Goal: Task Accomplishment & Management: Manage account settings

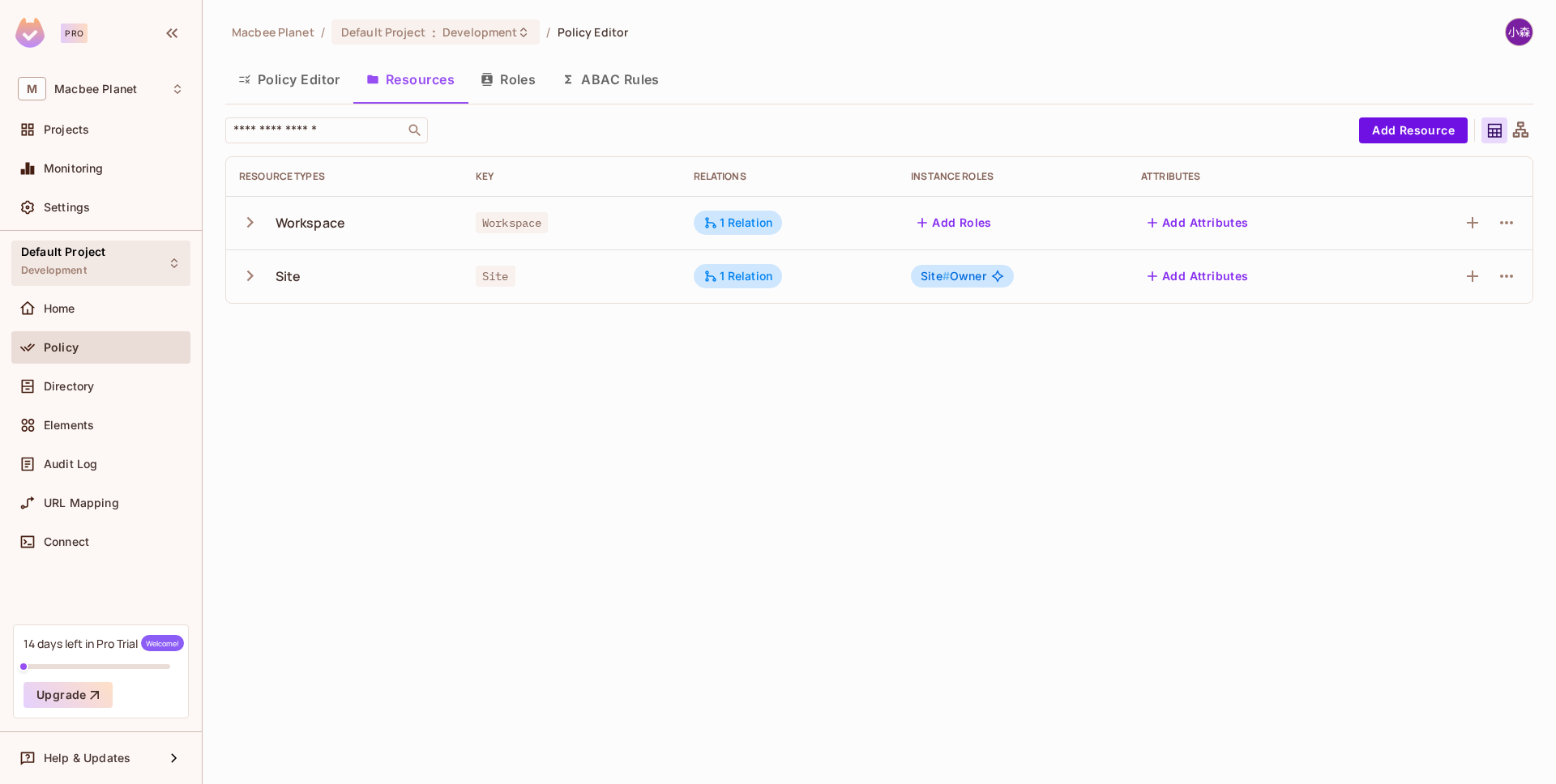
click at [116, 265] on div "Default Project Development" at bounding box center [100, 262] width 179 height 44
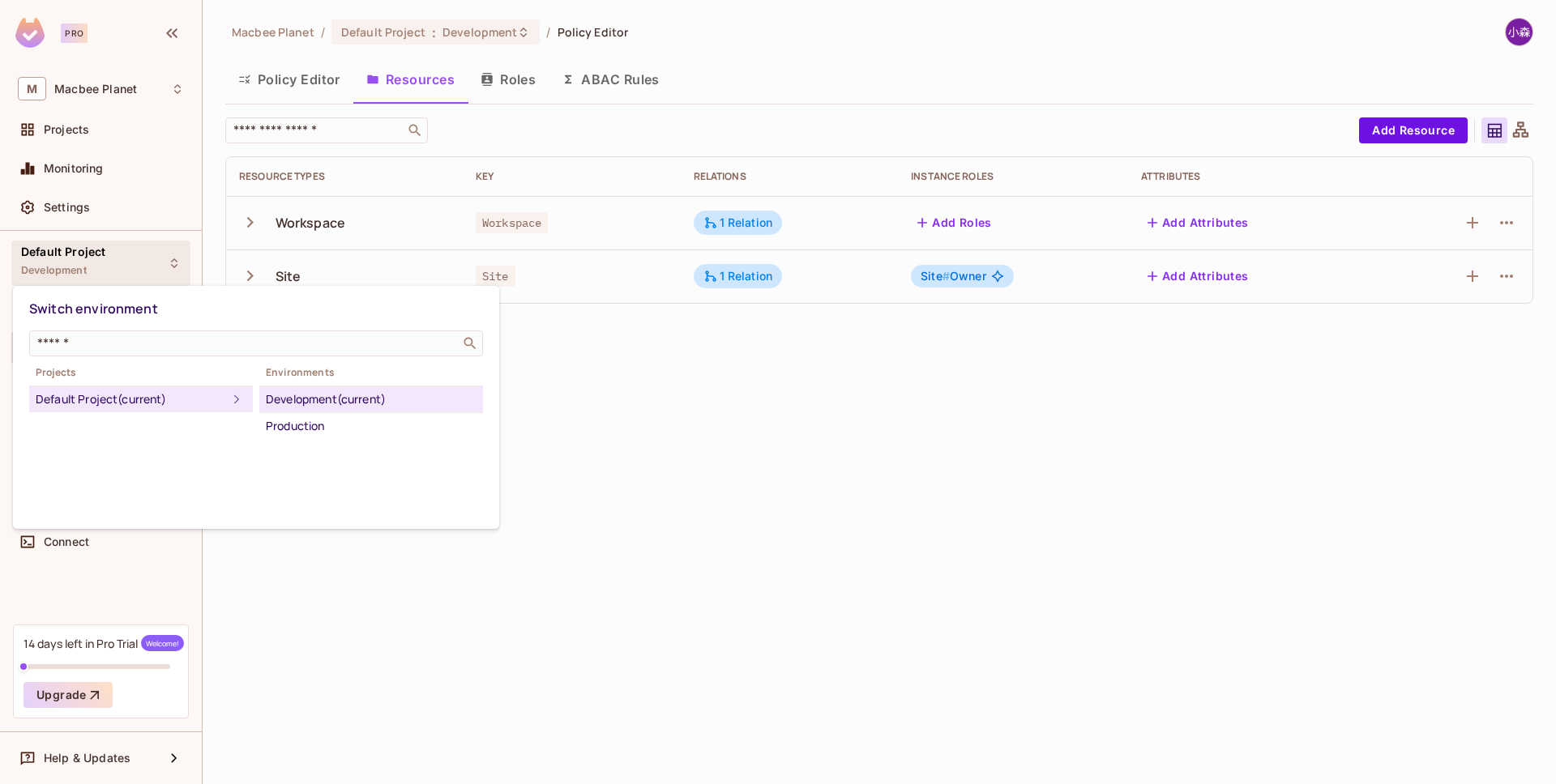
click at [59, 392] on div "Default Project (current)" at bounding box center [131, 398] width 192 height 19
click at [192, 512] on div "Switch environment ​ Projects Default Project (current) Environments Developmen…" at bounding box center [256, 407] width 487 height 243
click at [379, 623] on div at bounding box center [778, 392] width 1556 height 784
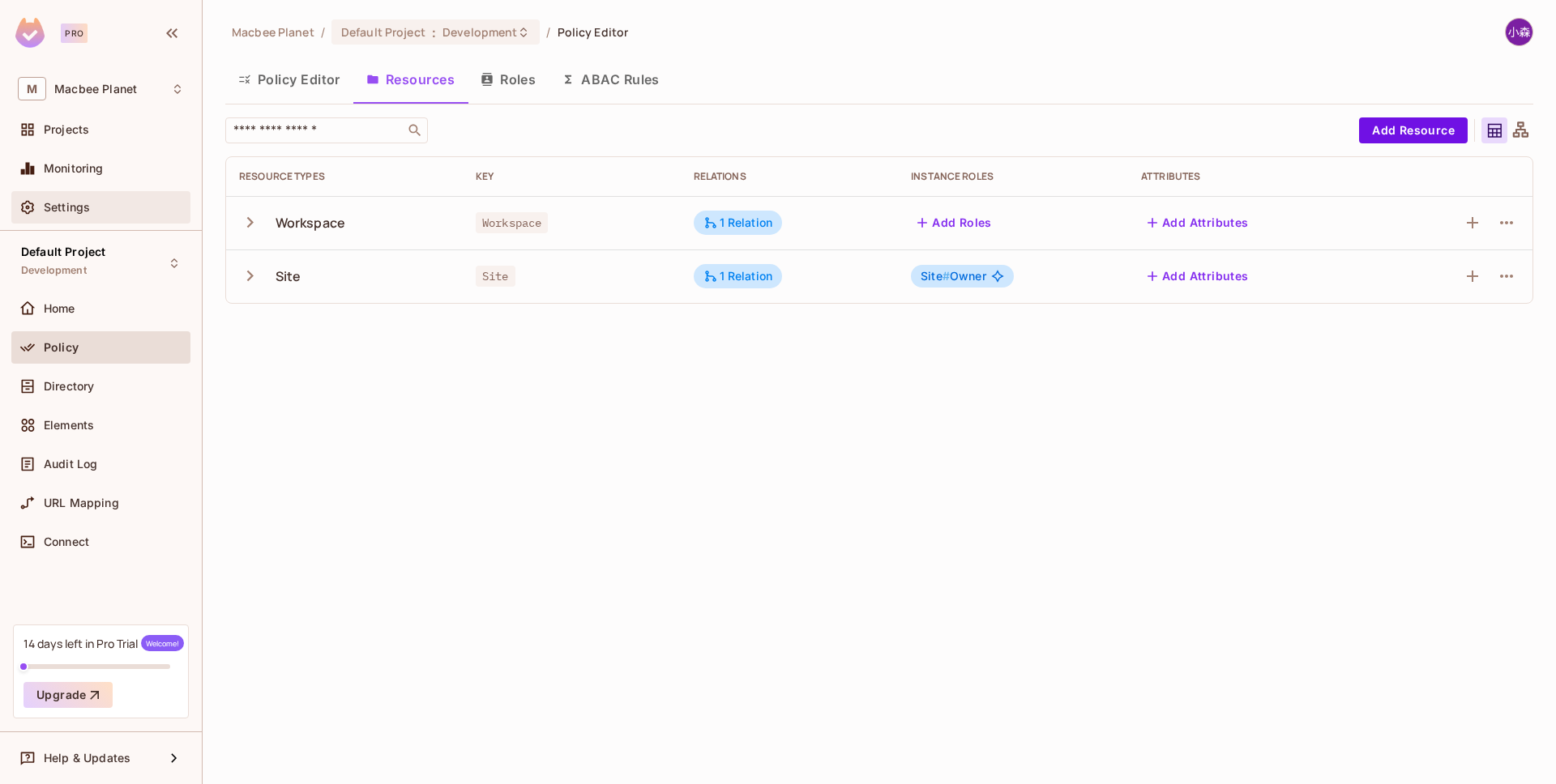
click at [117, 214] on div "Settings" at bounding box center [101, 207] width 166 height 19
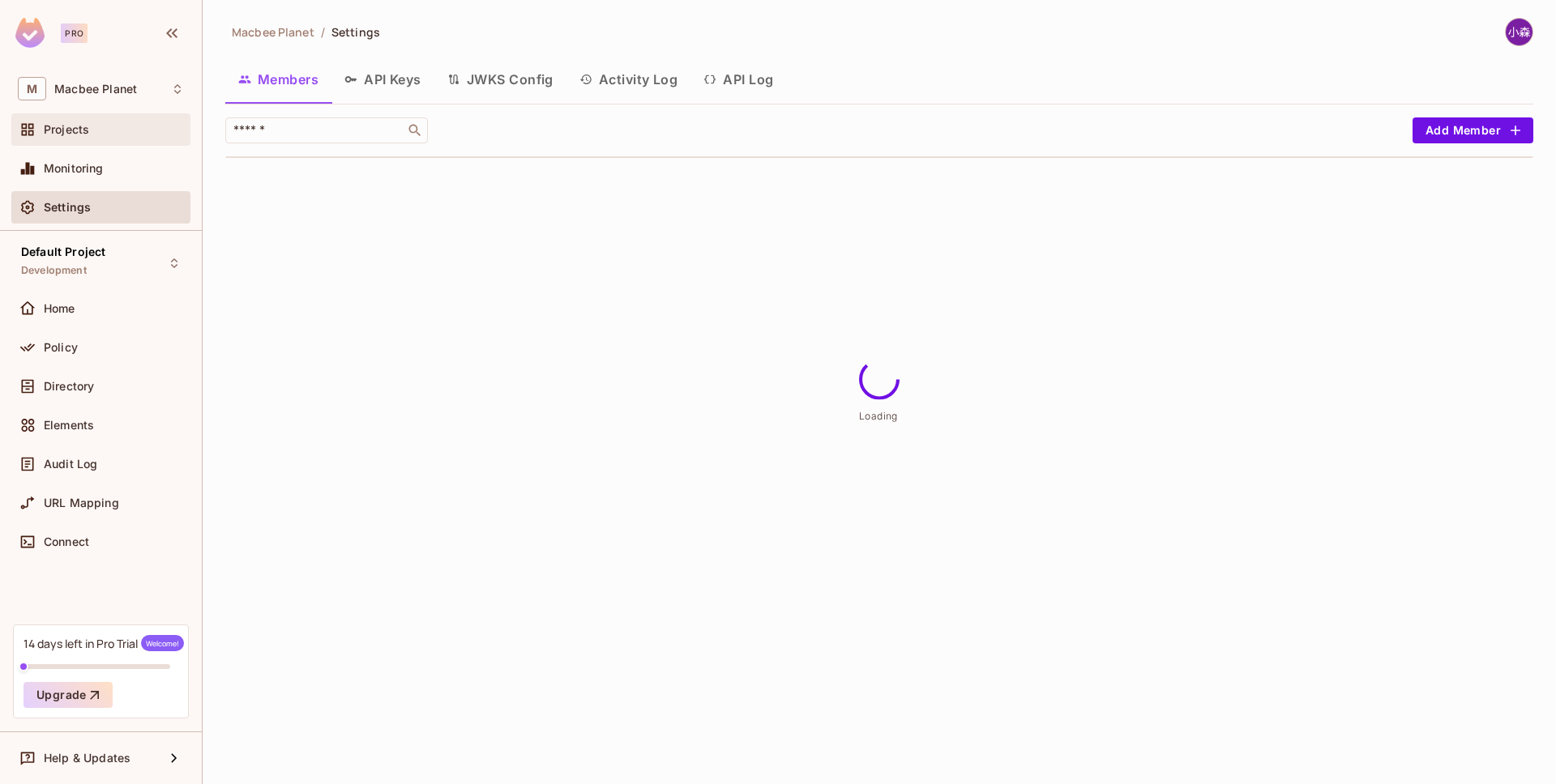
click at [107, 125] on div "Projects" at bounding box center [113, 130] width 140 height 13
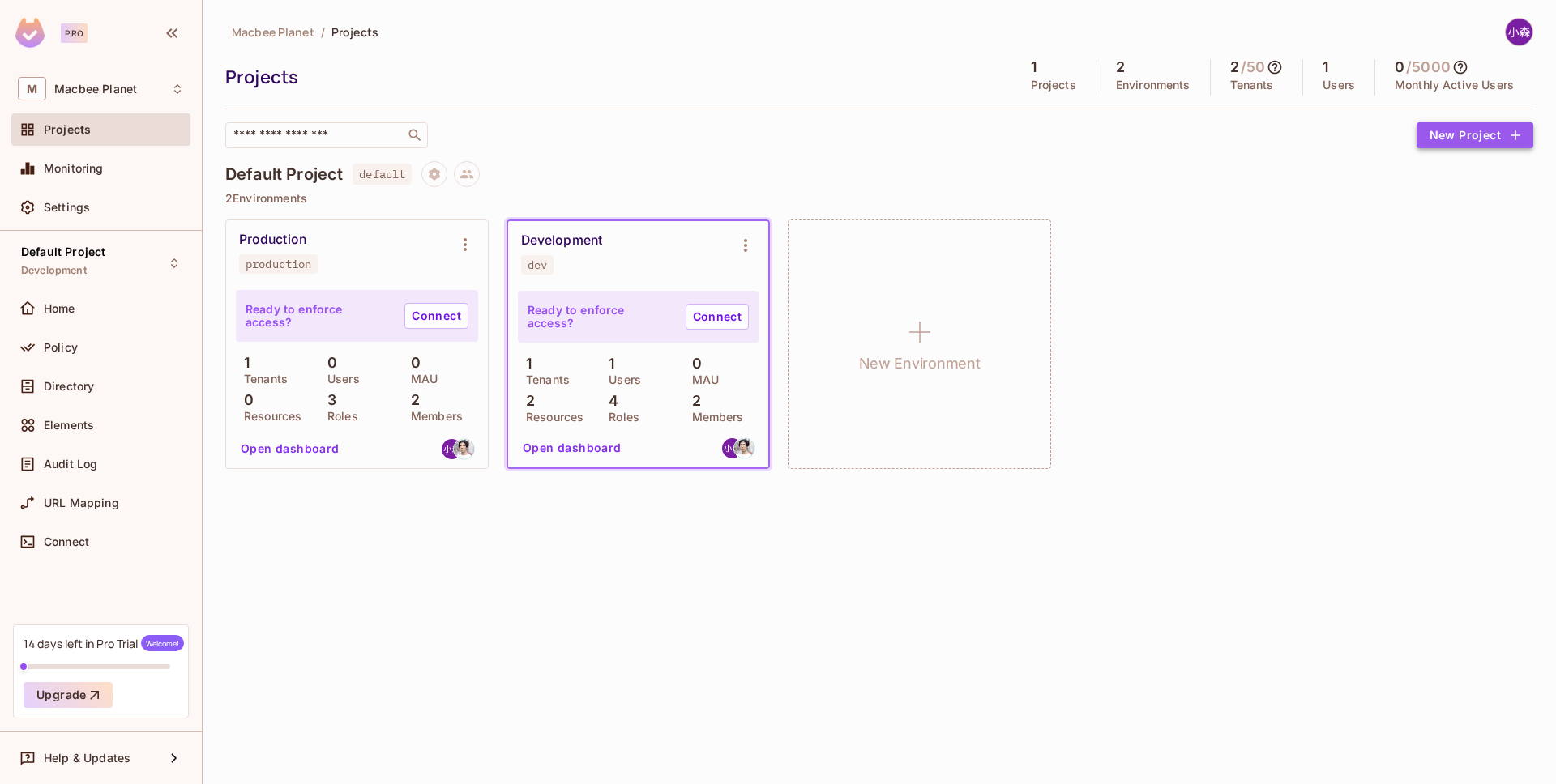
click at [1472, 143] on button "New Project" at bounding box center [1474, 135] width 117 height 26
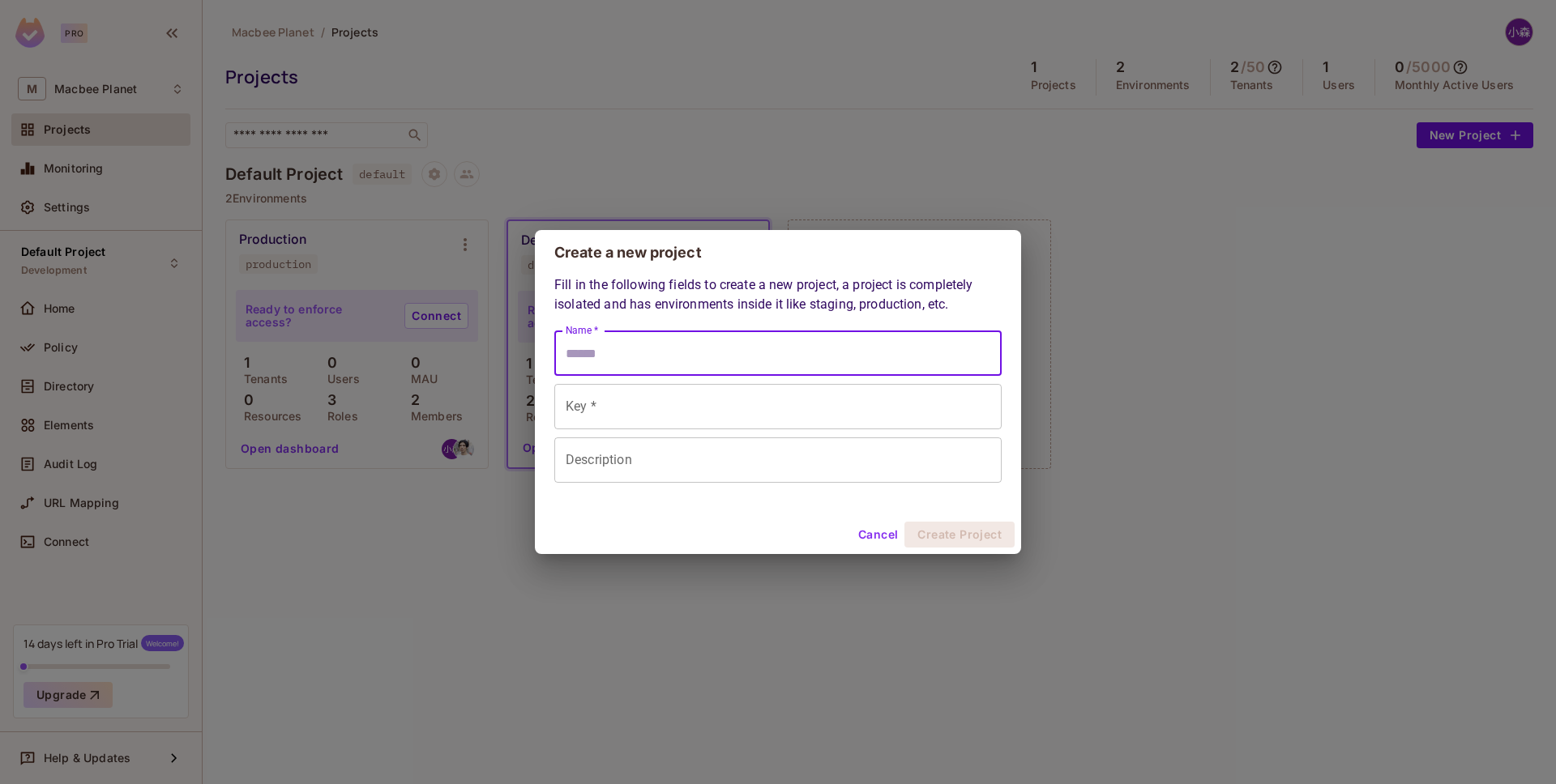
click at [834, 371] on input "Name *" at bounding box center [778, 353] width 448 height 45
type input "*"
type input "**"
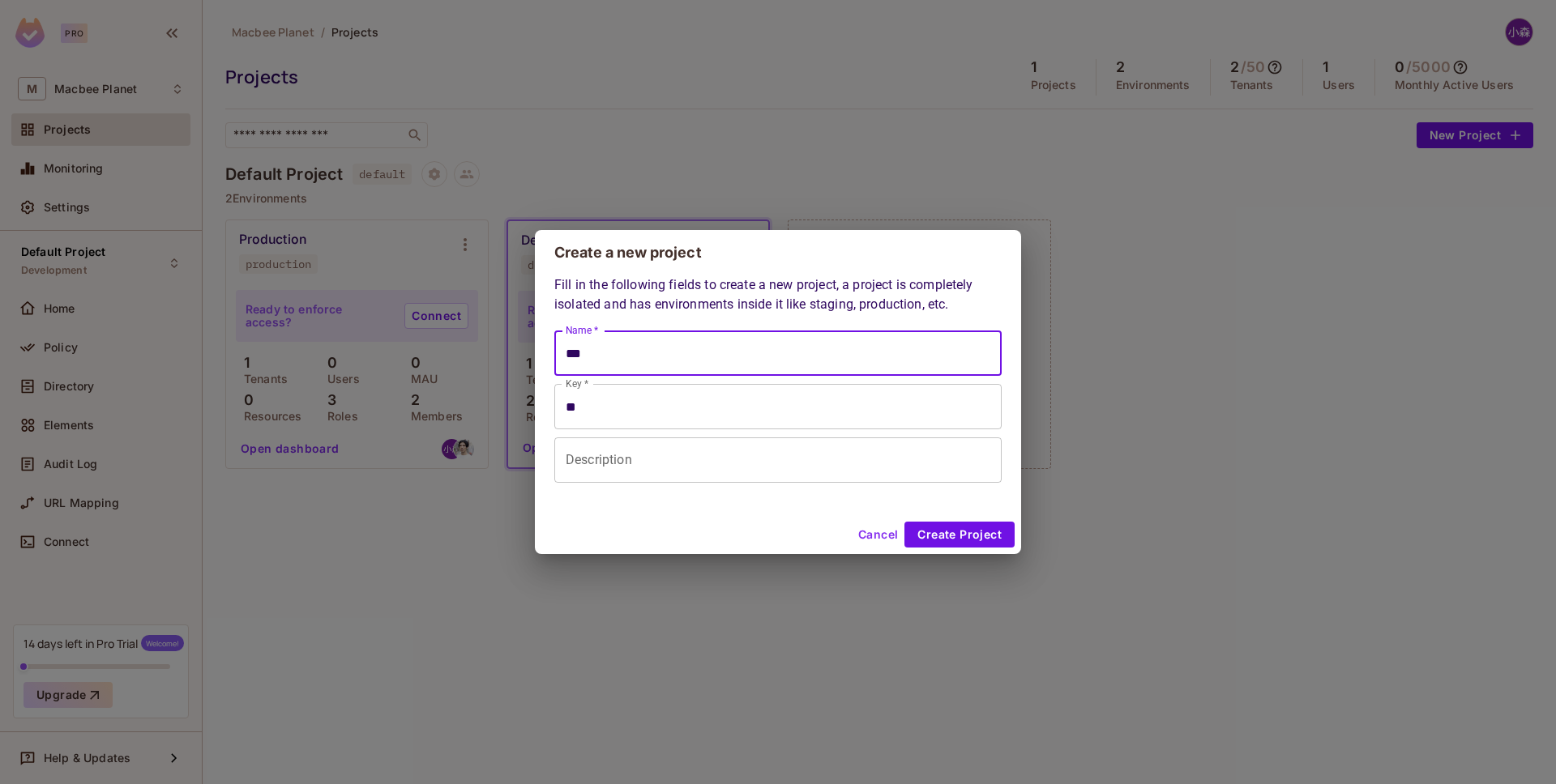
type input "****"
type input "*****"
type input "******"
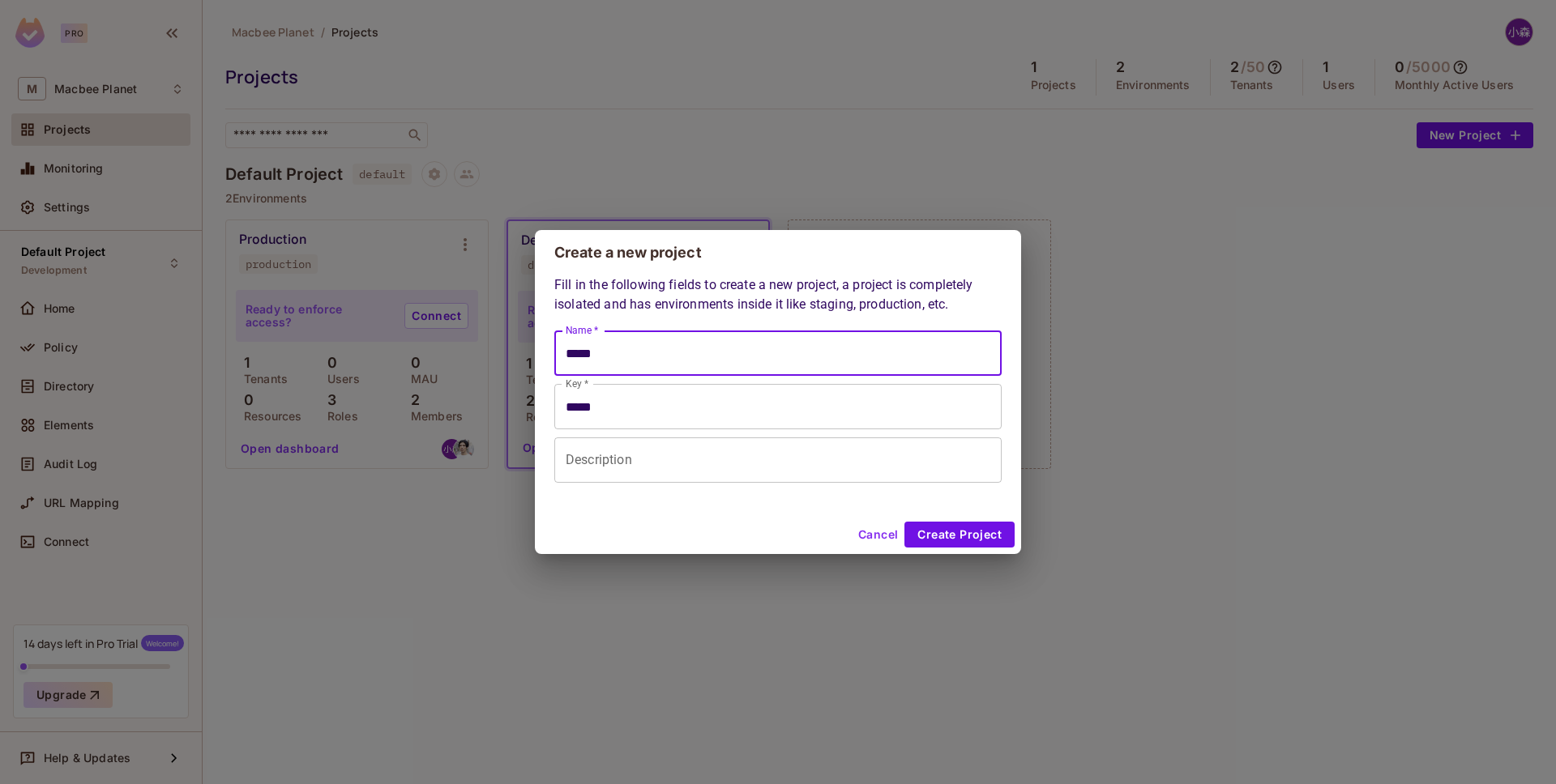
type input "******"
click at [798, 306] on div "Fill in the following fields to create a new project, a project is completely i…" at bounding box center [778, 379] width 448 height 208
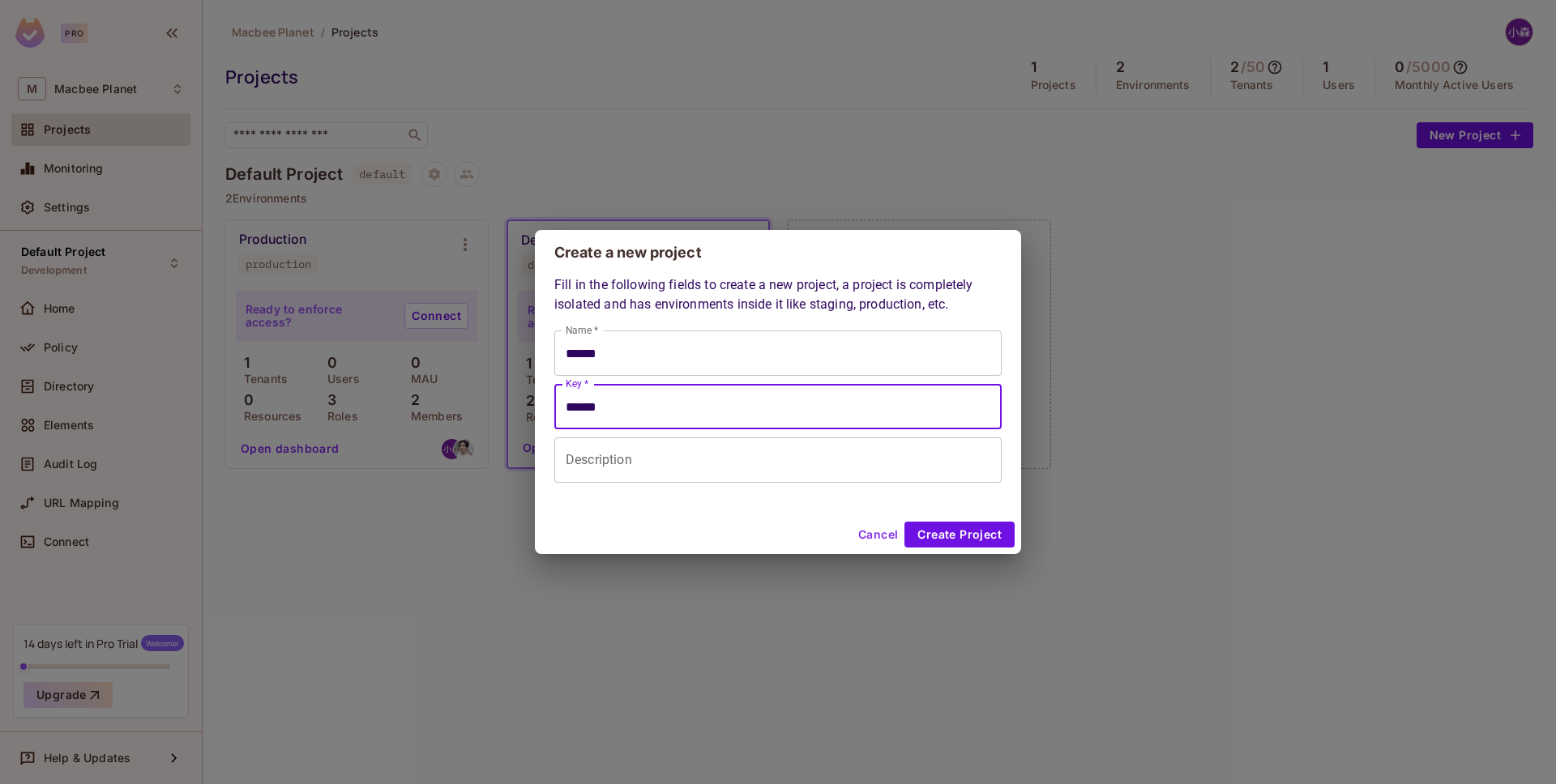
click at [704, 408] on input "******" at bounding box center [778, 407] width 448 height 45
type input "*"
type input "******"
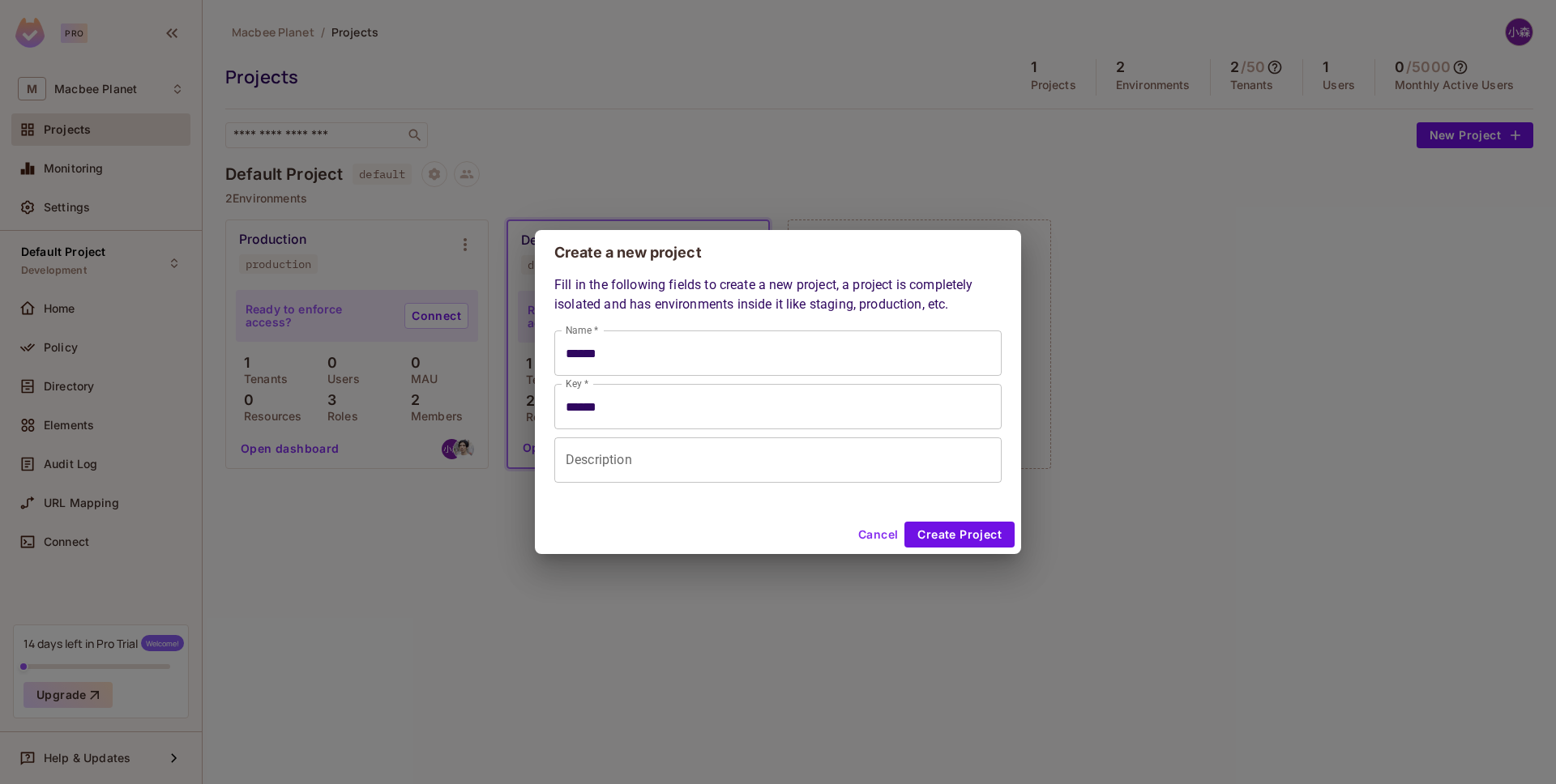
click at [767, 508] on div "Fill in the following fields to create a new project, a project is completely i…" at bounding box center [778, 396] width 487 height 240
click at [744, 477] on input "Description" at bounding box center [778, 460] width 448 height 45
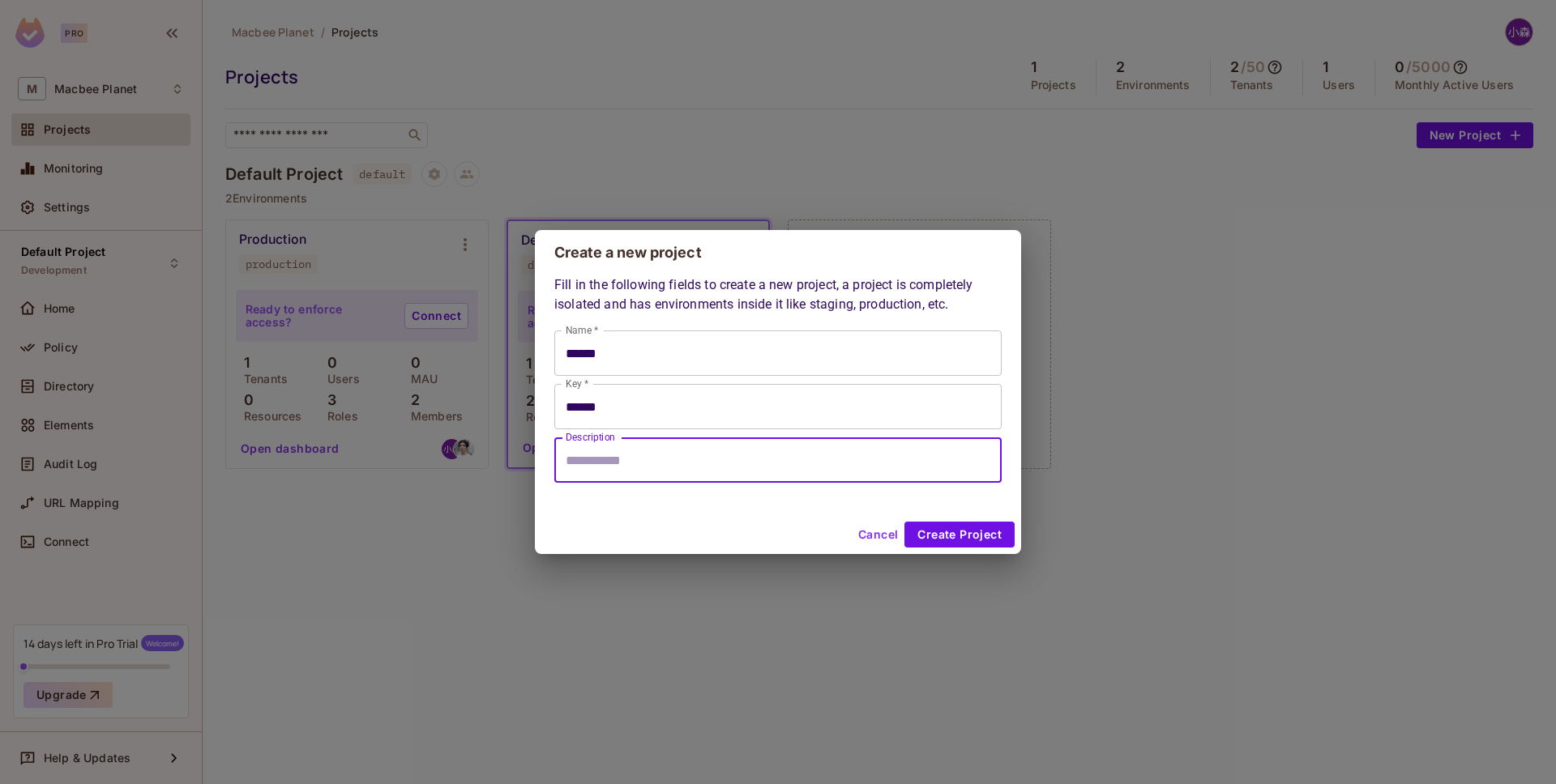
drag, startPoint x: 958, startPoint y: 537, endPoint x: 943, endPoint y: 559, distance: 26.6
click at [958, 537] on button "Create Project" at bounding box center [959, 534] width 110 height 26
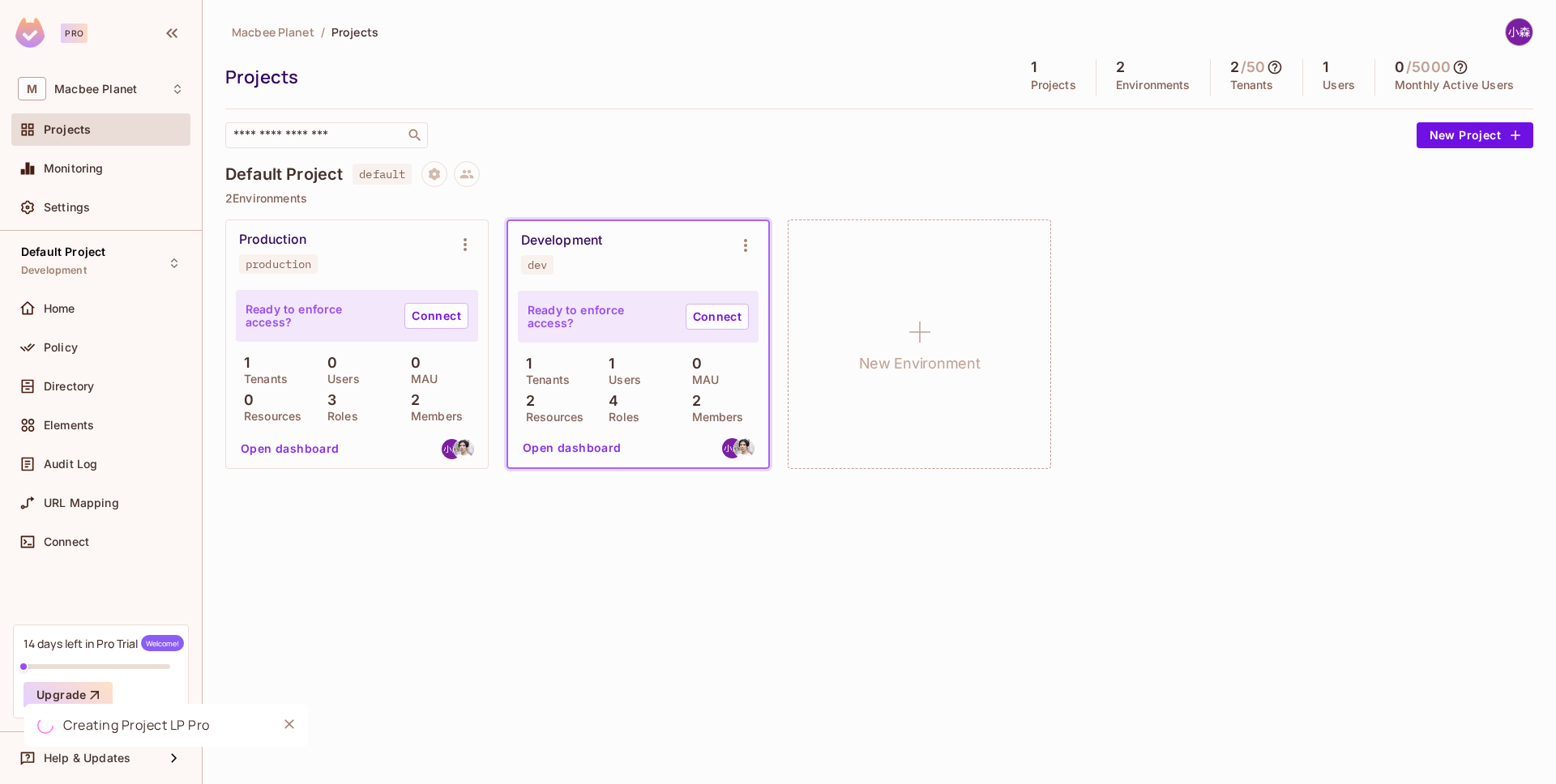
click at [798, 640] on div "Macbee Planet / Projects Projects 1 Projects 2 Environments 2 / 50 Tenants 1 Us…" at bounding box center [879, 392] width 1354 height 784
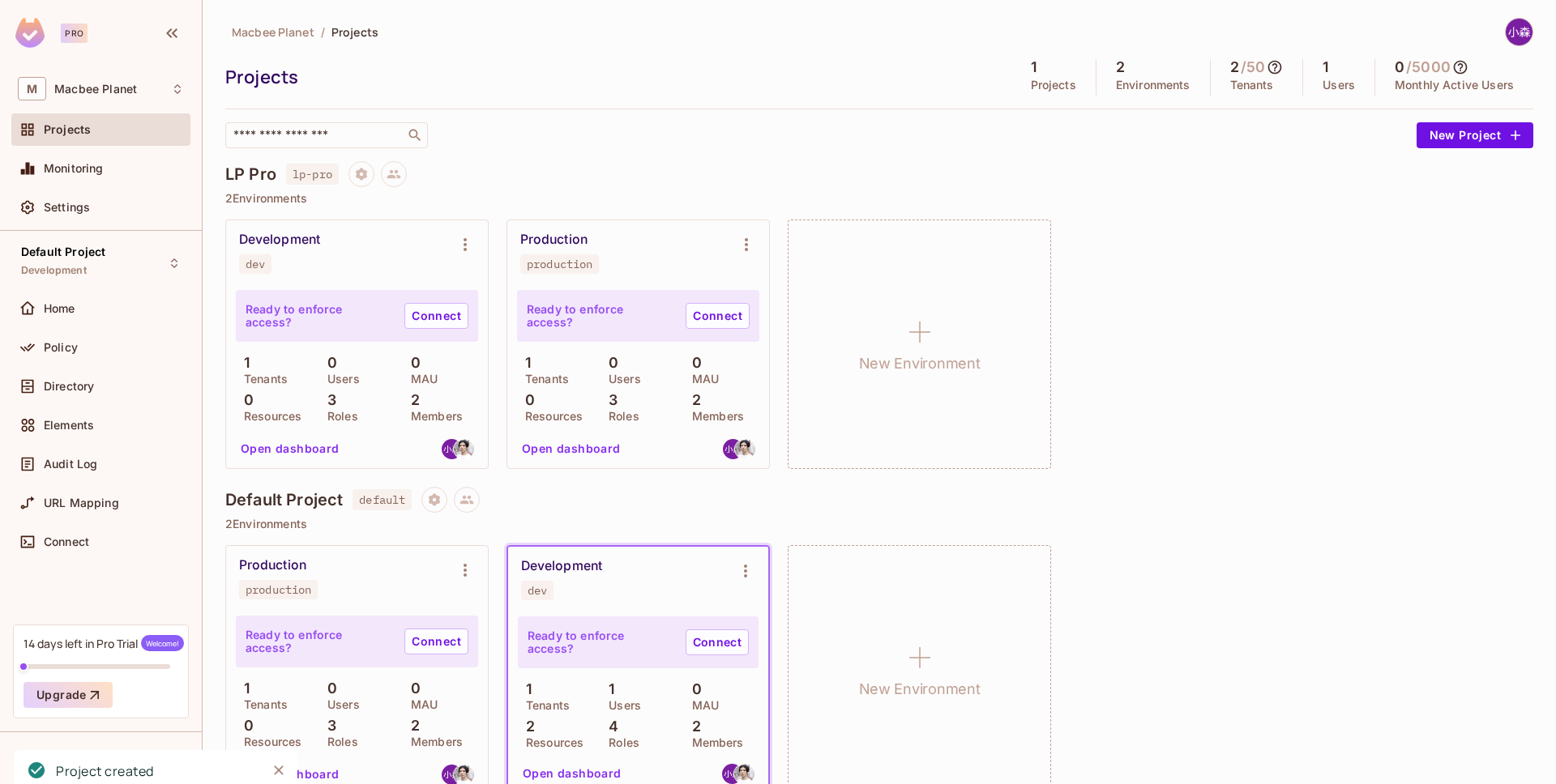
scroll to position [28, 0]
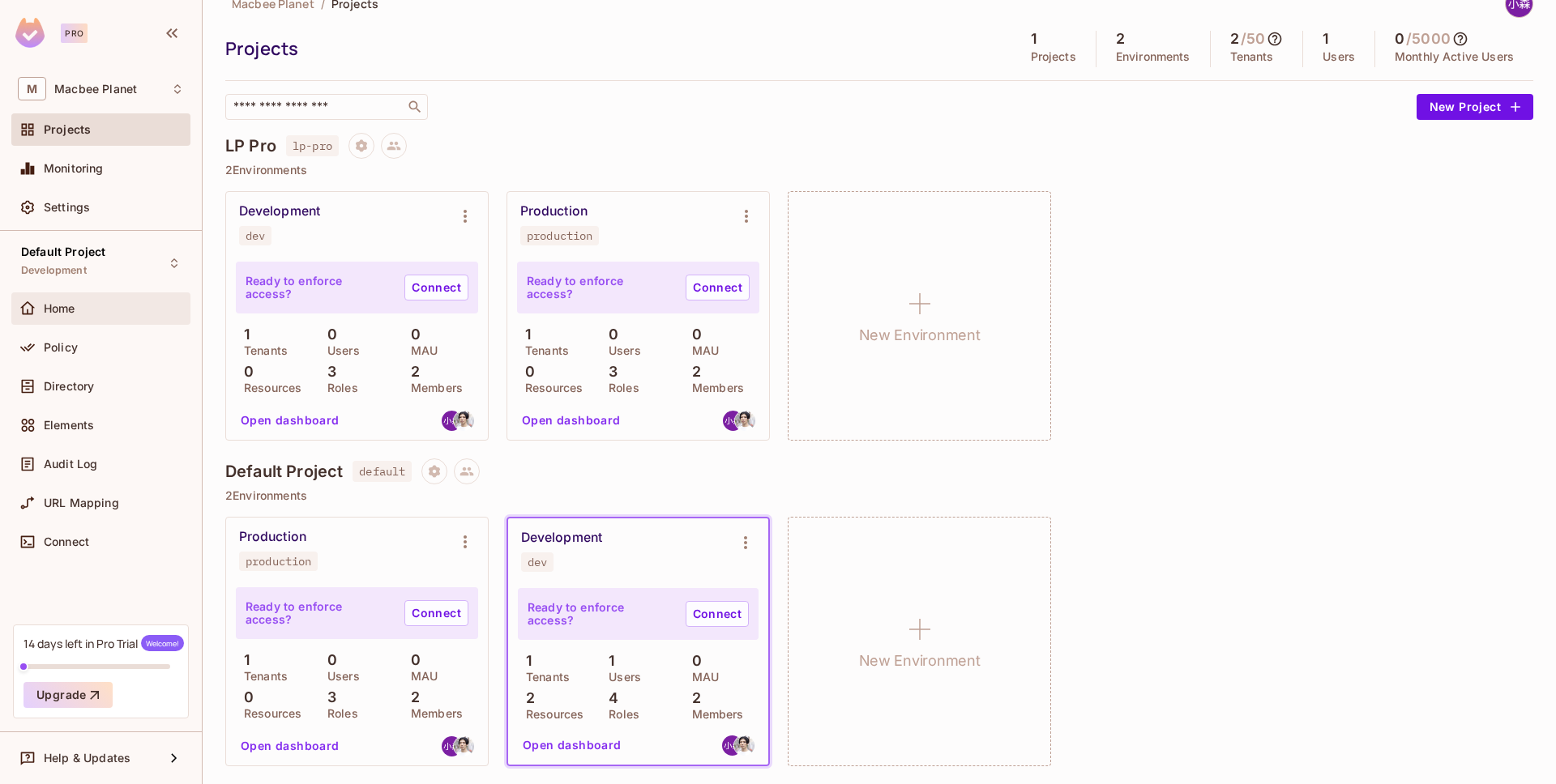
click at [139, 316] on div "Home" at bounding box center [101, 308] width 166 height 19
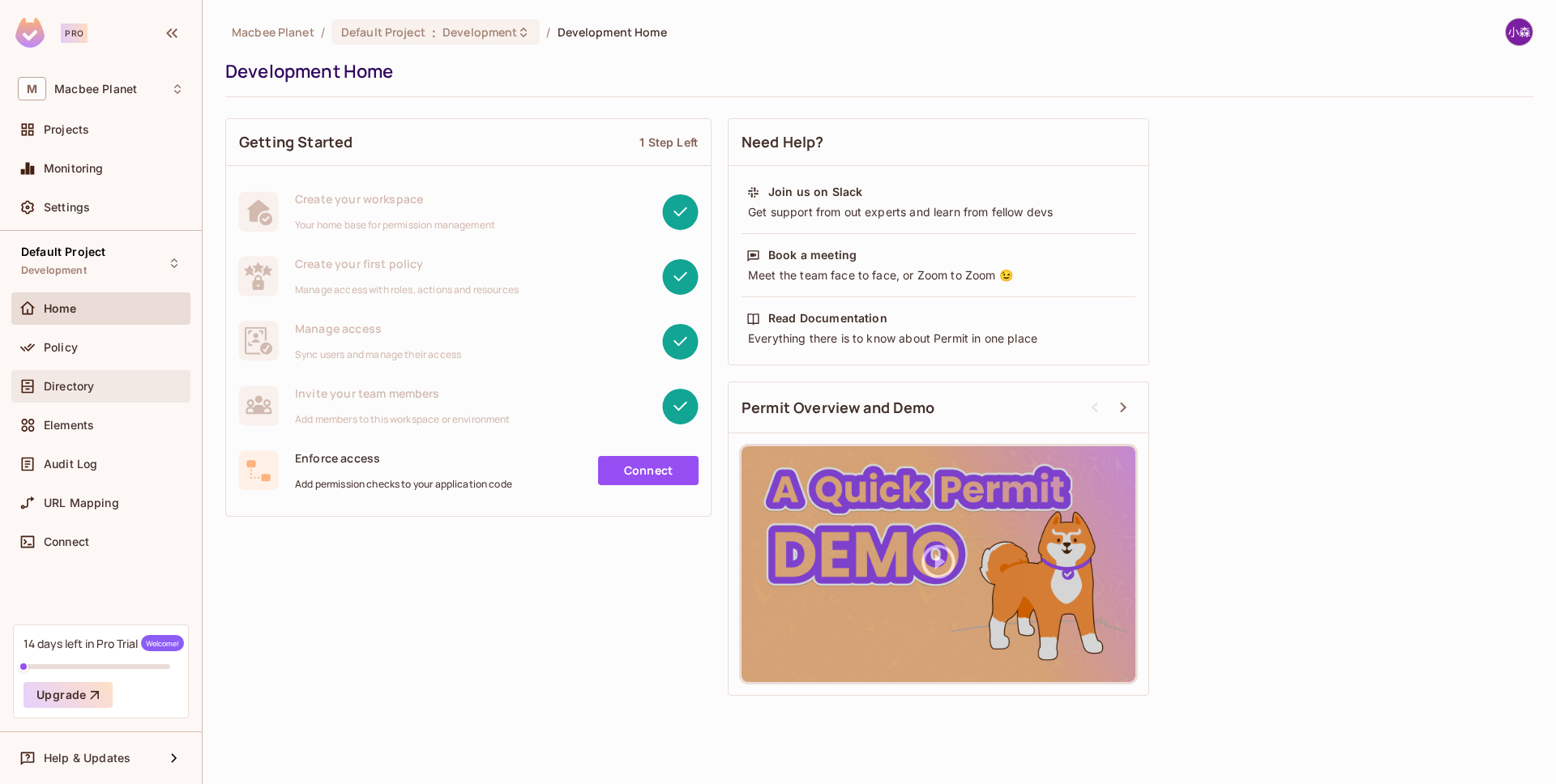
click at [119, 396] on div "Directory" at bounding box center [101, 386] width 166 height 19
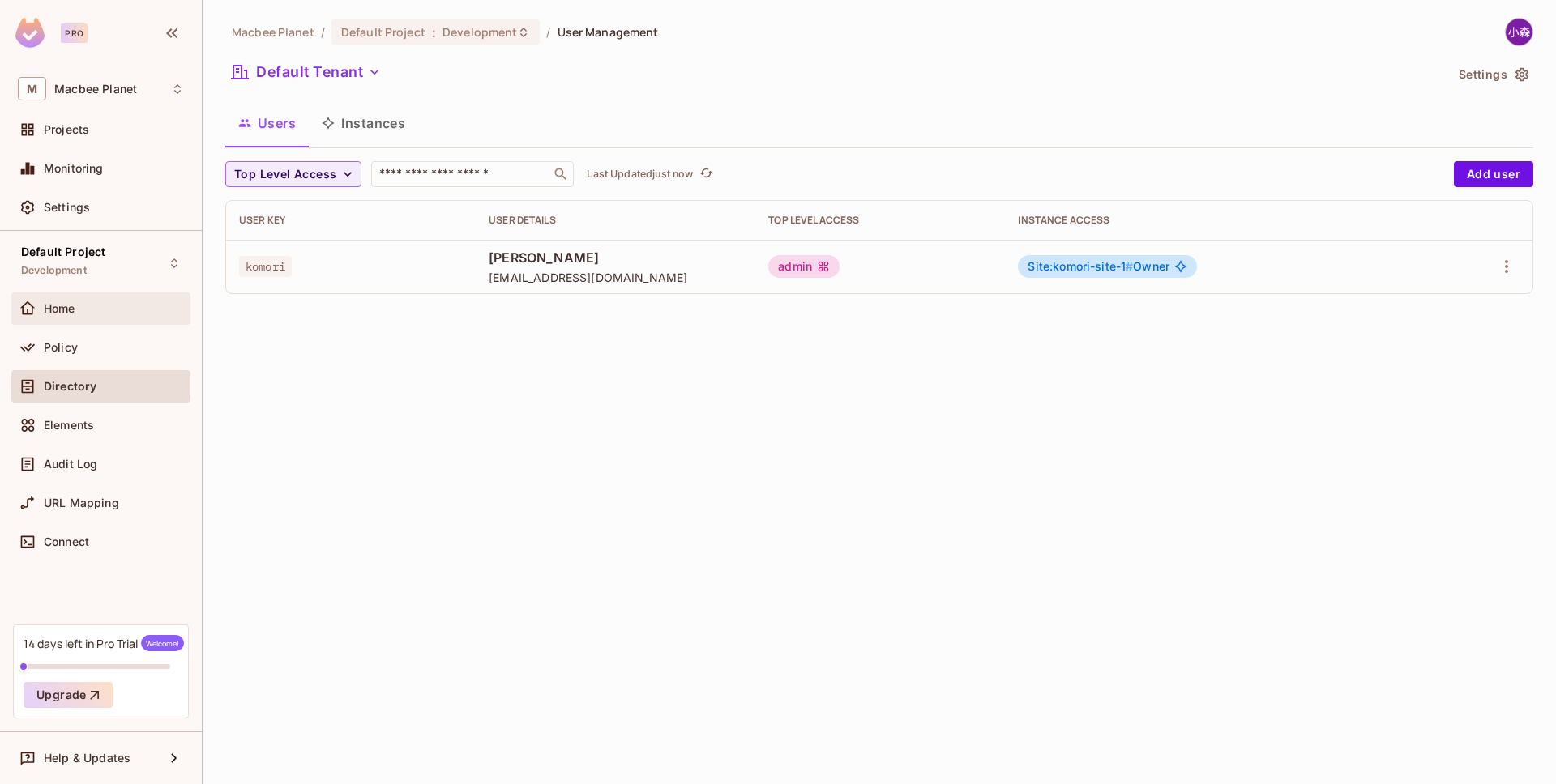
click at [125, 314] on div "Home" at bounding box center [113, 309] width 140 height 13
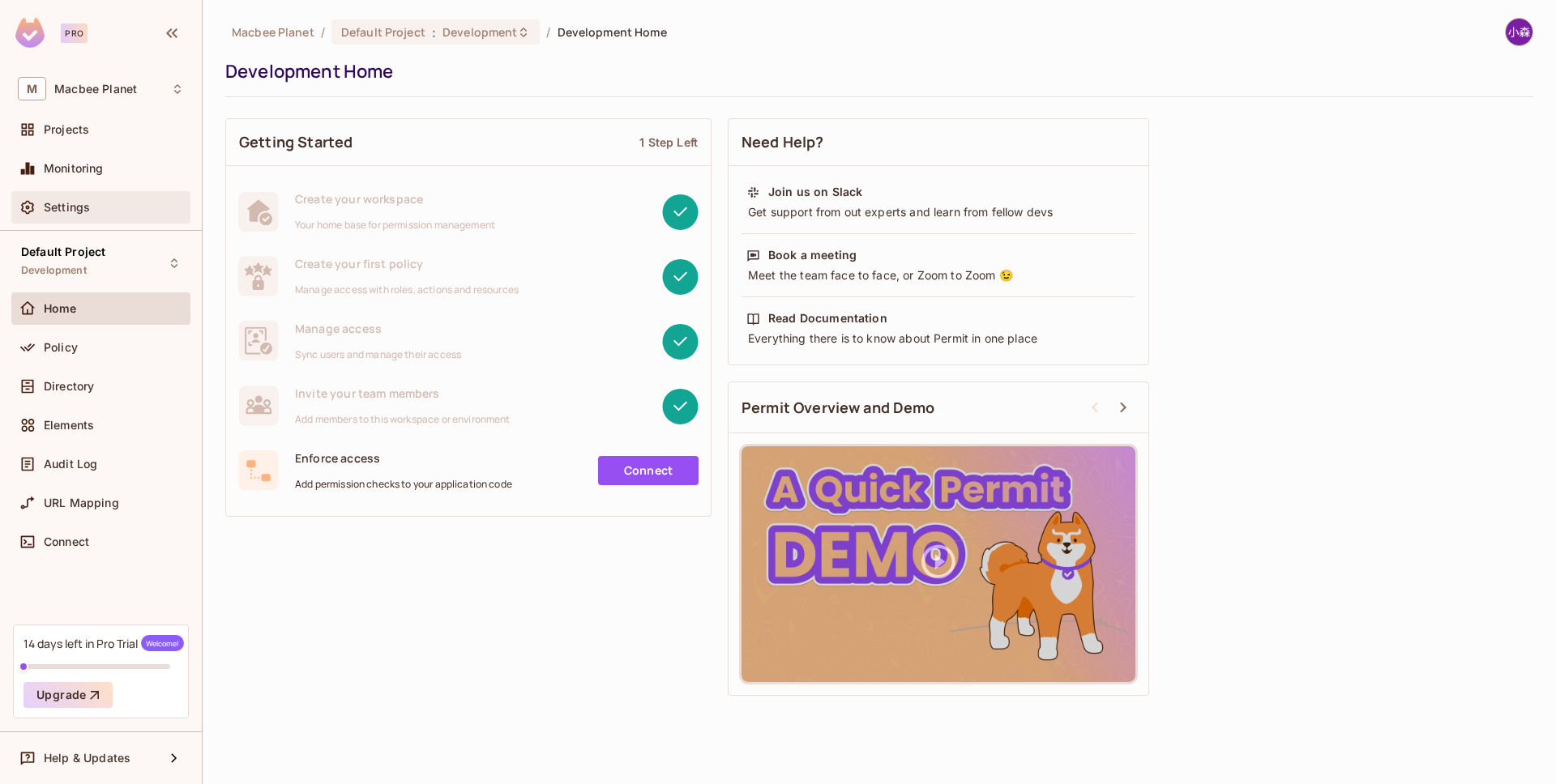
click at [154, 193] on div "Settings" at bounding box center [100, 208] width 179 height 33
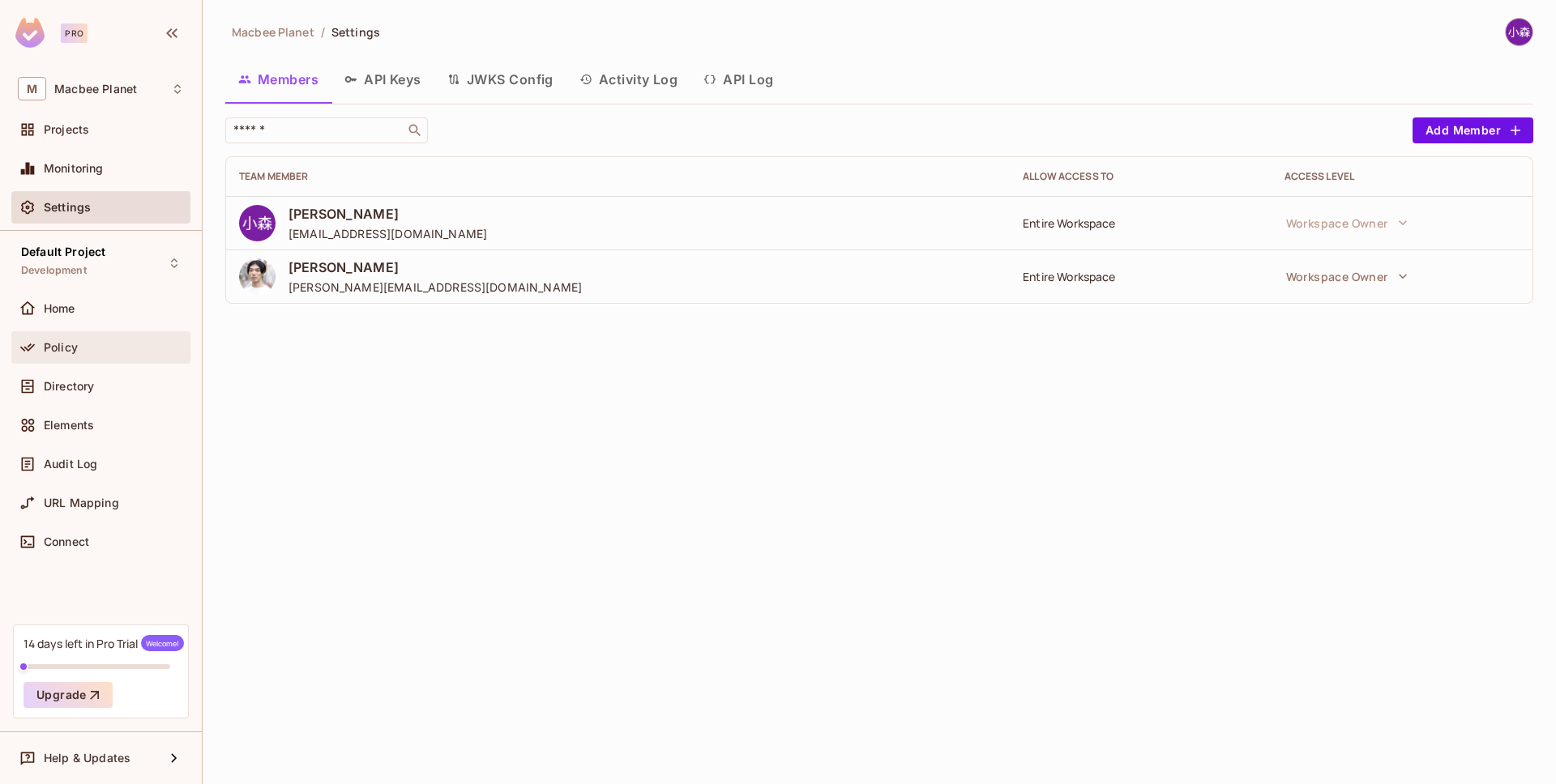
click at [108, 358] on div "Policy" at bounding box center [100, 348] width 179 height 33
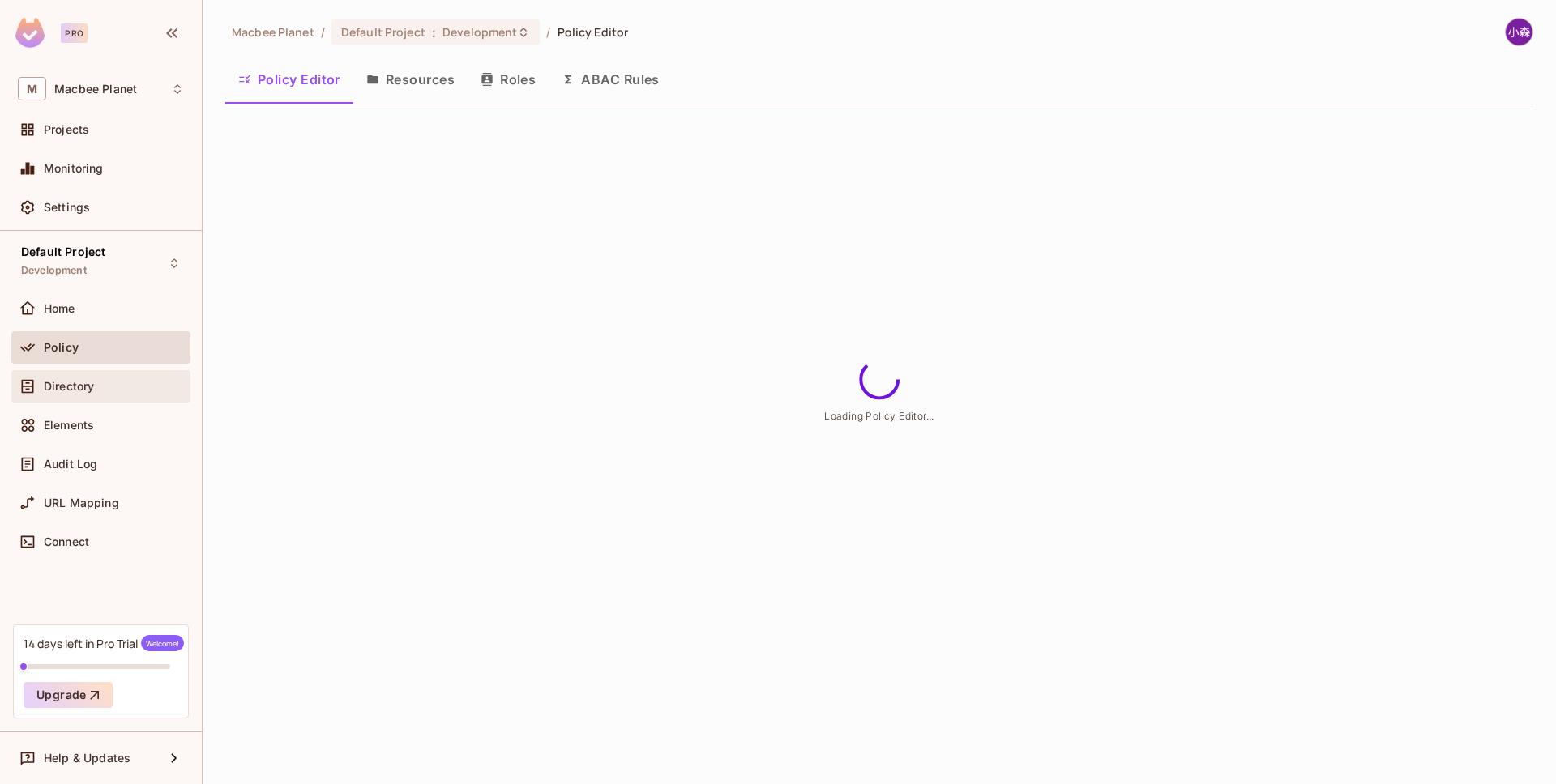
click at [107, 377] on div "Directory" at bounding box center [101, 386] width 166 height 19
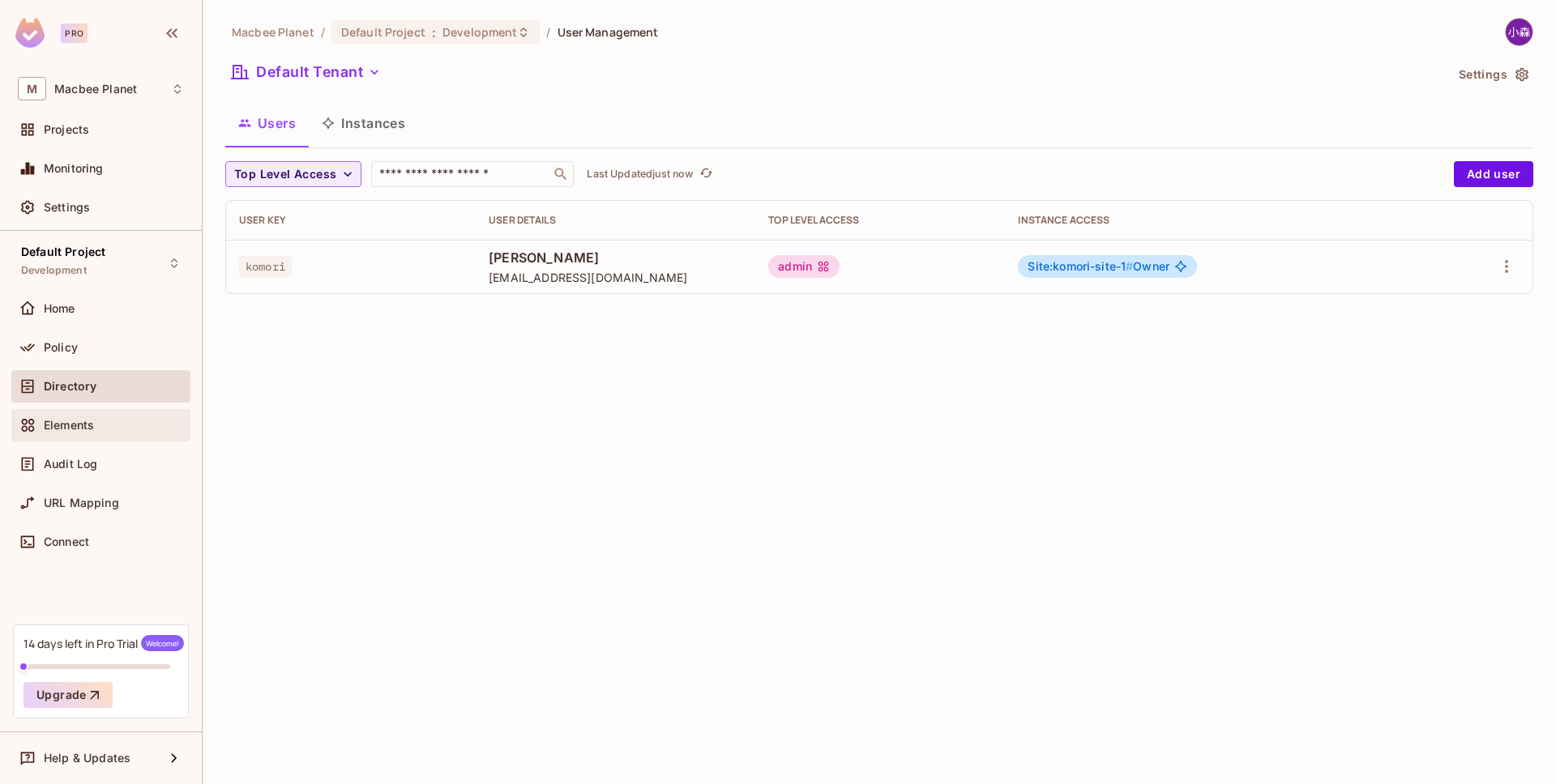
click at [101, 426] on div "Elements" at bounding box center [113, 426] width 140 height 13
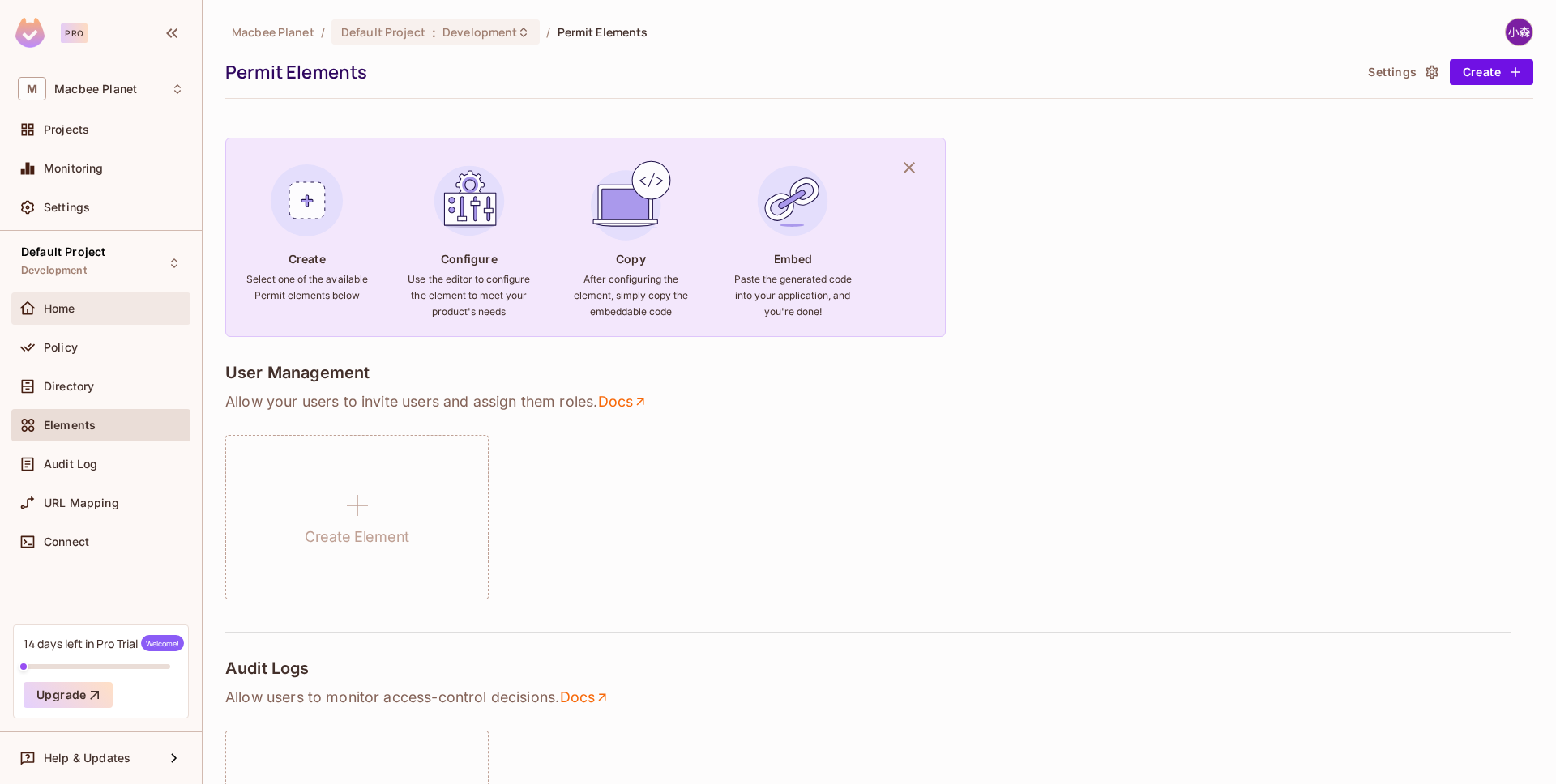
click at [125, 309] on div "Home" at bounding box center [113, 309] width 140 height 13
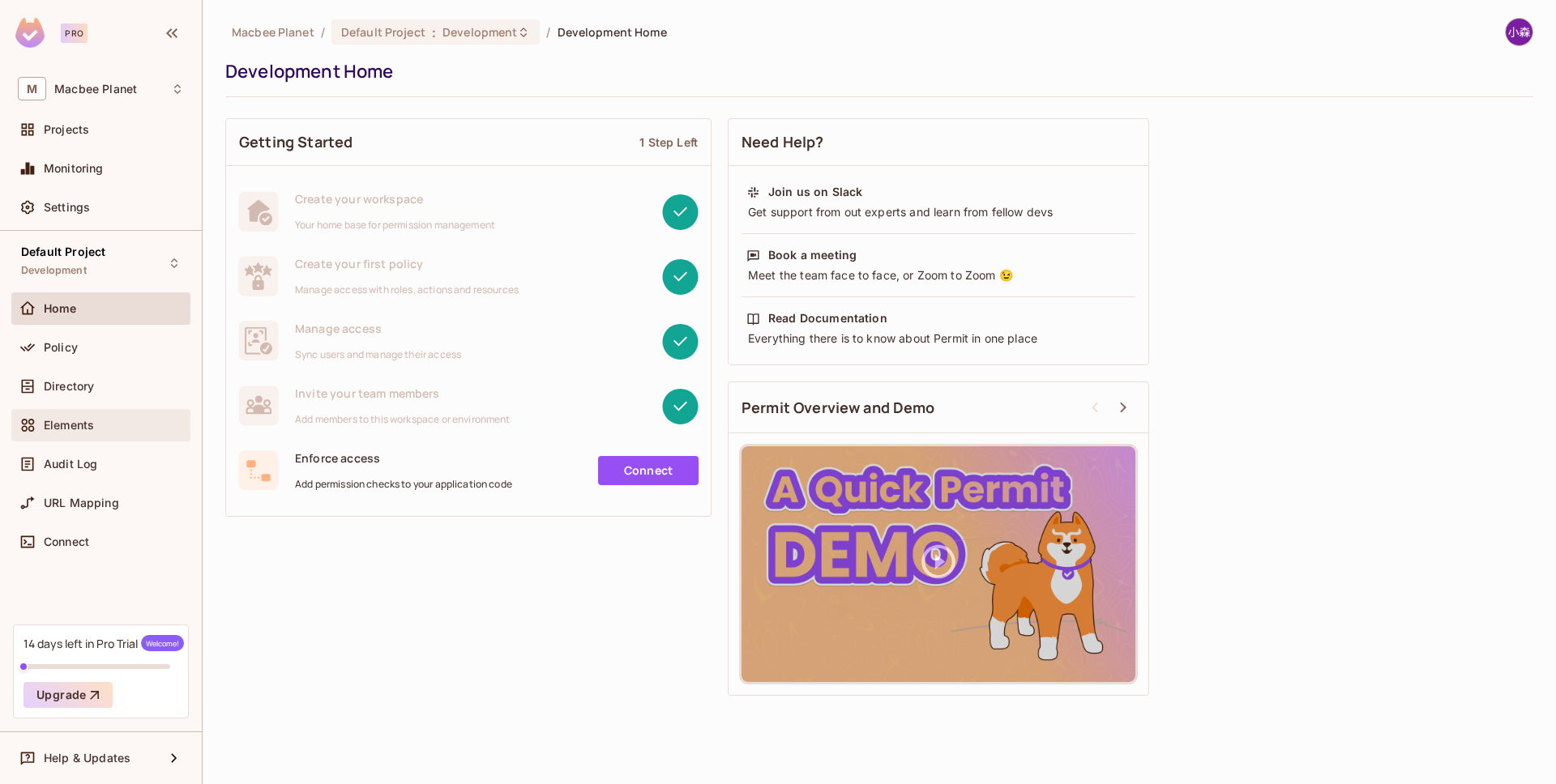
click at [103, 424] on div "Elements" at bounding box center [113, 426] width 140 height 13
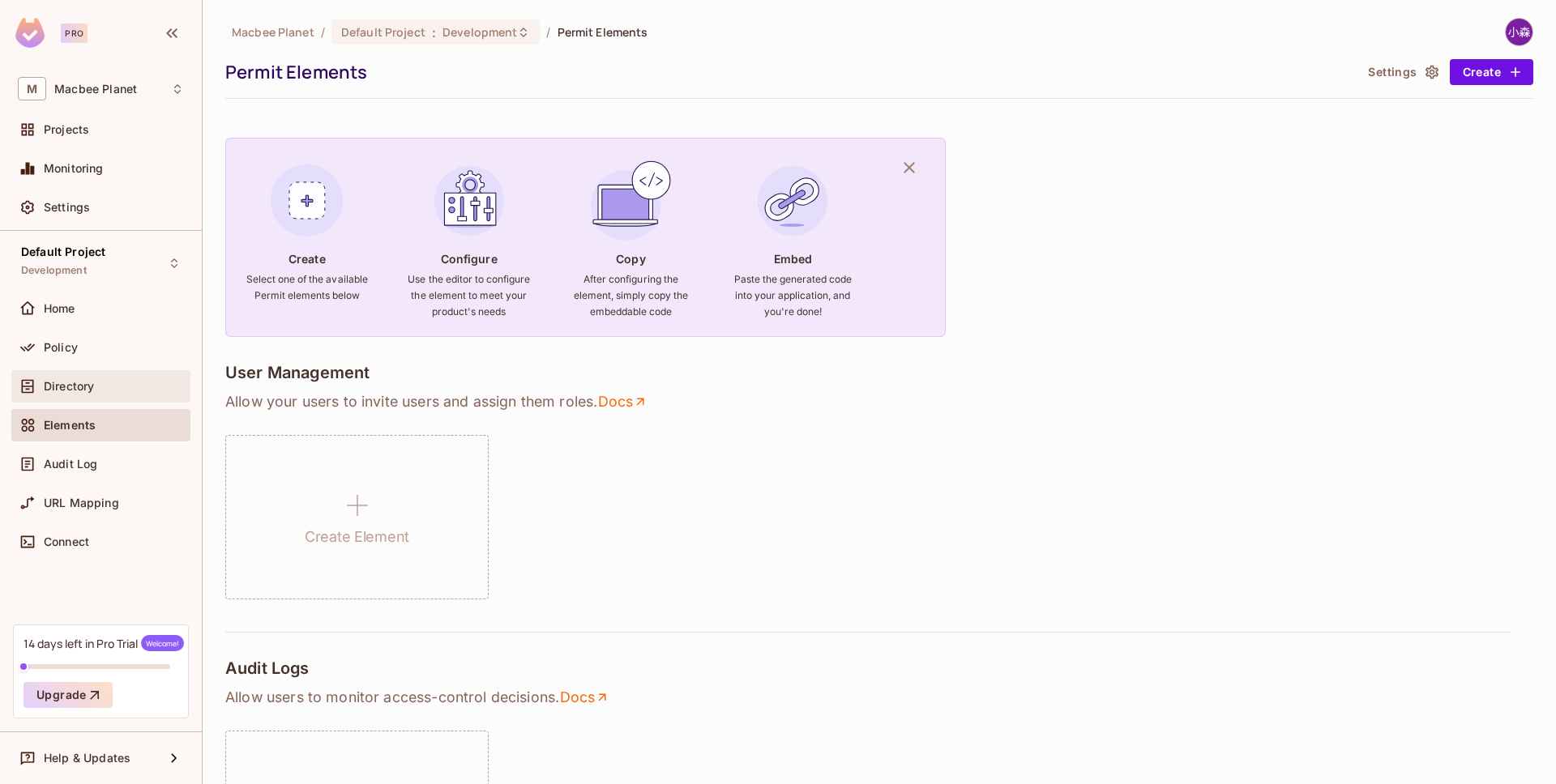
click at [120, 380] on div "Directory" at bounding box center [113, 387] width 140 height 13
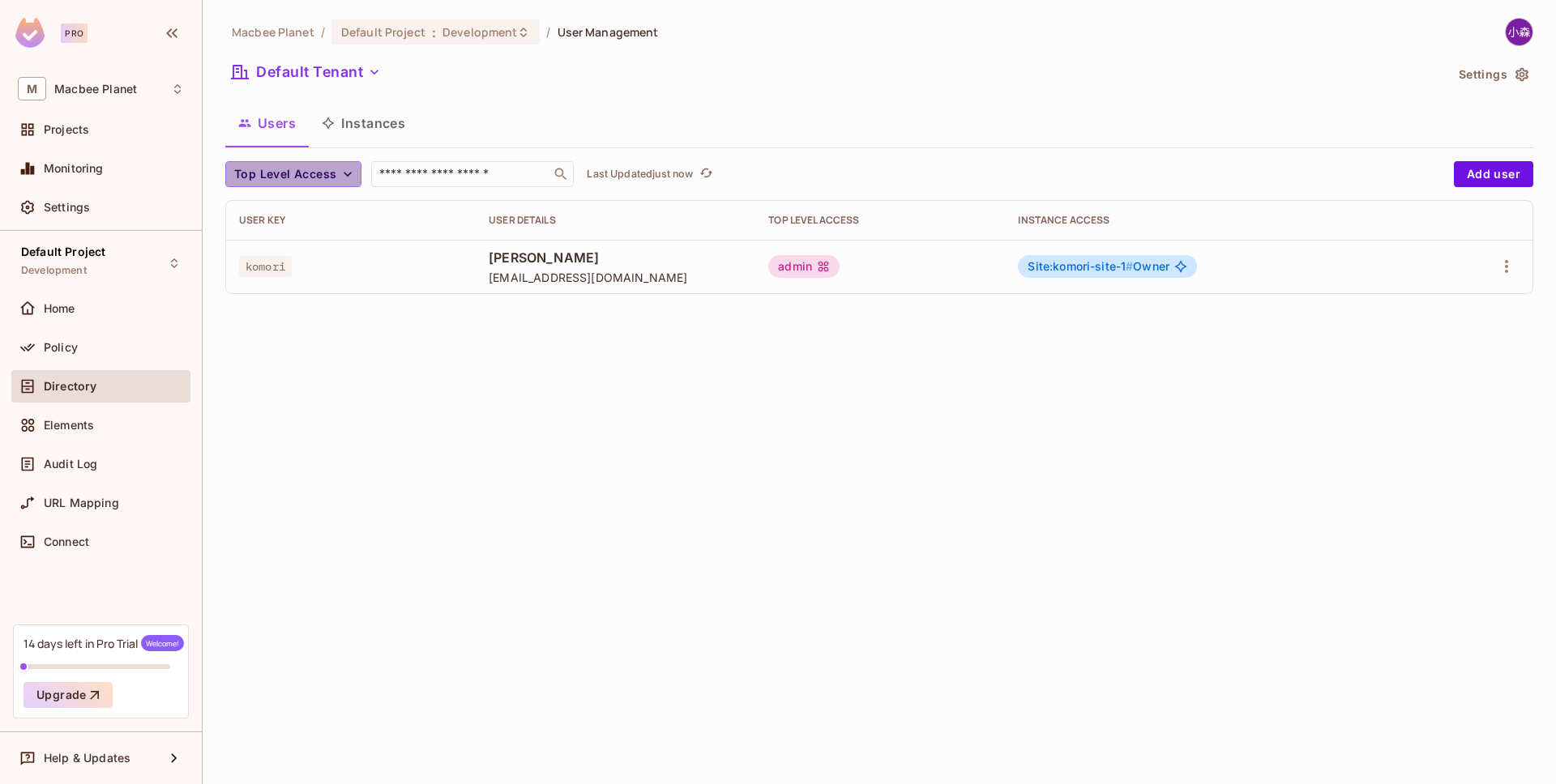
click at [321, 172] on span "Top Level Access" at bounding box center [285, 174] width 102 height 20
click at [428, 373] on div at bounding box center [778, 392] width 1556 height 784
click at [372, 141] on button "Instances" at bounding box center [363, 122] width 110 height 41
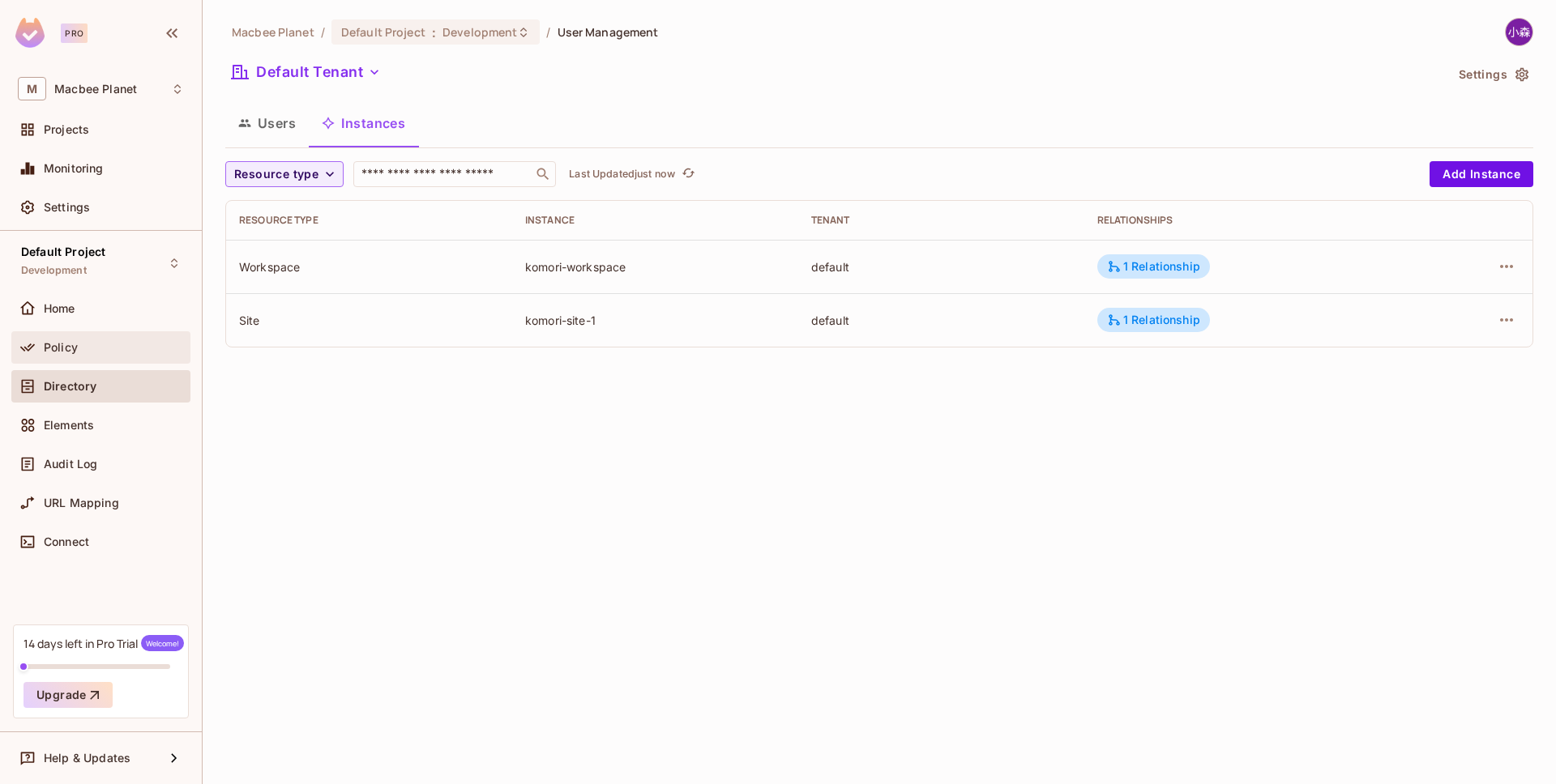
click at [110, 351] on div "Policy" at bounding box center [113, 348] width 140 height 13
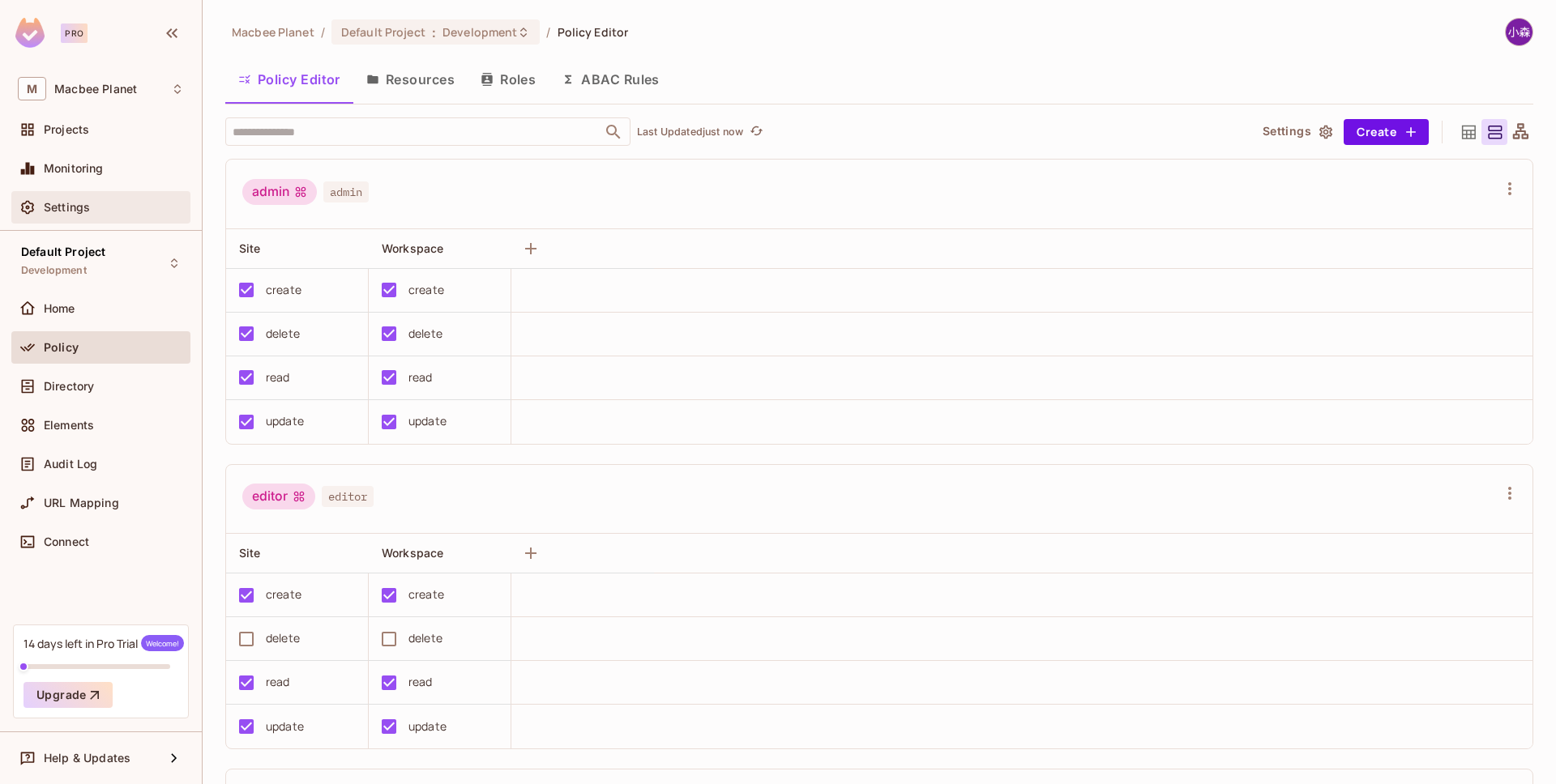
click at [103, 212] on div "Settings" at bounding box center [113, 207] width 140 height 13
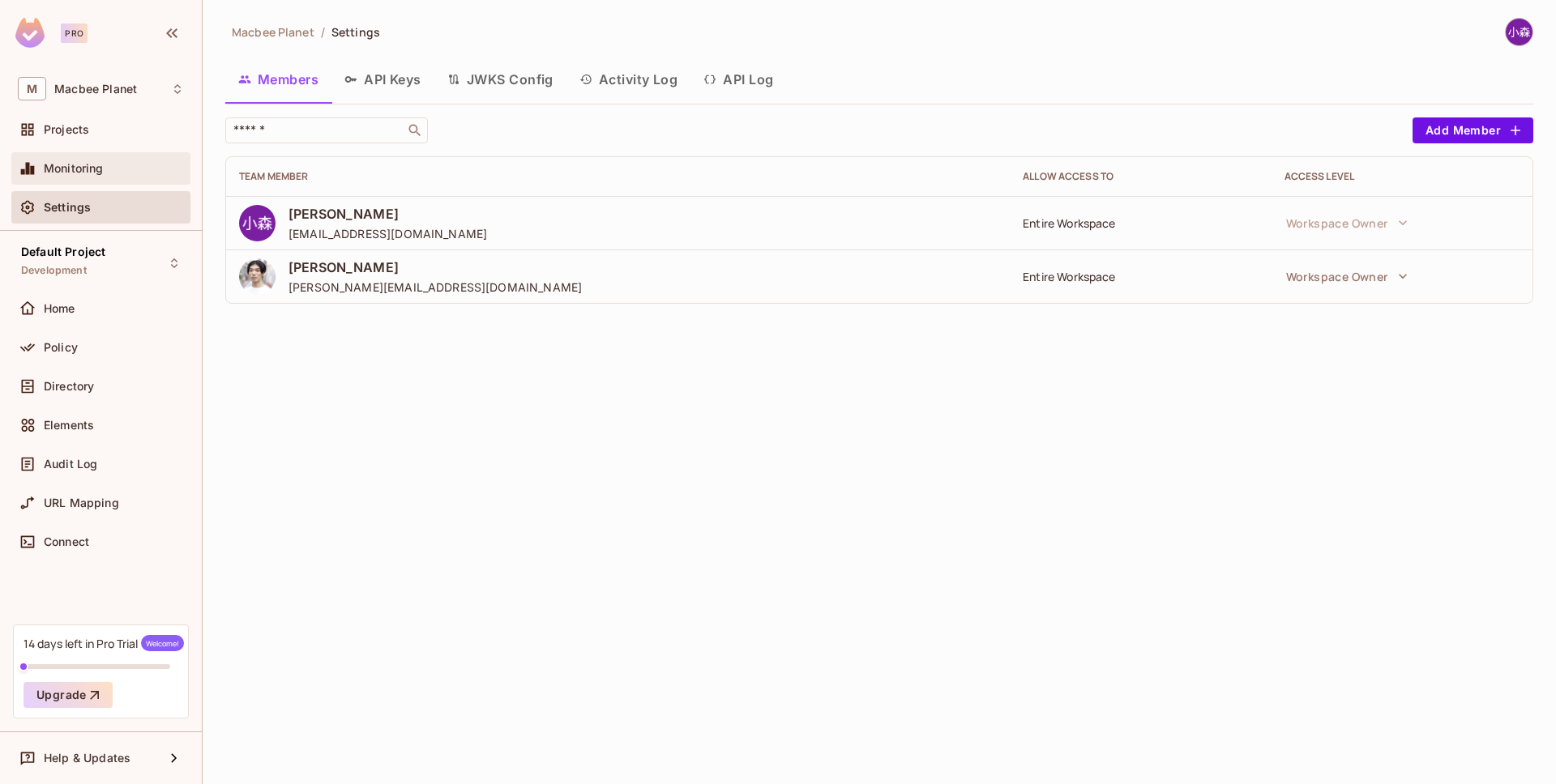
click at [120, 176] on div "Monitoring" at bounding box center [101, 168] width 166 height 19
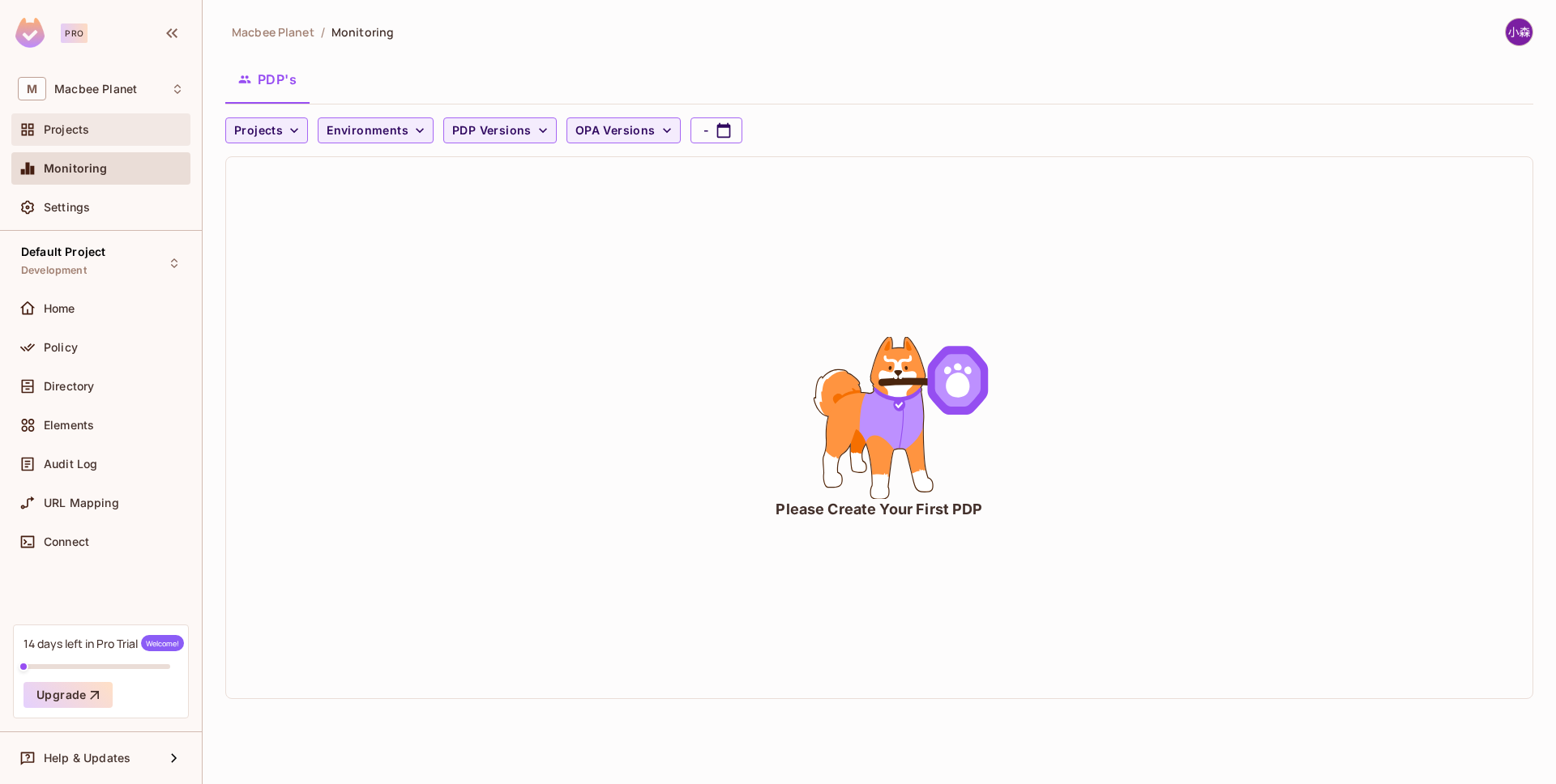
click at [110, 137] on div "Projects" at bounding box center [101, 129] width 166 height 19
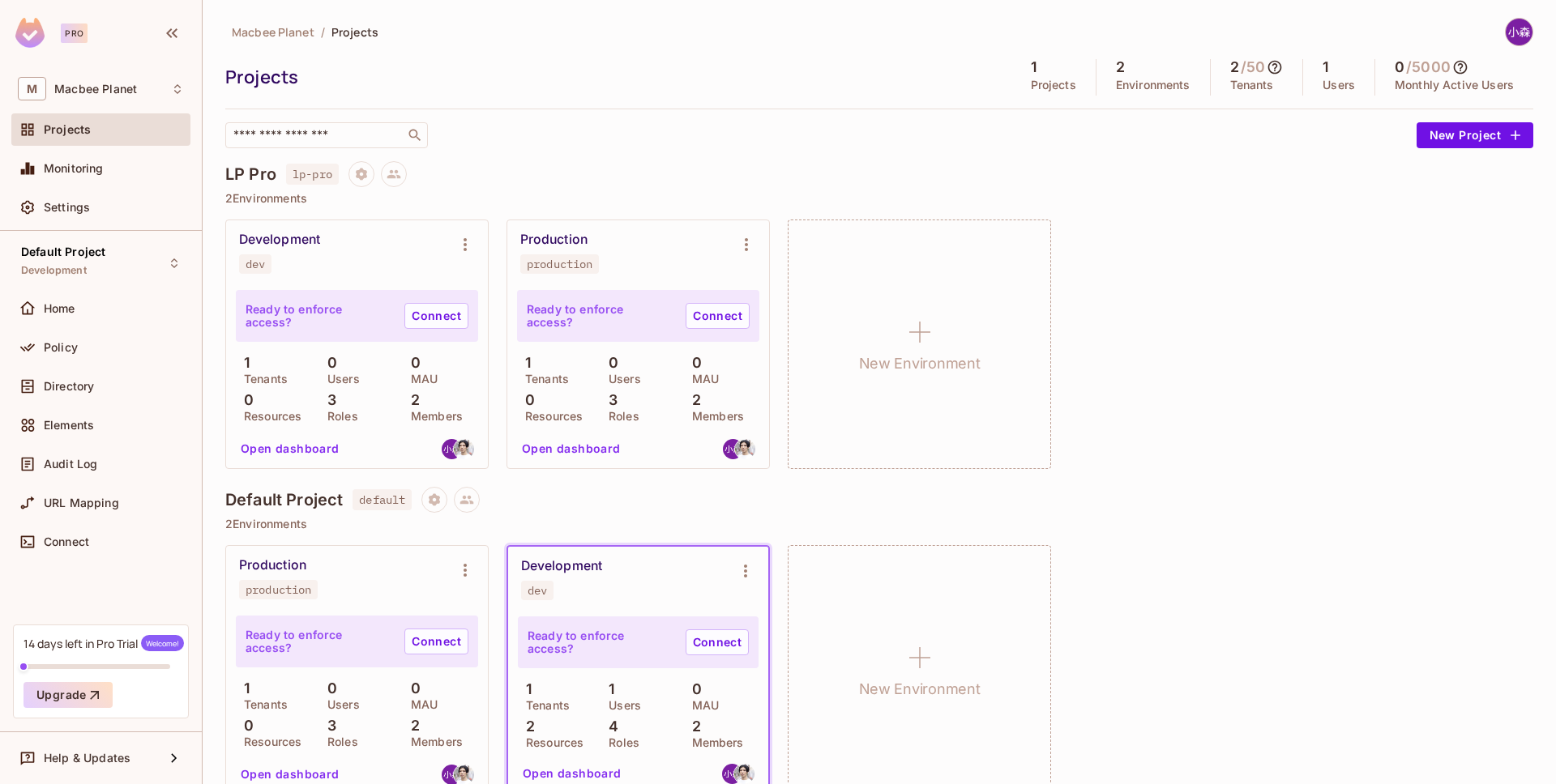
scroll to position [28, 0]
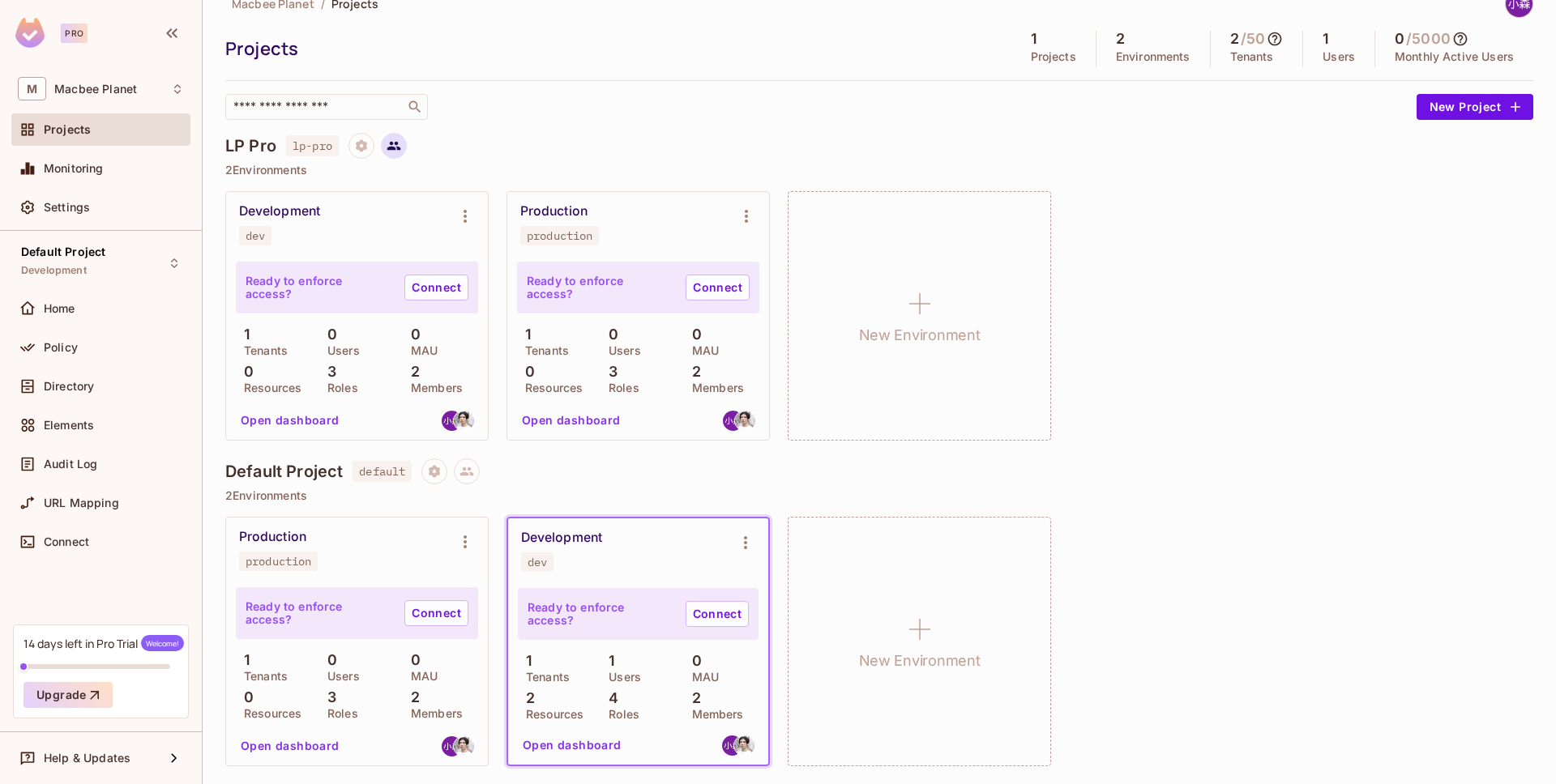
click at [395, 154] on button at bounding box center [394, 145] width 26 height 26
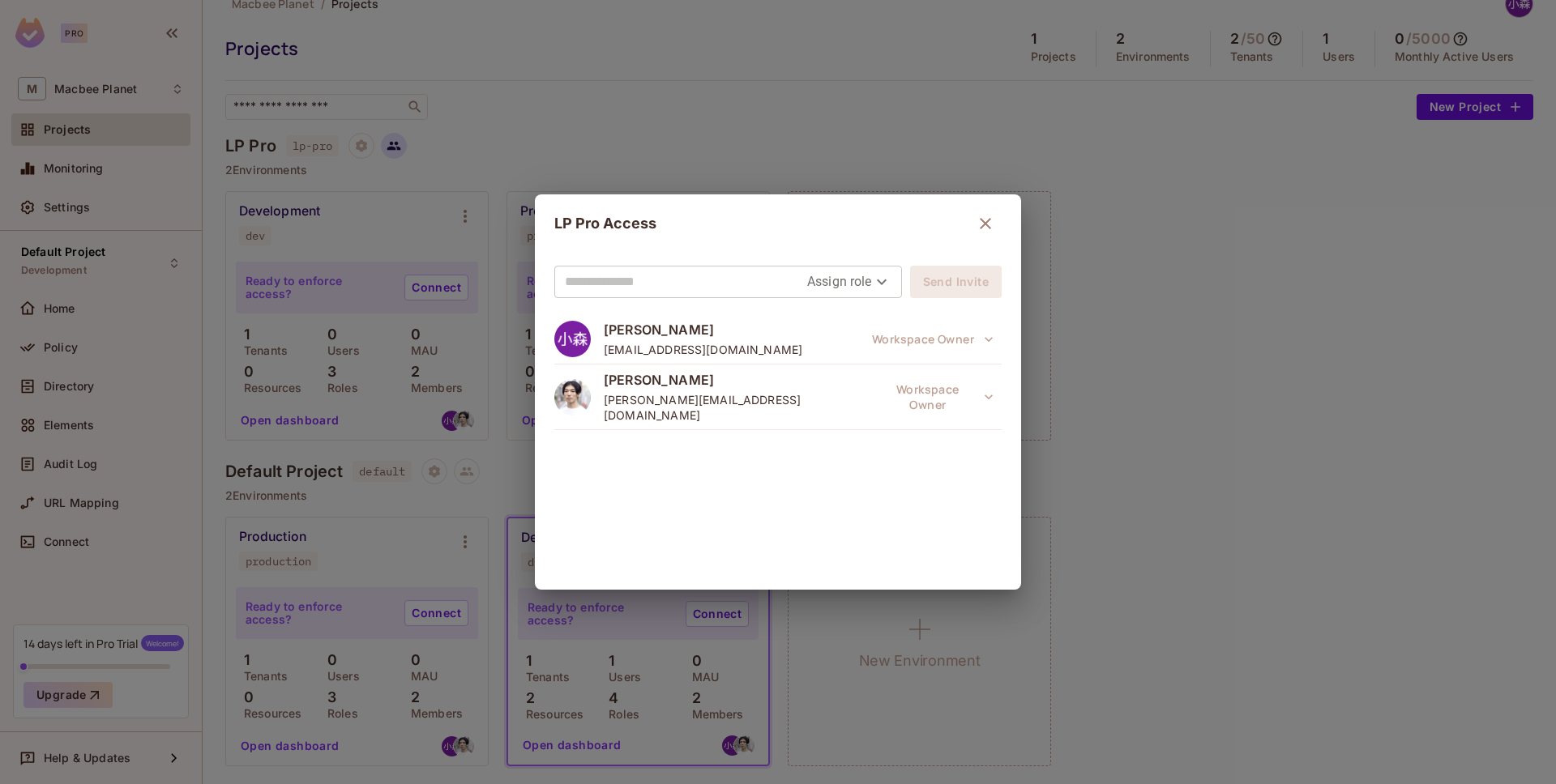
click at [395, 154] on div "LP Pro Access Assign role Send Invite [PERSON_NAME] [PERSON_NAME][EMAIL_ADDRESS…" at bounding box center [778, 392] width 1556 height 784
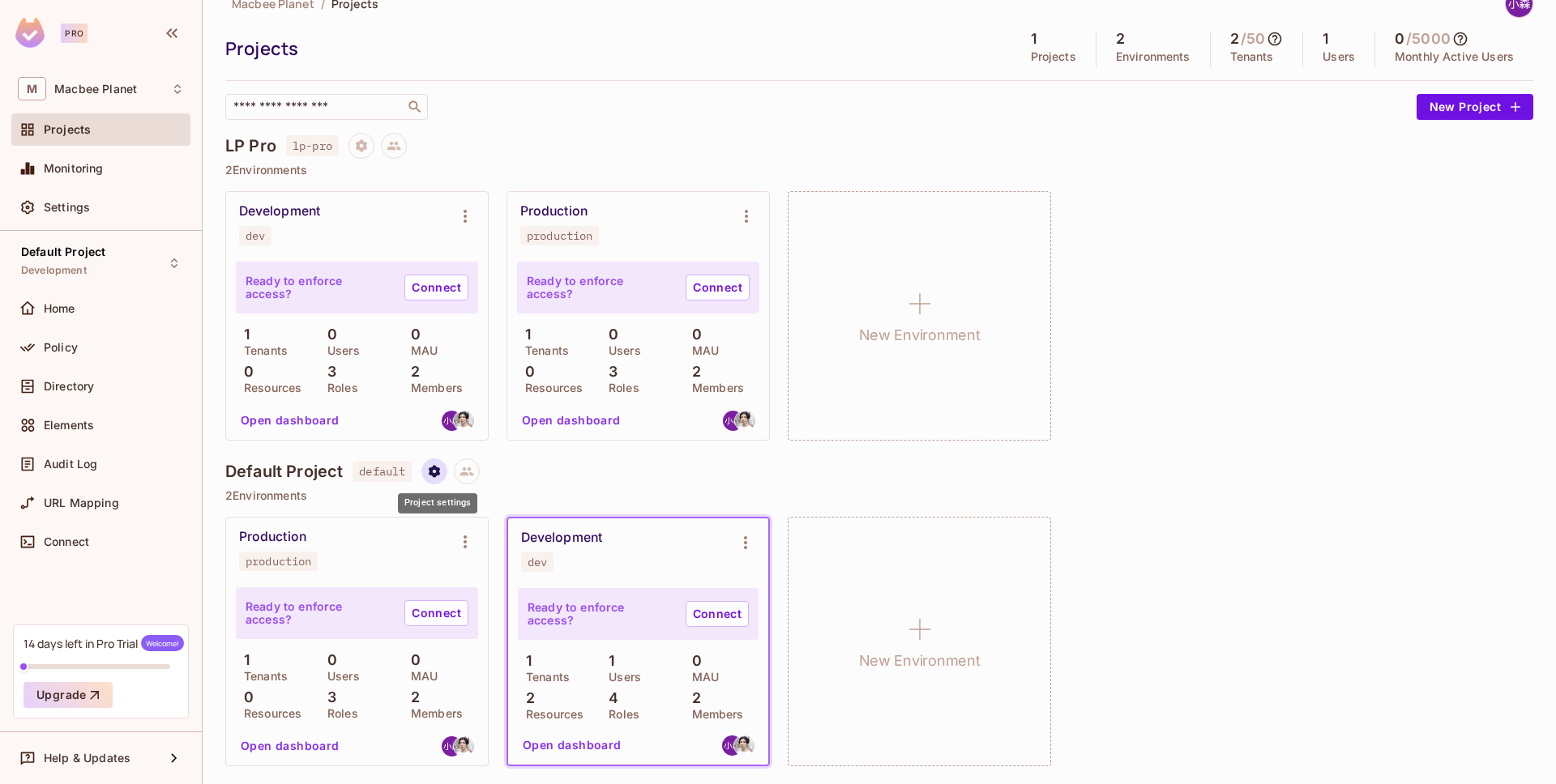
click at [432, 477] on icon "Project settings" at bounding box center [434, 472] width 15 height 15
click at [522, 534] on div "Edit Project" at bounding box center [514, 533] width 64 height 16
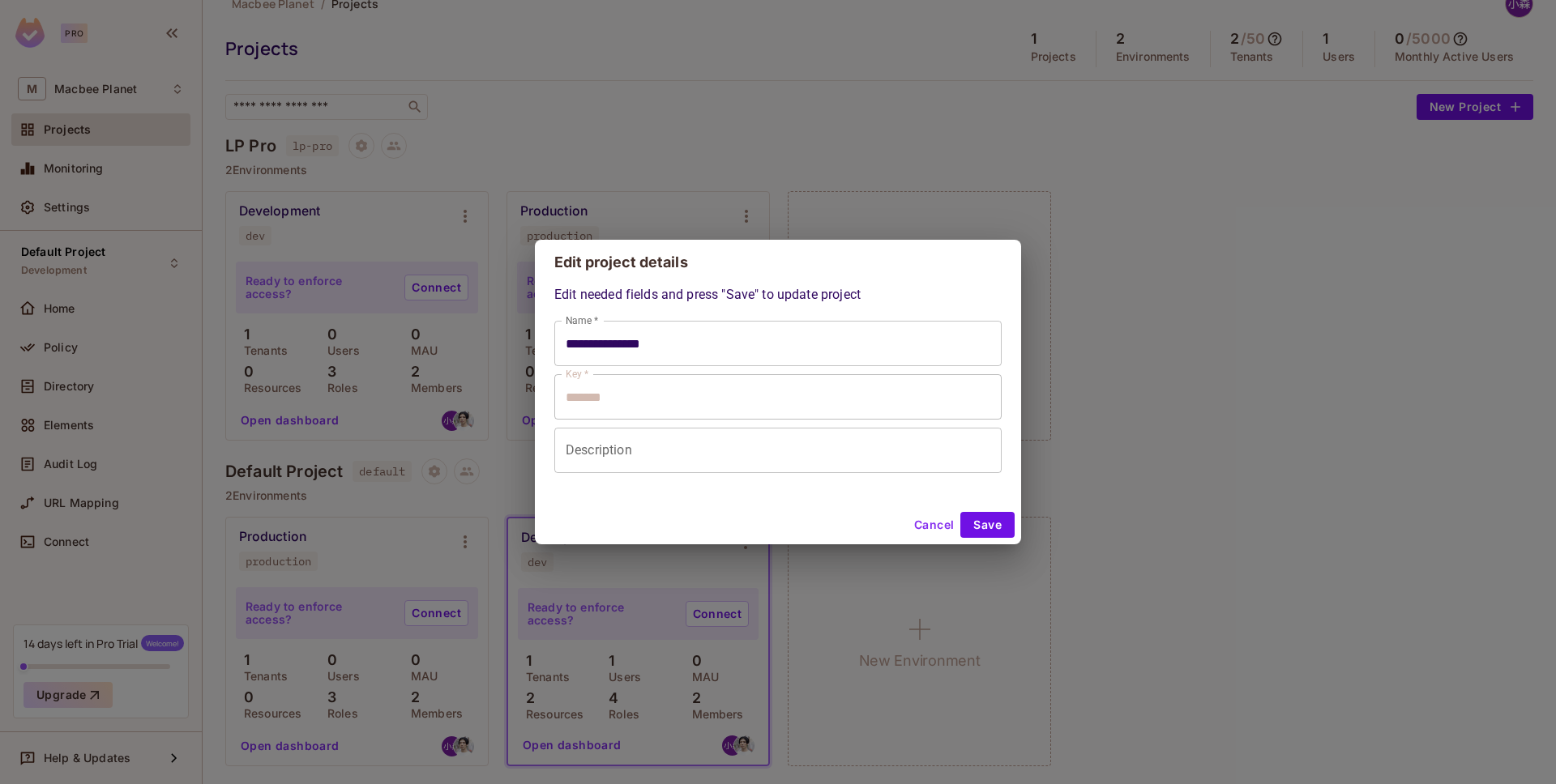
click at [631, 55] on div "**********" at bounding box center [778, 392] width 1556 height 784
type input "**********"
type input "*******"
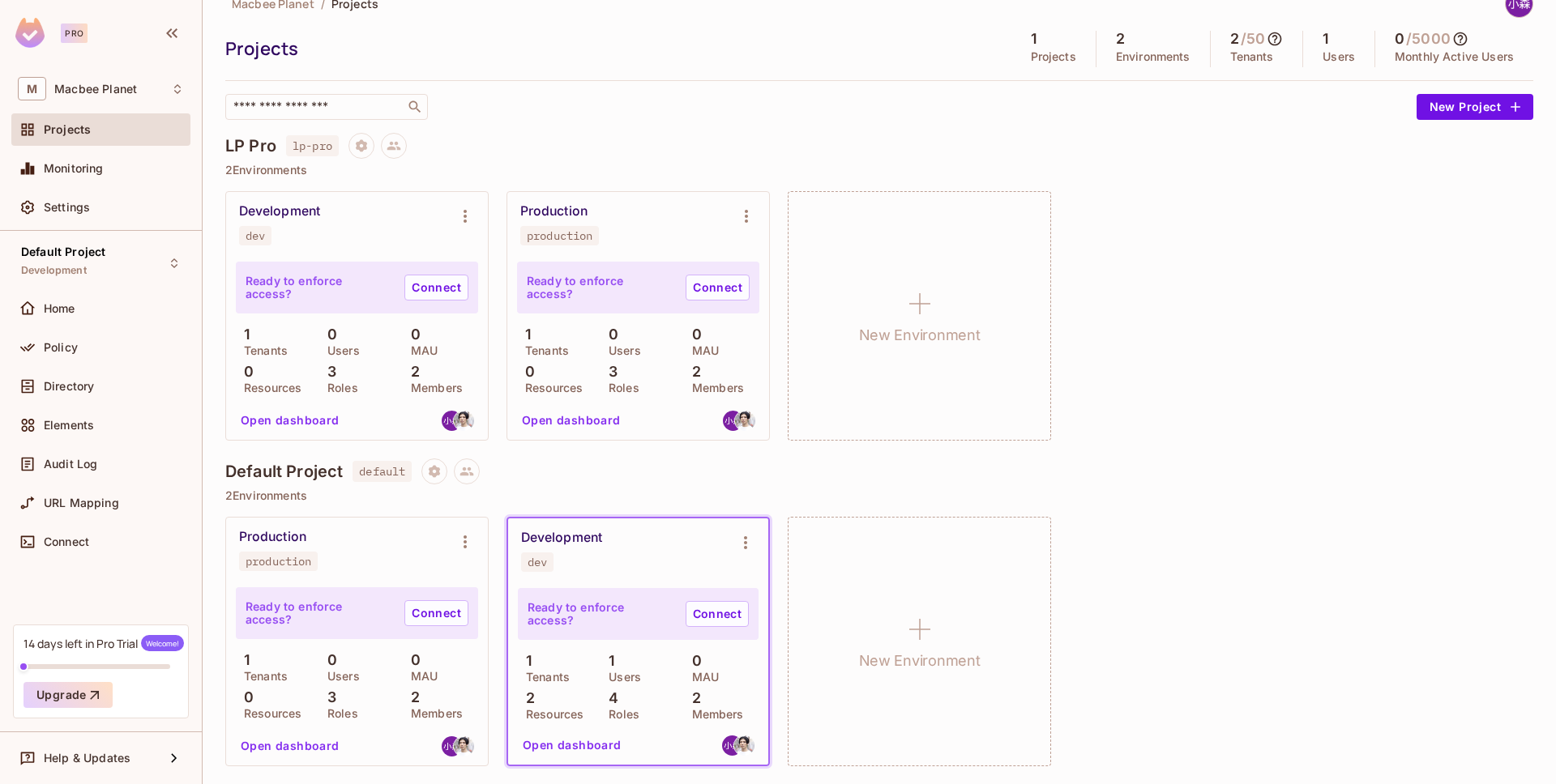
scroll to position [0, 0]
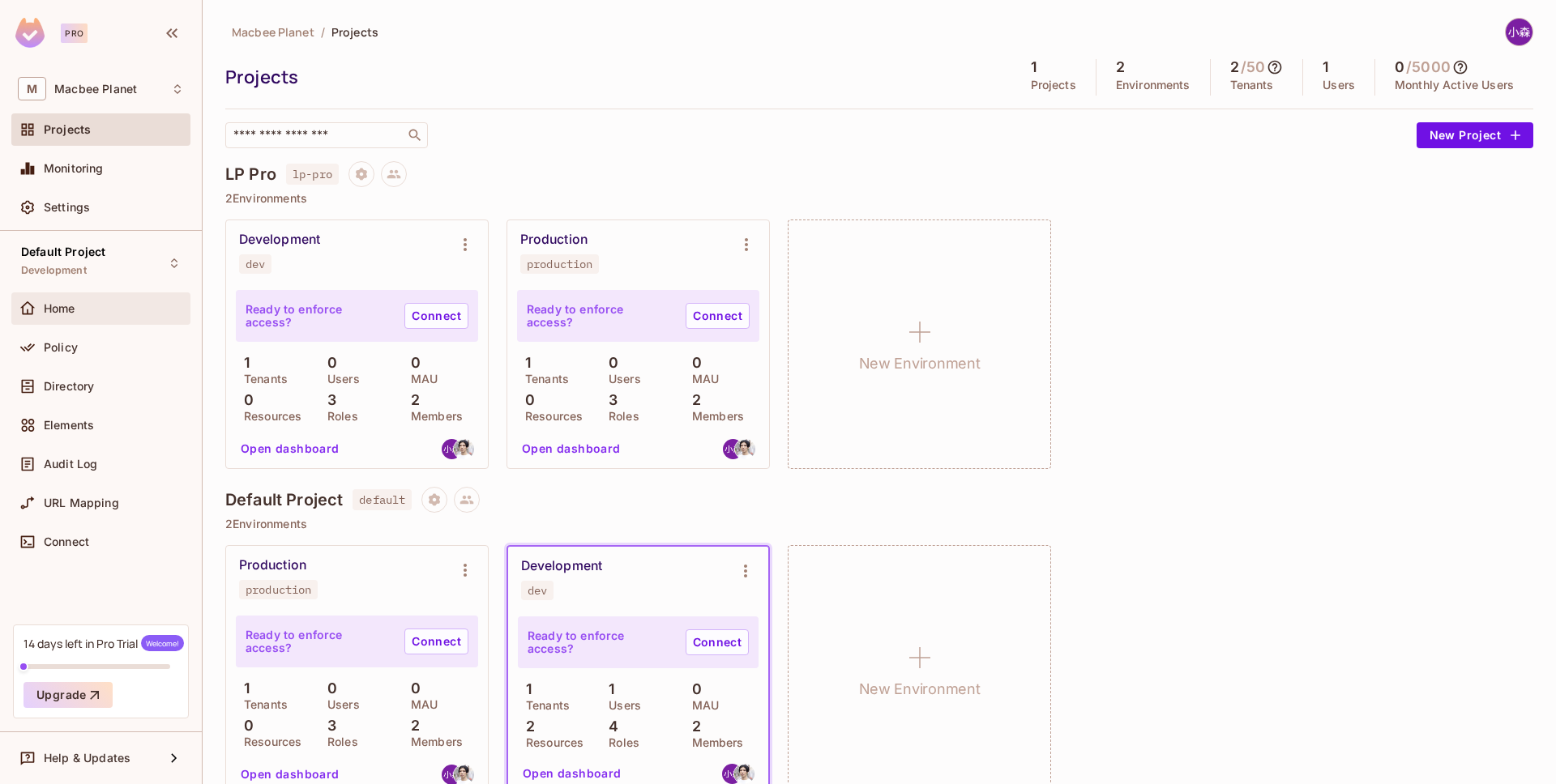
click at [145, 312] on div "Home" at bounding box center [113, 309] width 140 height 13
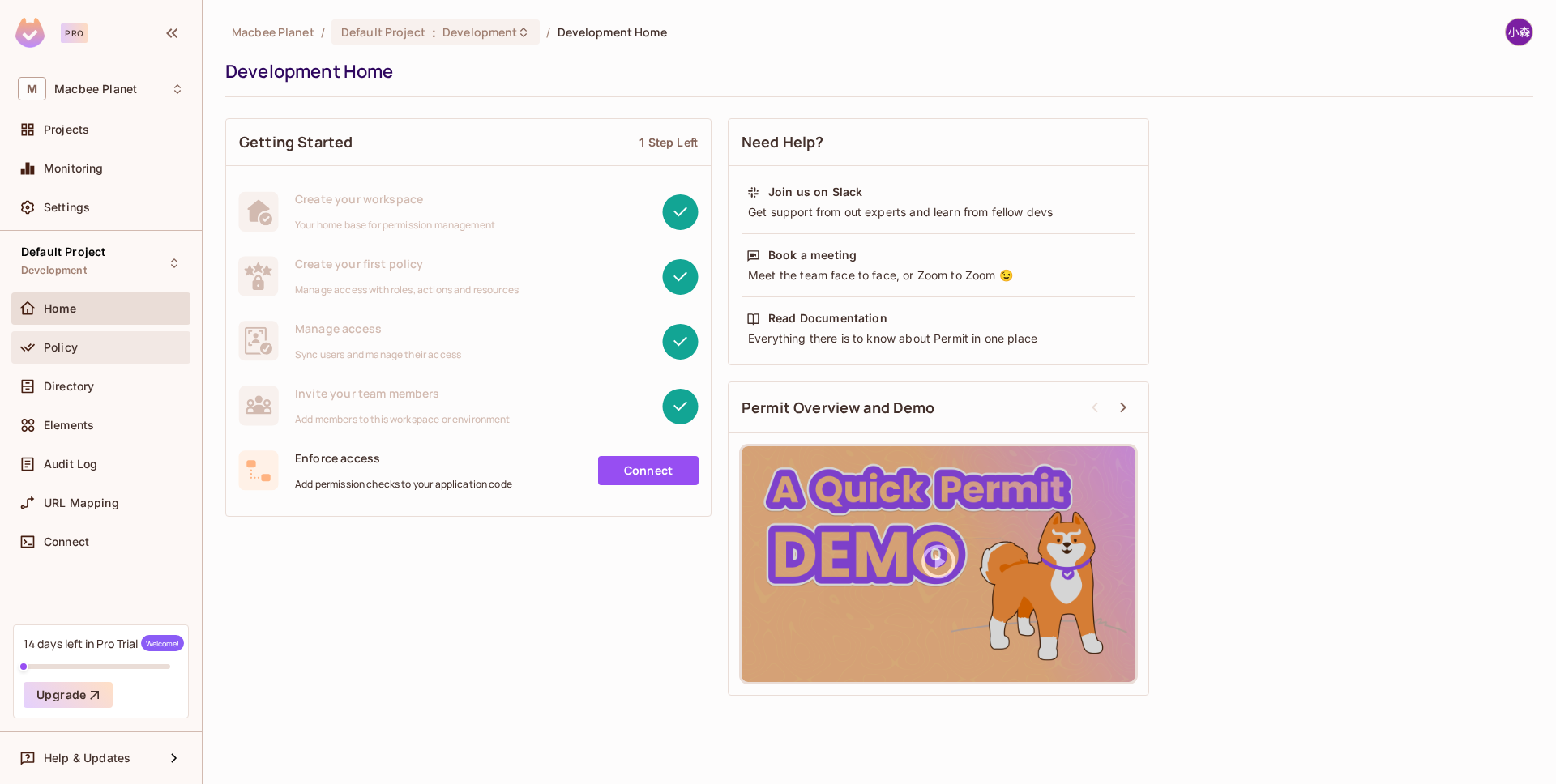
click at [30, 331] on div "Policy" at bounding box center [100, 348] width 179 height 33
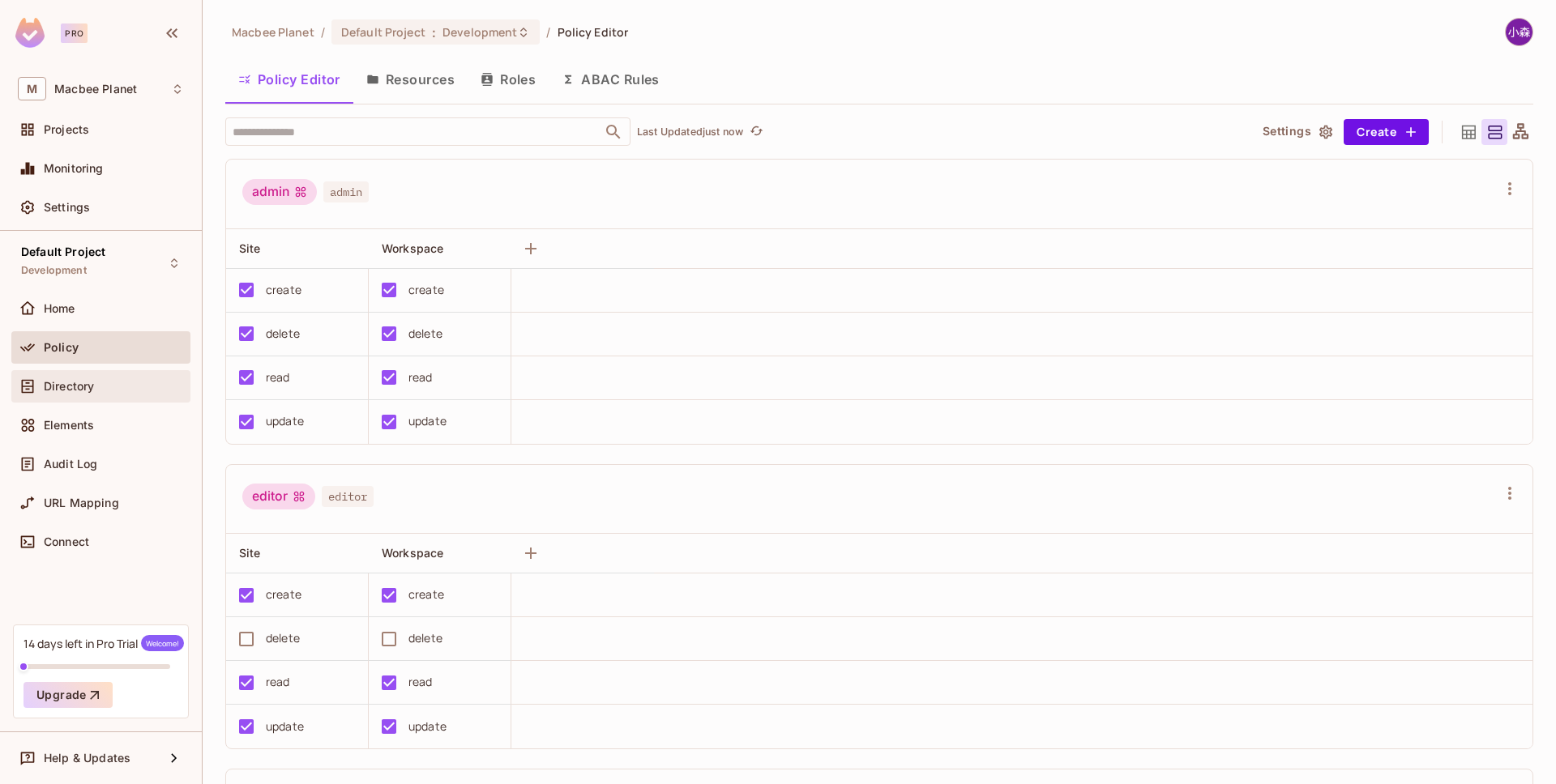
click at [48, 390] on span "Directory" at bounding box center [68, 387] width 50 height 13
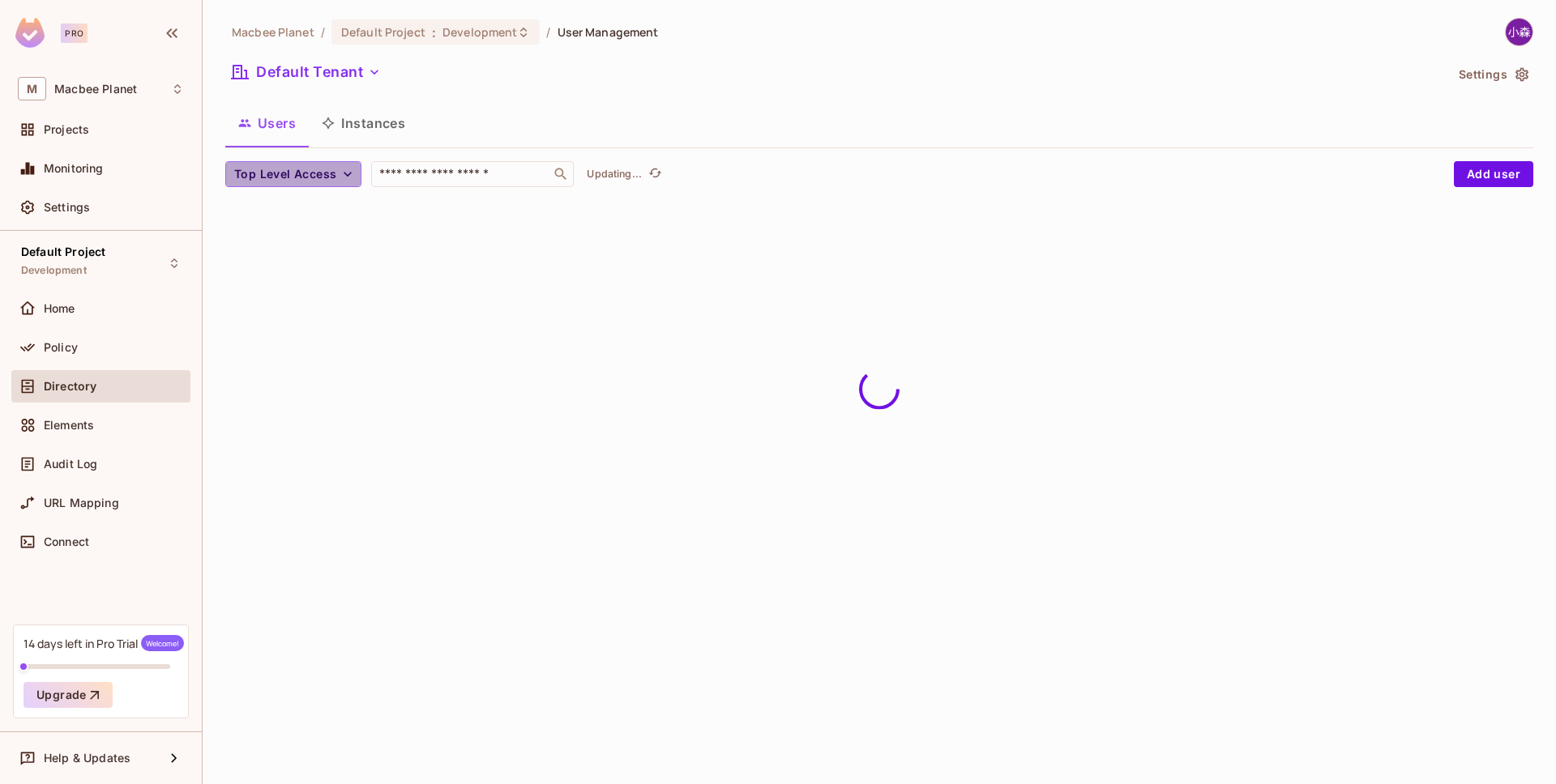
click at [324, 174] on span "Top Level Access" at bounding box center [285, 174] width 102 height 20
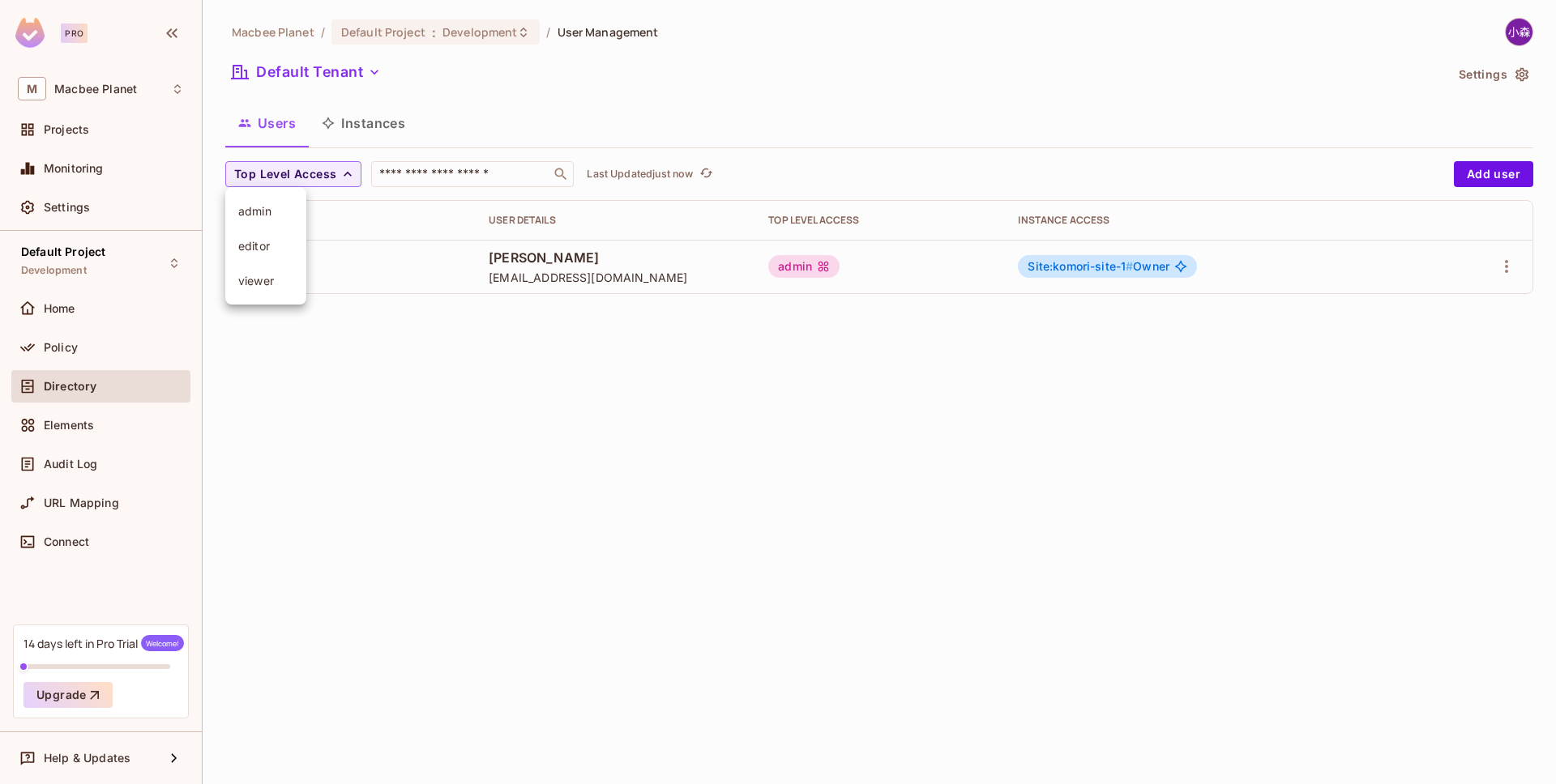
click at [575, 94] on div at bounding box center [778, 392] width 1556 height 784
click at [385, 132] on button "Instances" at bounding box center [363, 122] width 110 height 41
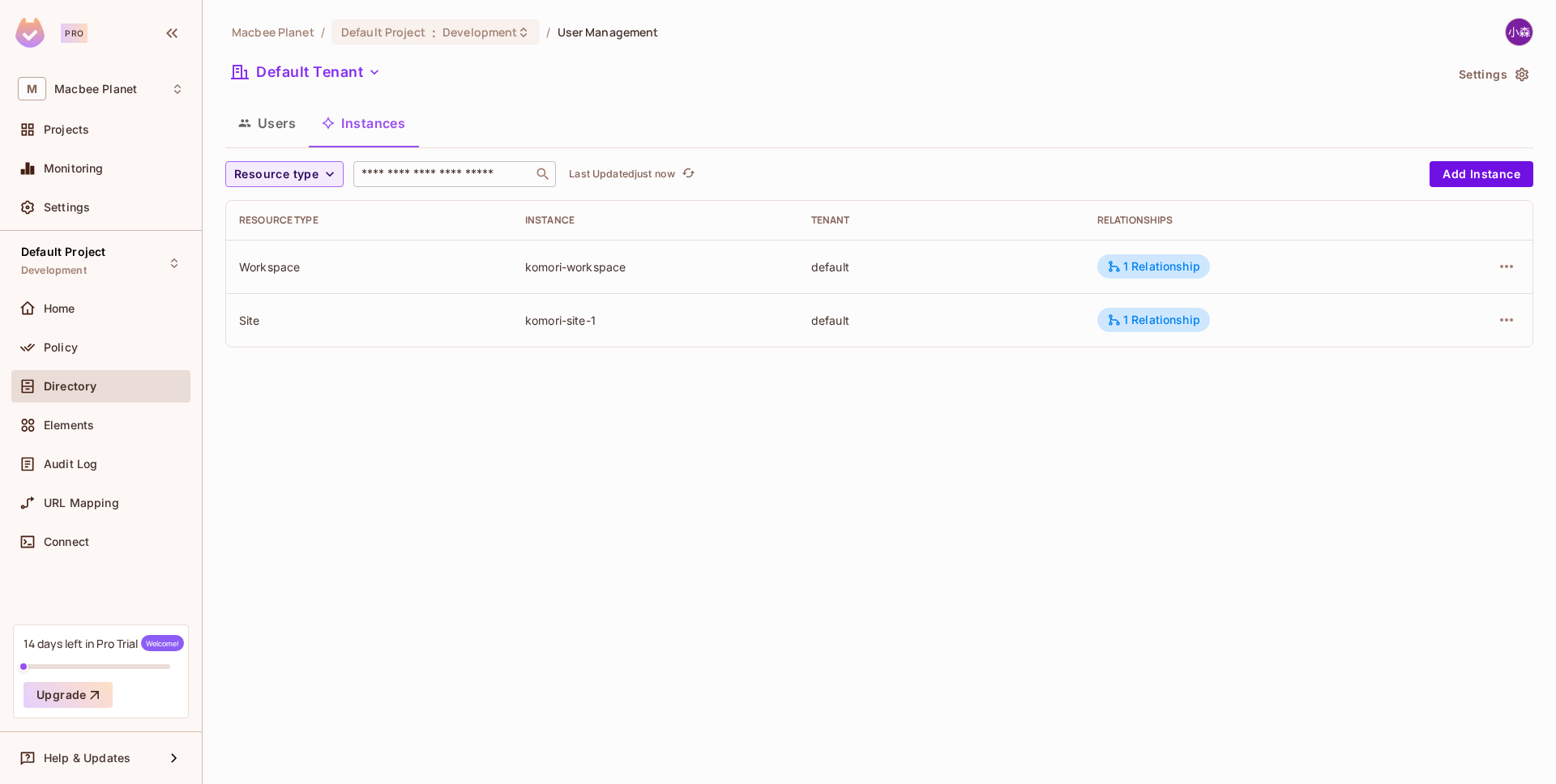
click at [443, 181] on input "text" at bounding box center [443, 174] width 170 height 16
click at [595, 136] on div "Users Instances" at bounding box center [879, 122] width 1308 height 41
click at [306, 187] on div "Resource type" at bounding box center [284, 174] width 118 height 26
click at [306, 181] on span "Resource type" at bounding box center [276, 174] width 84 height 20
click at [397, 470] on div at bounding box center [778, 392] width 1556 height 784
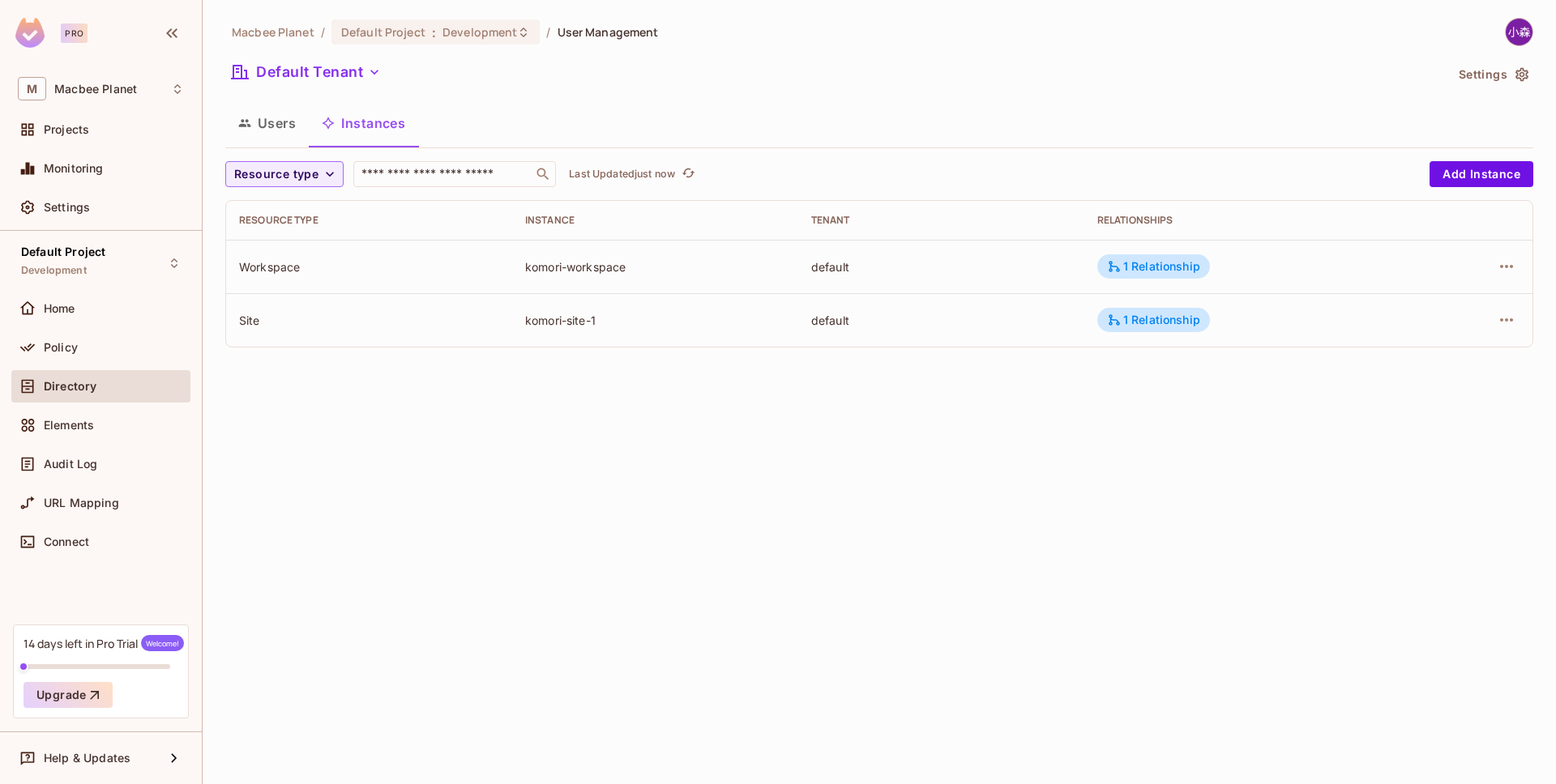
click at [282, 136] on button "Users" at bounding box center [267, 122] width 84 height 41
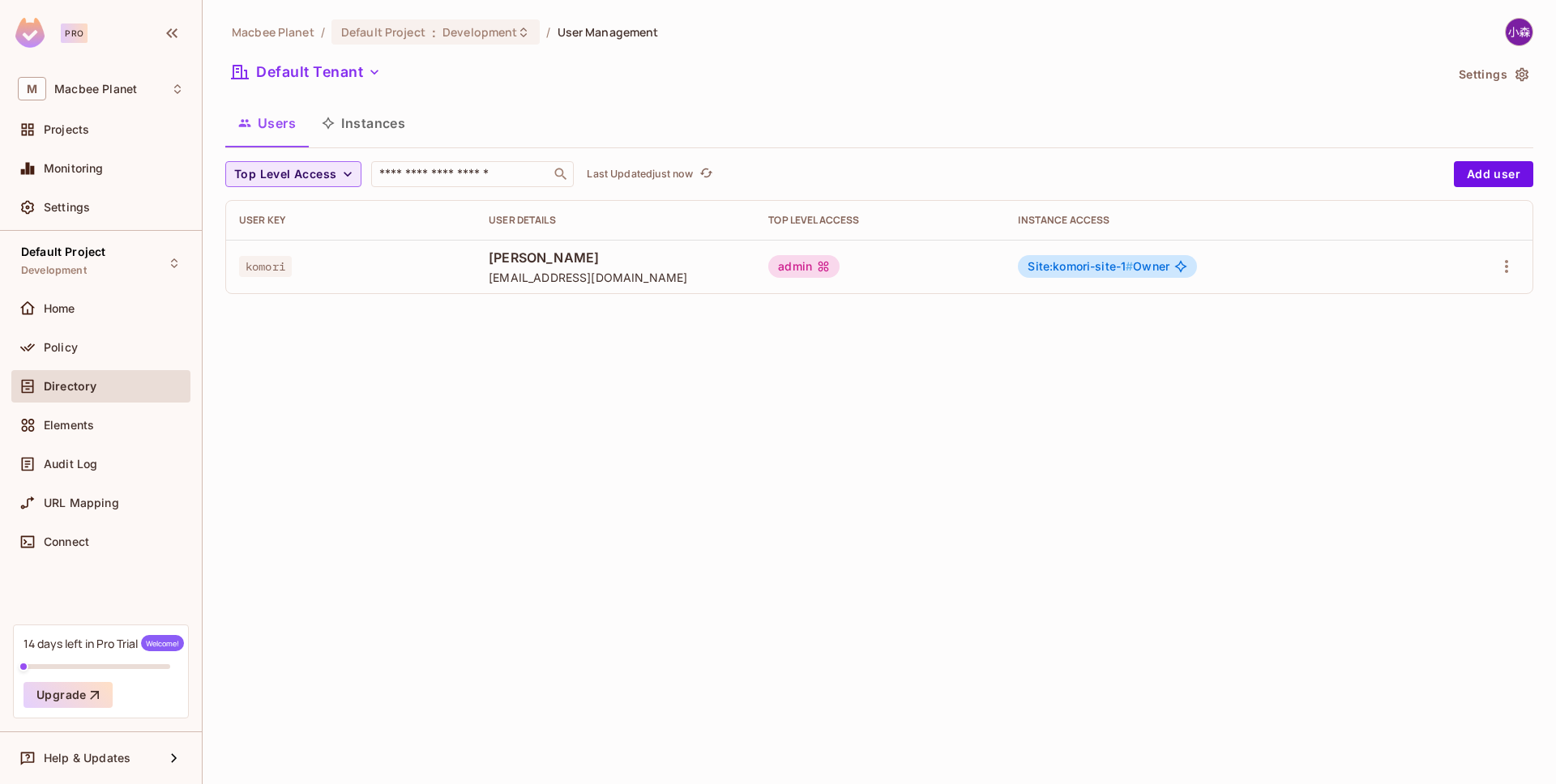
click at [310, 181] on span "Top Level Access" at bounding box center [285, 174] width 102 height 20
click at [487, 359] on div at bounding box center [778, 392] width 1556 height 784
click at [457, 38] on span "Development" at bounding box center [479, 32] width 74 height 15
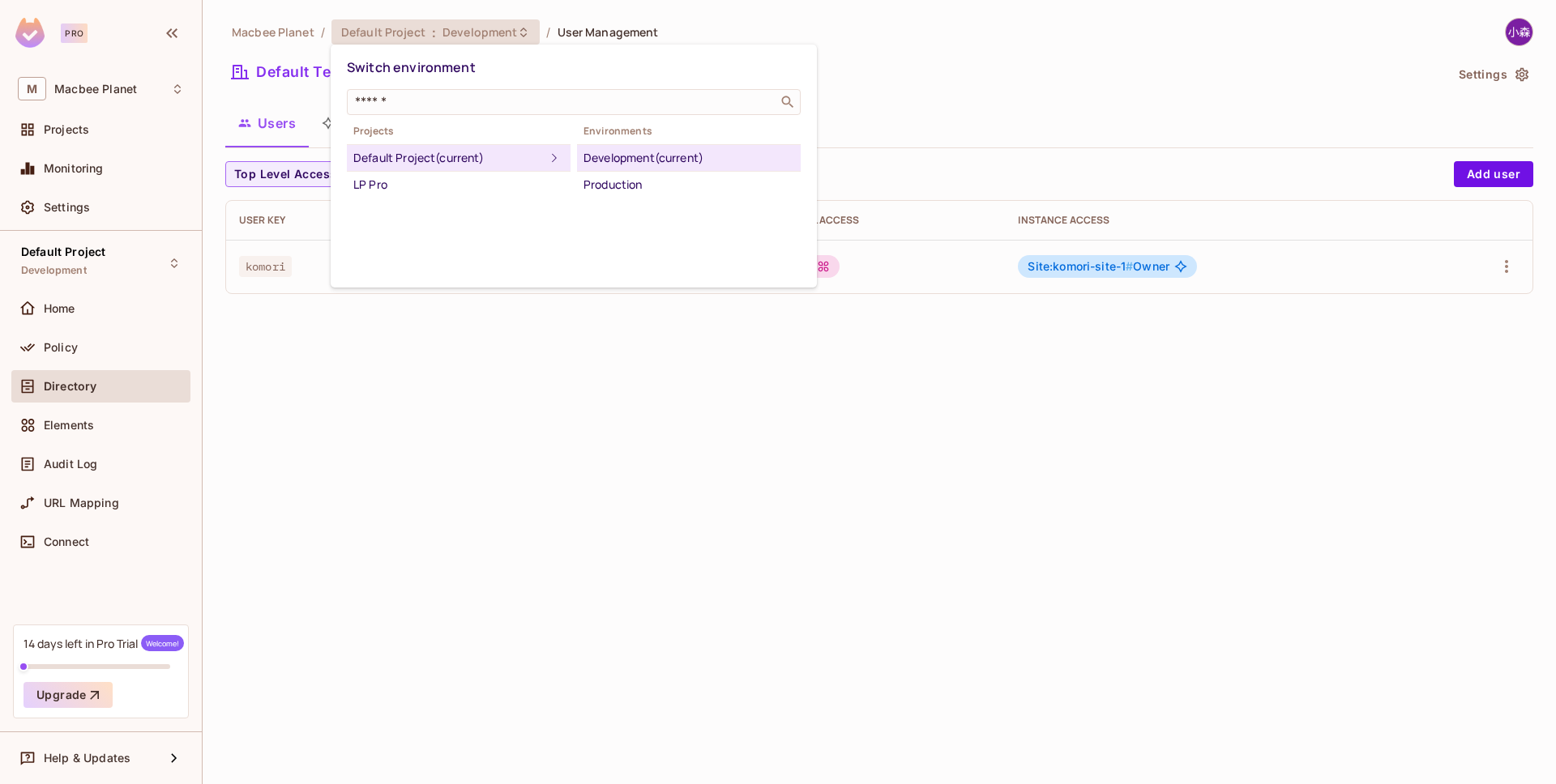
click at [515, 382] on div at bounding box center [778, 392] width 1556 height 784
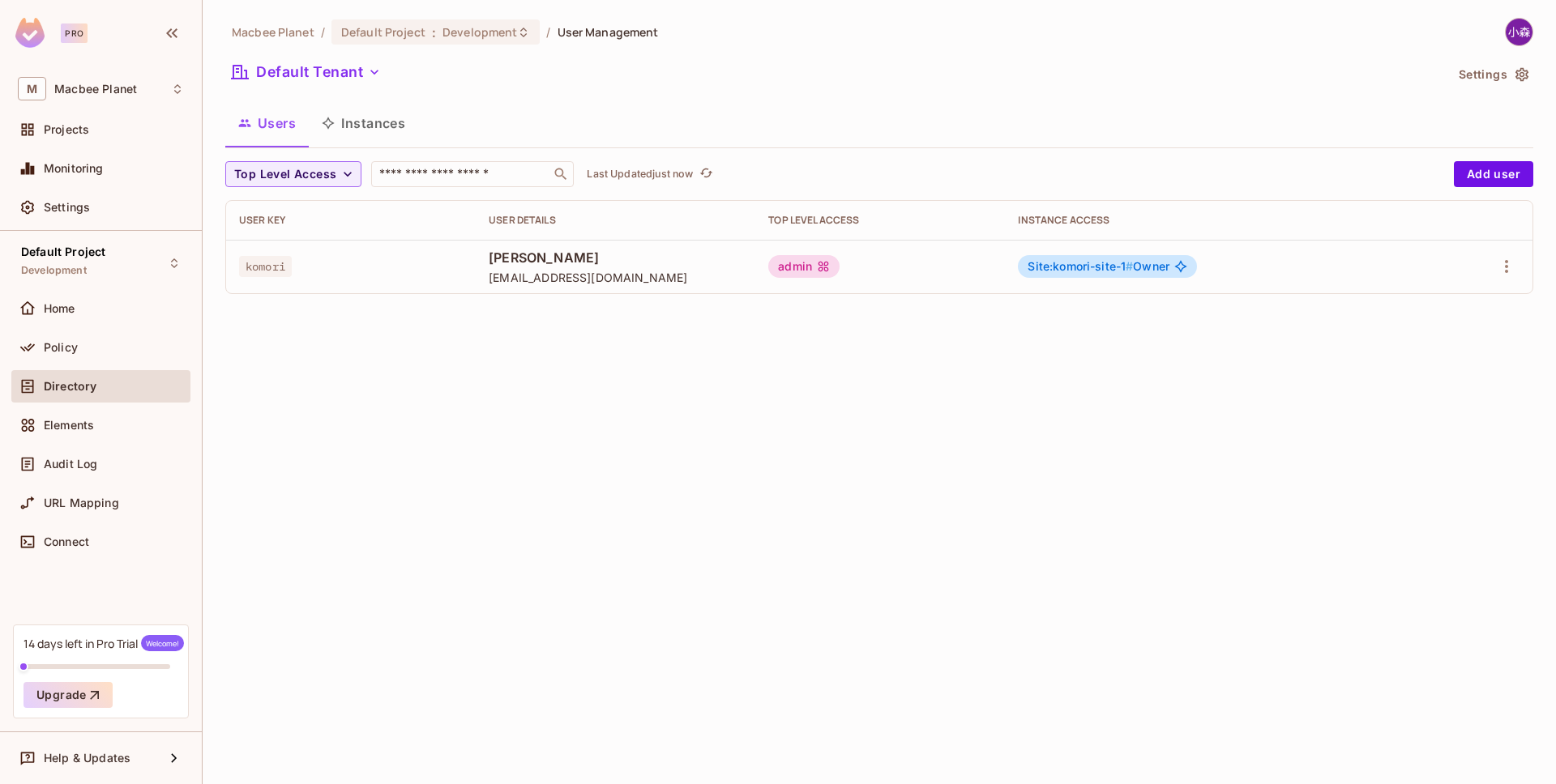
click at [628, 32] on span "User Management" at bounding box center [608, 32] width 102 height 15
click at [117, 299] on div "Home" at bounding box center [101, 308] width 166 height 19
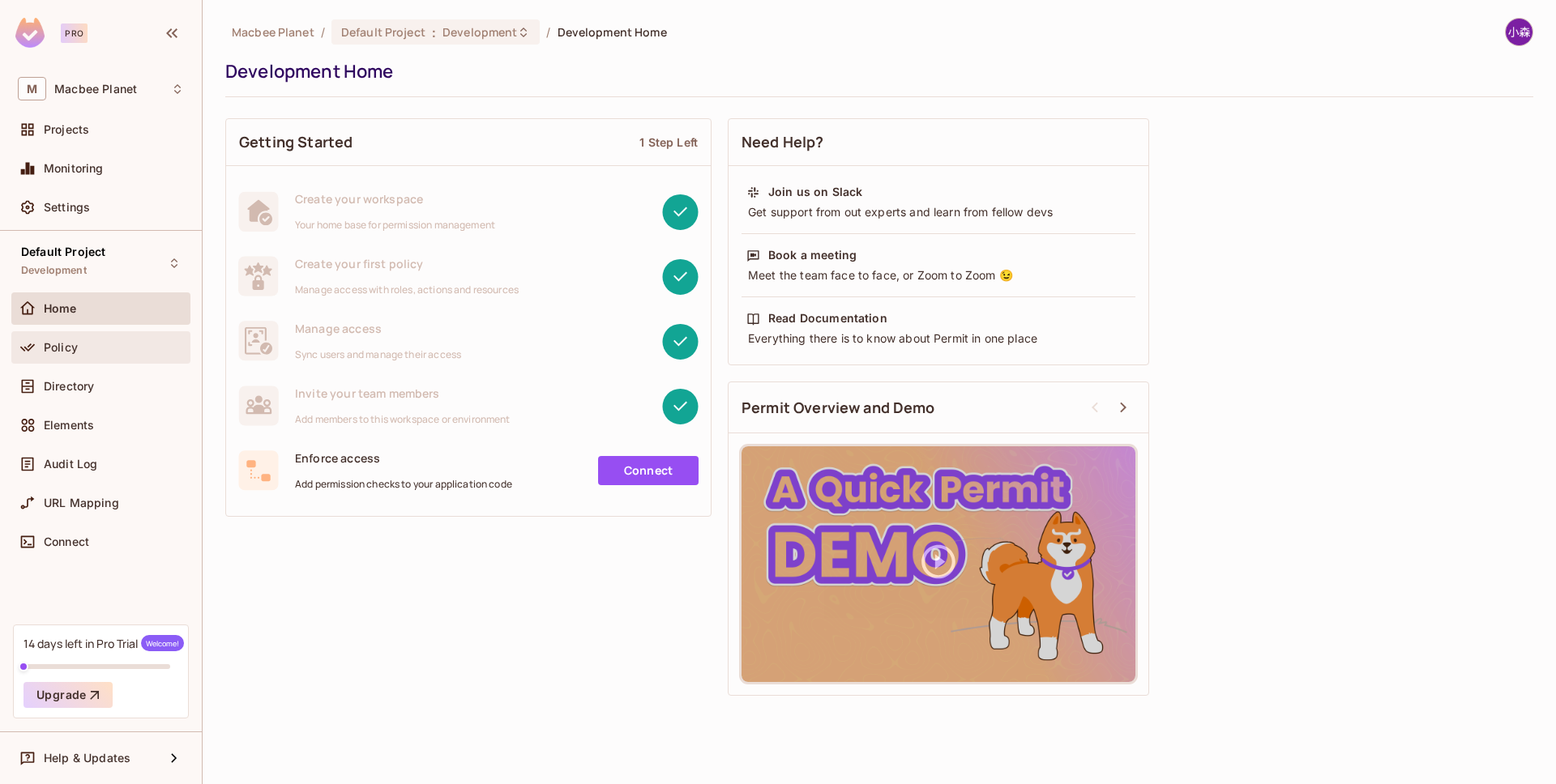
click at [86, 352] on div "Policy" at bounding box center [113, 348] width 140 height 13
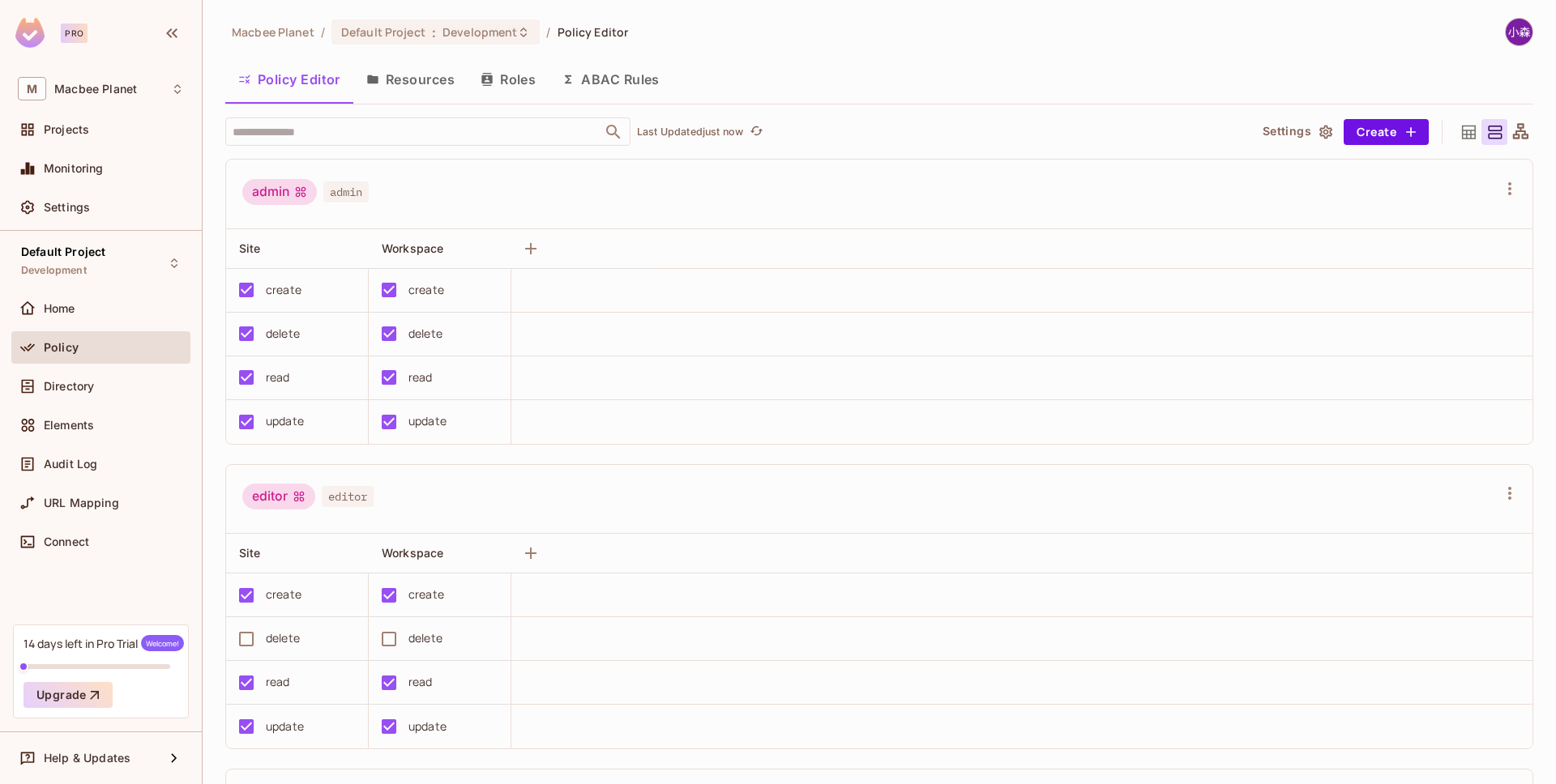
click at [71, 148] on div "Projects" at bounding box center [100, 132] width 179 height 39
click at [79, 133] on span "Projects" at bounding box center [66, 130] width 45 height 13
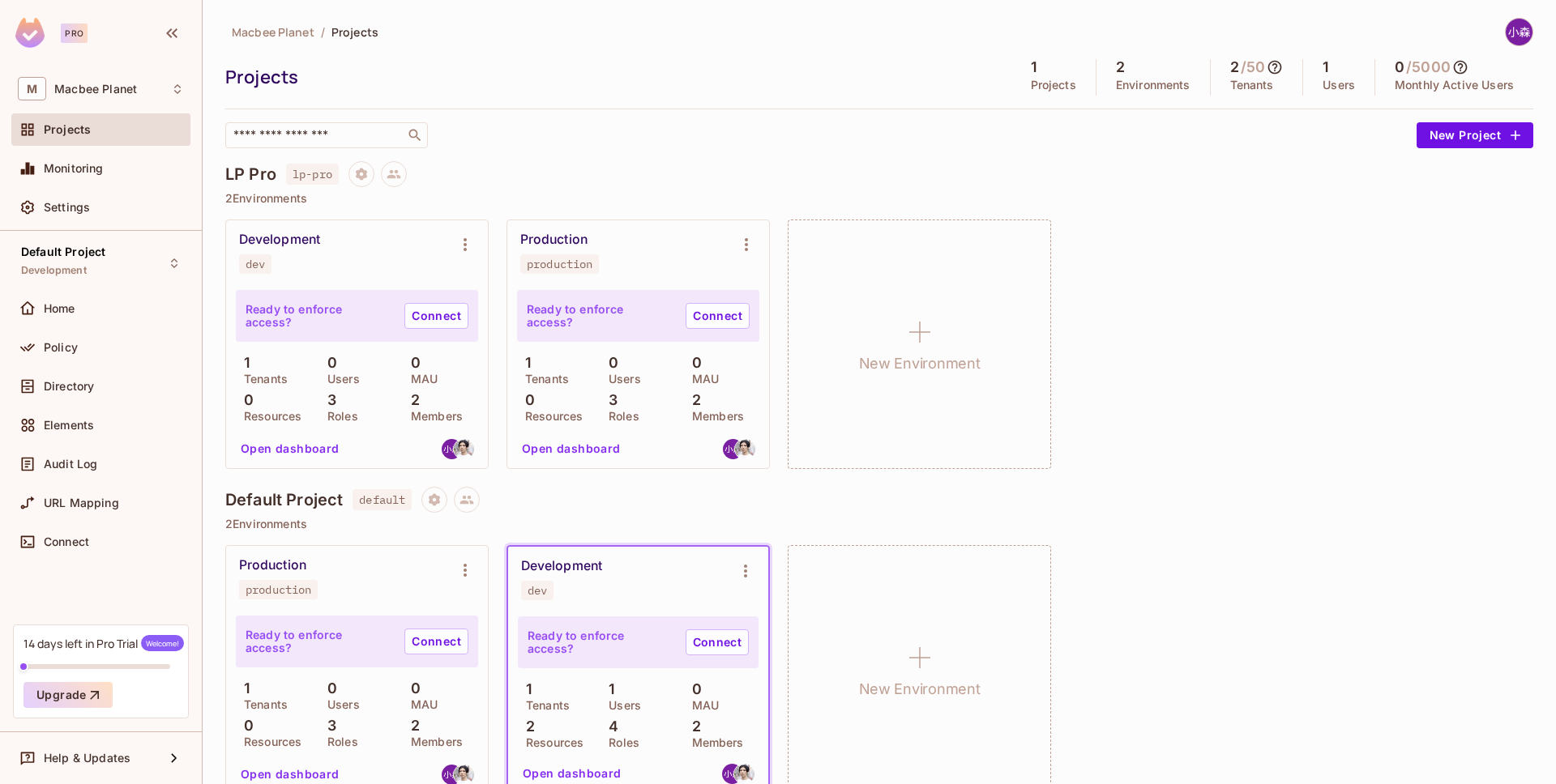
scroll to position [28, 0]
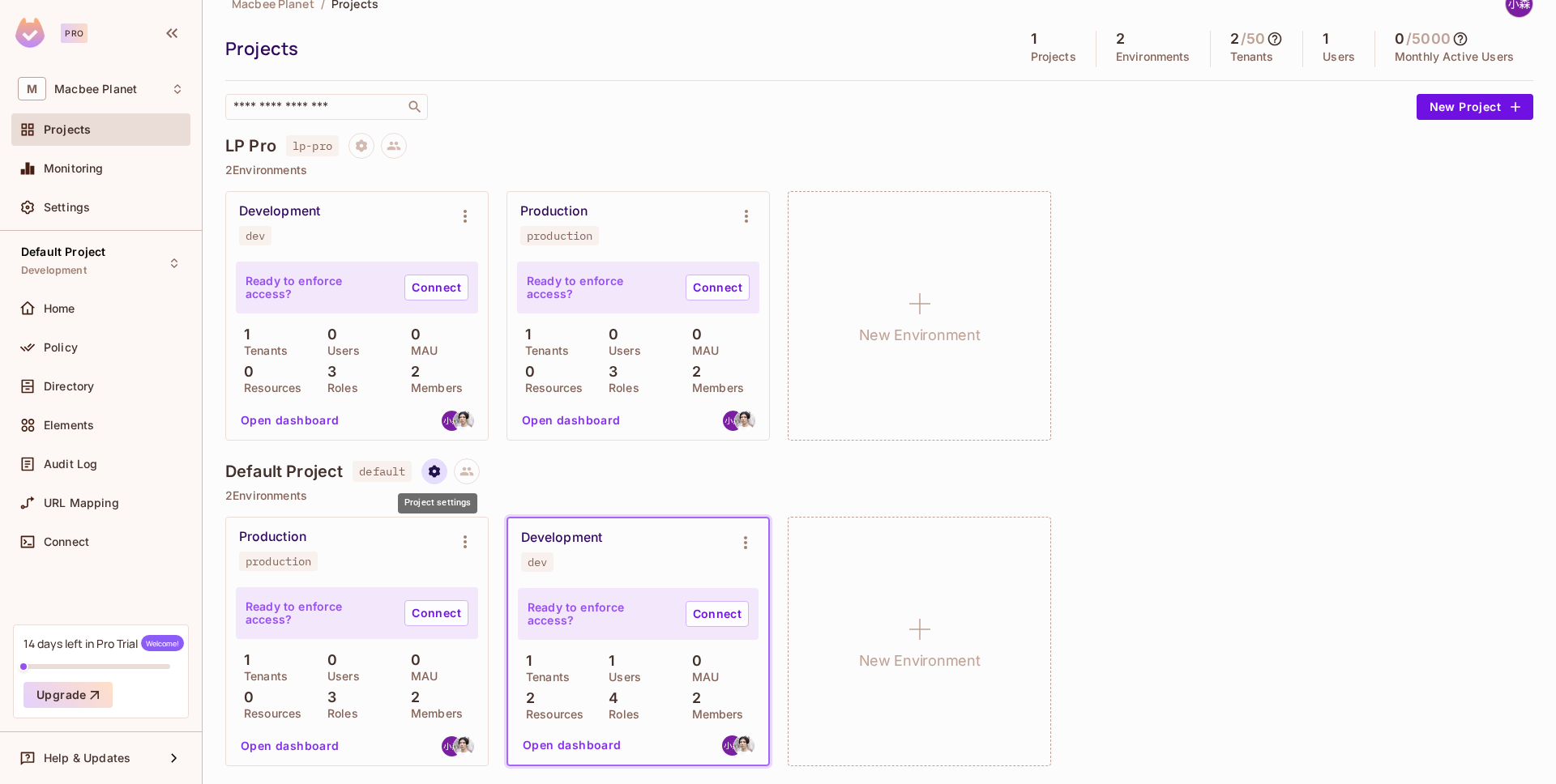
click at [442, 471] on icon "Project settings" at bounding box center [434, 472] width 15 height 15
click at [437, 463] on div at bounding box center [778, 392] width 1556 height 784
click at [182, 201] on div "Settings" at bounding box center [113, 207] width 140 height 13
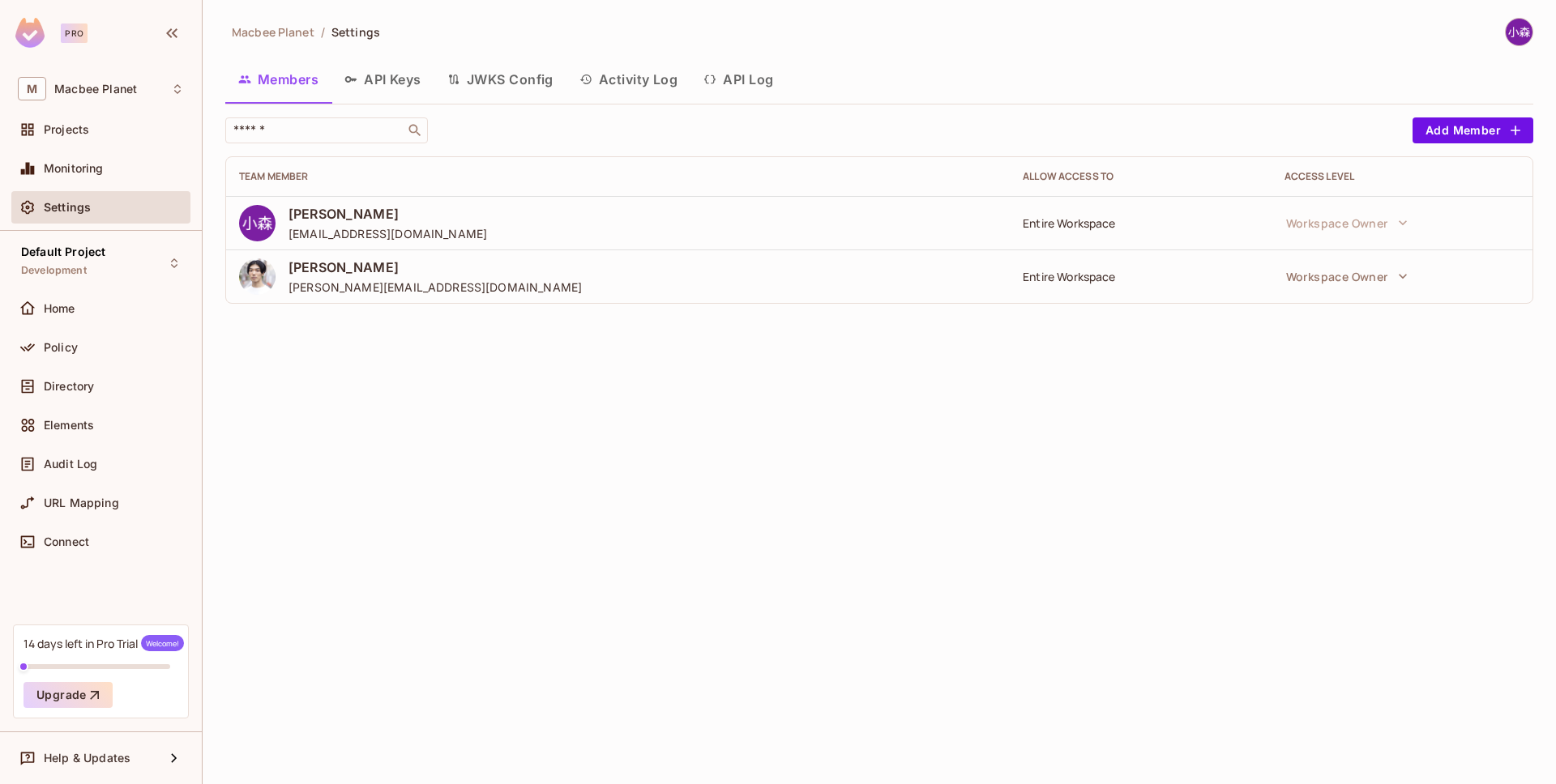
click at [370, 74] on button "API Keys" at bounding box center [382, 79] width 103 height 41
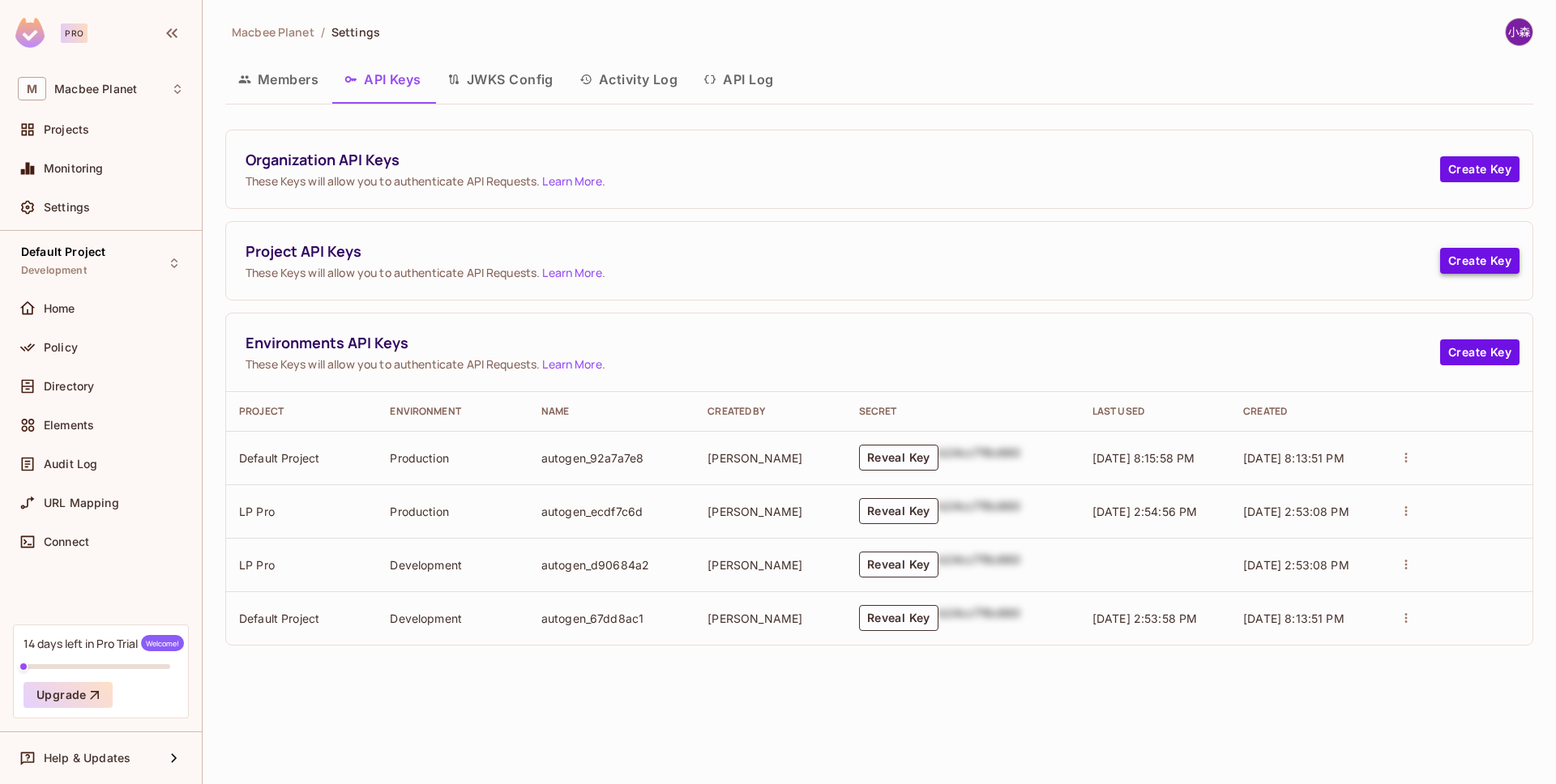
click at [1496, 262] on button "Create Key" at bounding box center [1479, 260] width 79 height 26
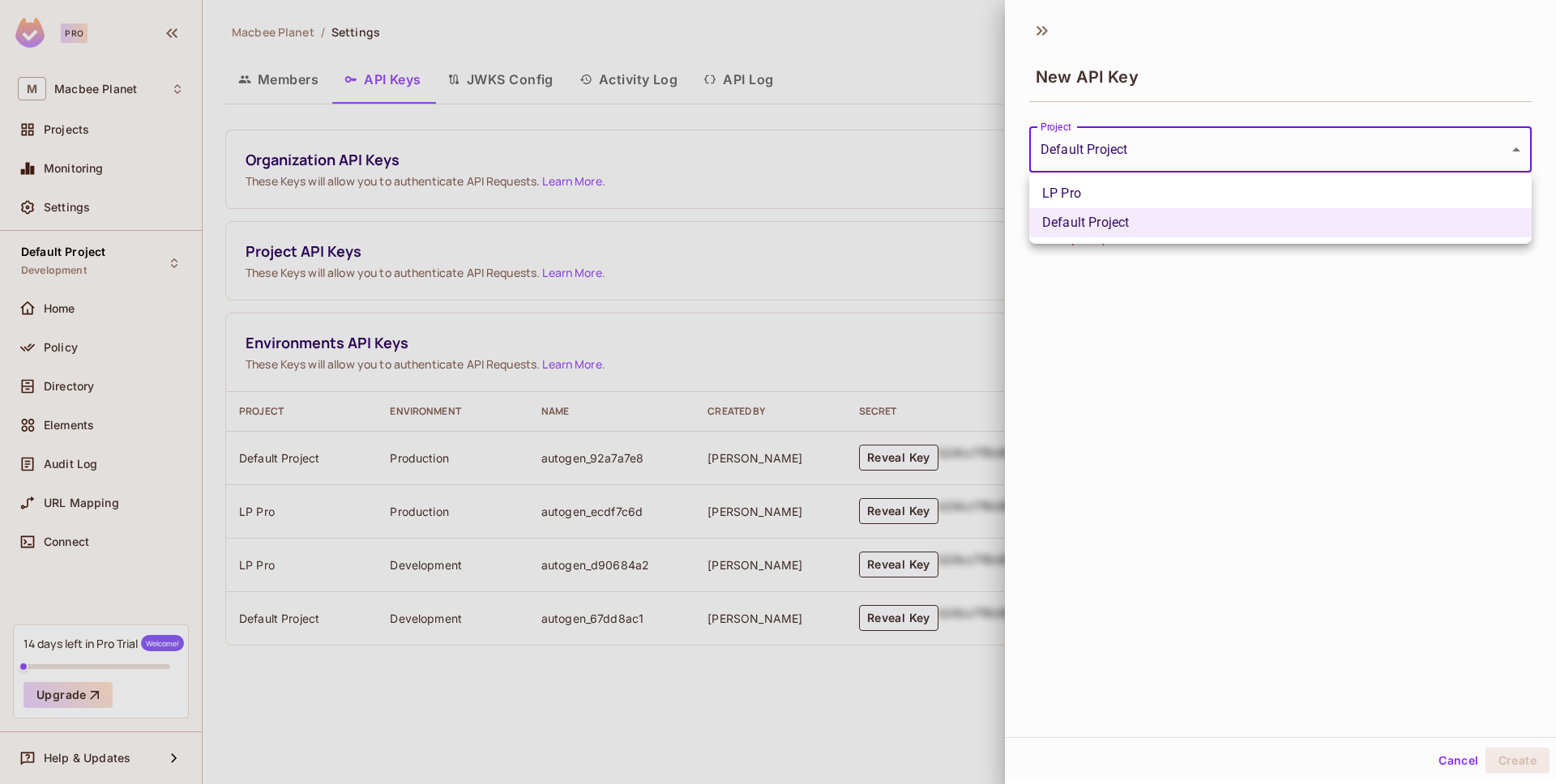
click at [1118, 153] on body "Pro M Macbee Planet Projects Monitoring Settings Default Project Development Ho…" at bounding box center [778, 392] width 1556 height 784
click at [998, 173] on div at bounding box center [778, 392] width 1556 height 784
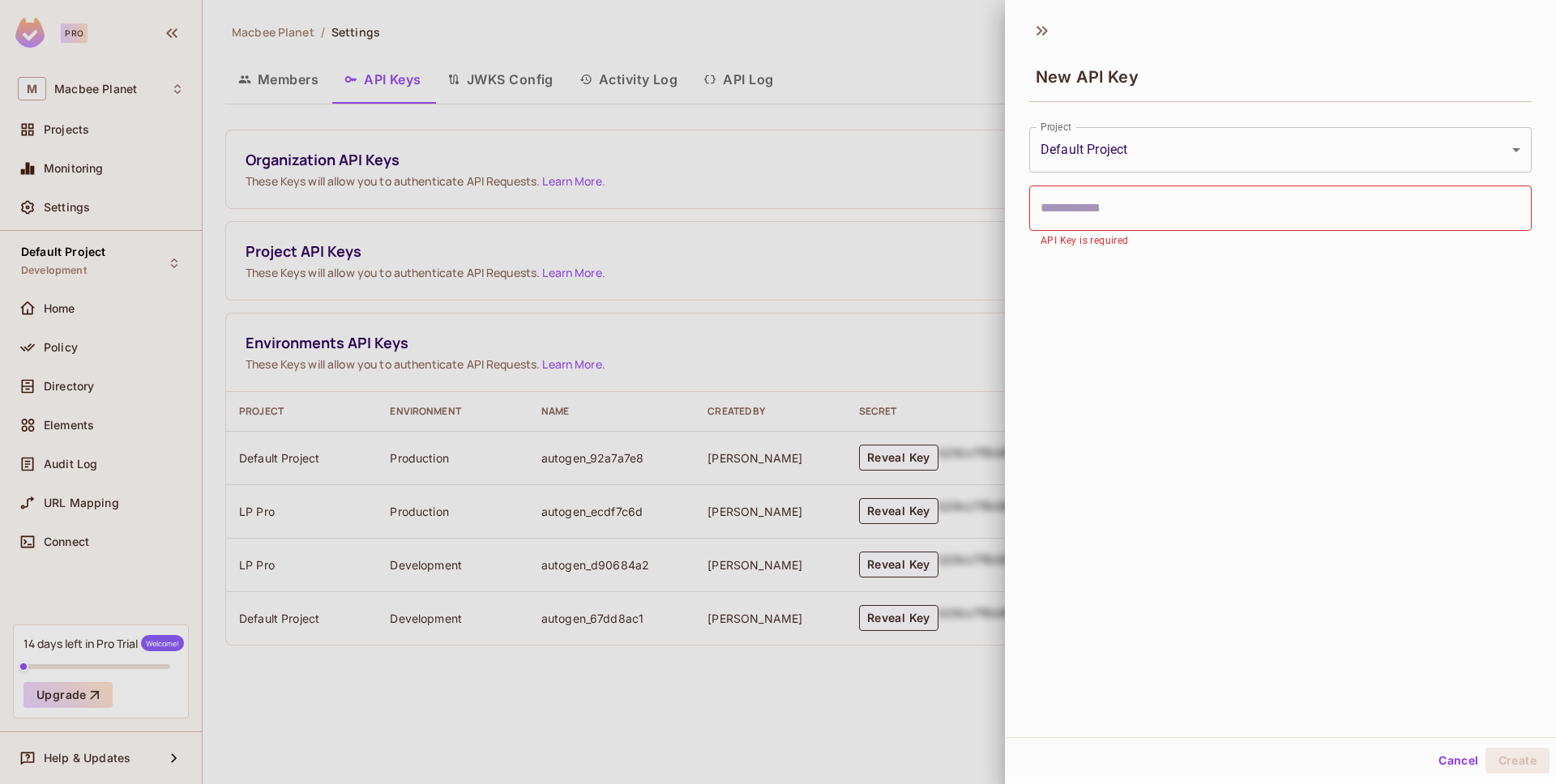
click at [927, 219] on div at bounding box center [778, 392] width 1556 height 784
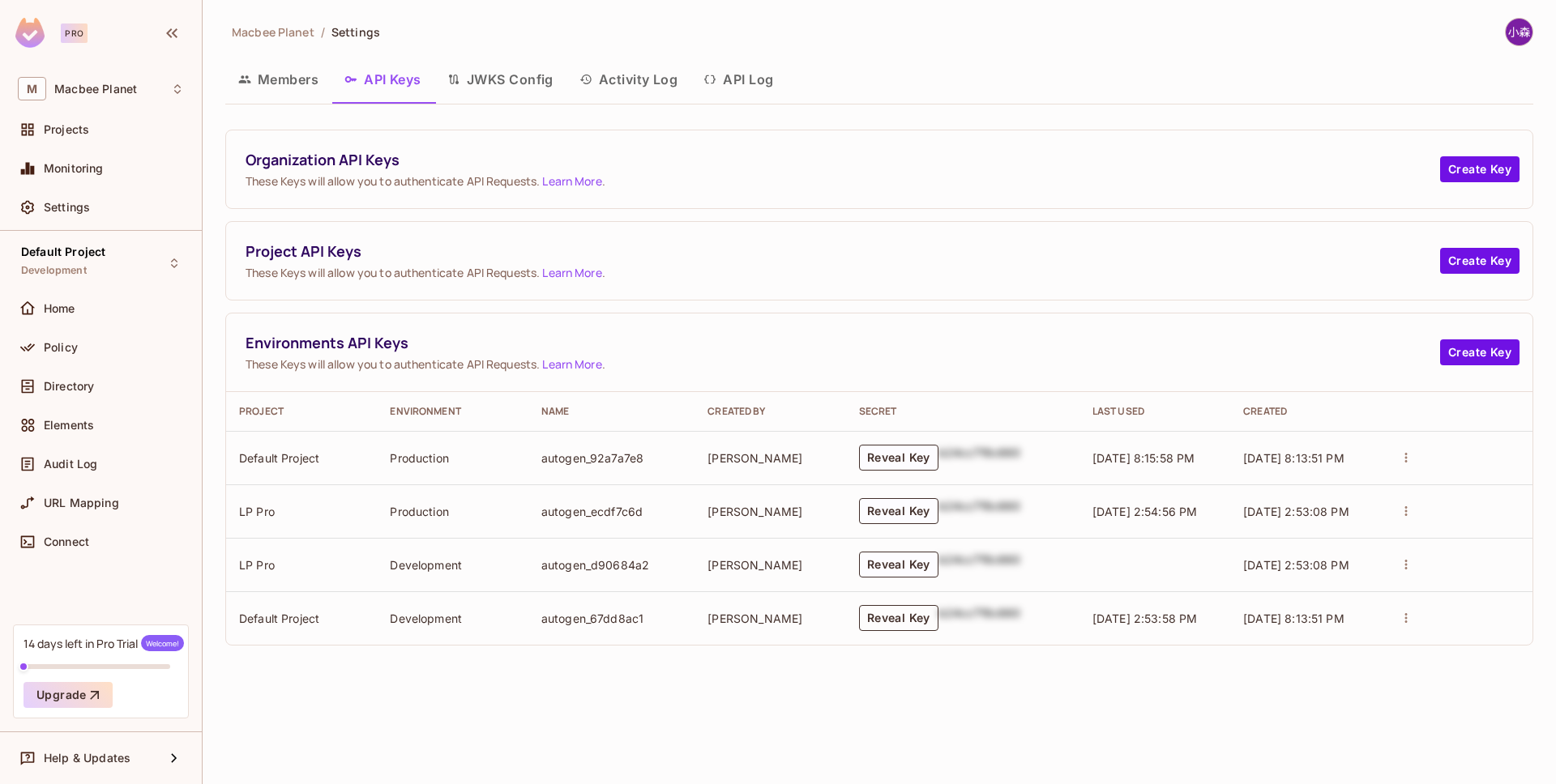
click at [902, 617] on button "Reveal Key" at bounding box center [898, 618] width 79 height 26
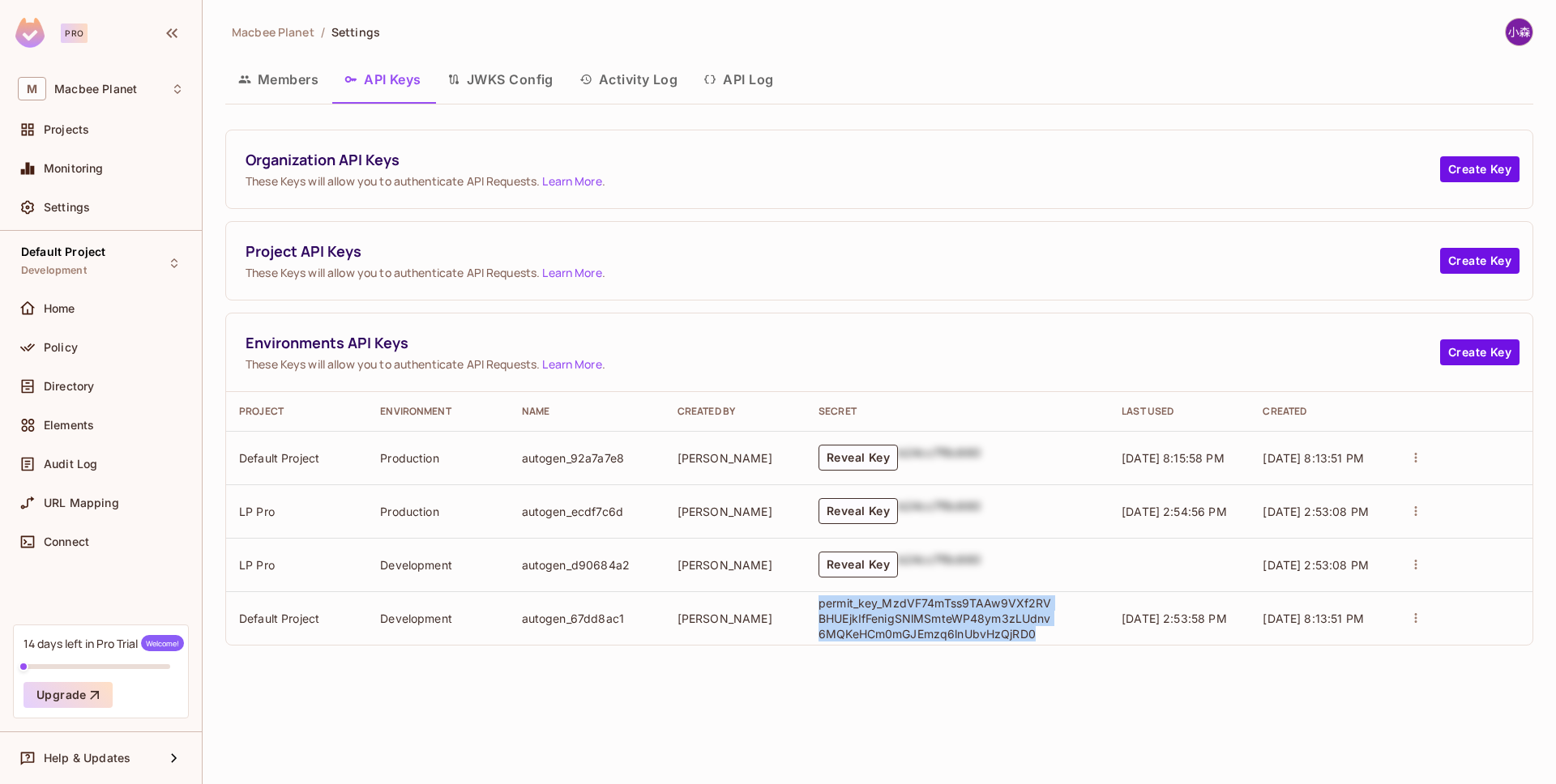
drag, startPoint x: 1048, startPoint y: 638, endPoint x: 814, endPoint y: 596, distance: 237.7
click at [814, 596] on td "permit_key_MzdVF74mTss9TAAw9VXf2RVBHUEjkIfFenigSNlMSmteWP48ym3zLUdnv6MQKeHCm0mG…" at bounding box center [957, 618] width 303 height 54
copy p "permit_key_MzdVF74mTss9TAAw9VXf2RVBHUEjkIfFenigSNlMSmteWP48ym3zLUdnv6MQKeHCm0mG…"
click at [1139, 90] on div "Members API Keys JWKS Config Activity Log API Log" at bounding box center [879, 79] width 1308 height 41
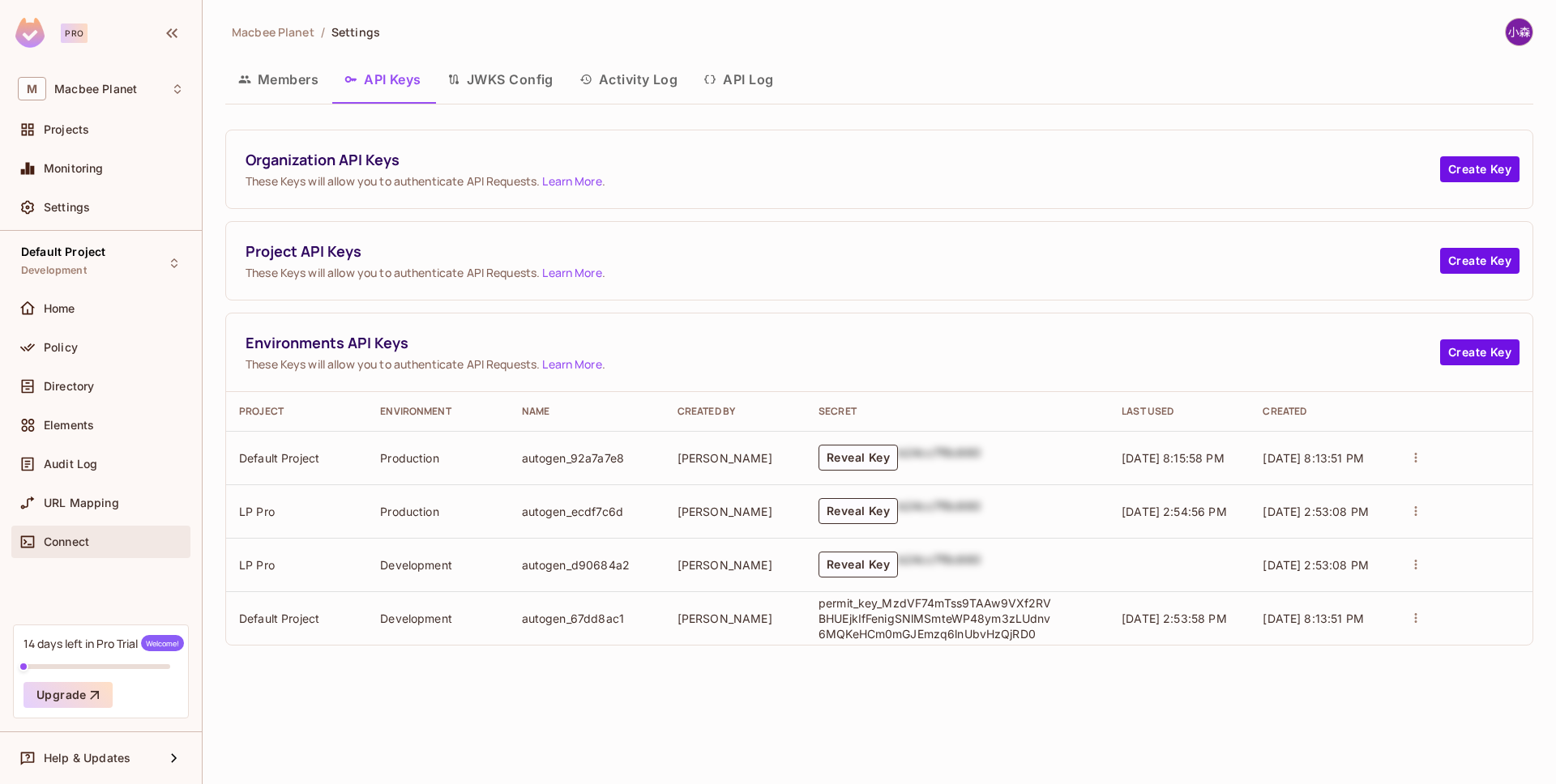
click at [124, 544] on div "Connect" at bounding box center [113, 542] width 140 height 13
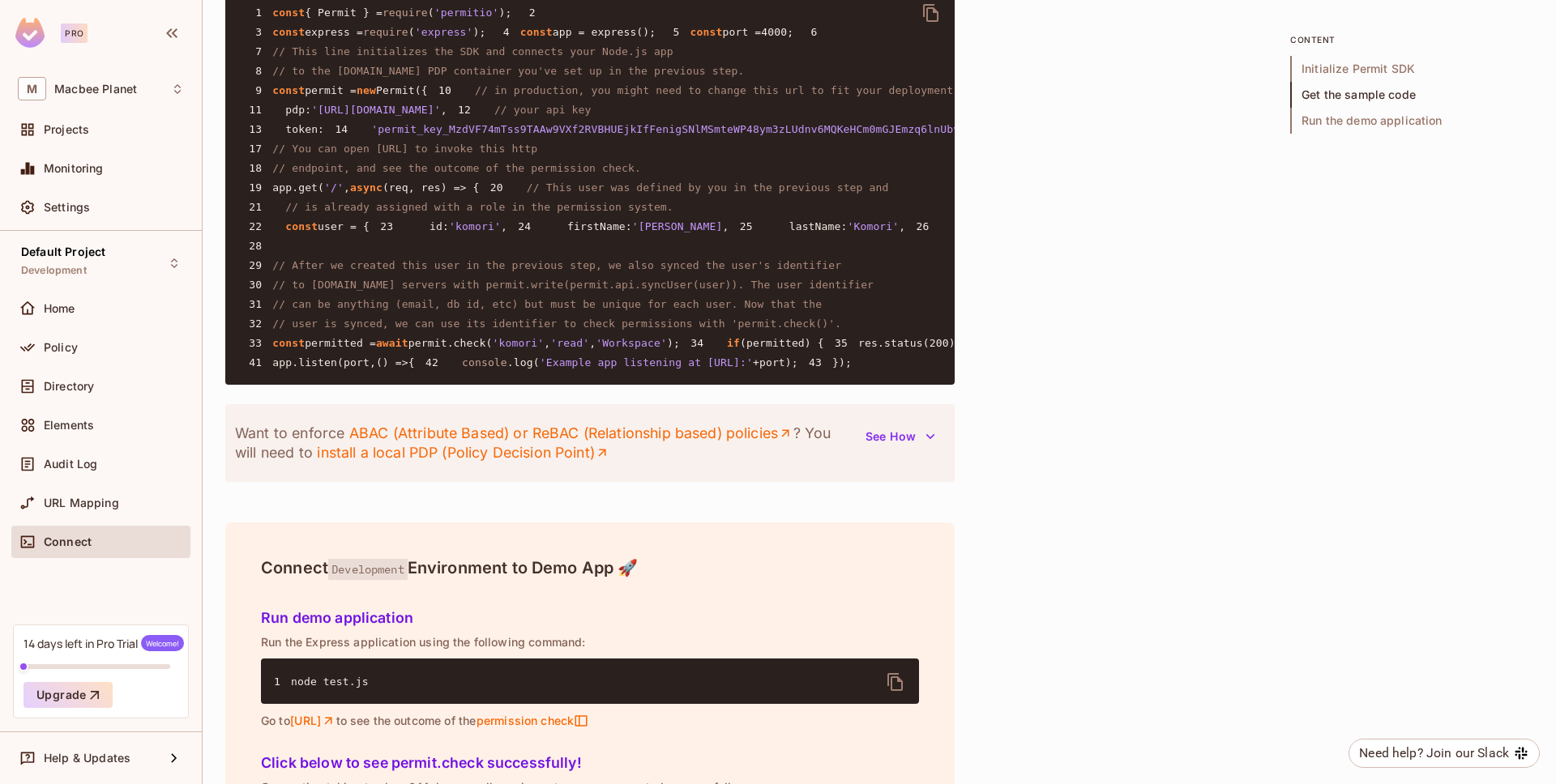
scroll to position [1214, 0]
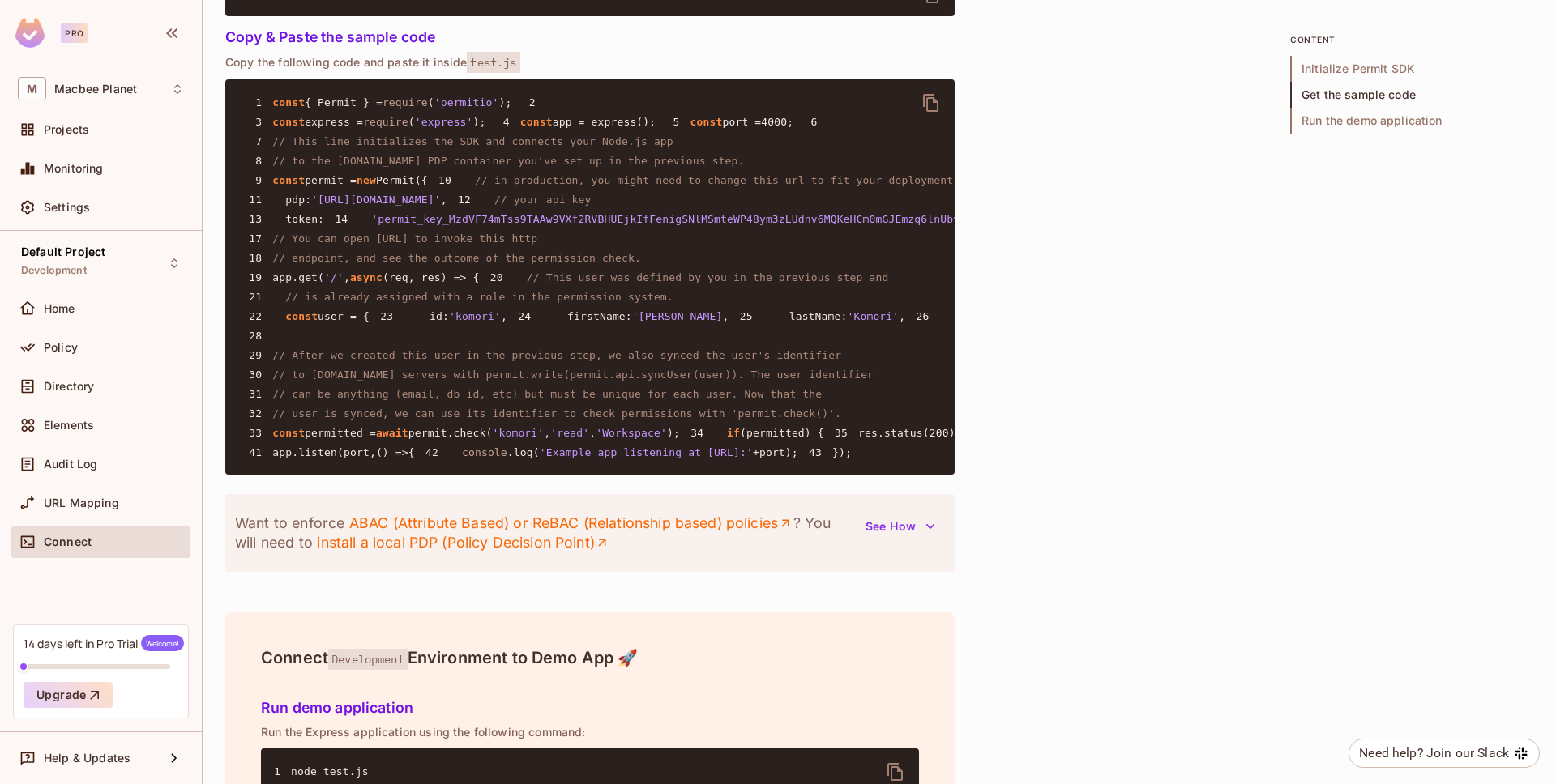
click at [402, 225] on span "'permit_key_MzdVF74mTss9TAAw9VXf2RVBHUEjkIfFenigSNlMSmteWP48ym3zLUdnv6MQKeHCm0m…" at bounding box center [691, 219] width 640 height 12
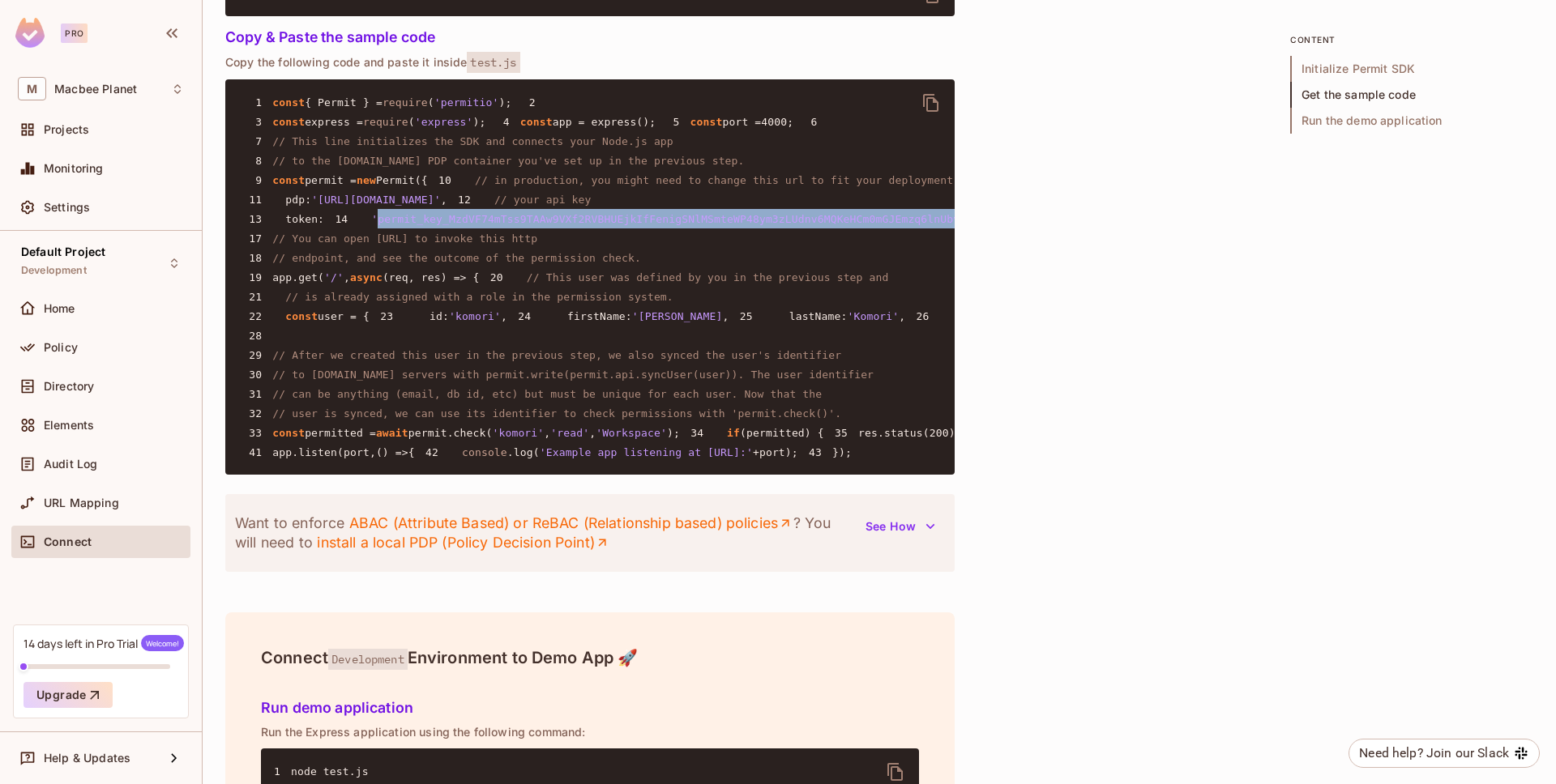
click at [402, 225] on span "'permit_key_MzdVF74mTss9TAAw9VXf2RVBHUEjkIfFenigSNlMSmteWP48ym3zLUdnv6MQKeHCm0m…" at bounding box center [691, 219] width 640 height 12
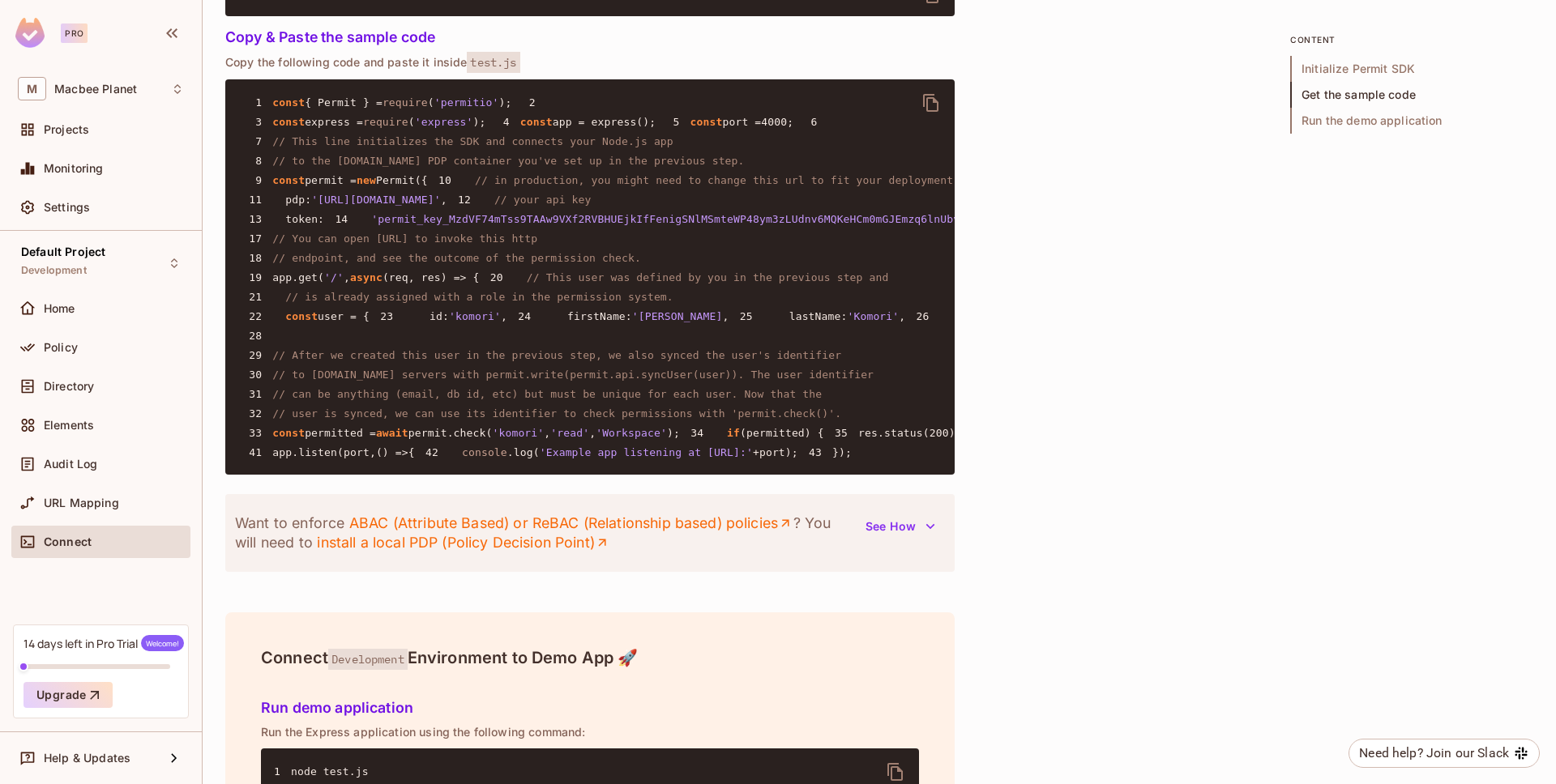
click at [433, 264] on span "// endpoint, and see the outcome of the permission check." at bounding box center [457, 258] width 369 height 12
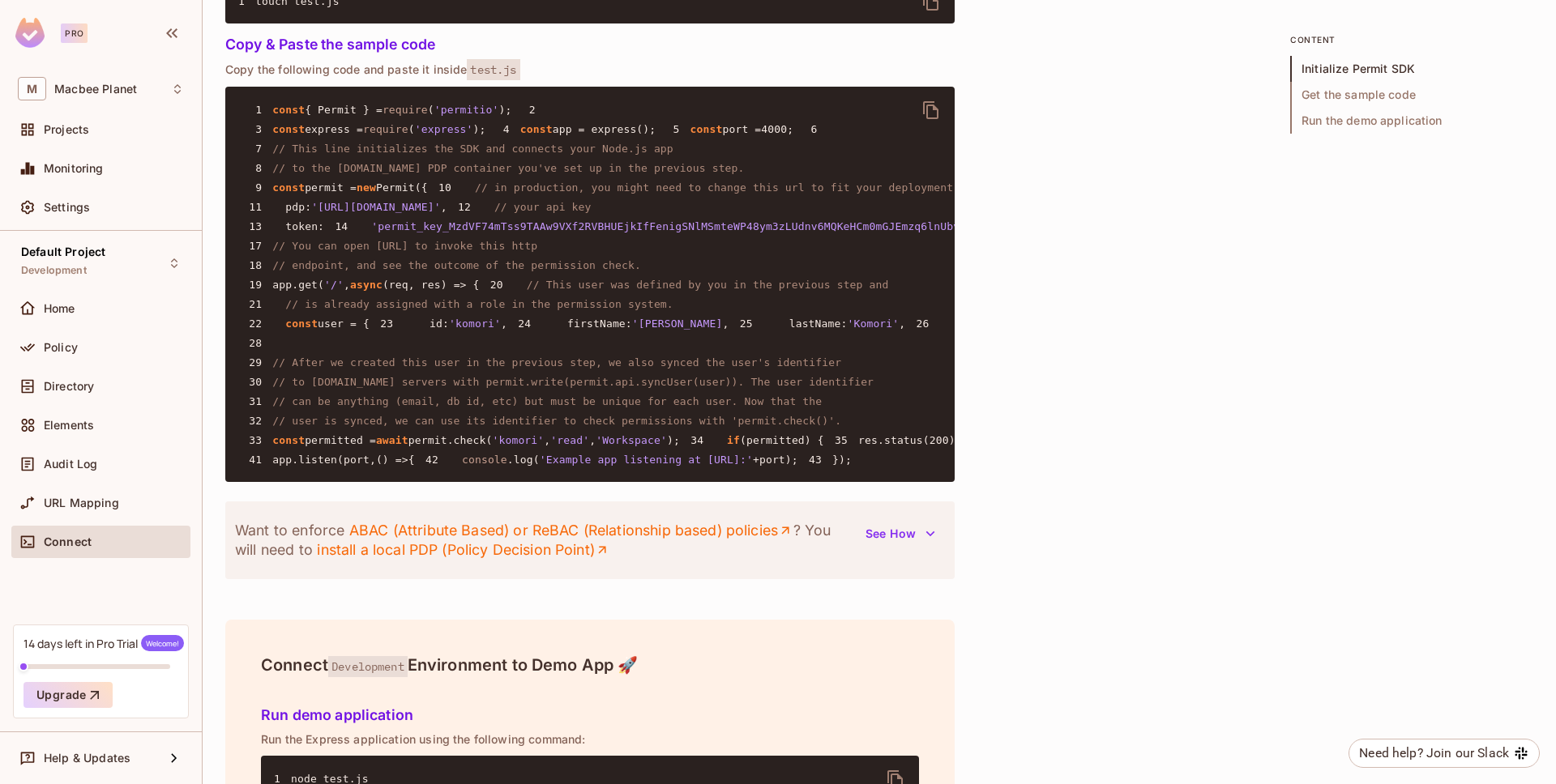
scroll to position [1225, 0]
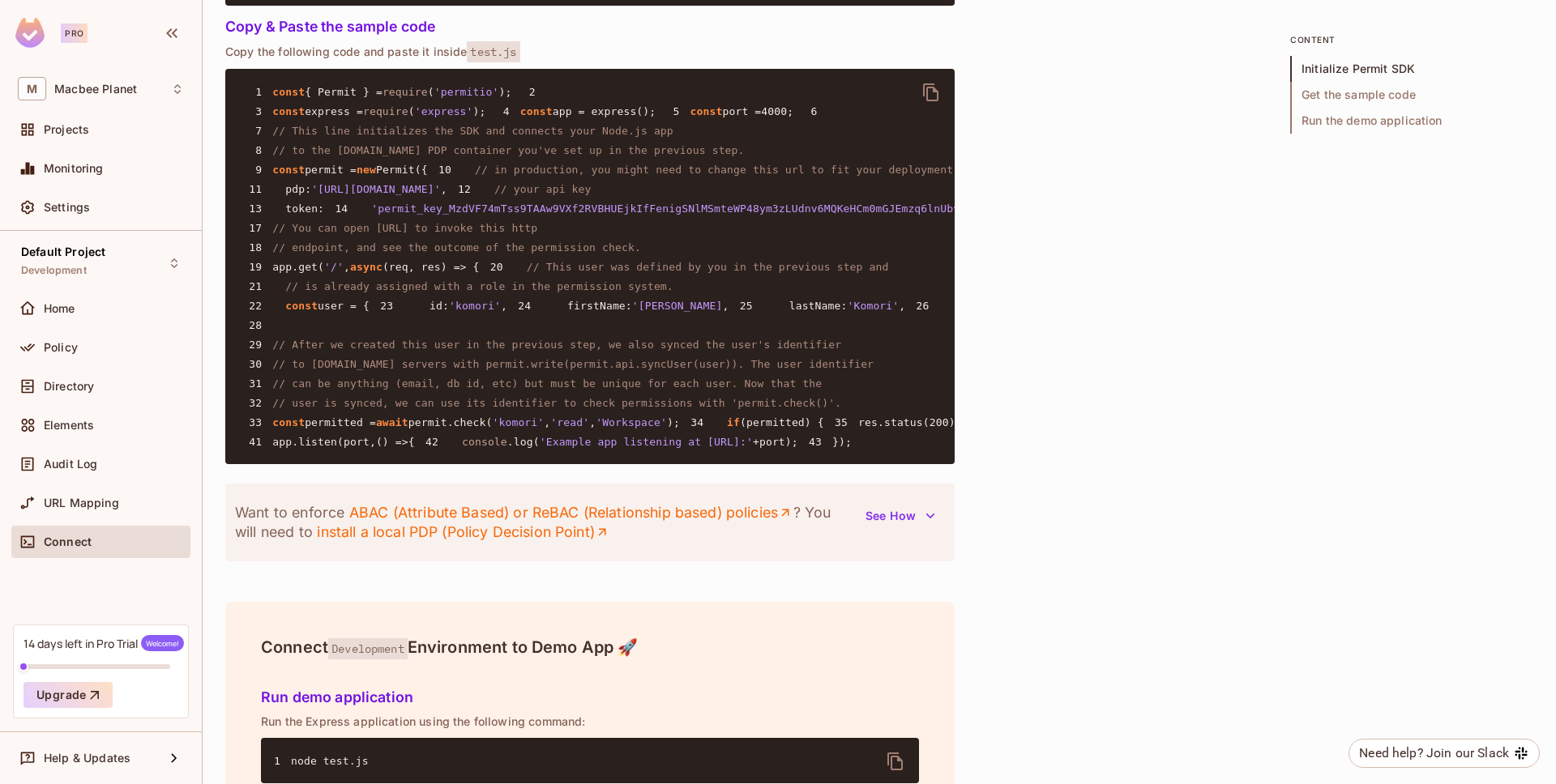
click at [379, 215] on span "'permit_key_MzdVF74mTss9TAAw9VXf2RVBHUEjkIfFenigSNlMSmteWP48ym3zLUdnv6MQKeHCm0m…" at bounding box center [691, 208] width 640 height 12
click at [371, 215] on span "'permit_key_MzdVF74mTss9TAAw9VXf2RVBHUEjkIfFenigSNlMSmteWP48ym3zLUdnv6MQKeHCm0m…" at bounding box center [691, 208] width 640 height 12
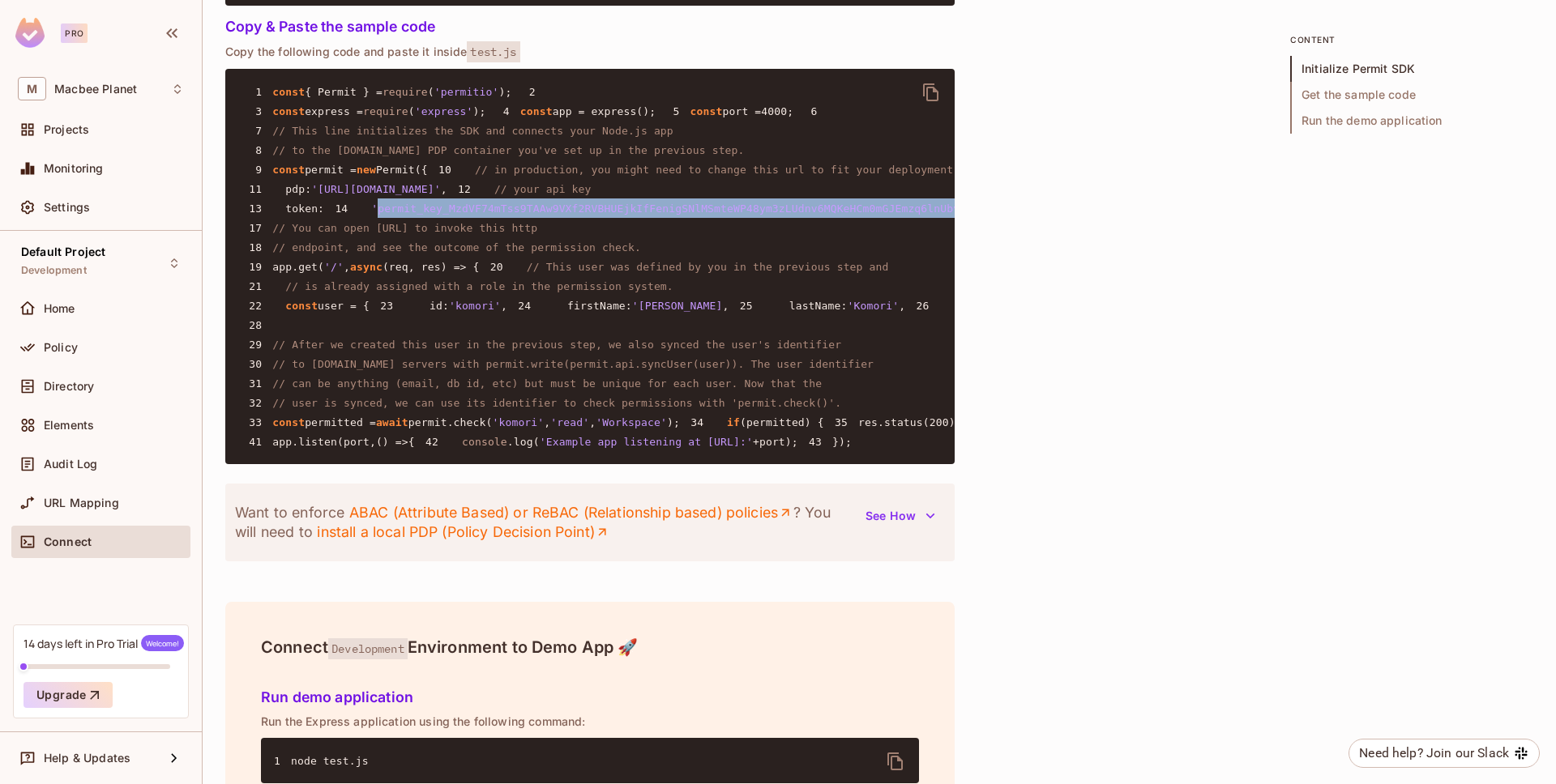
click at [371, 215] on span "'permit_key_MzdVF74mTss9TAAw9VXf2RVBHUEjkIfFenigSNlMSmteWP48ym3zLUdnv6MQKeHCm0m…" at bounding box center [691, 208] width 640 height 12
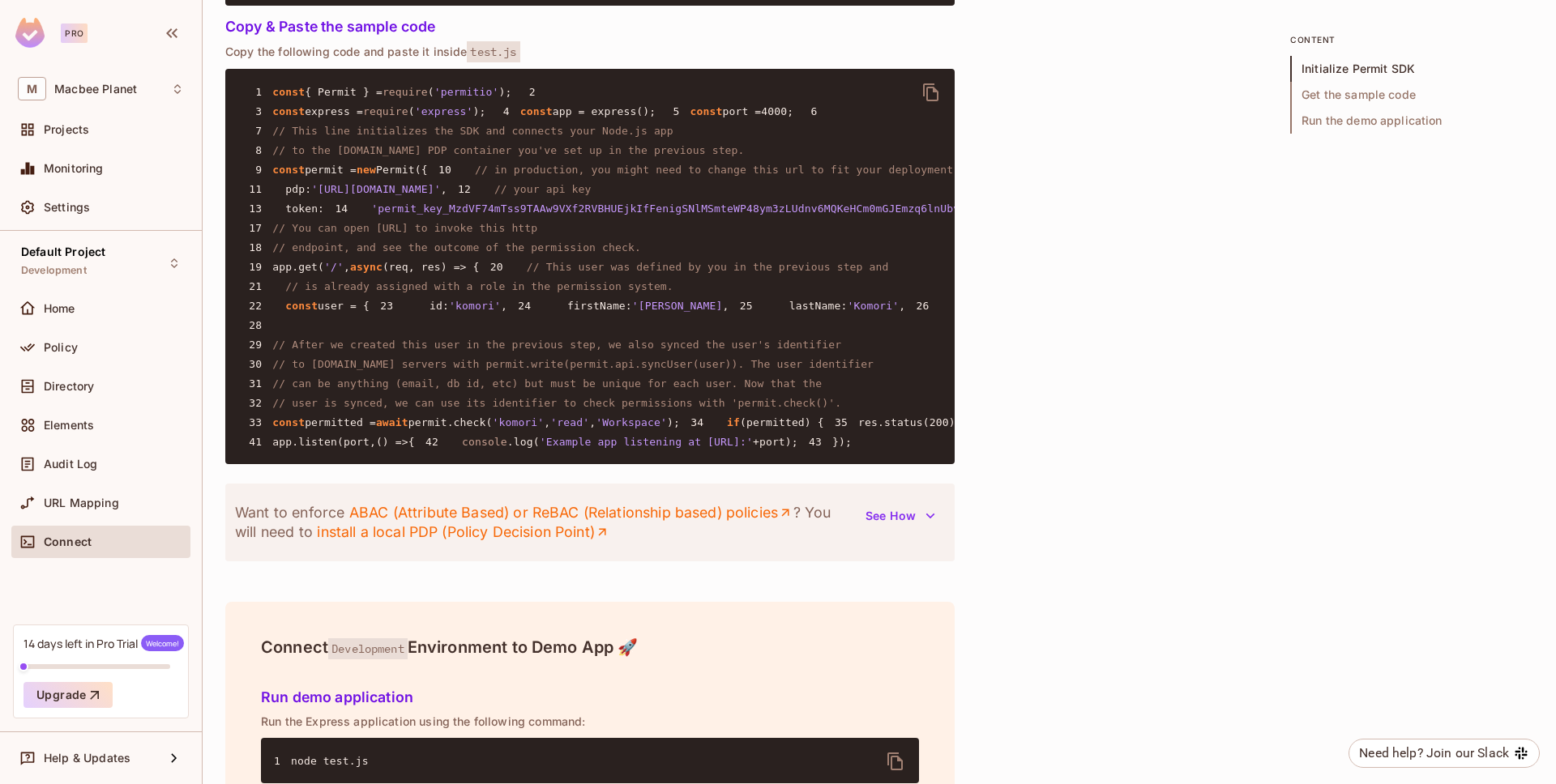
click at [371, 215] on span "'permit_key_MzdVF74mTss9TAAw9VXf2RVBHUEjkIfFenigSNlMSmteWP48ym3zLUdnv6MQKeHCm0m…" at bounding box center [691, 208] width 640 height 12
click at [384, 215] on span "'permit_key_MzdVF74mTss9TAAw9VXf2RVBHUEjkIfFenigSNlMSmteWP48ym3zLUdnv6MQKeHCm0m…" at bounding box center [691, 208] width 640 height 12
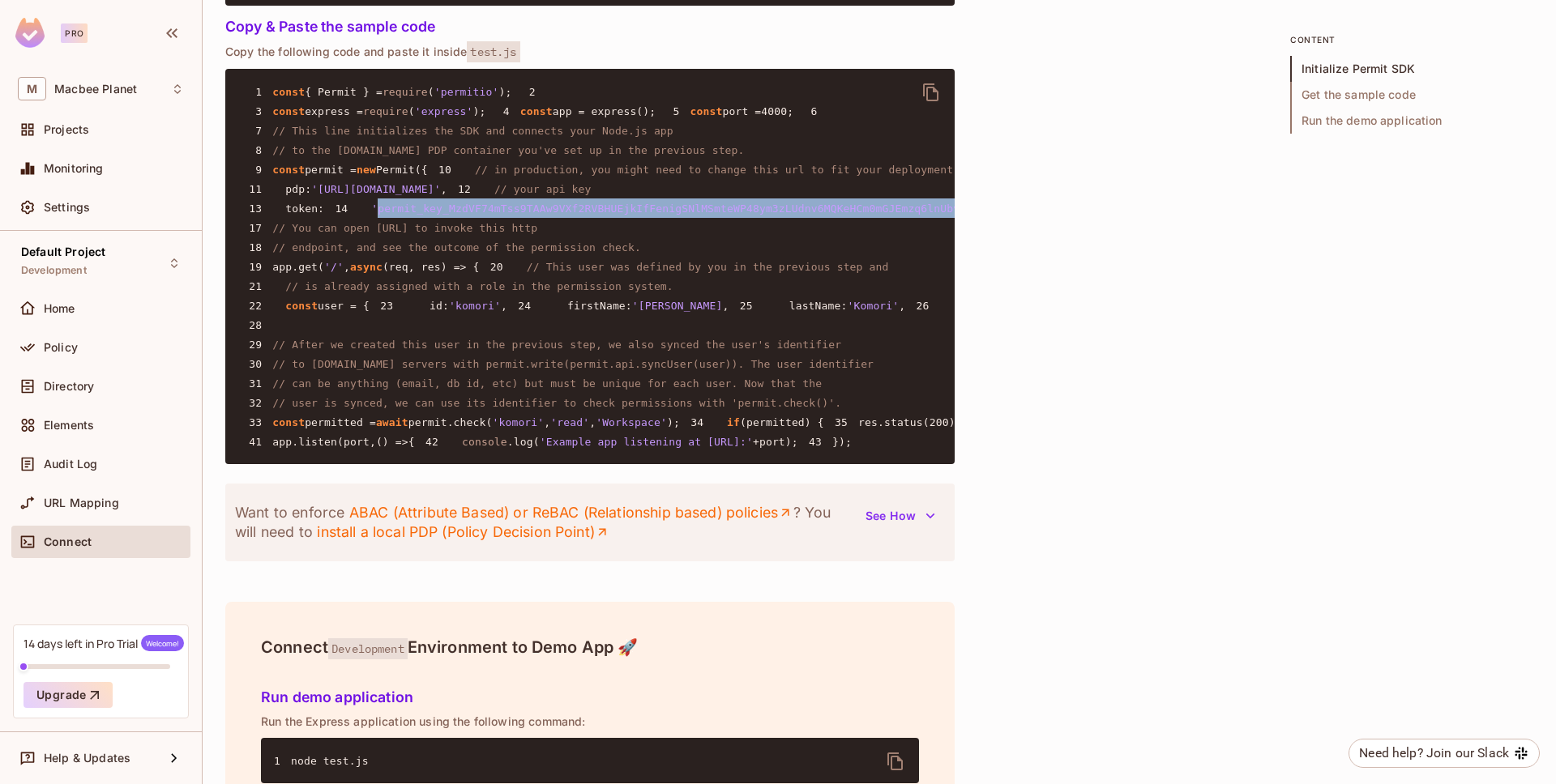
click at [384, 215] on span "'permit_key_MzdVF74mTss9TAAw9VXf2RVBHUEjkIfFenigSNlMSmteWP48ym3zLUdnv6MQKeHCm0m…" at bounding box center [691, 208] width 640 height 12
copy span "permit_key_MzdVF74mTss9TAAw9VXf2RVBHUEjkIfFenigSNlMSmteWP48ym3zLUdnv6MQKeHCm0mG…"
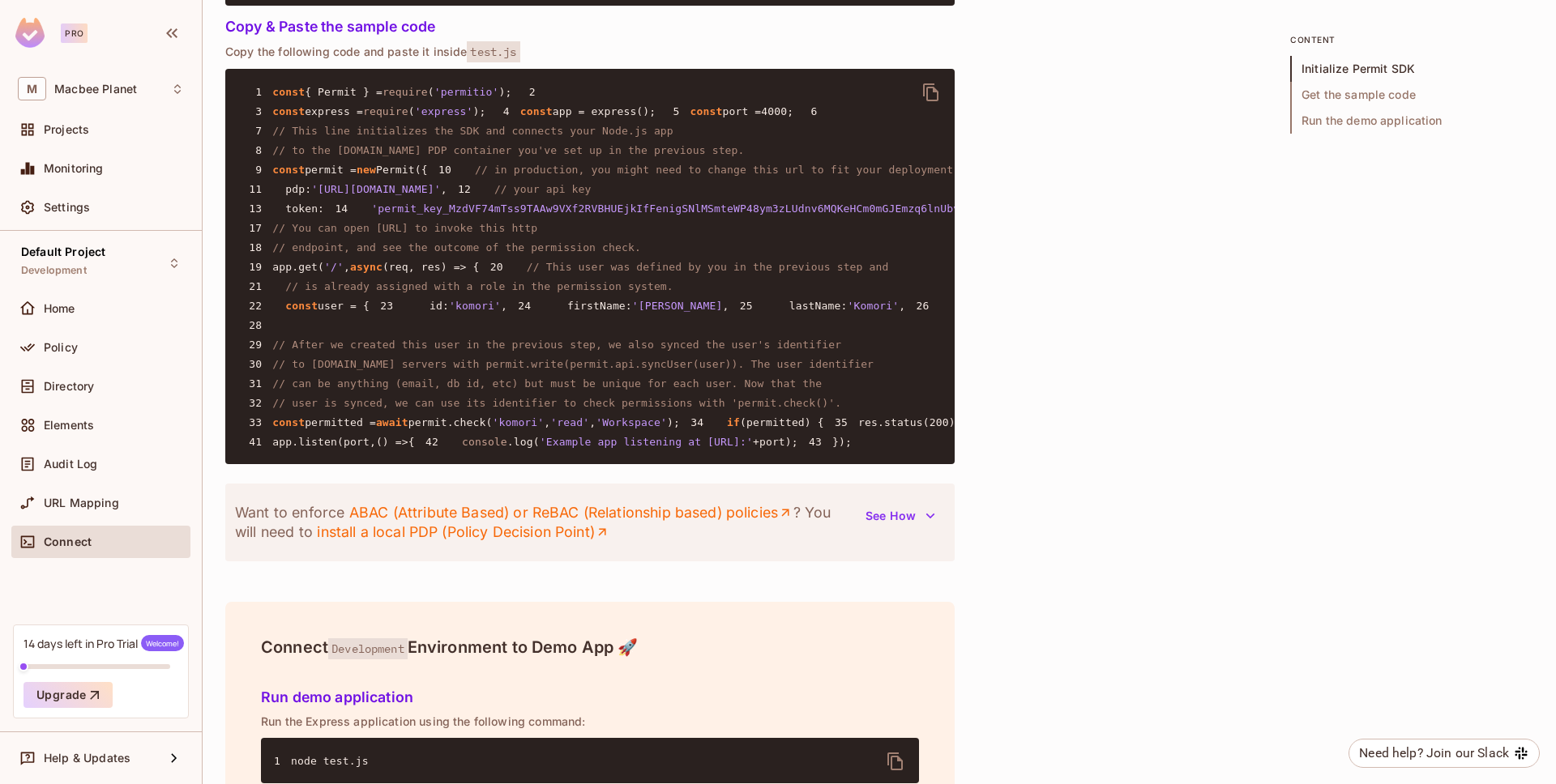
click at [466, 465] on pre "1 const { Permit } = require ( 'permitio' ); 2 3 const express = require ( 'exp…" at bounding box center [589, 267] width 729 height 396
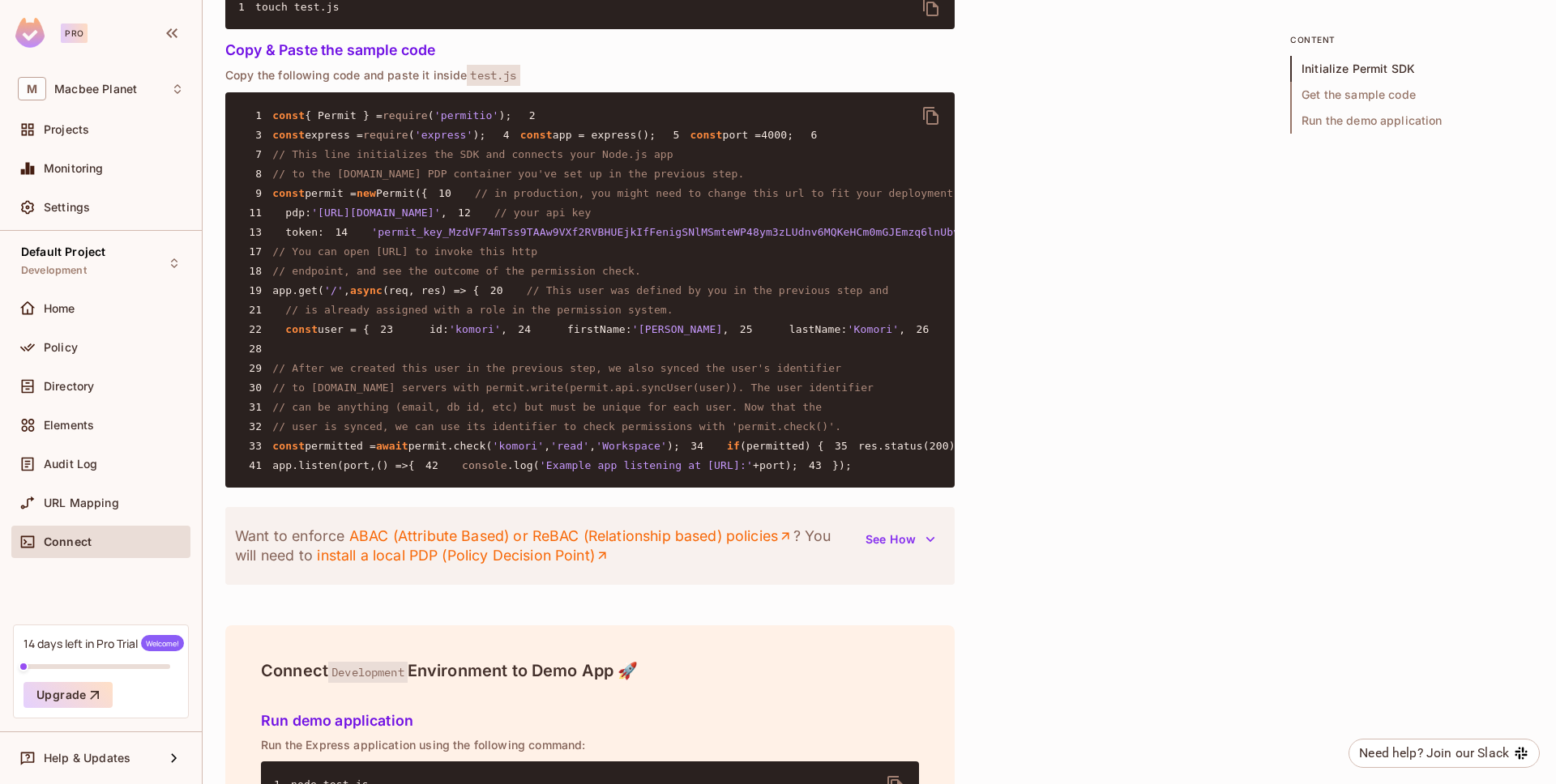
scroll to position [1056, 0]
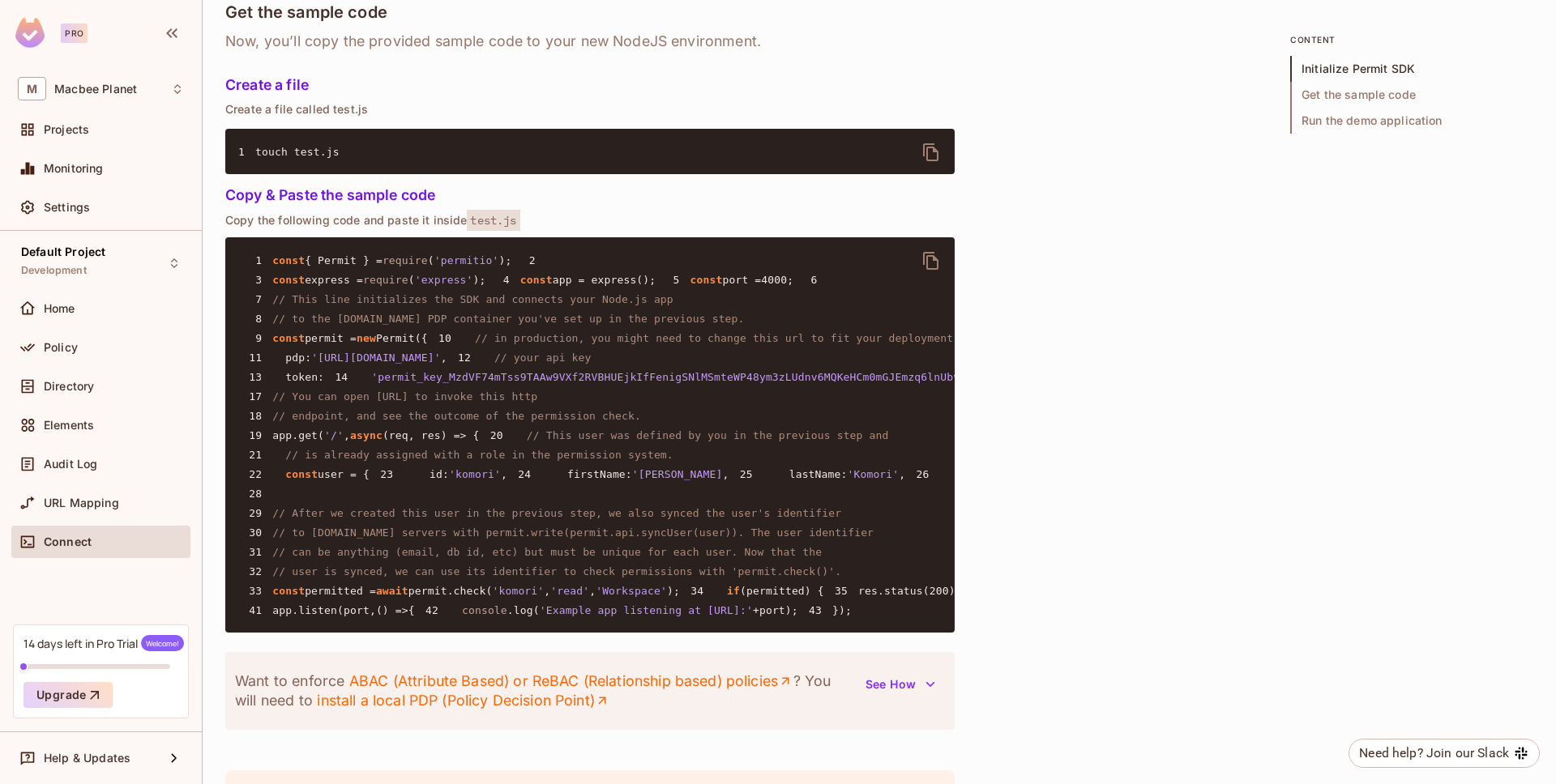
click at [130, 551] on div "Connect" at bounding box center [100, 542] width 179 height 33
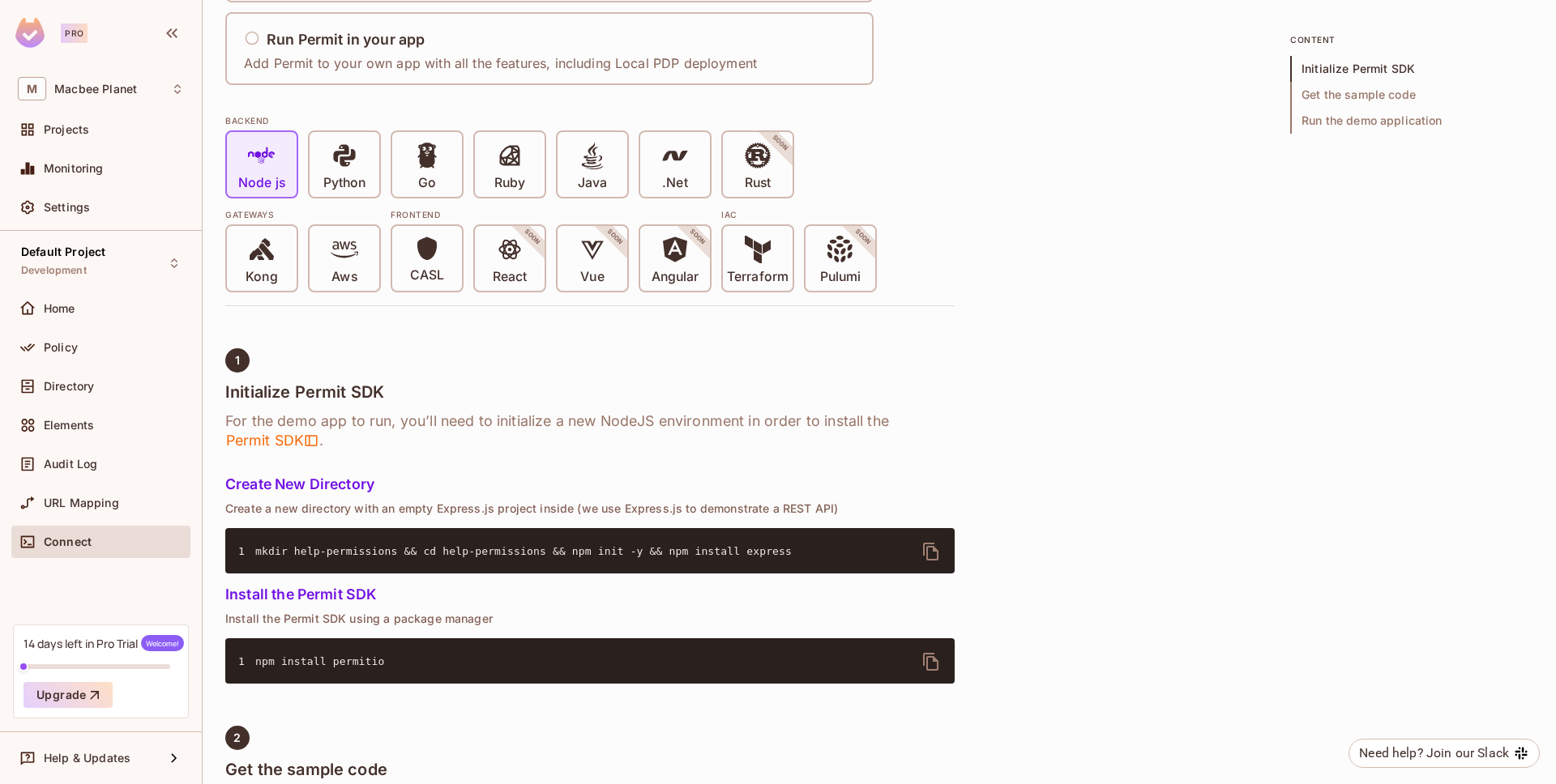
scroll to position [0, 0]
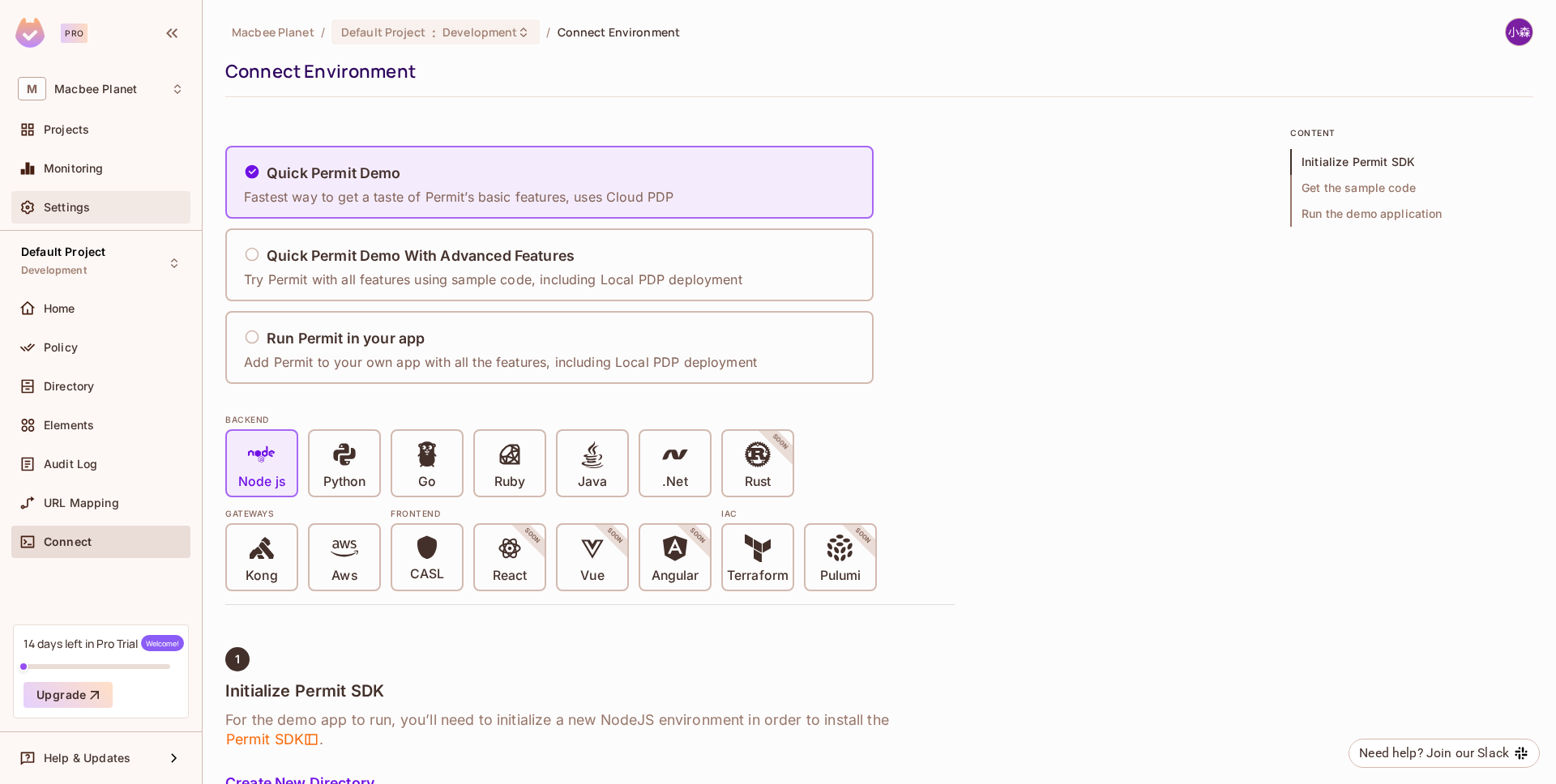
click at [132, 198] on div "Settings" at bounding box center [101, 207] width 166 height 19
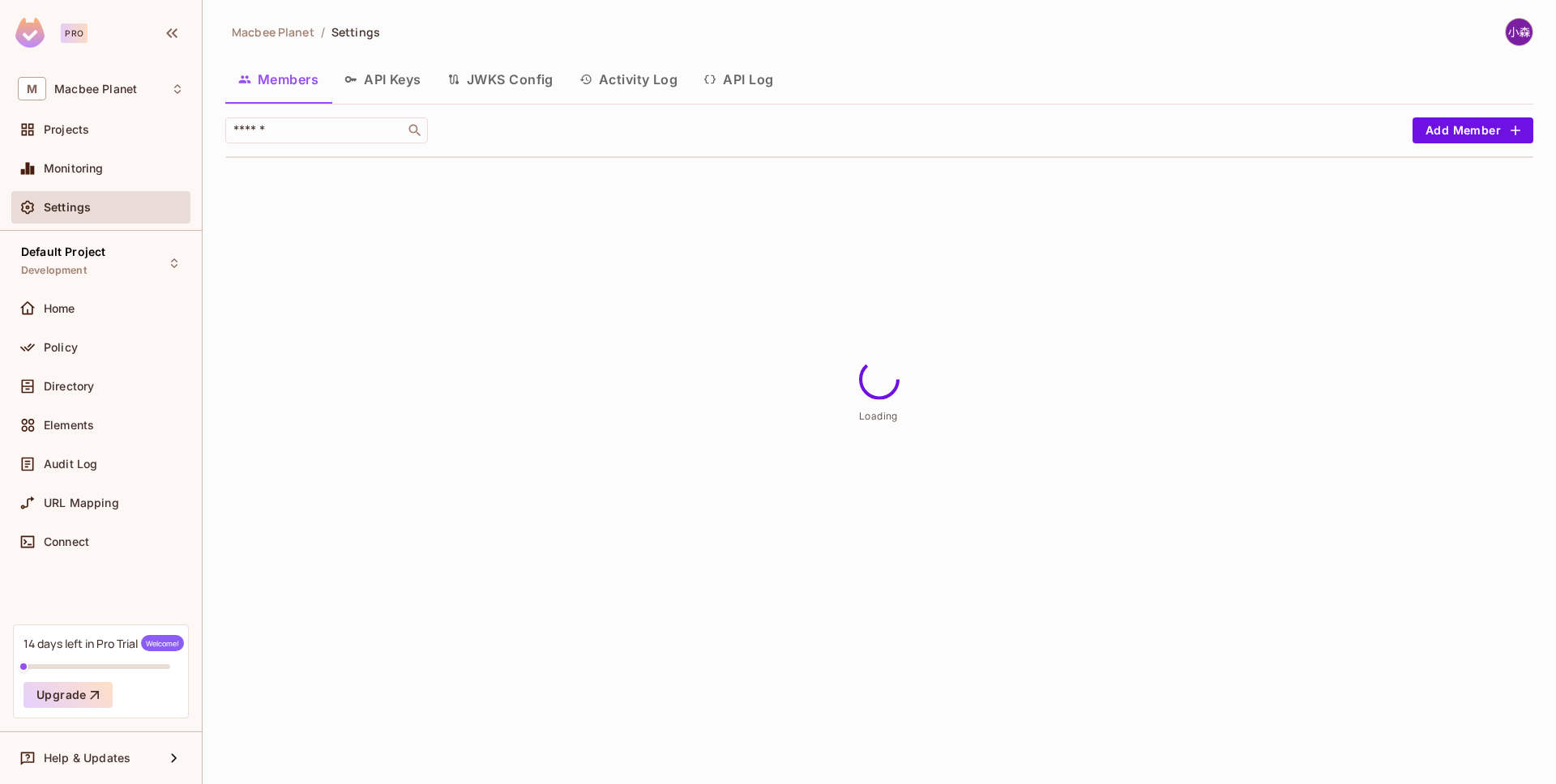
click at [407, 87] on button "API Keys" at bounding box center [382, 79] width 103 height 41
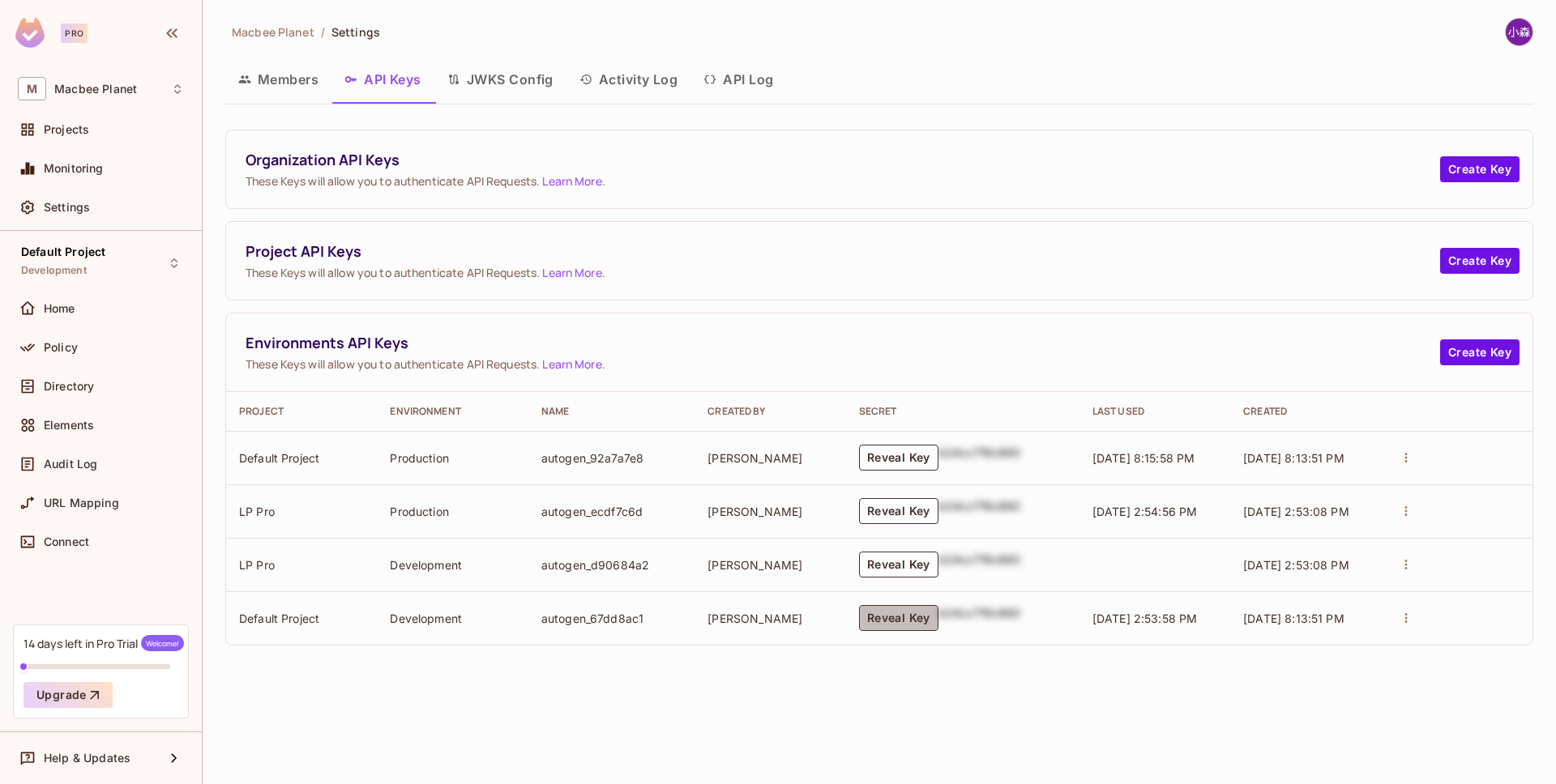
click at [899, 620] on button "Reveal Key" at bounding box center [898, 618] width 79 height 26
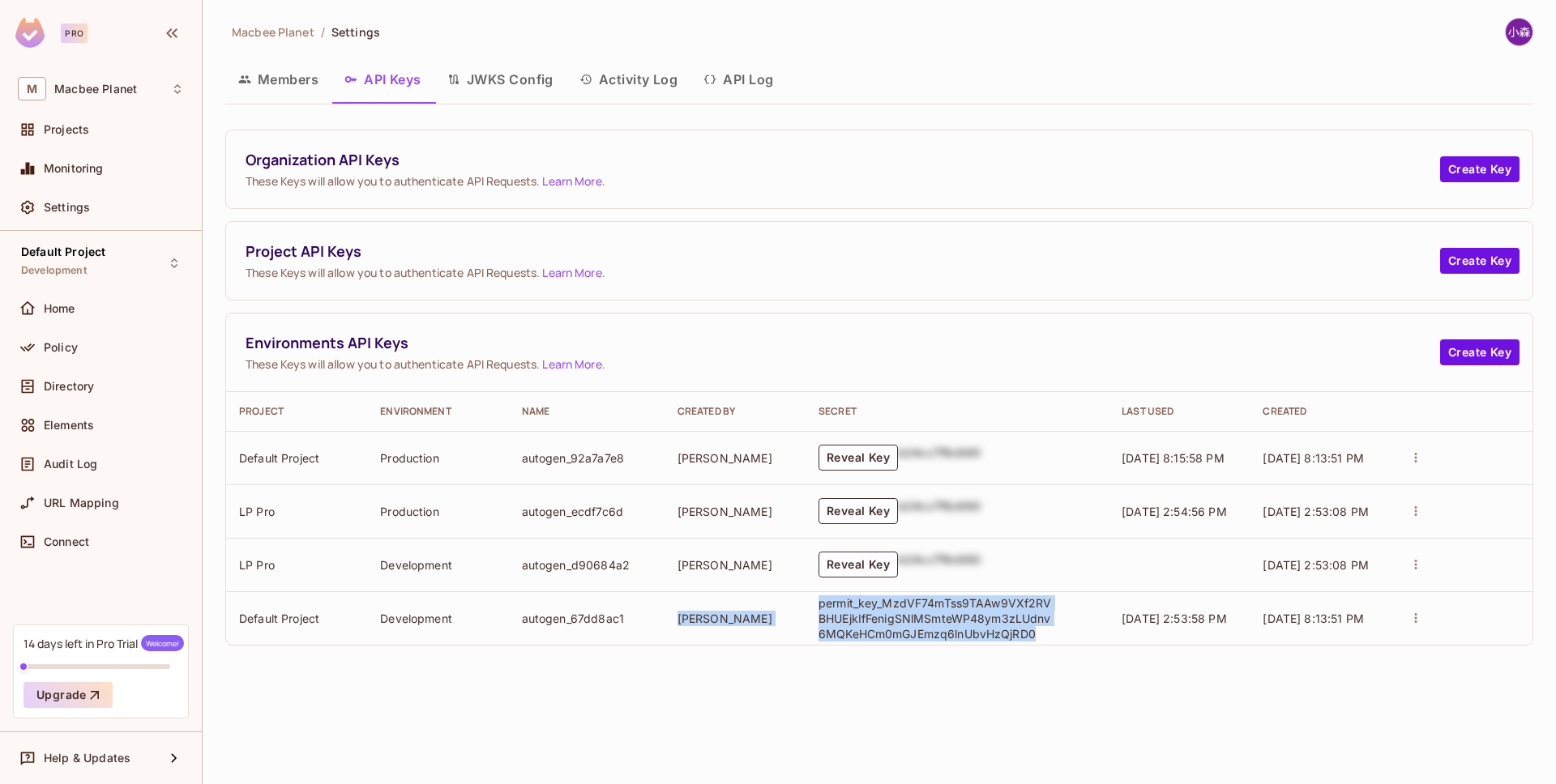
drag, startPoint x: 790, startPoint y: 594, endPoint x: 1053, endPoint y: 638, distance: 266.7
click at [1053, 638] on tr "Default Project Development autogen_67dd8ac1 [PERSON_NAME] permit_key_MzdVF74mT…" at bounding box center [879, 618] width 1306 height 54
click at [1053, 638] on td "permit_key_MzdVF74mTss9TAAw9VXf2RVBHUEjkIfFenigSNlMSmteWP48ym3zLUdnv6MQKeHCm0mG…" at bounding box center [957, 618] width 303 height 54
drag, startPoint x: 1053, startPoint y: 638, endPoint x: 800, endPoint y: 611, distance: 254.4
click at [800, 611] on tr "Default Project Development autogen_67dd8ac1 [PERSON_NAME] permit_key_MzdVF74mT…" at bounding box center [879, 618] width 1306 height 54
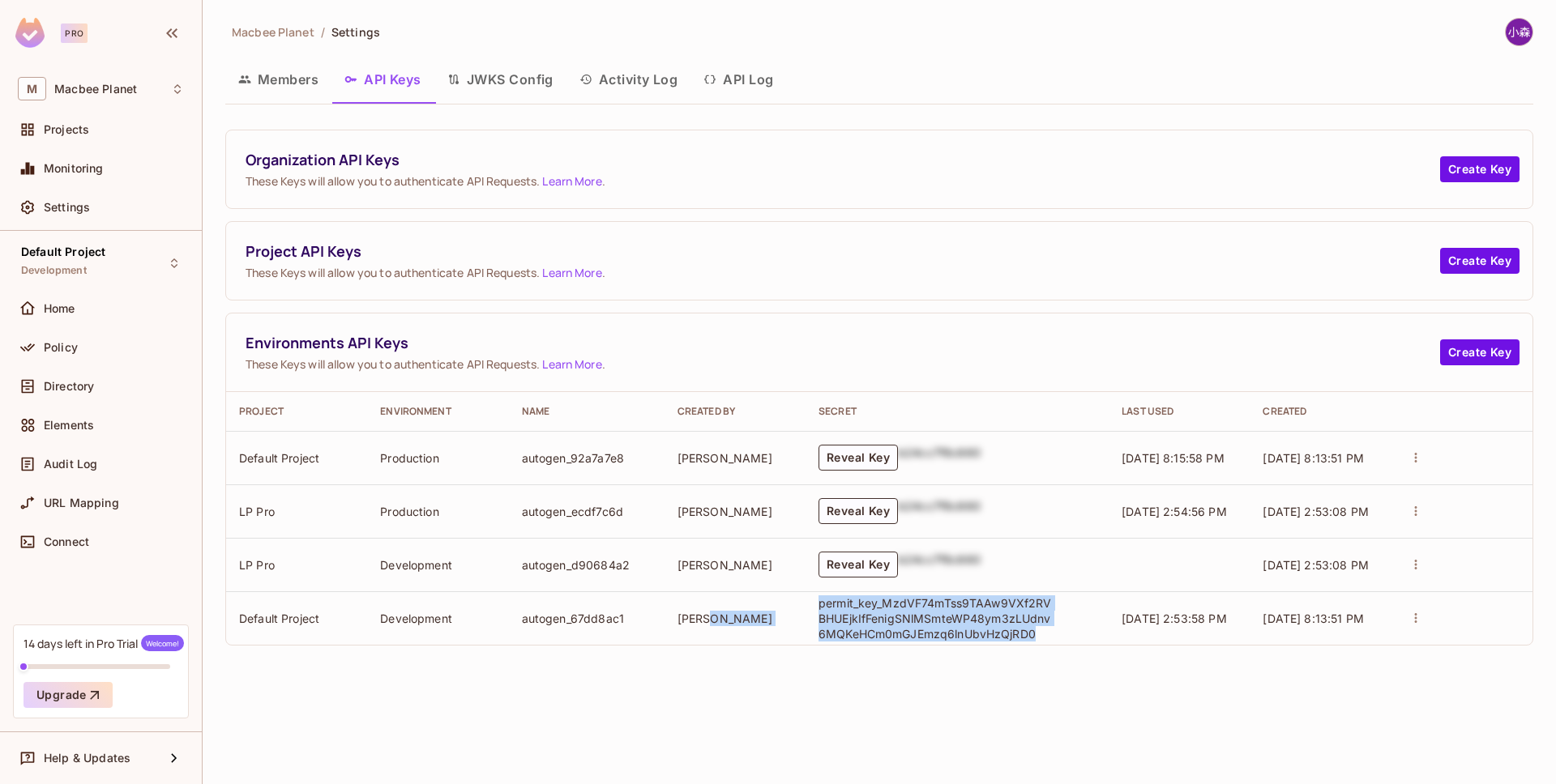
copy tr "[PERSON_NAME] permit_key_MzdVF74mTss9TAAw9VXf2RVBHUEjkIfFenigSNlMSmteWP48ym3zLU…"
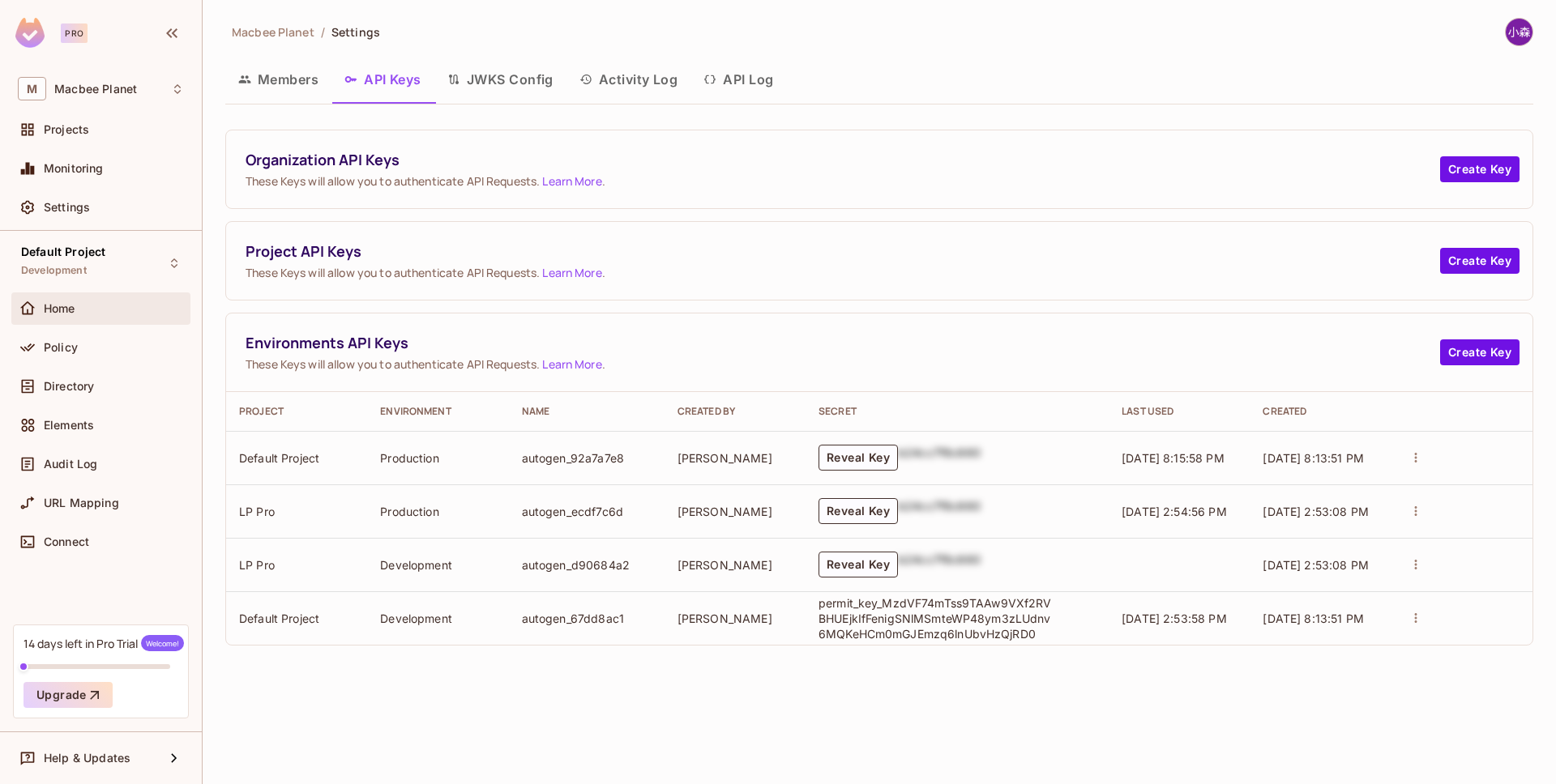
click at [127, 318] on div "Home" at bounding box center [100, 309] width 179 height 33
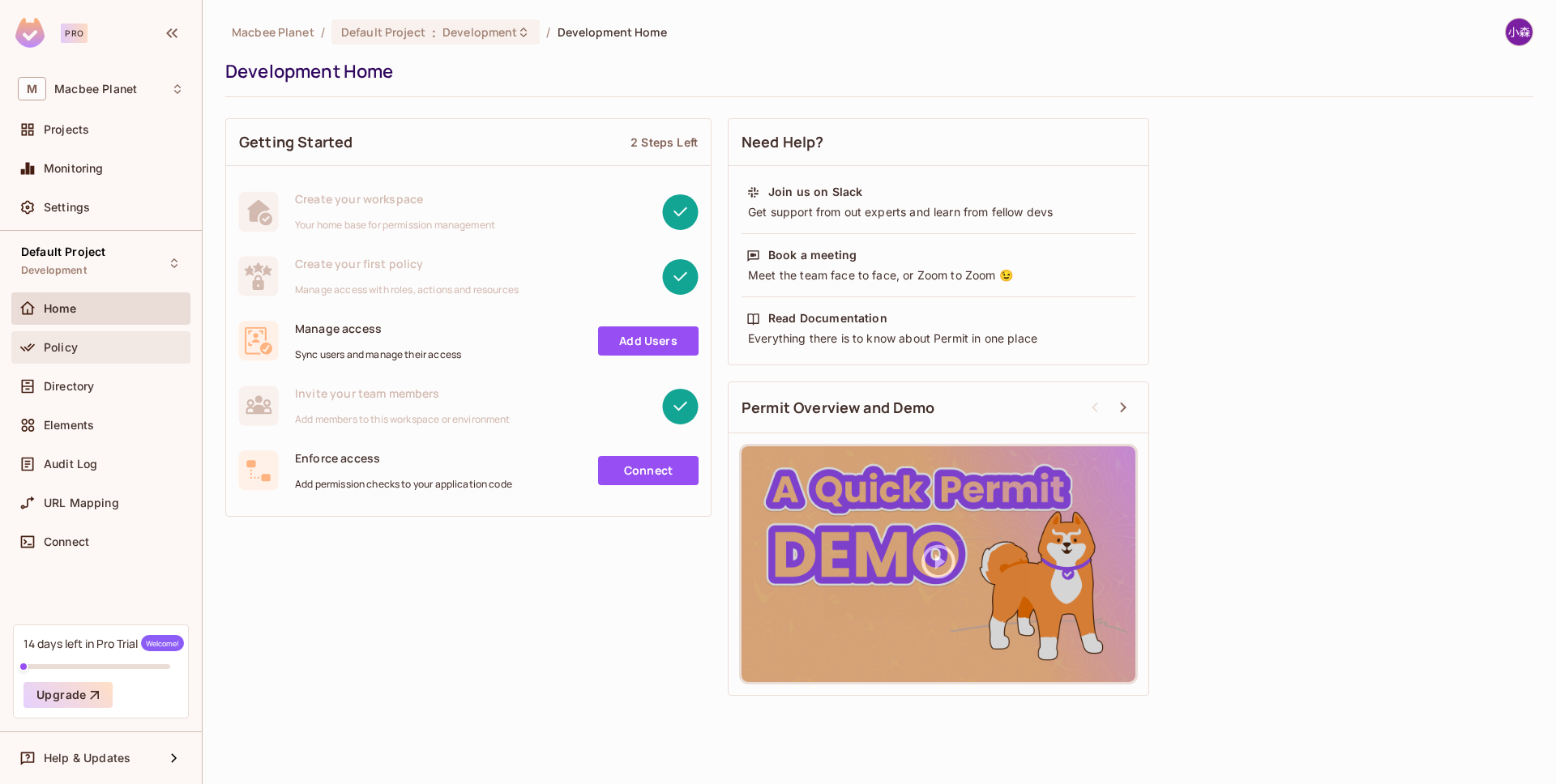
click at [144, 333] on div "Policy" at bounding box center [100, 348] width 179 height 33
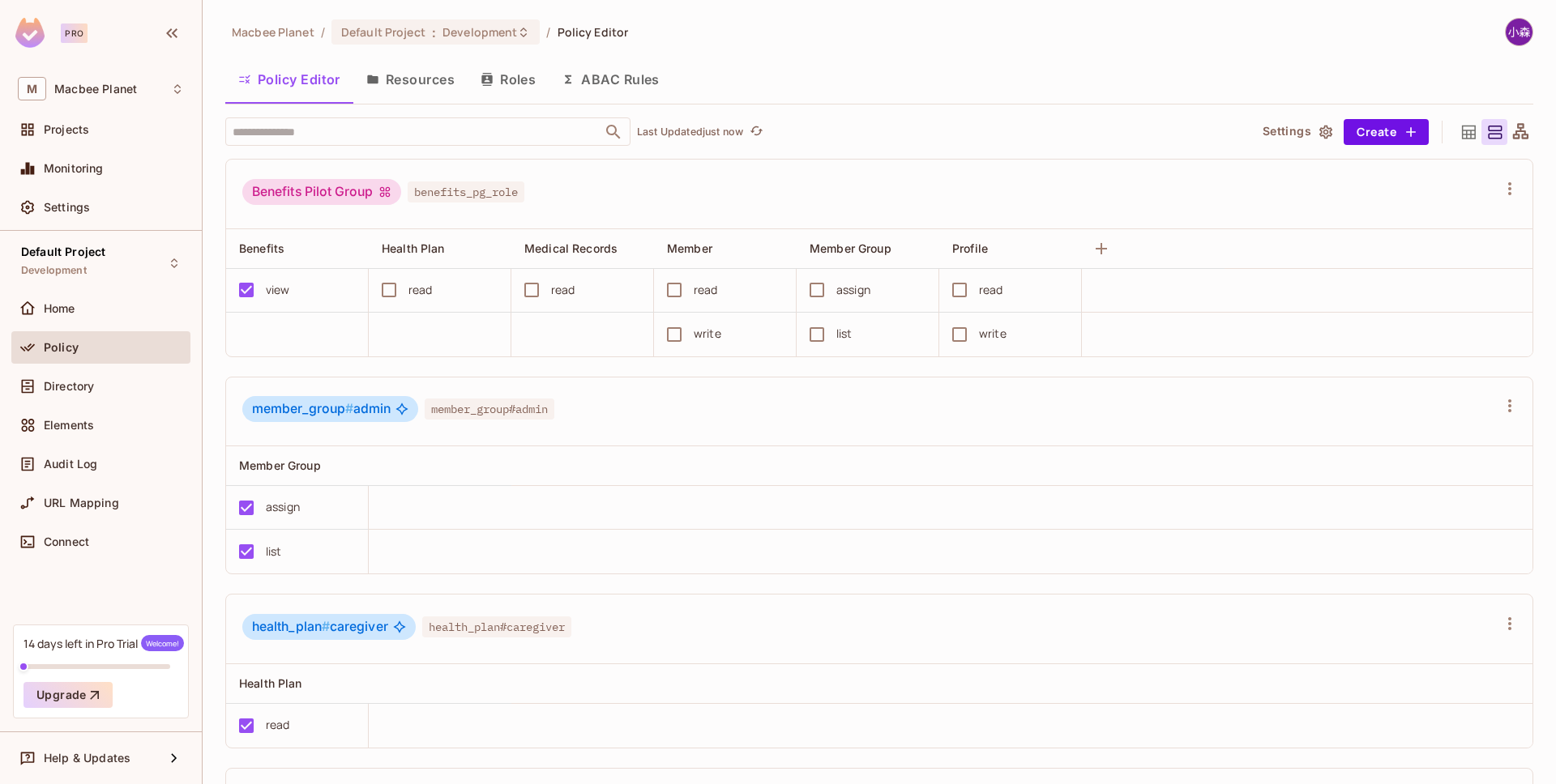
click at [399, 87] on button "Resources" at bounding box center [410, 79] width 114 height 41
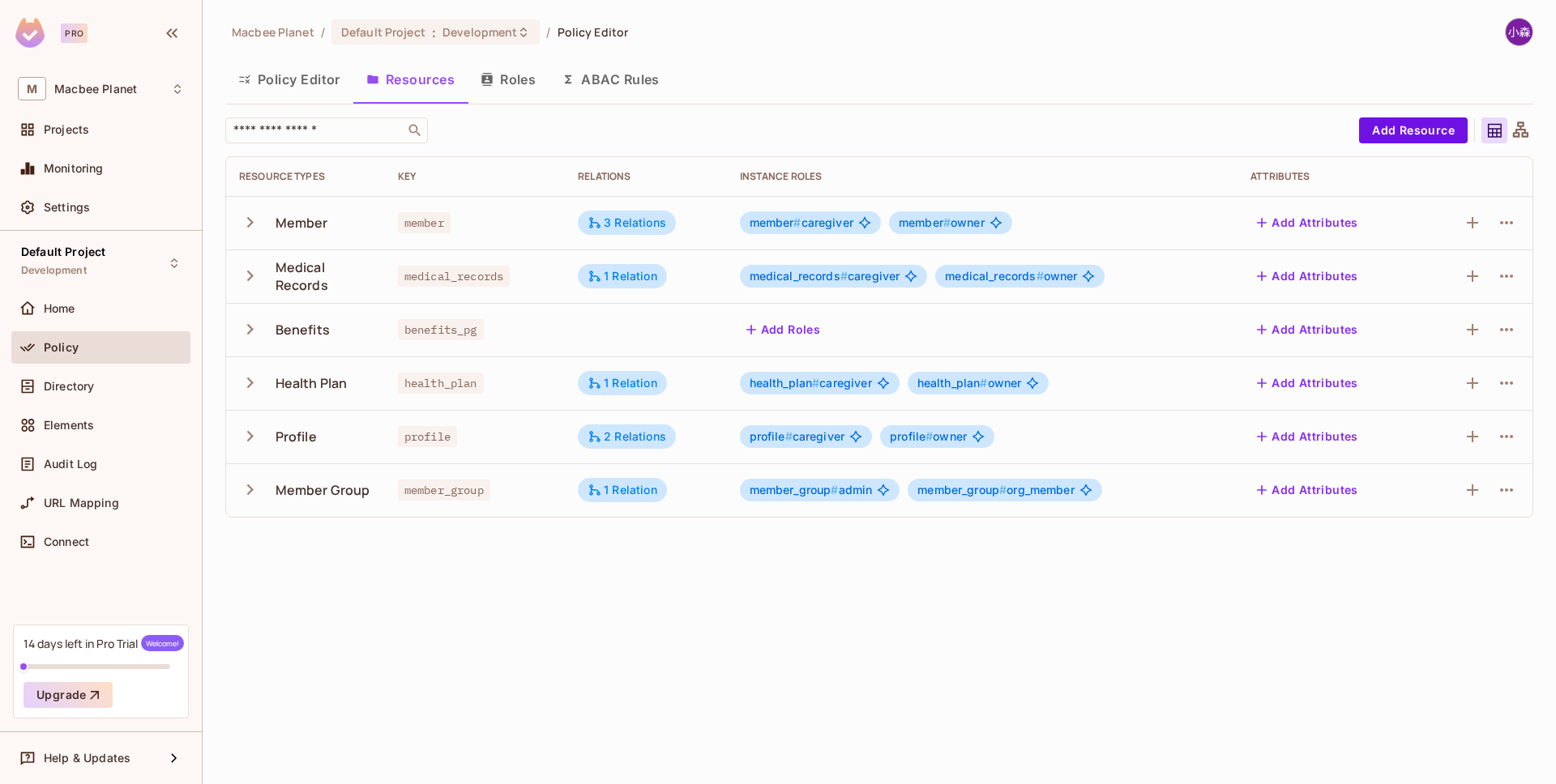
click at [528, 96] on button "Roles" at bounding box center [507, 79] width 81 height 41
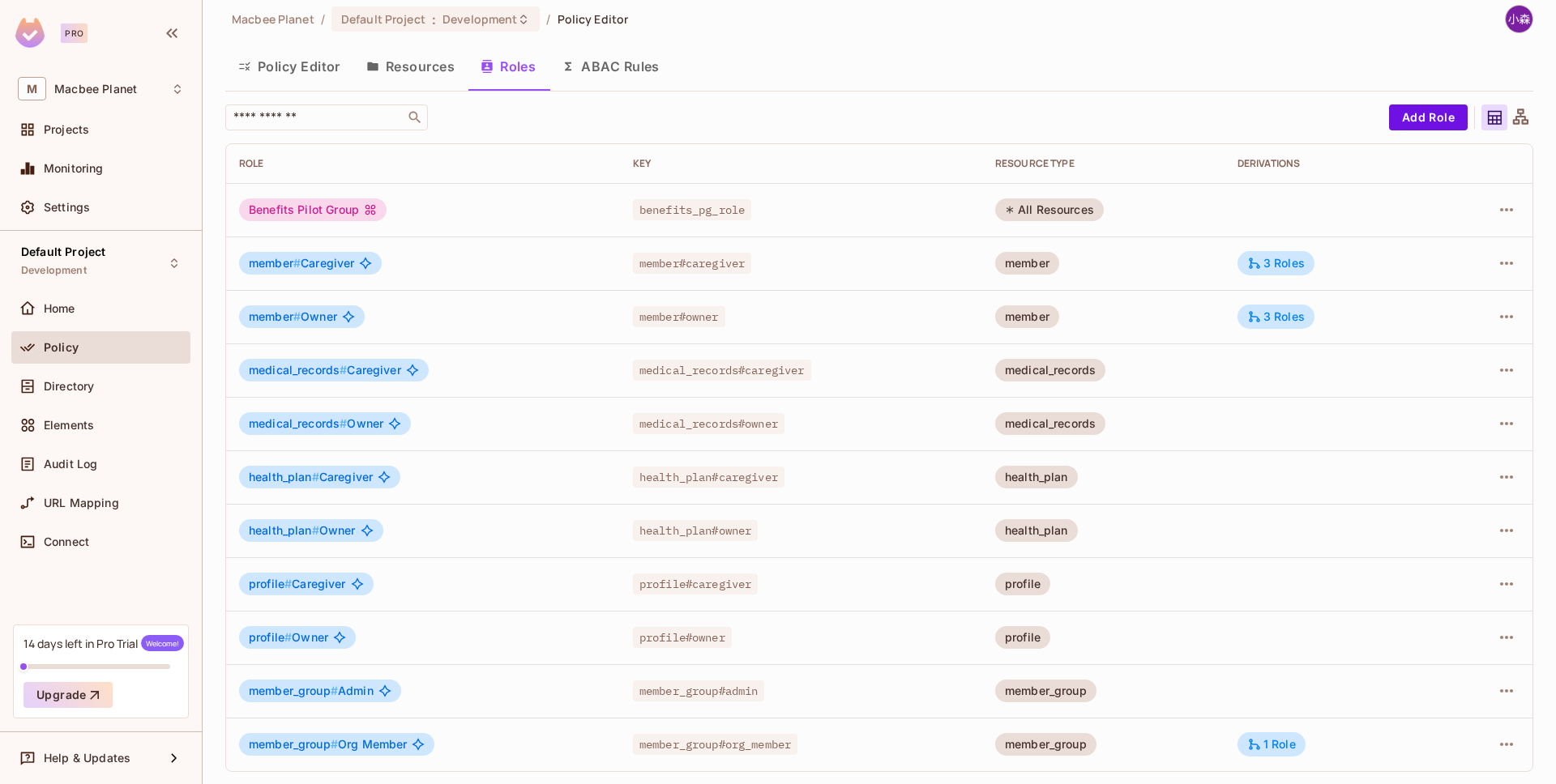
scroll to position [14, 0]
click at [1280, 252] on div "3 Roles" at bounding box center [1275, 262] width 77 height 24
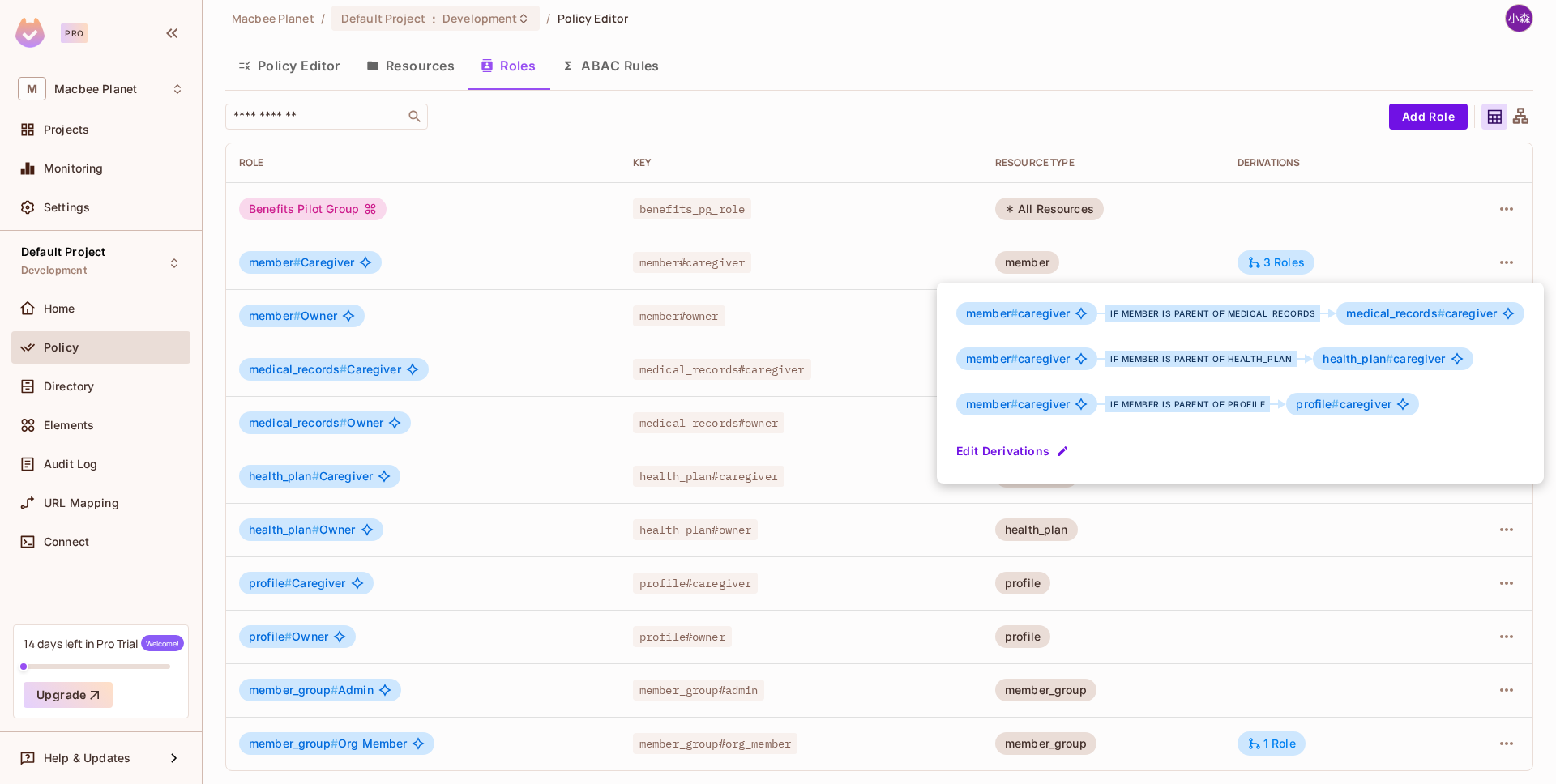
click at [959, 162] on div at bounding box center [778, 392] width 1556 height 784
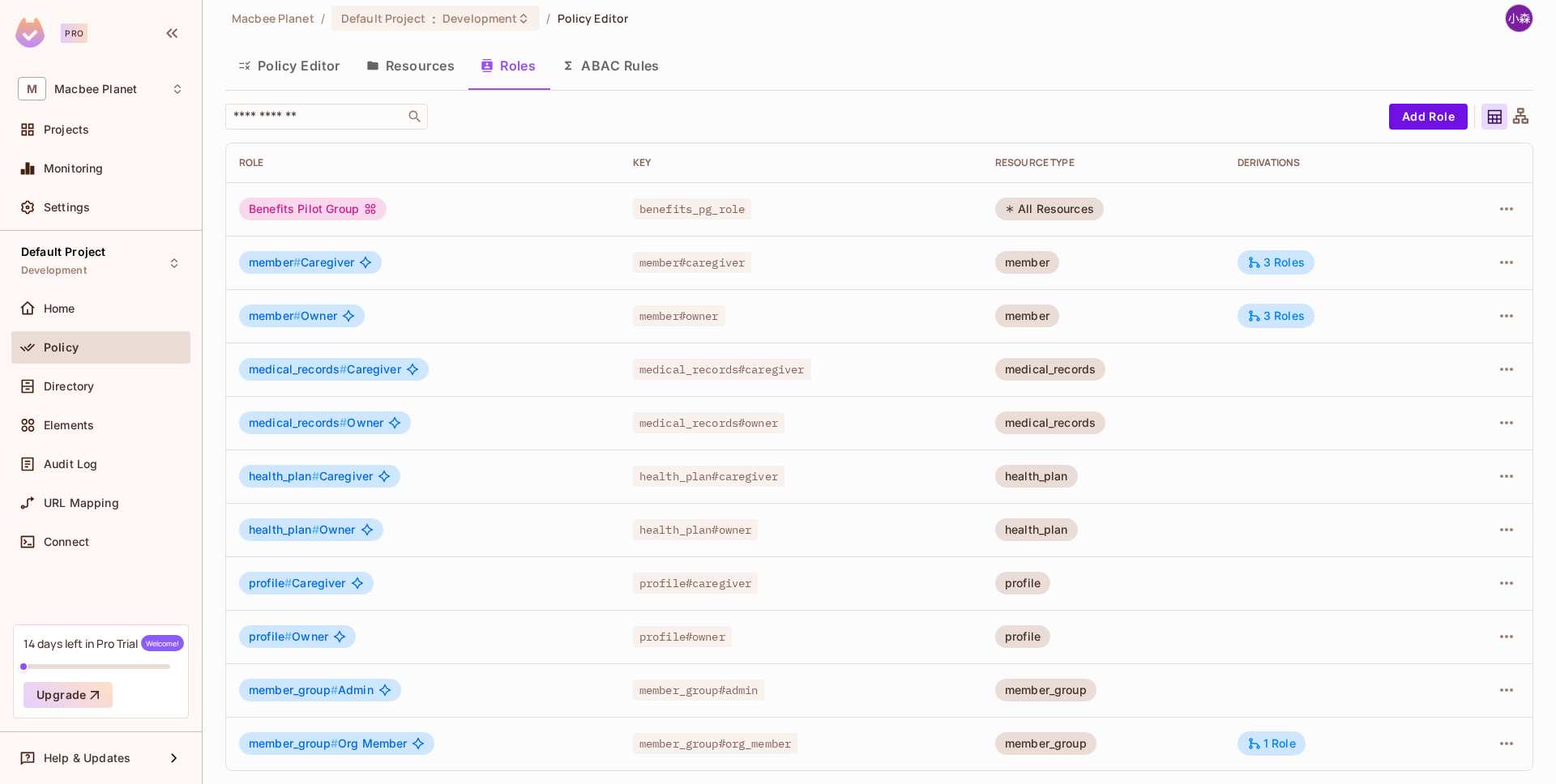
click at [427, 48] on button "Resources" at bounding box center [410, 65] width 114 height 41
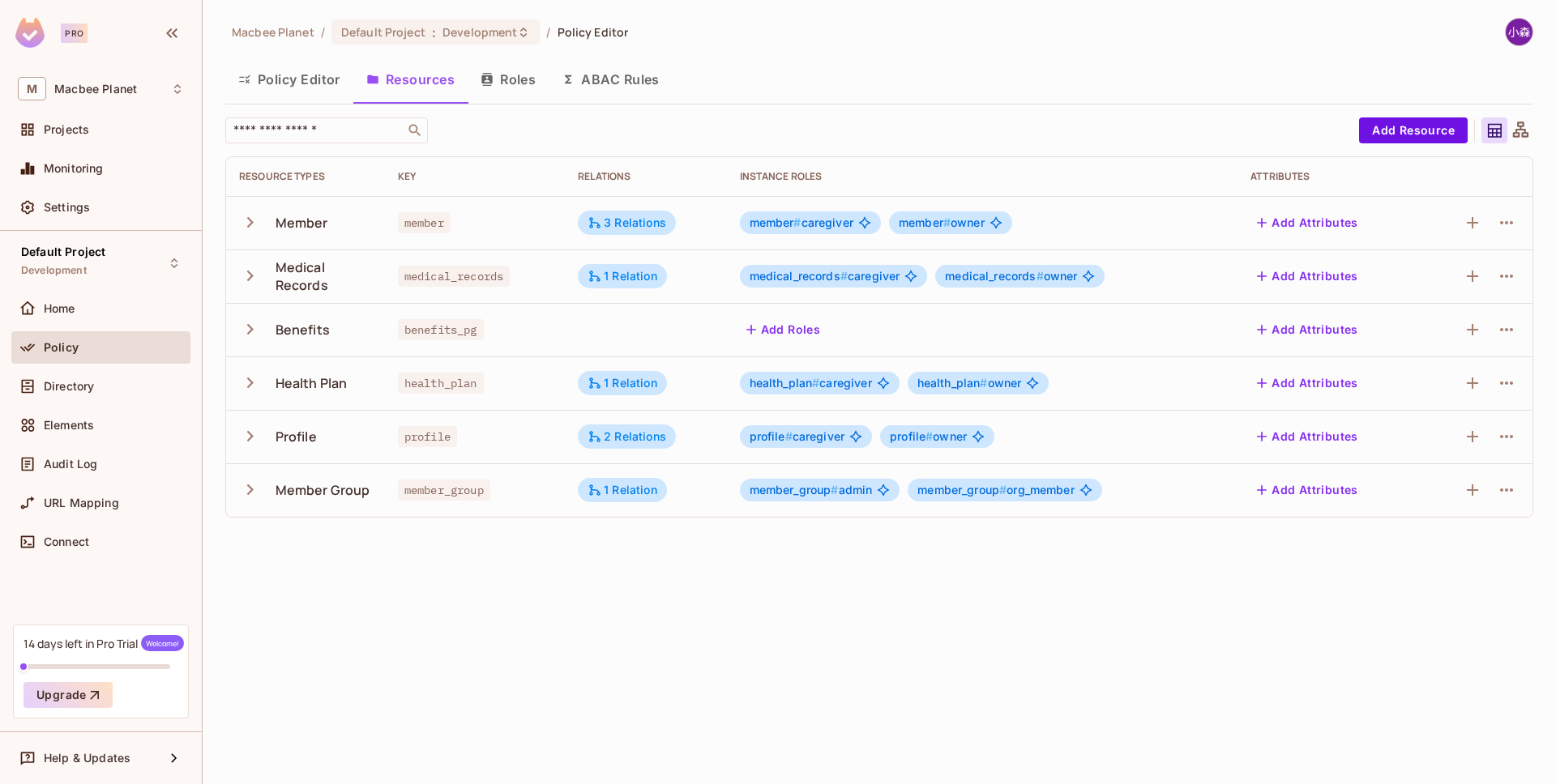
click at [507, 230] on td "member" at bounding box center [475, 222] width 180 height 54
click at [613, 220] on div "3 Relations" at bounding box center [626, 222] width 79 height 15
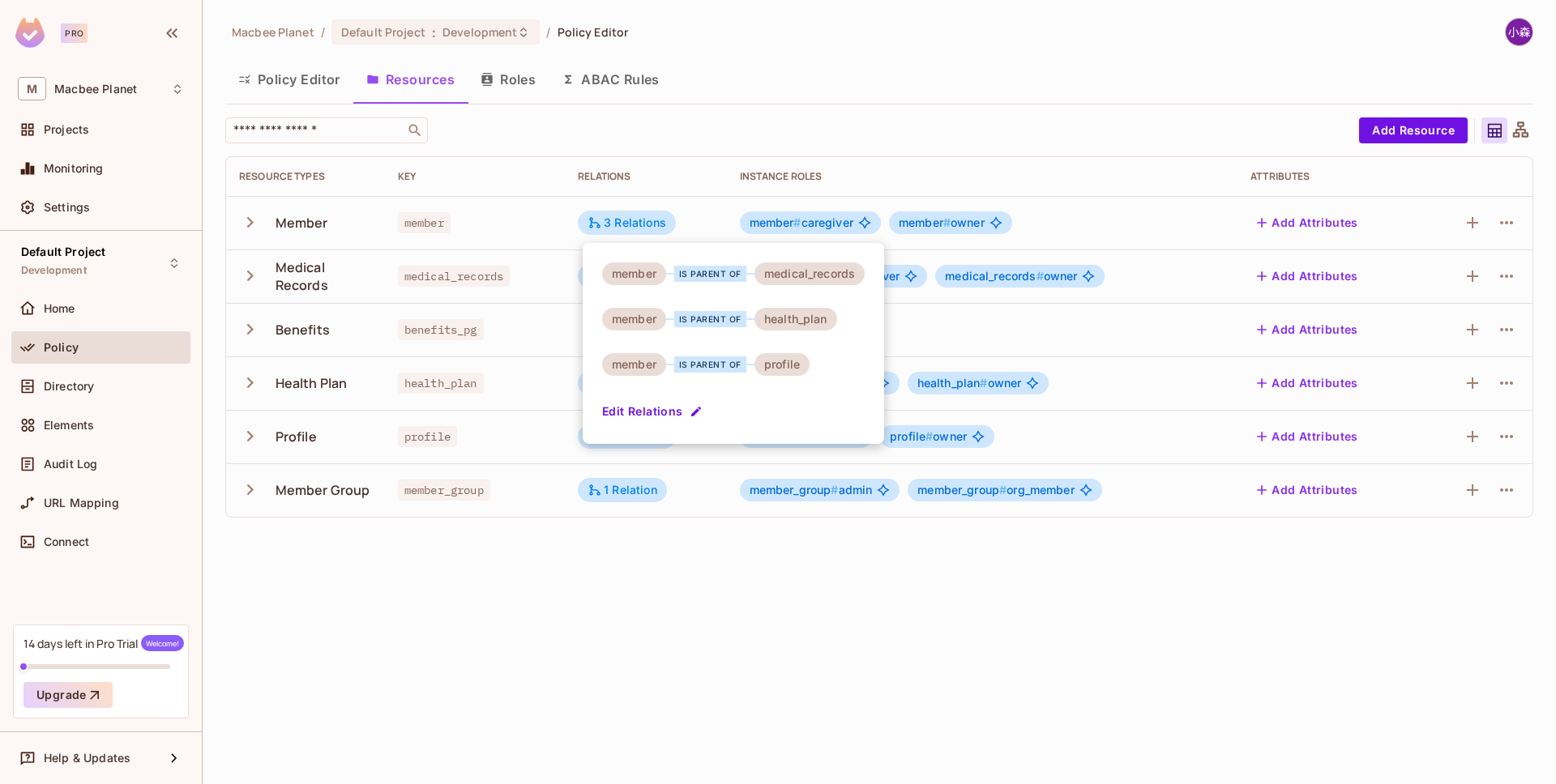
click at [561, 153] on div at bounding box center [778, 392] width 1556 height 784
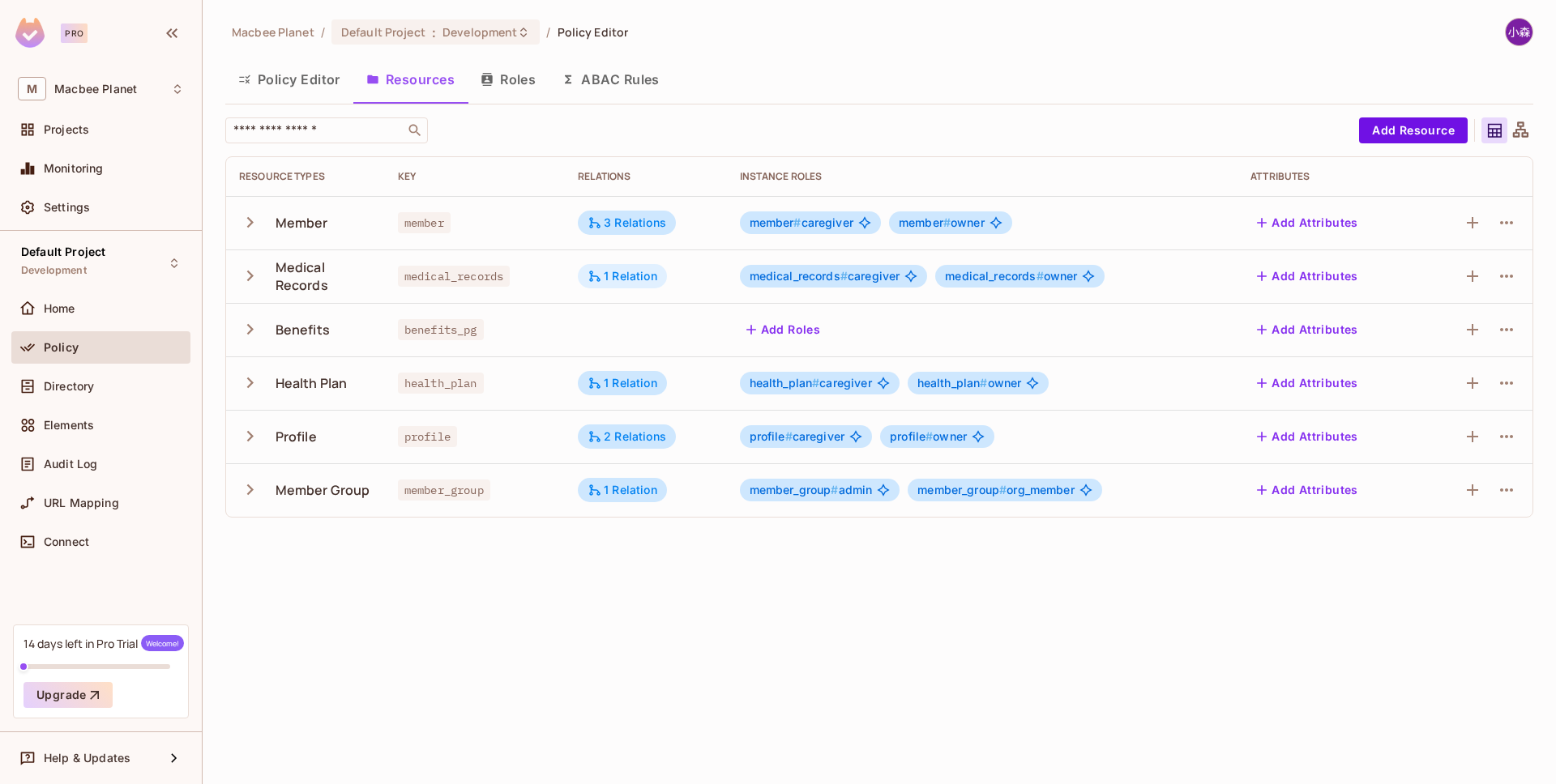
click at [608, 274] on div "1 Relation" at bounding box center [622, 276] width 70 height 15
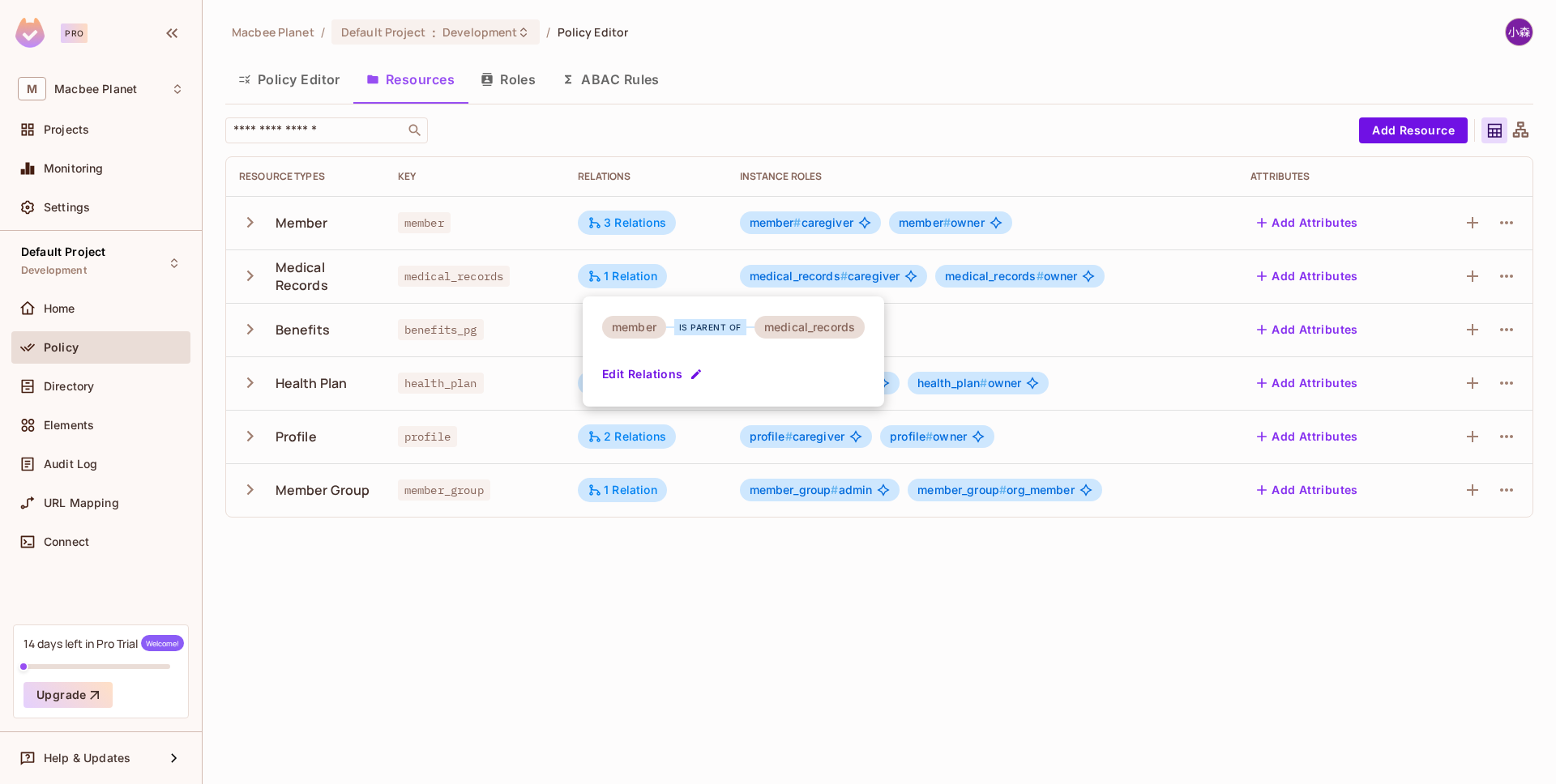
click at [631, 216] on div at bounding box center [778, 392] width 1556 height 784
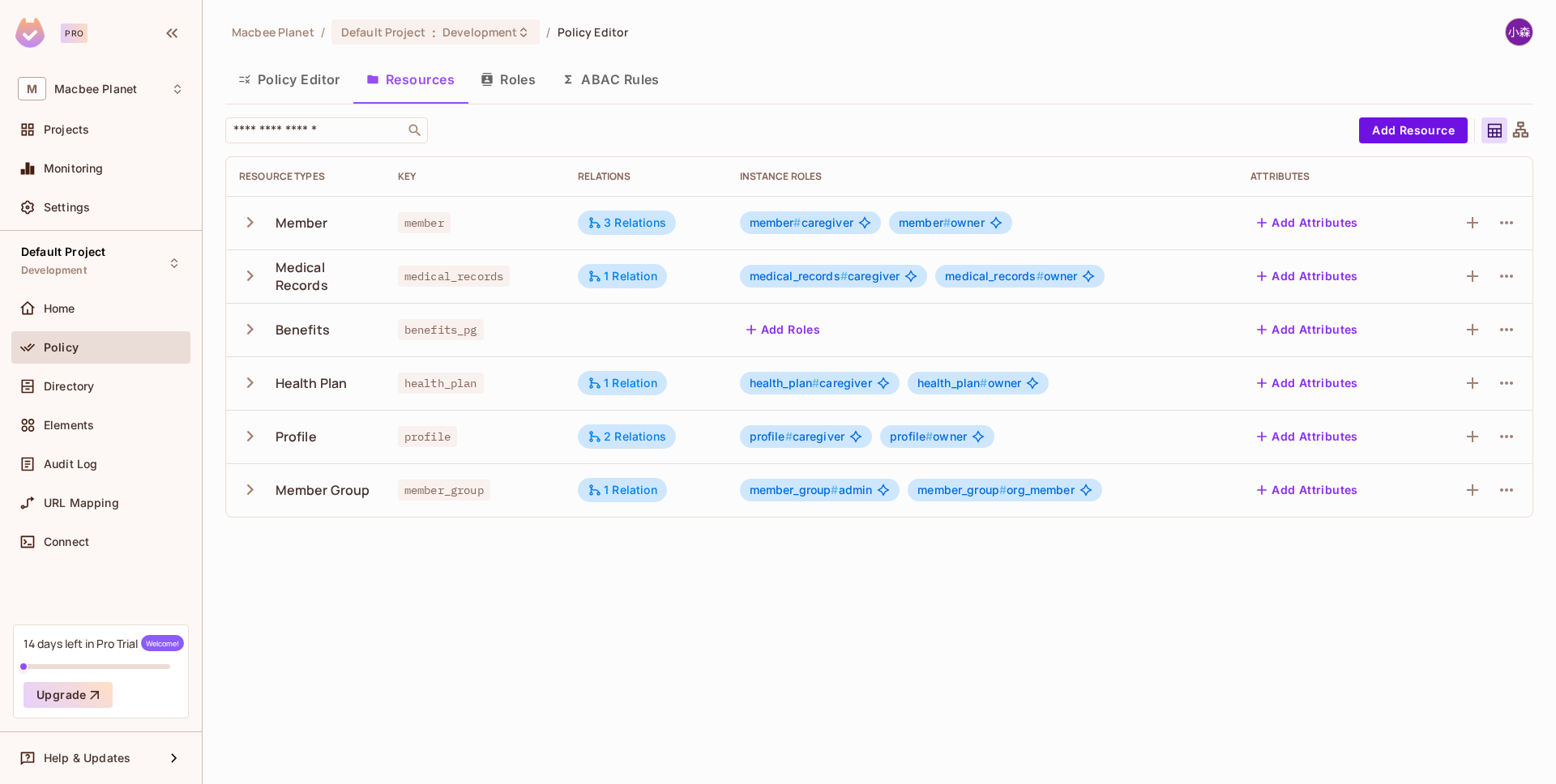
click at [631, 216] on div "3 Relations" at bounding box center [626, 222] width 79 height 15
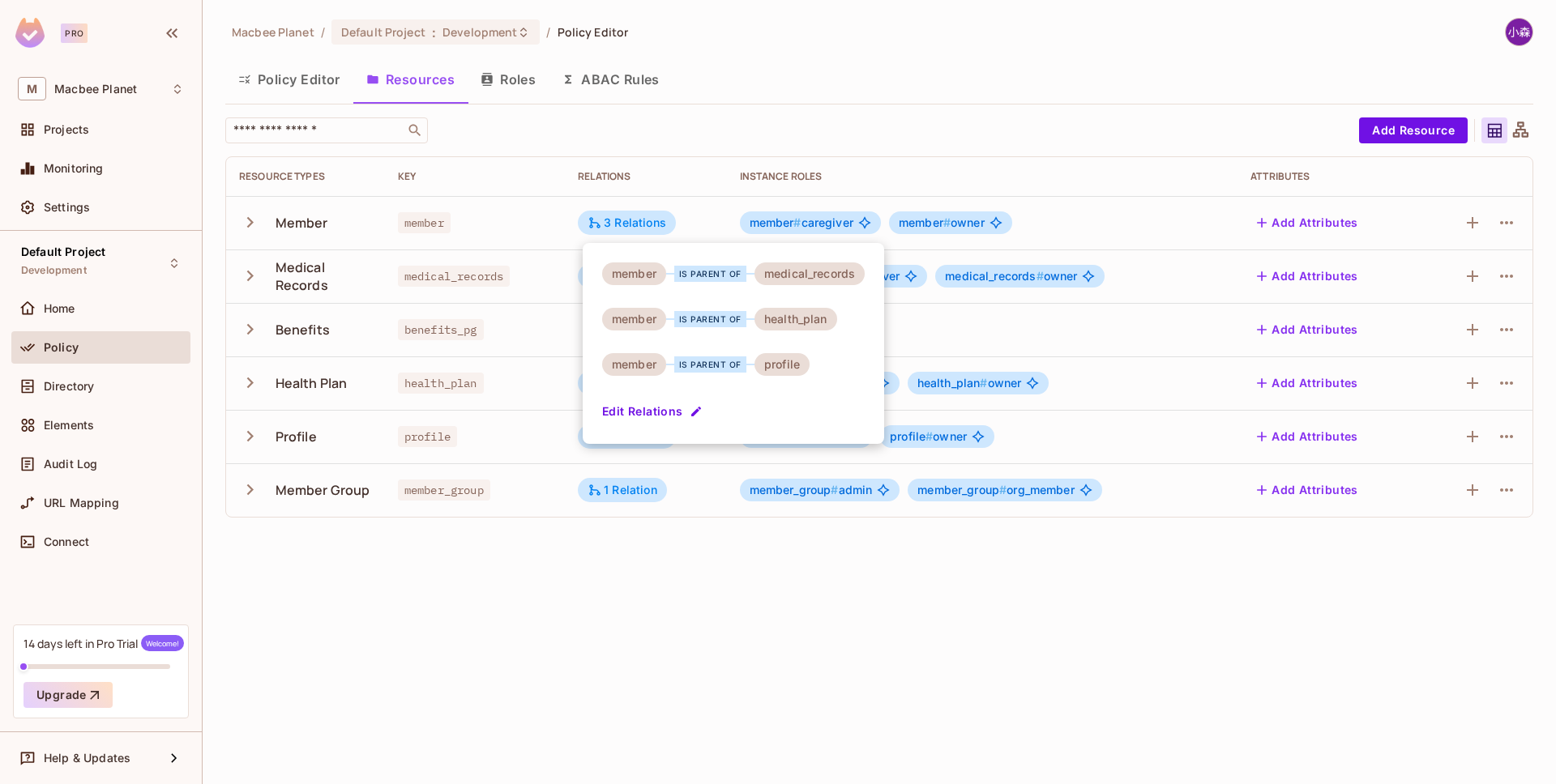
click at [735, 90] on div at bounding box center [778, 392] width 1556 height 784
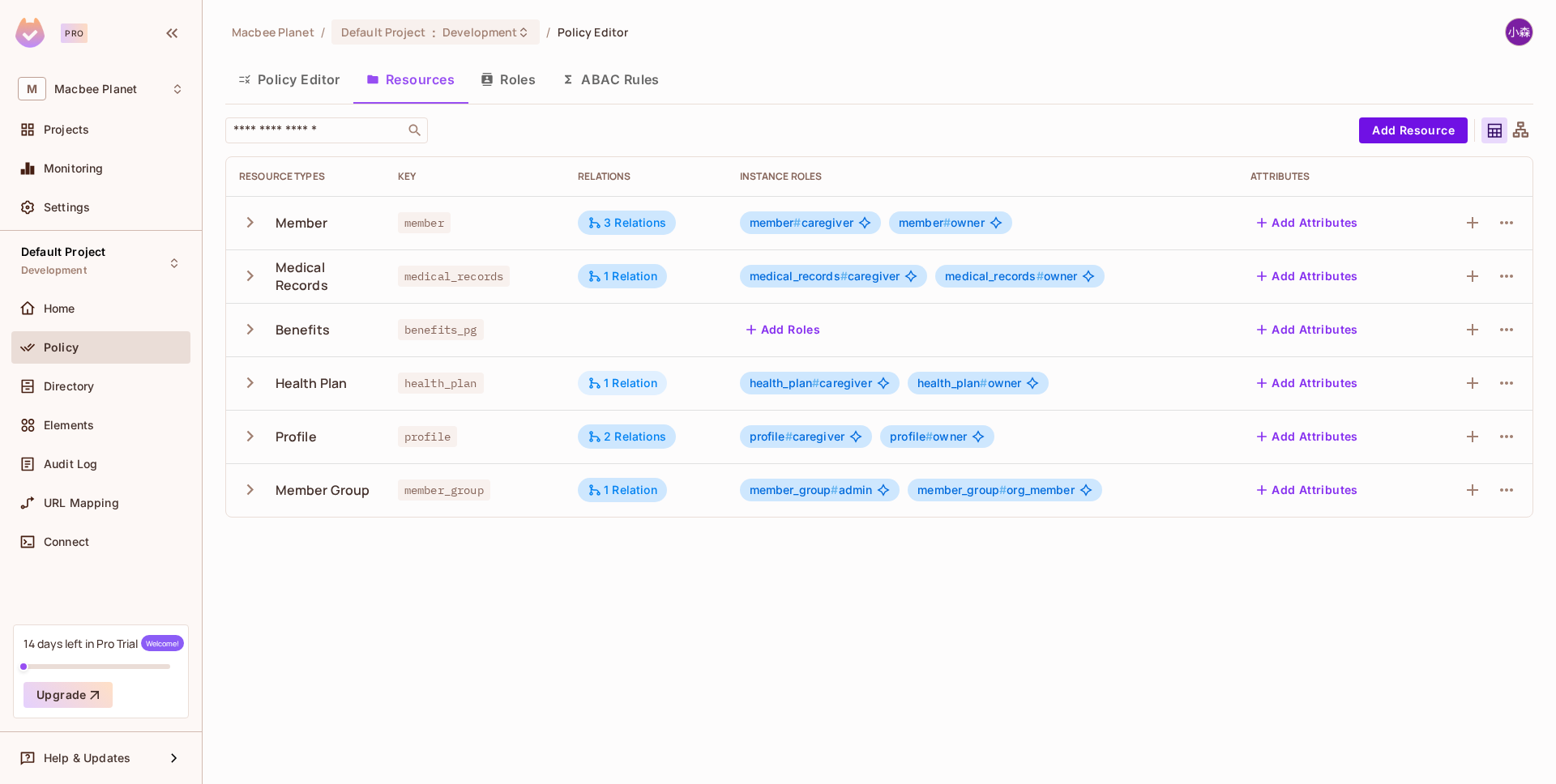
click at [612, 384] on div "1 Relation" at bounding box center [622, 383] width 70 height 15
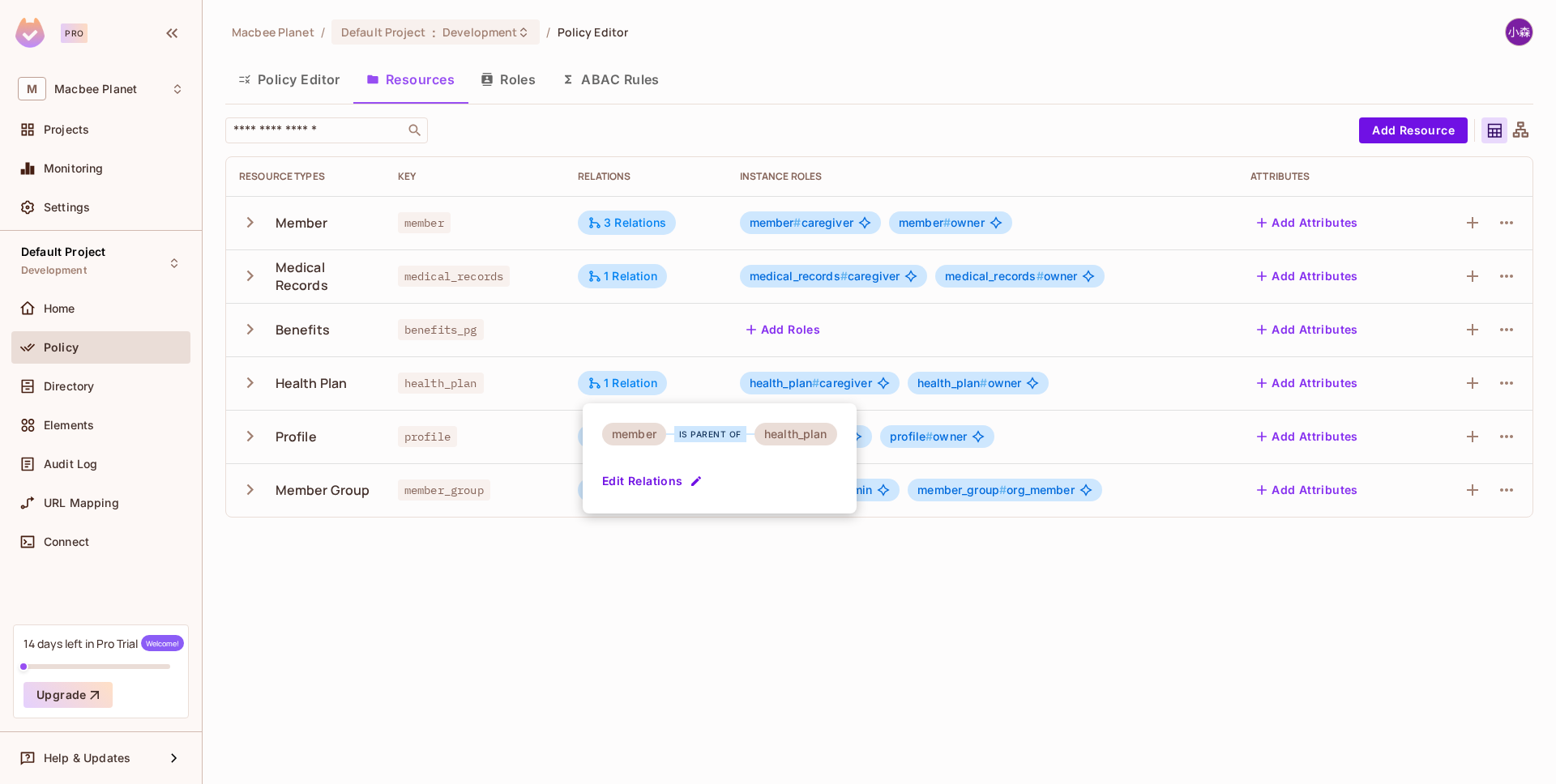
click at [631, 630] on div at bounding box center [778, 392] width 1556 height 784
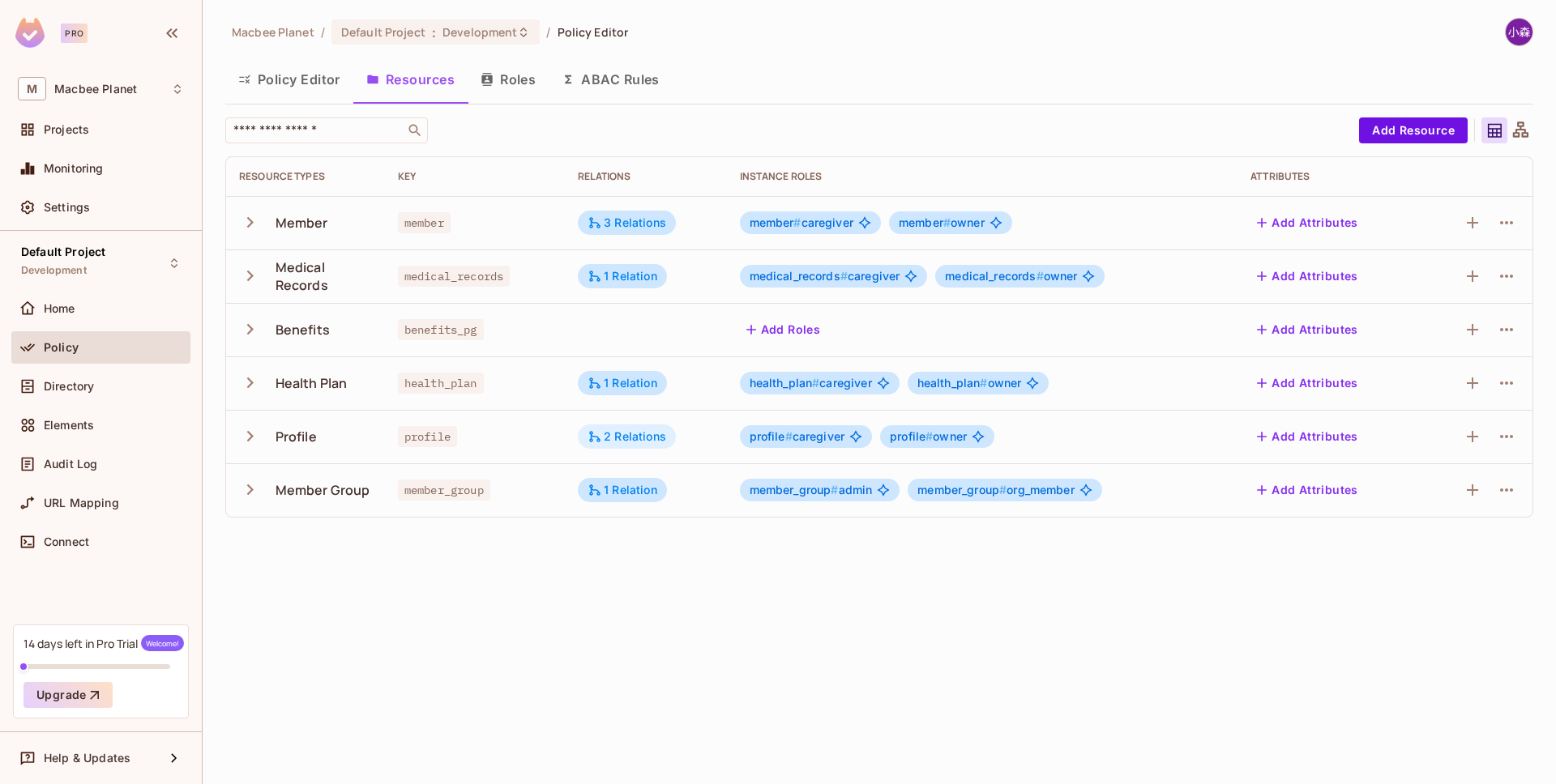
click at [623, 441] on div "2 Relations" at bounding box center [626, 436] width 79 height 15
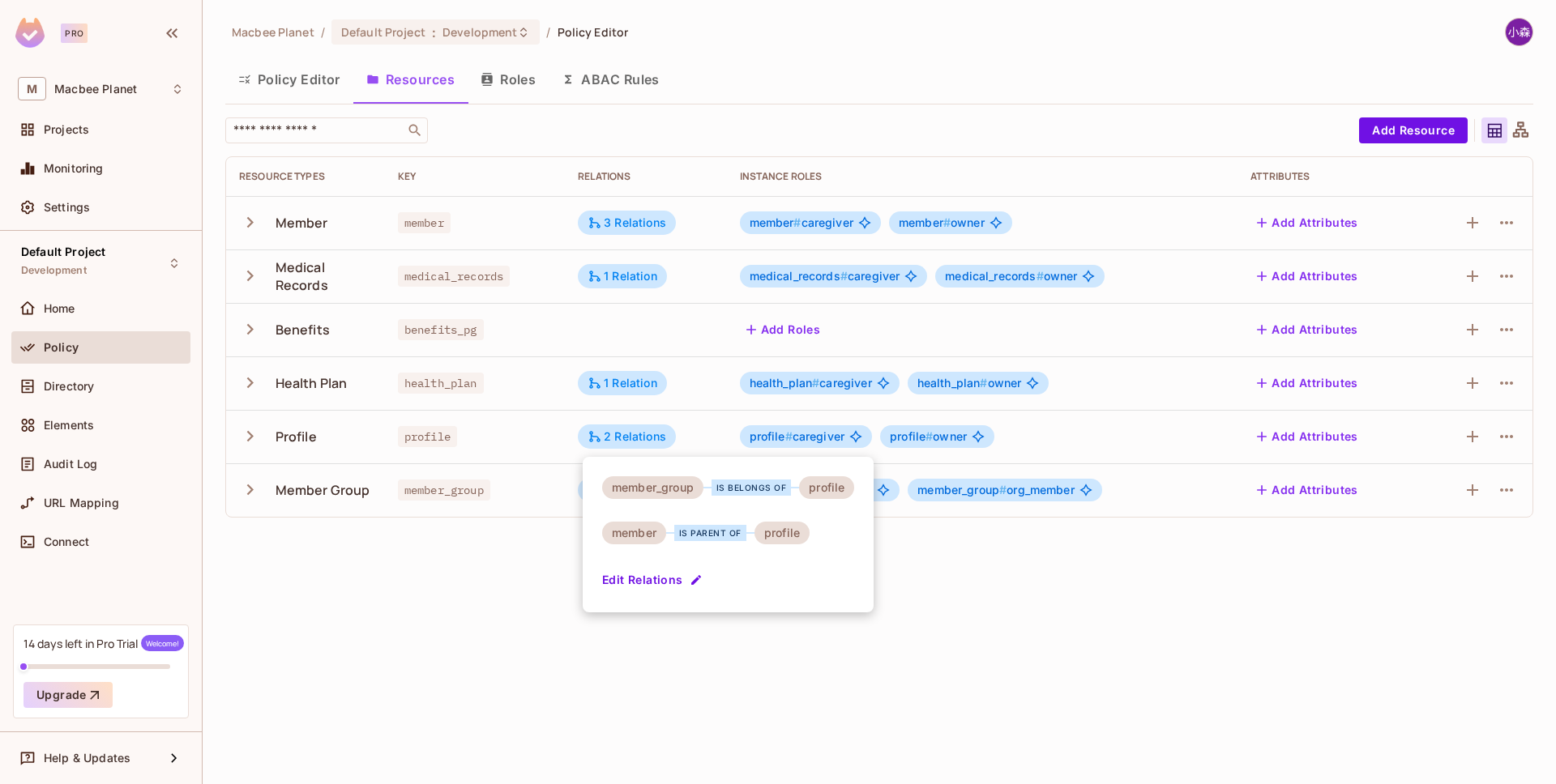
click at [464, 604] on div at bounding box center [778, 392] width 1556 height 784
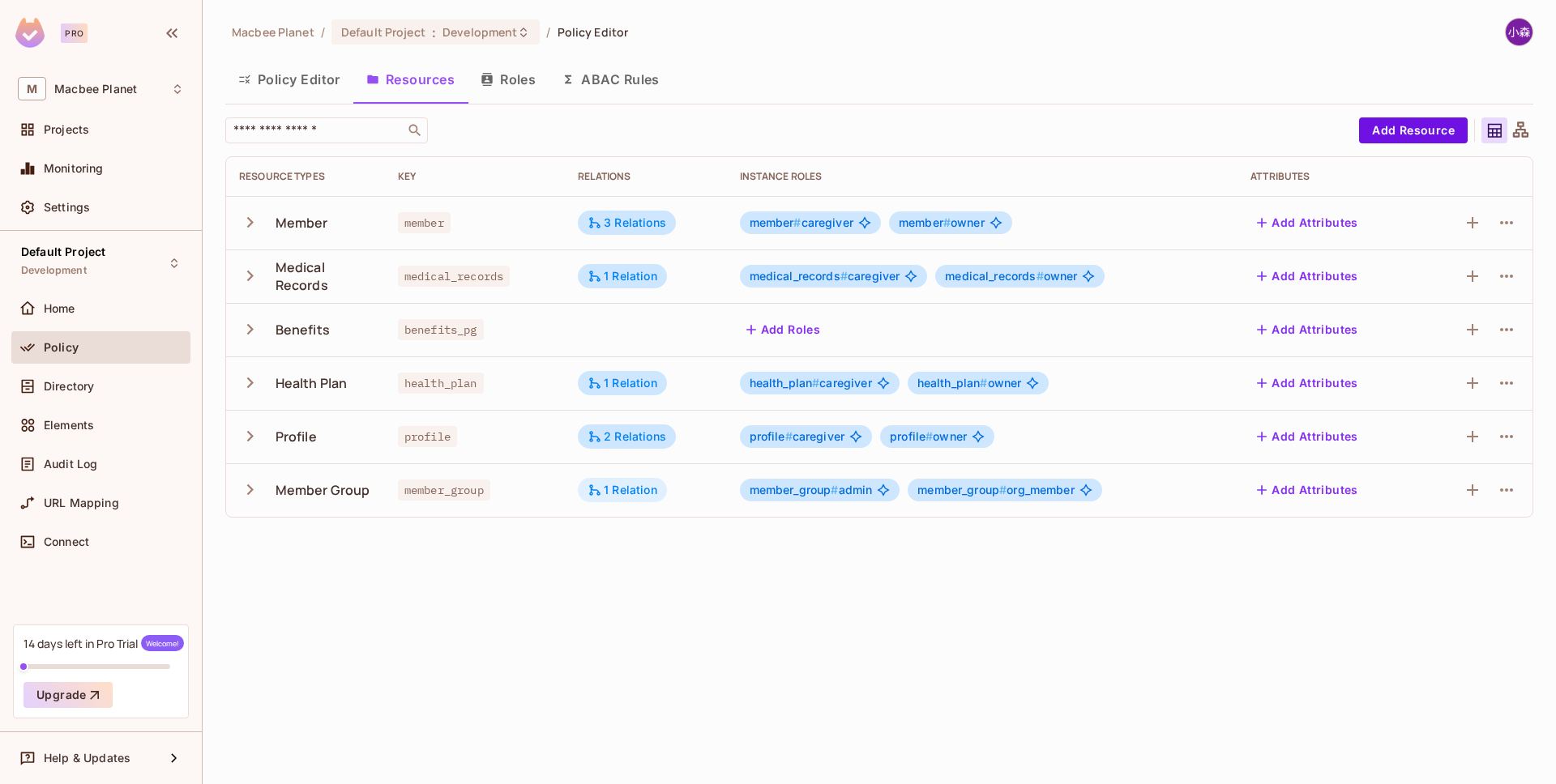
click at [614, 489] on div "1 Relation" at bounding box center [622, 490] width 70 height 15
click at [615, 228] on div at bounding box center [778, 392] width 1556 height 784
click at [616, 226] on div "3 Relations" at bounding box center [626, 222] width 79 height 15
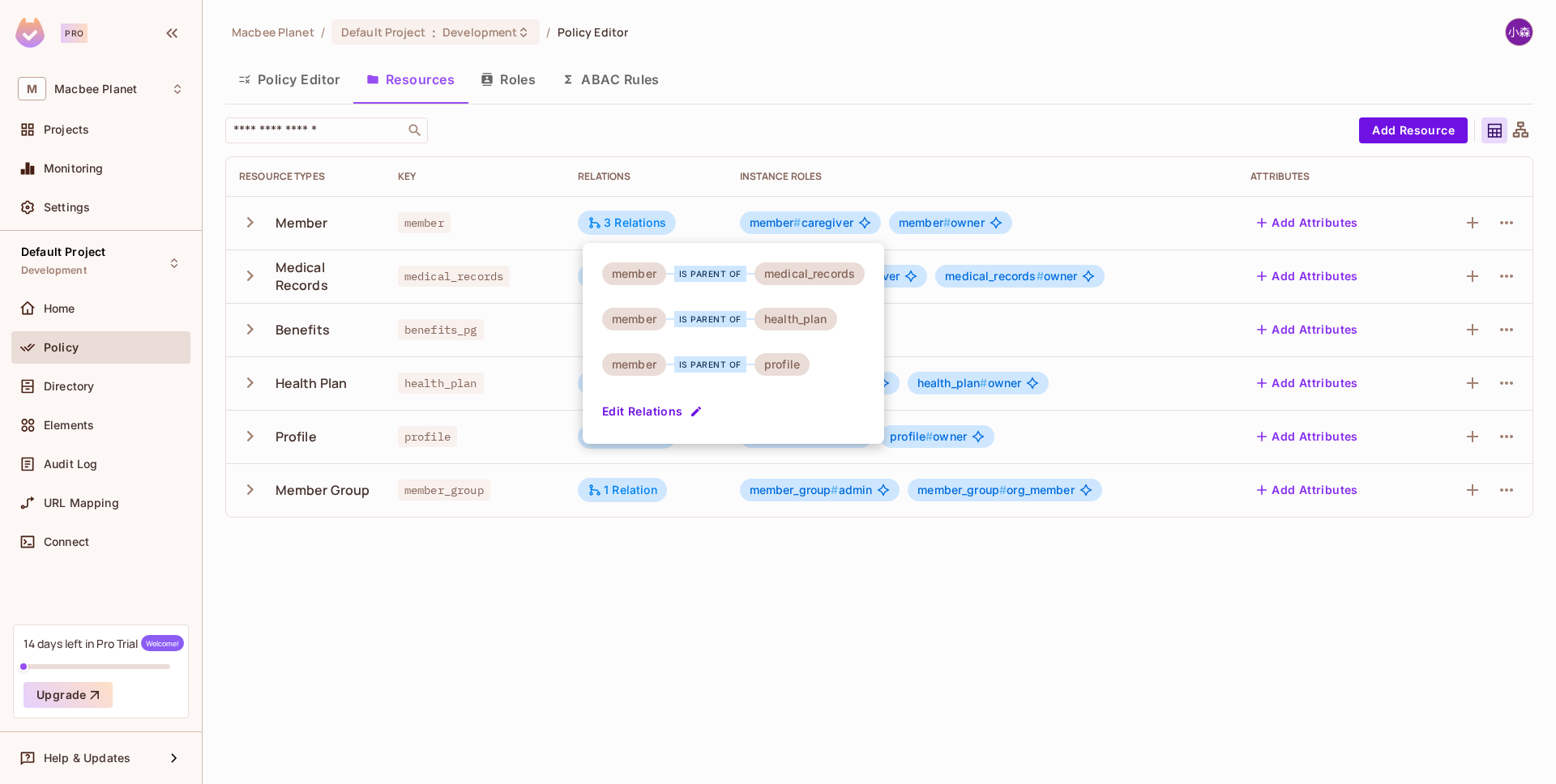
click at [656, 536] on div at bounding box center [778, 392] width 1556 height 784
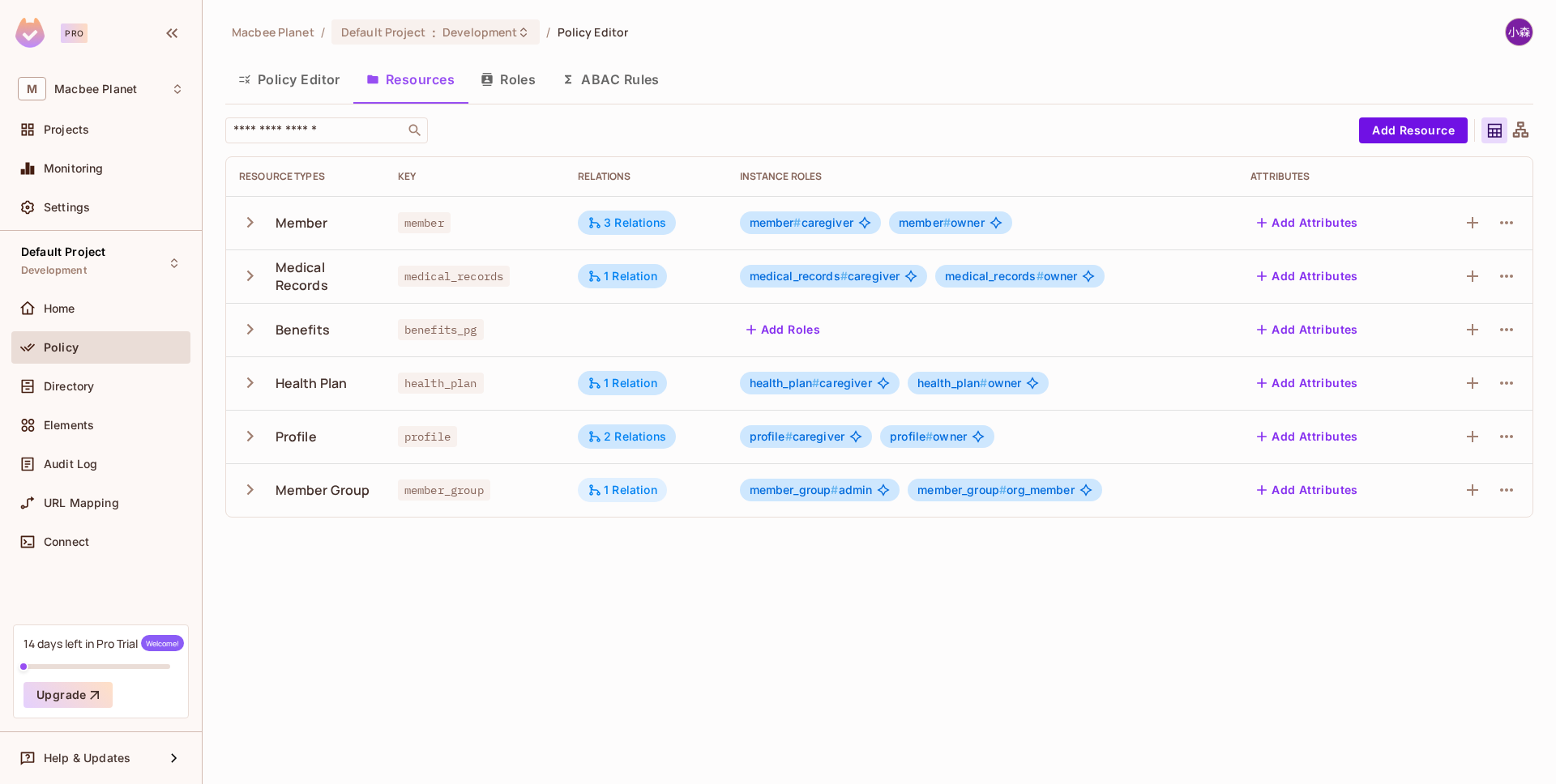
click at [626, 494] on div "1 Relation" at bounding box center [622, 490] width 70 height 15
drag, startPoint x: 950, startPoint y: 531, endPoint x: 910, endPoint y: 487, distance: 59.5
click at [936, 520] on div at bounding box center [778, 392] width 1556 height 784
click at [778, 220] on span "member #" at bounding box center [775, 221] width 52 height 14
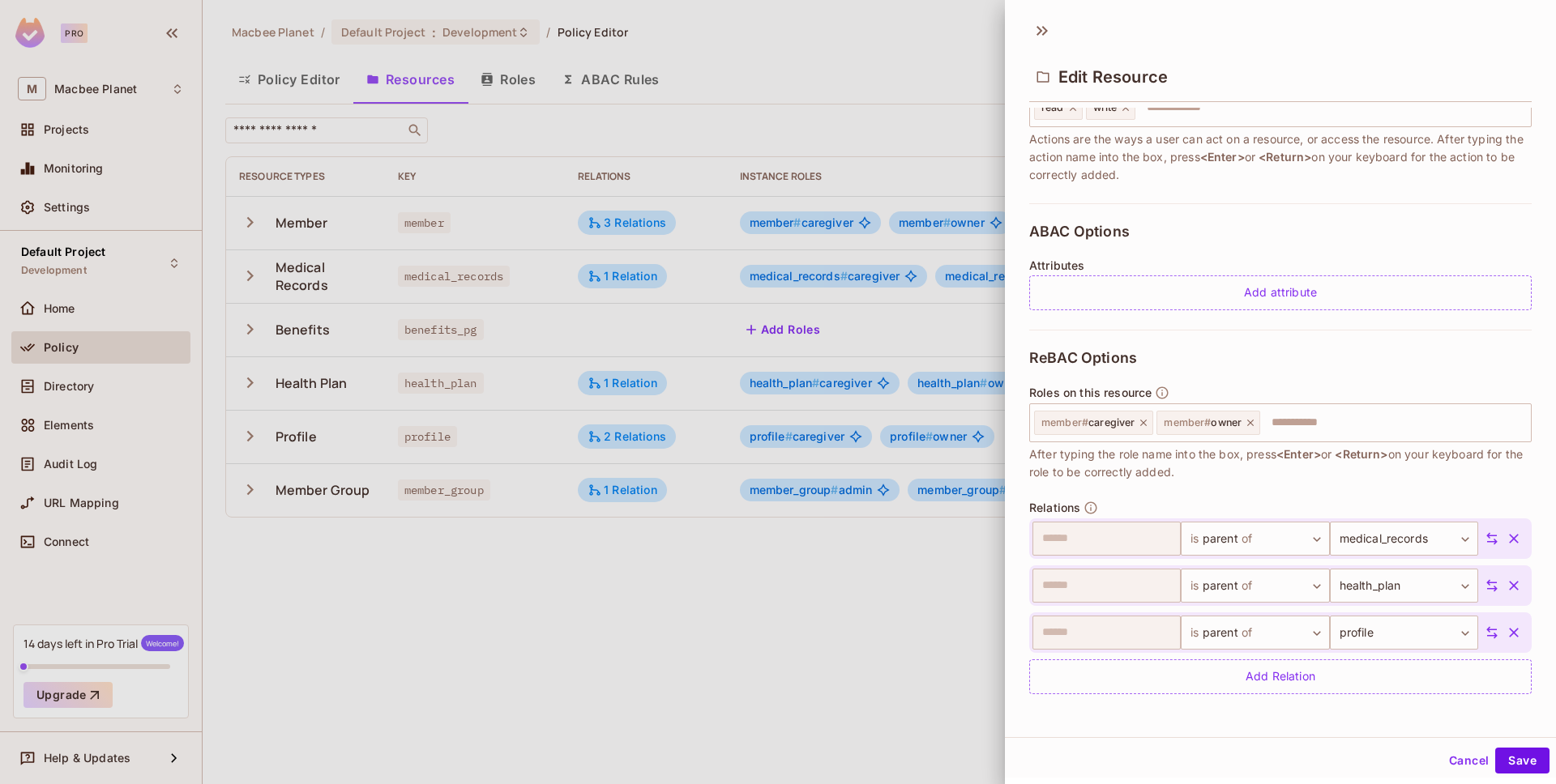
scroll to position [3, 0]
click at [979, 527] on div at bounding box center [778, 392] width 1556 height 784
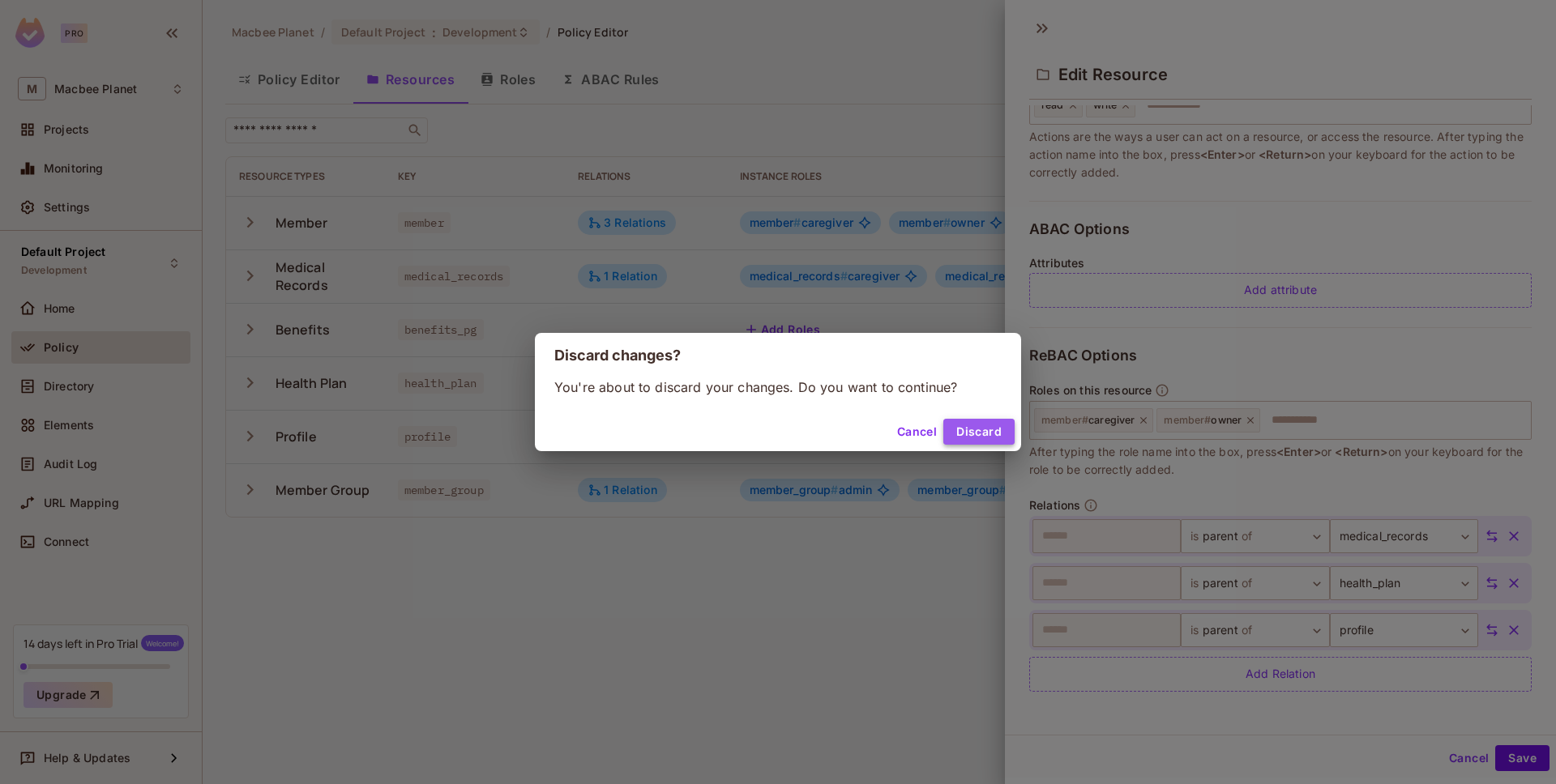
click at [952, 434] on button "Discard" at bounding box center [979, 432] width 72 height 26
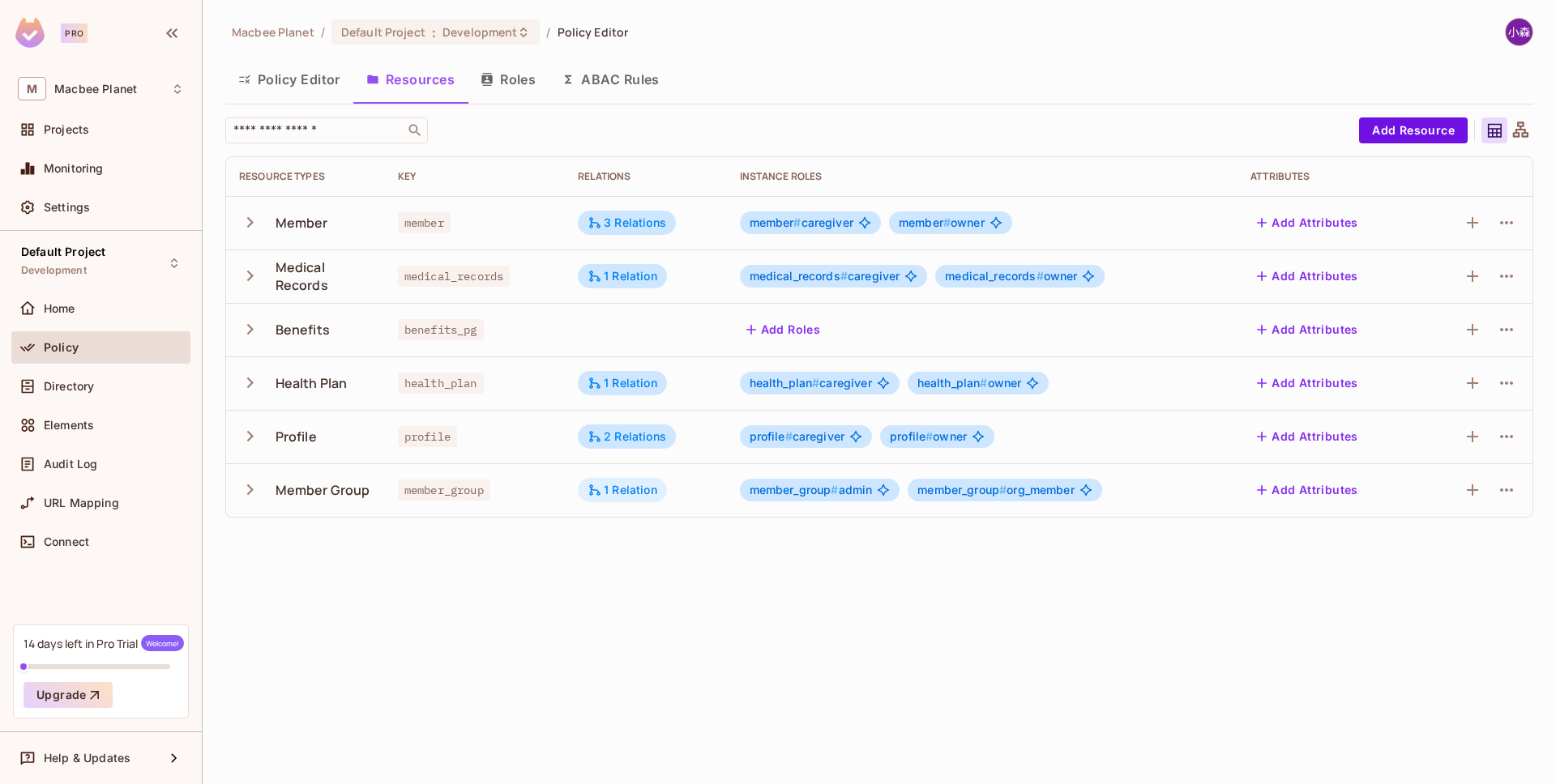
click at [648, 486] on div "1 Relation" at bounding box center [622, 490] width 70 height 15
click at [524, 595] on div at bounding box center [778, 392] width 1556 height 784
click at [308, 59] on button "Policy Editor" at bounding box center [289, 79] width 128 height 41
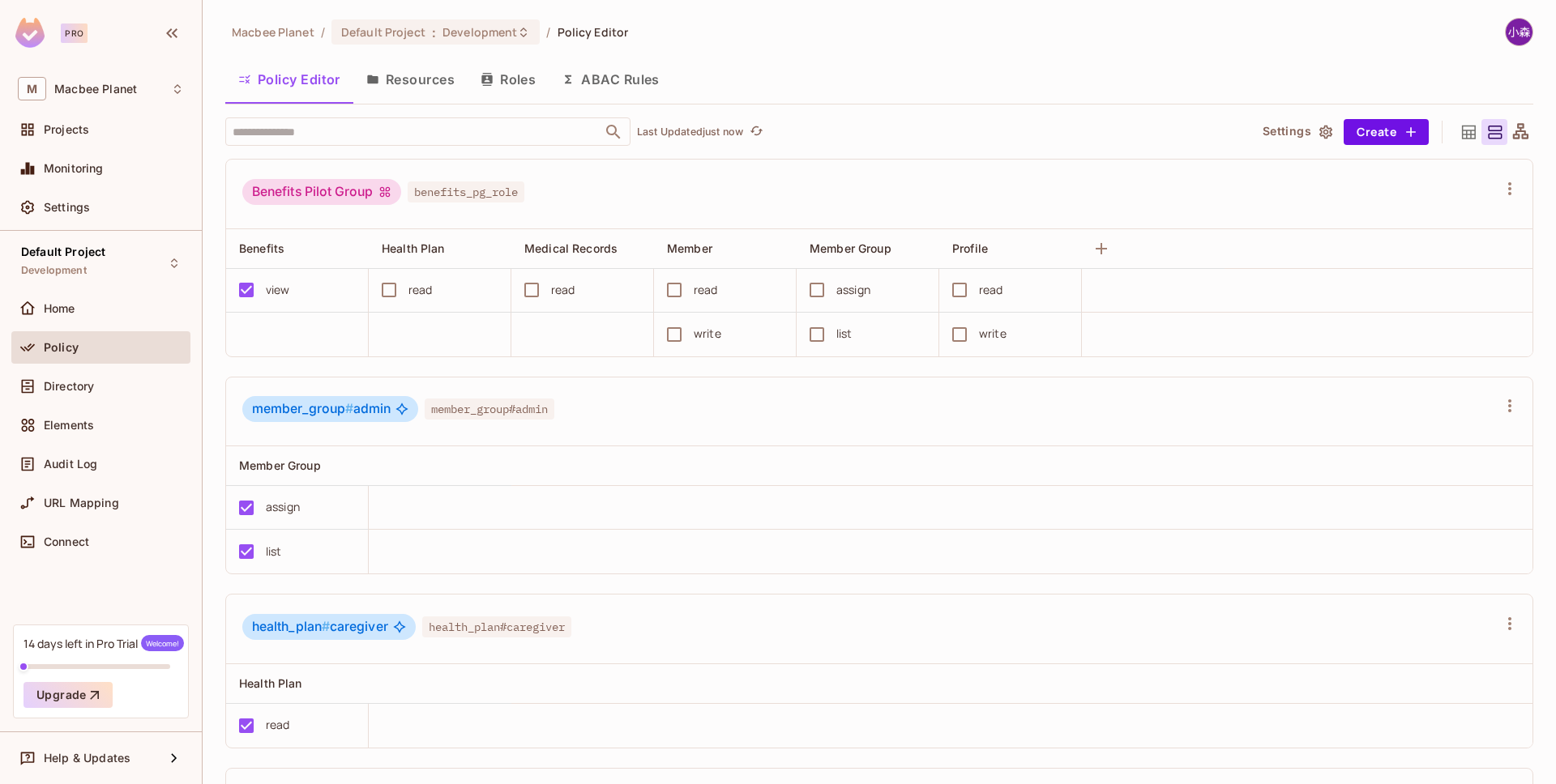
click at [446, 72] on button "Resources" at bounding box center [410, 79] width 114 height 41
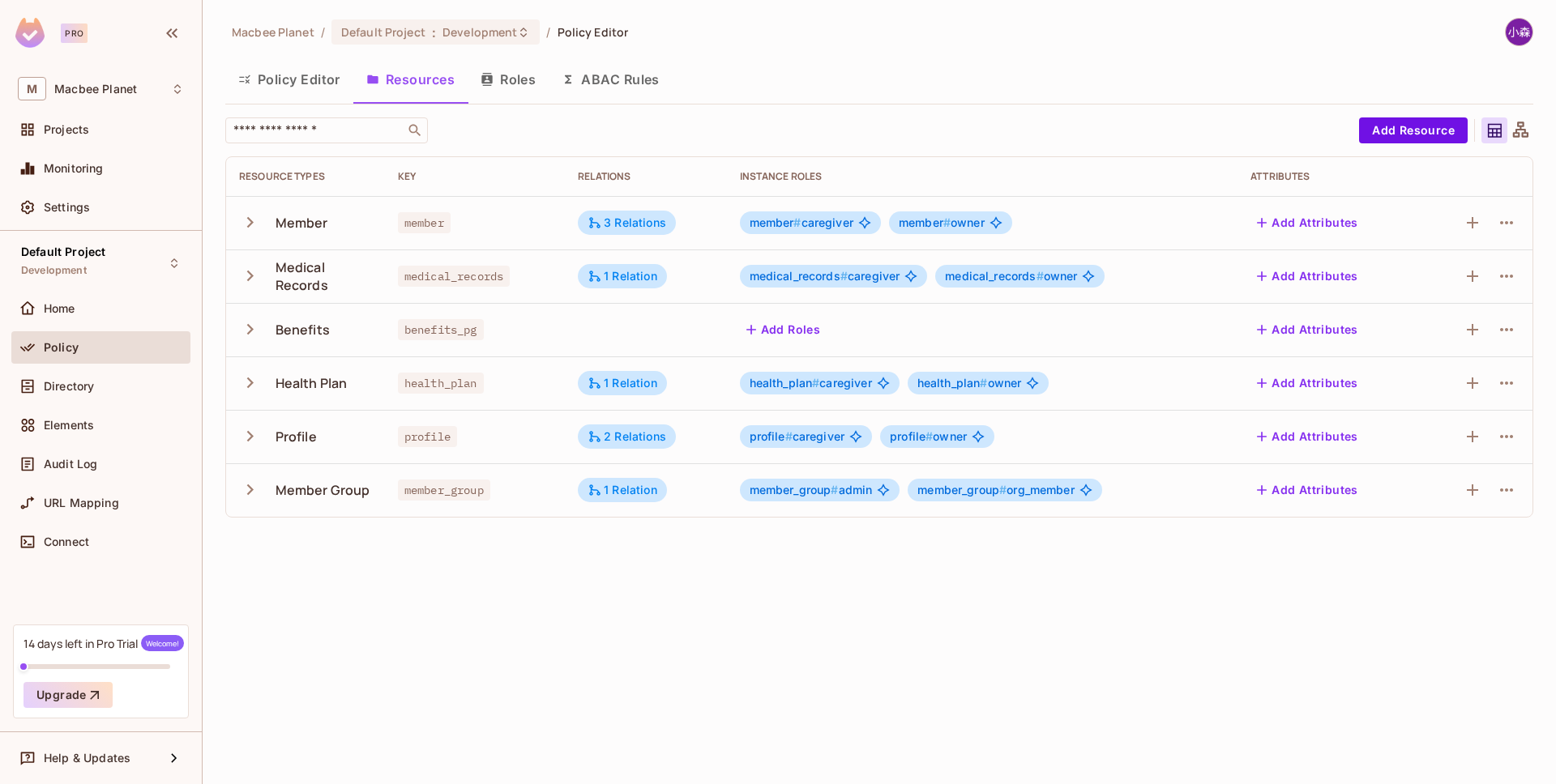
click at [492, 465] on td "member_group" at bounding box center [475, 490] width 180 height 54
click at [510, 497] on div "member_group" at bounding box center [475, 490] width 154 height 16
click at [527, 488] on div "member_group" at bounding box center [475, 490] width 154 height 16
click at [864, 484] on span "member_group # admin" at bounding box center [812, 490] width 123 height 13
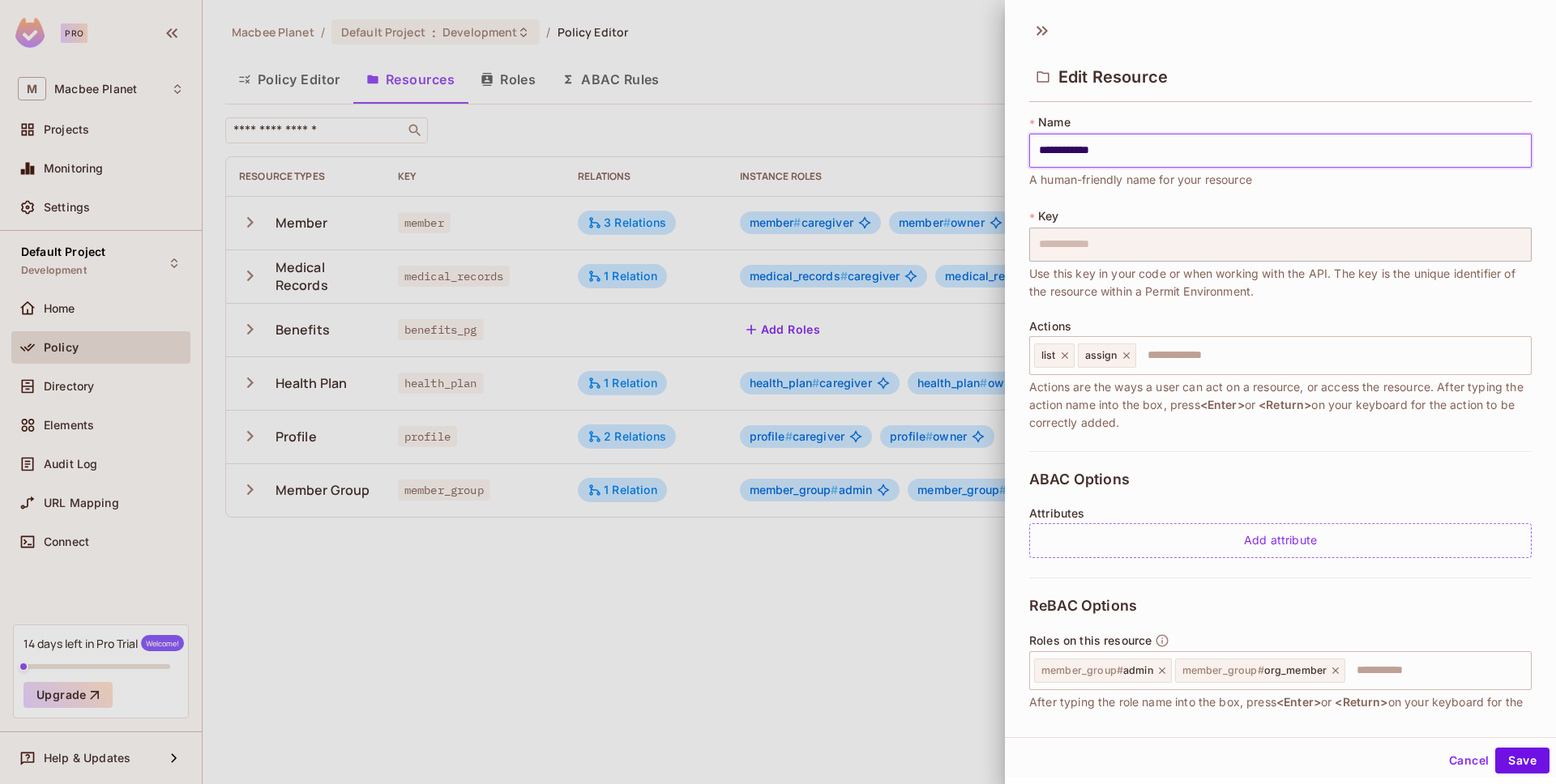
scroll to position [154, 0]
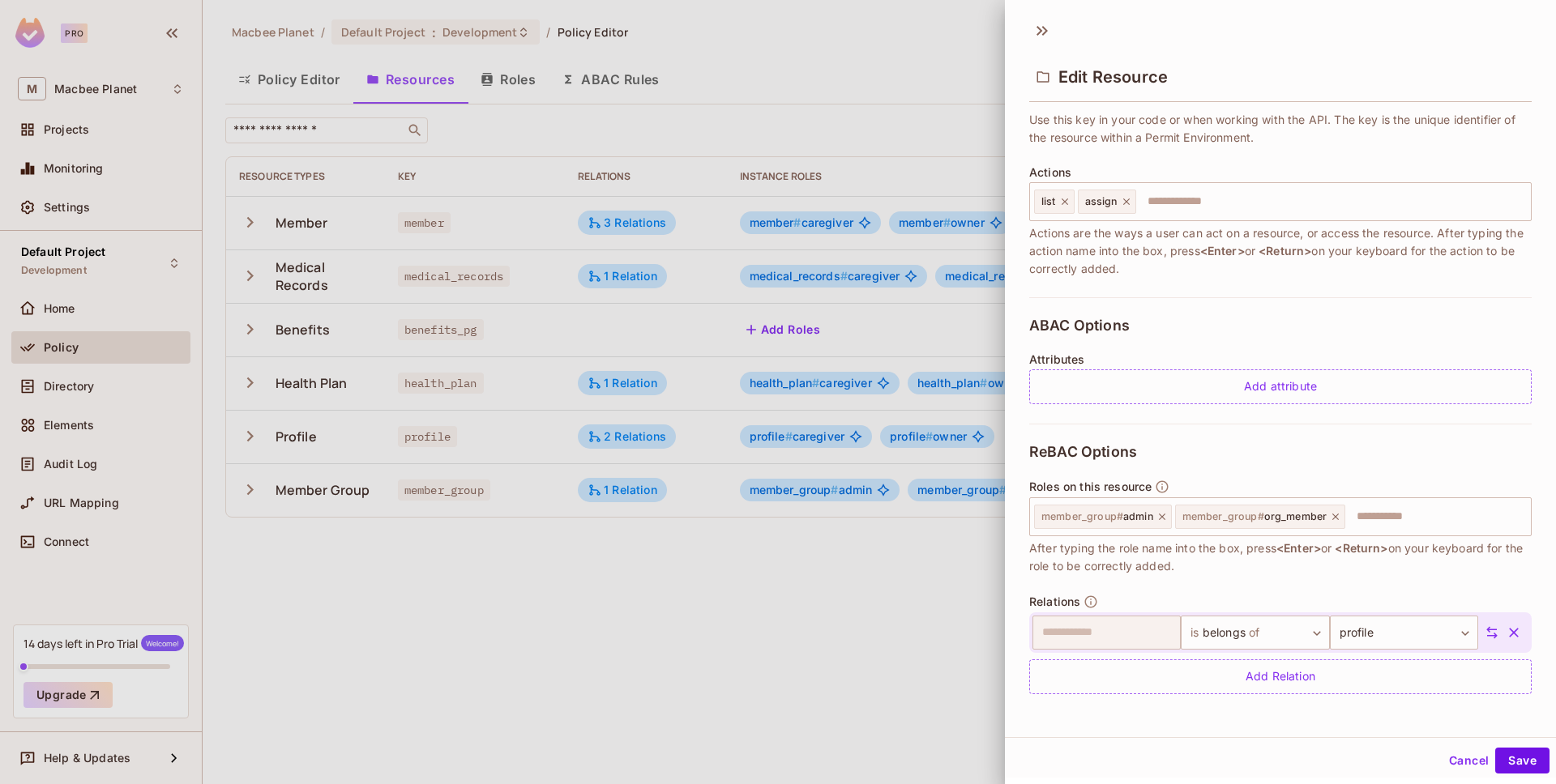
click at [942, 580] on div at bounding box center [778, 392] width 1556 height 784
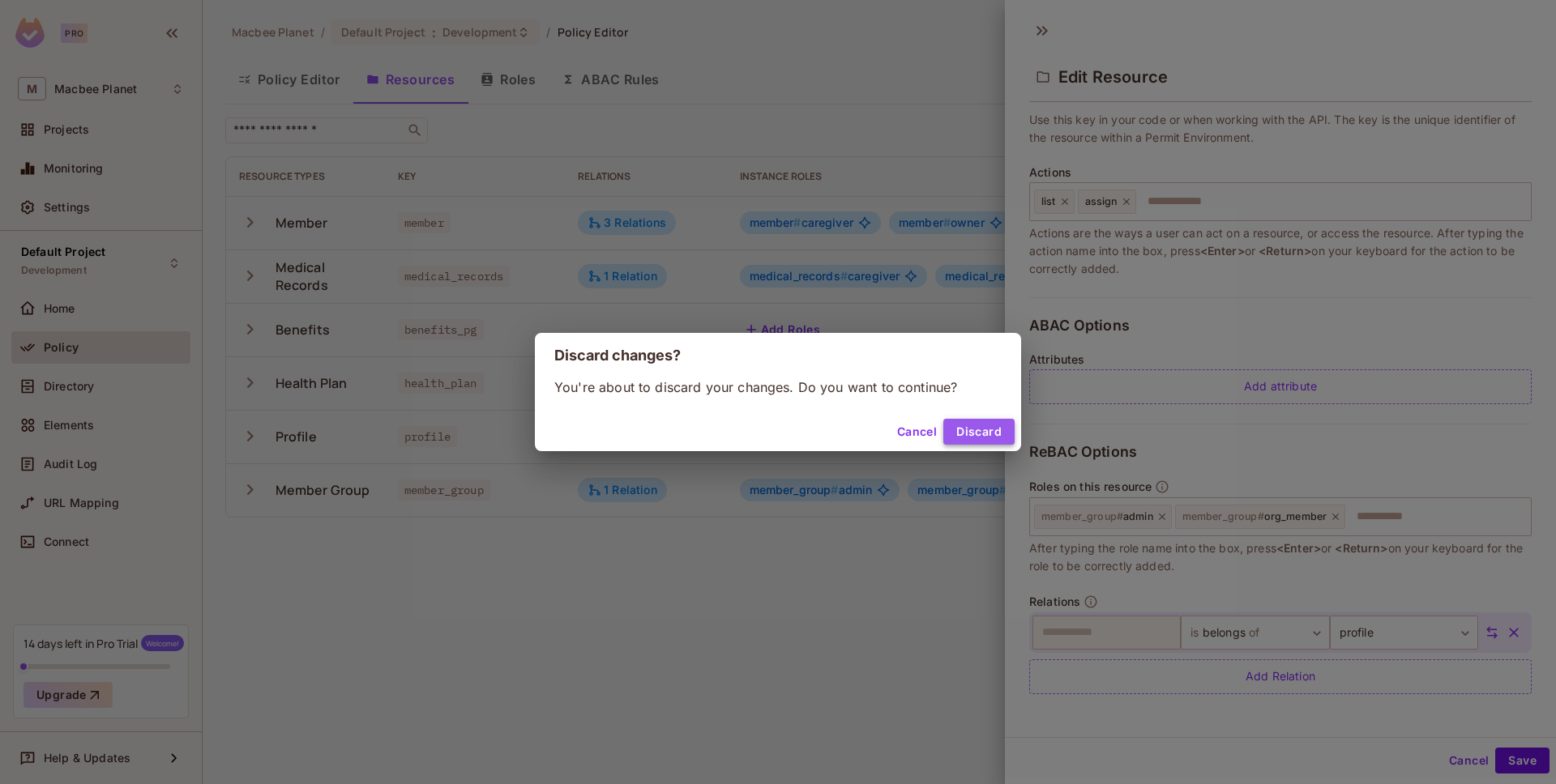
click at [981, 436] on button "Discard" at bounding box center [979, 432] width 72 height 26
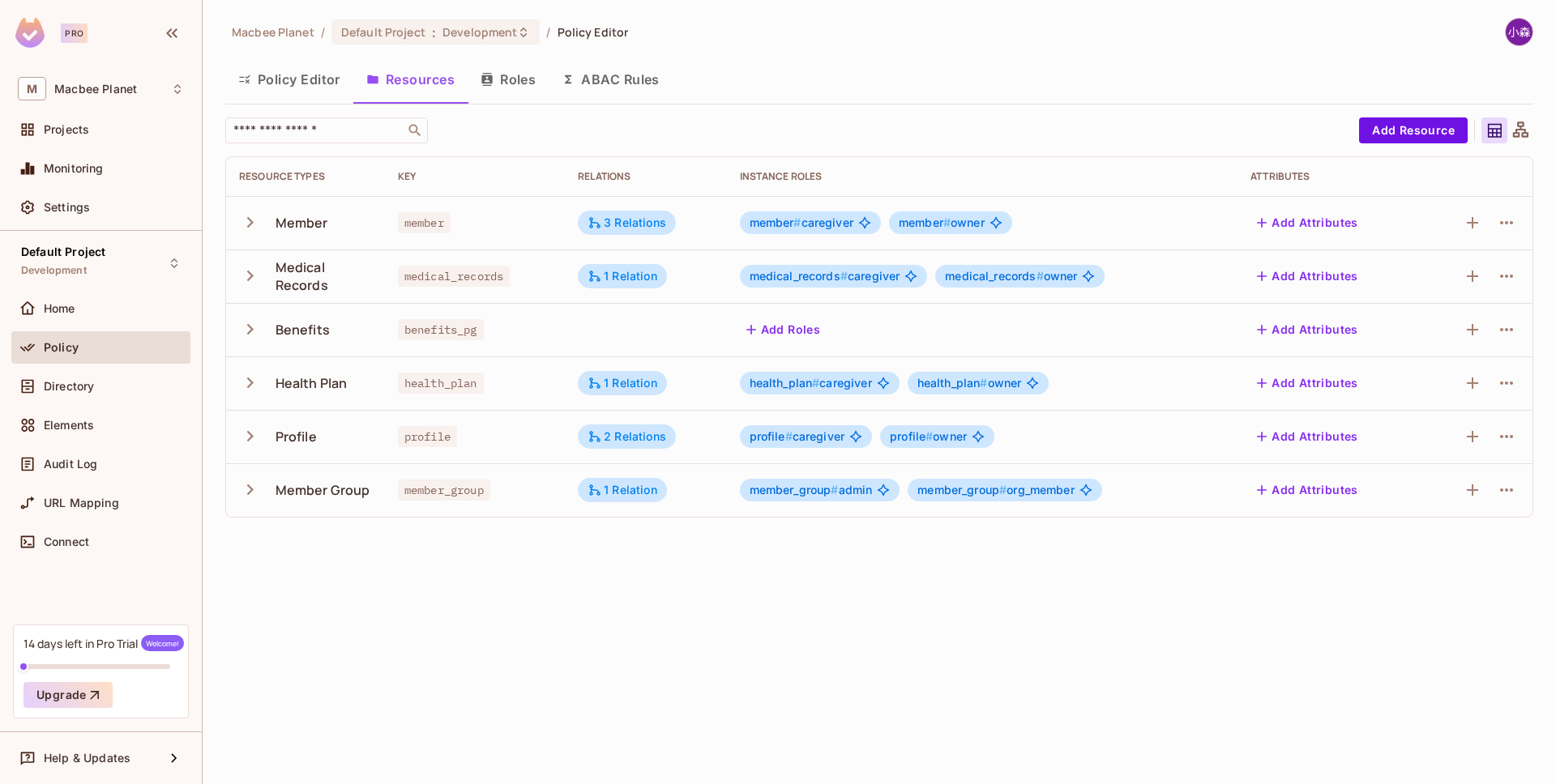
click at [283, 80] on button "Policy Editor" at bounding box center [289, 79] width 128 height 41
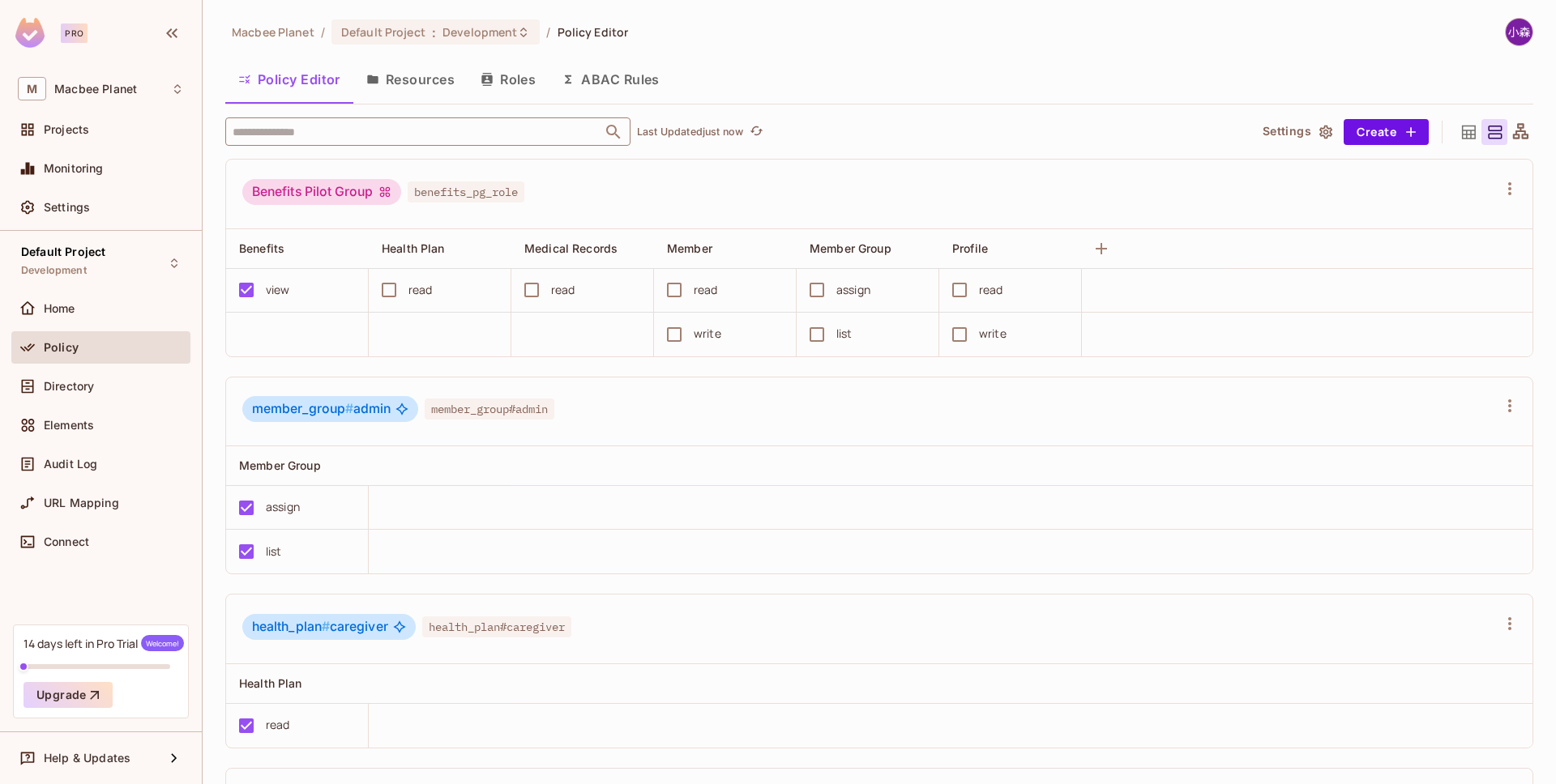
click at [448, 120] on input "text" at bounding box center [414, 131] width 370 height 28
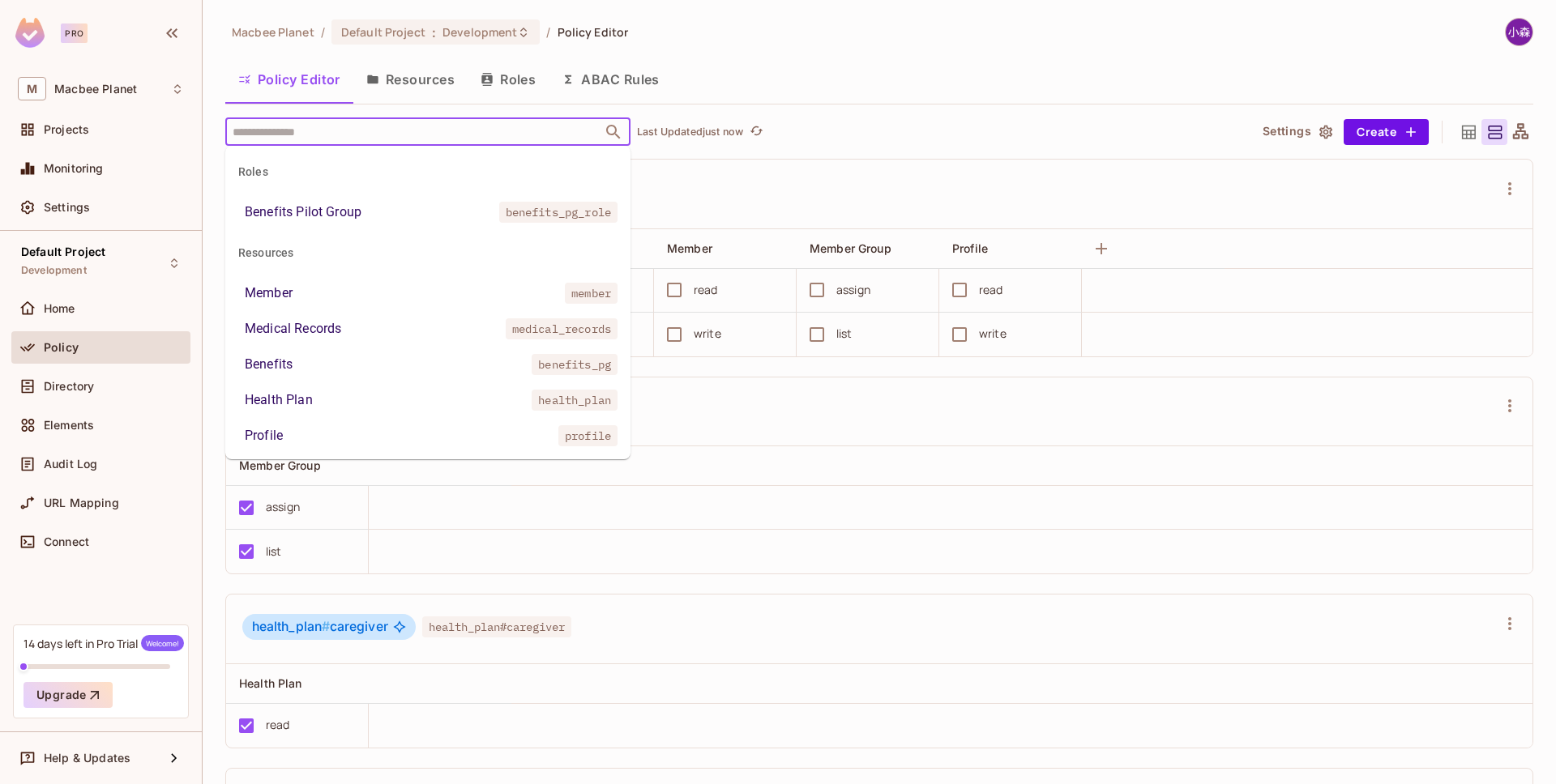
click at [383, 220] on li "Benefits Pilot Group benefits_pg_role" at bounding box center [428, 212] width 405 height 29
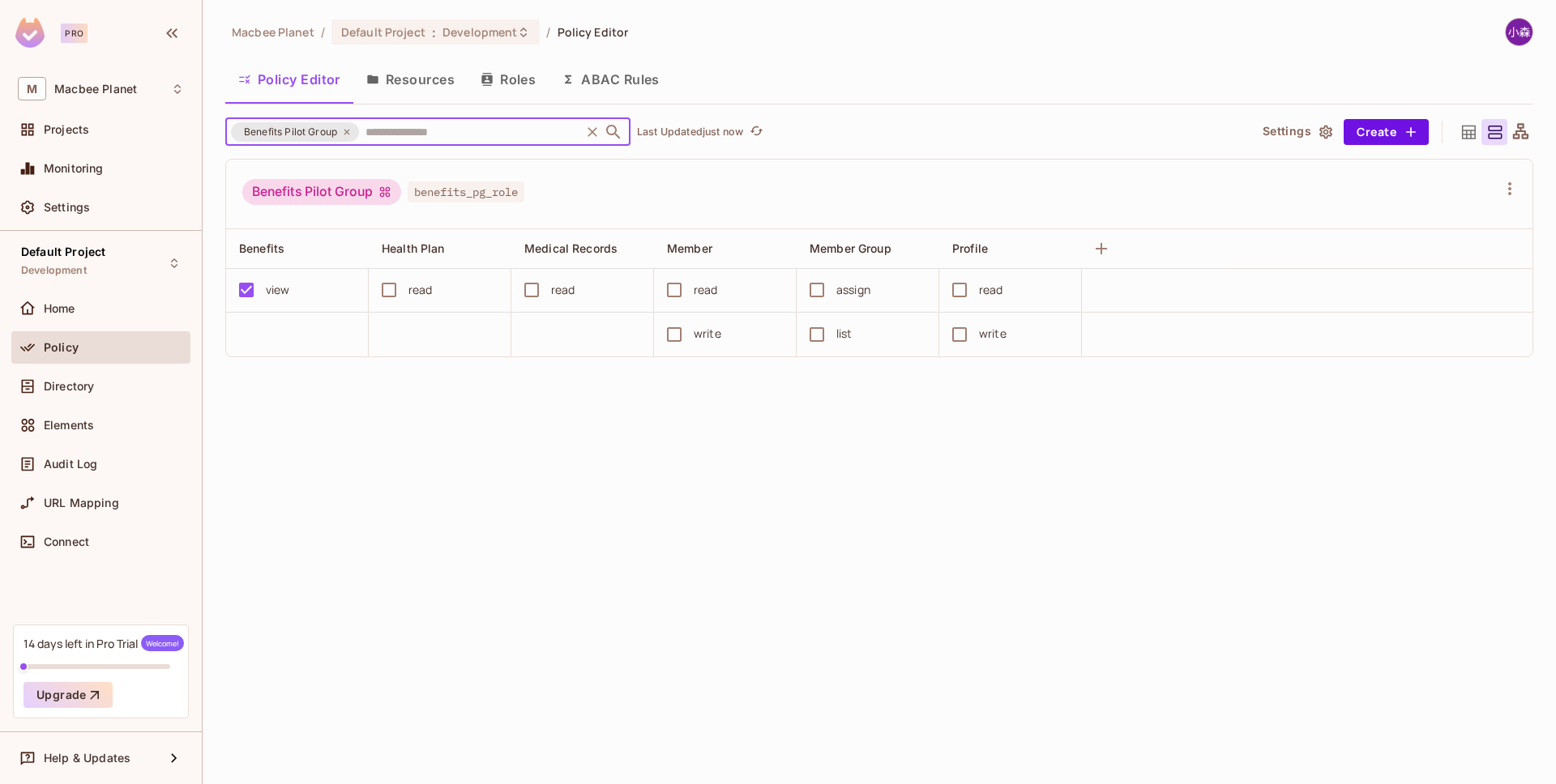
click at [351, 127] on icon at bounding box center [347, 132] width 10 height 10
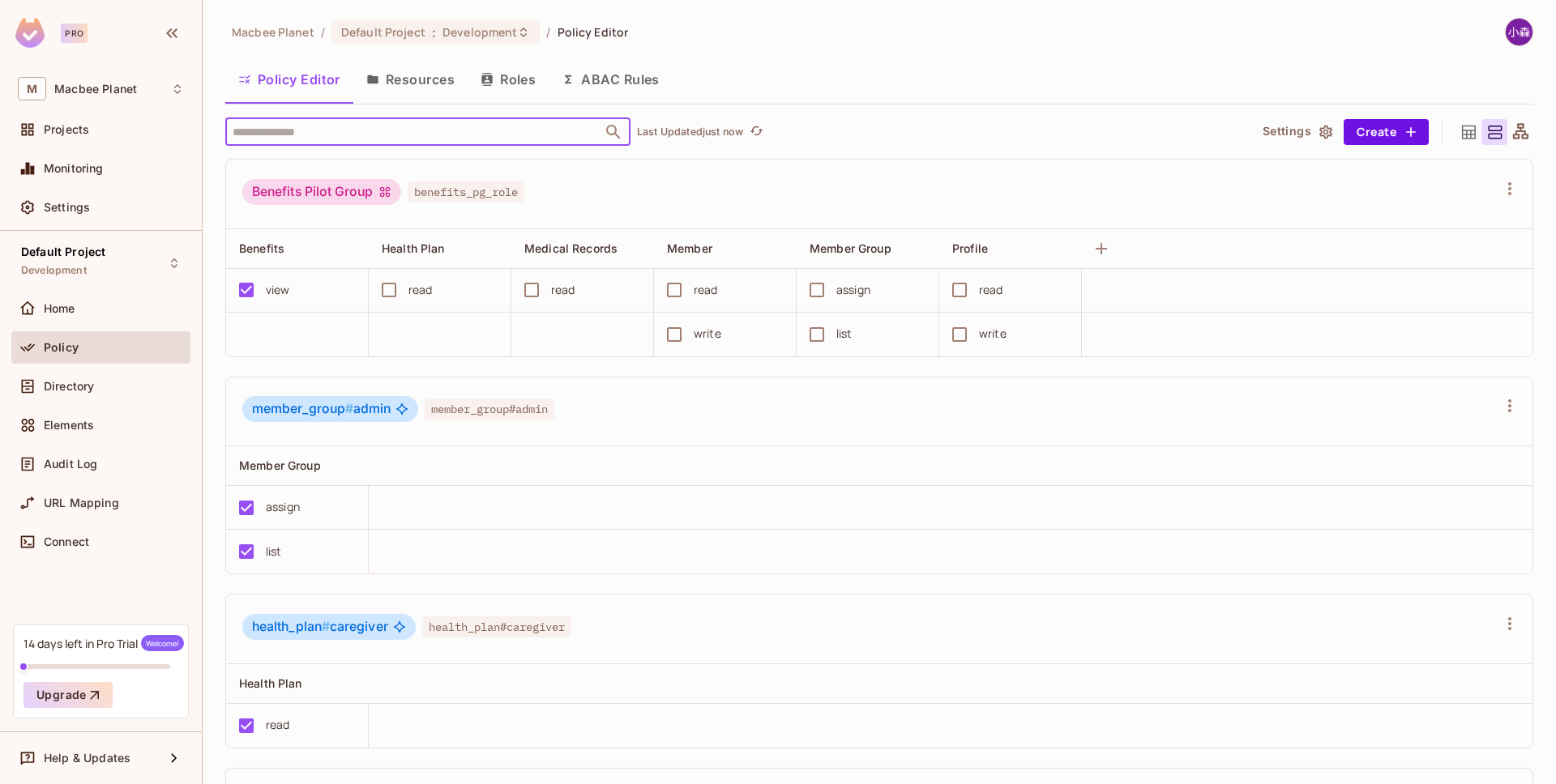
click at [336, 129] on input "text" at bounding box center [414, 131] width 370 height 28
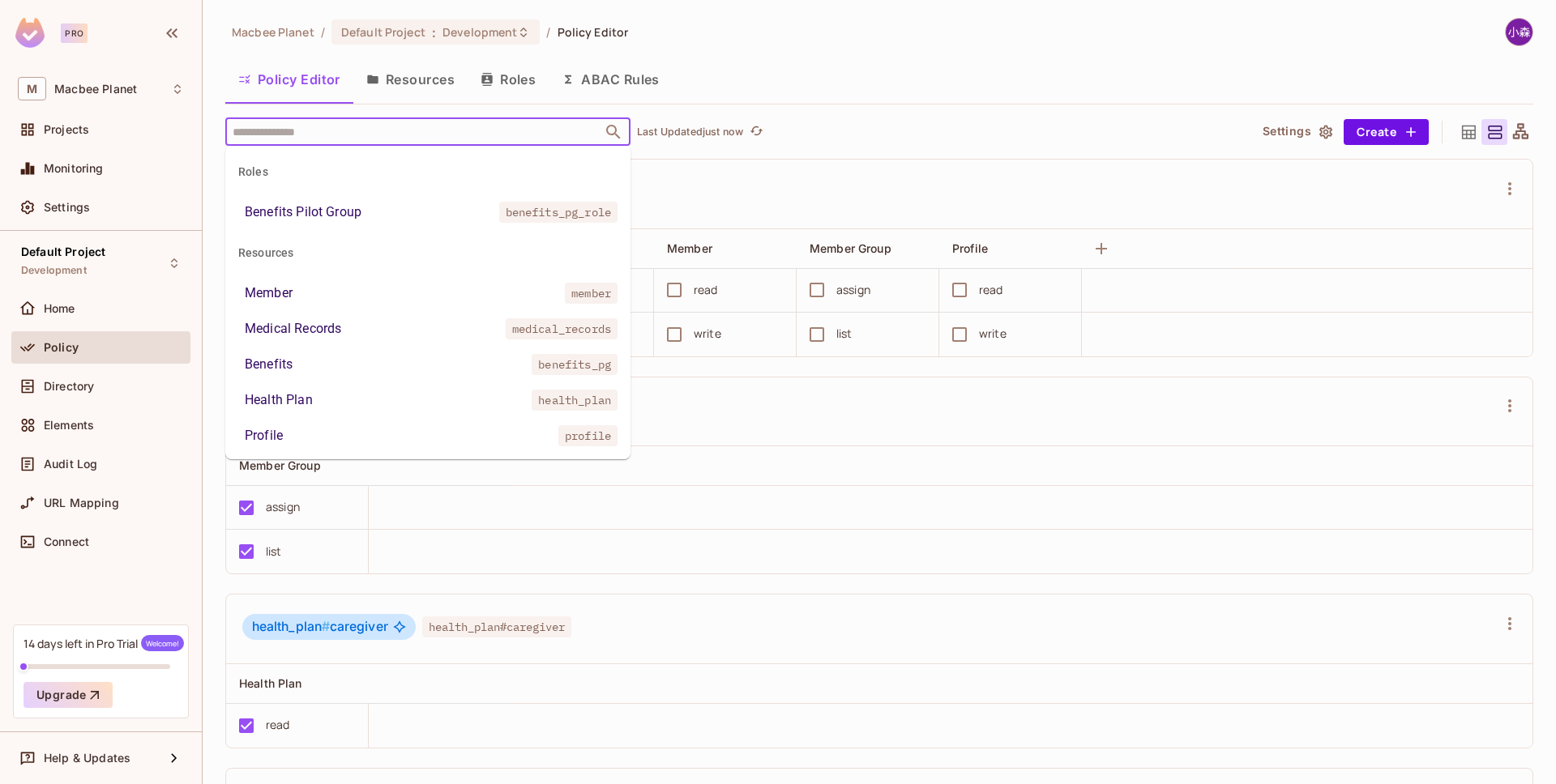
click at [281, 283] on div "Member" at bounding box center [269, 292] width 48 height 19
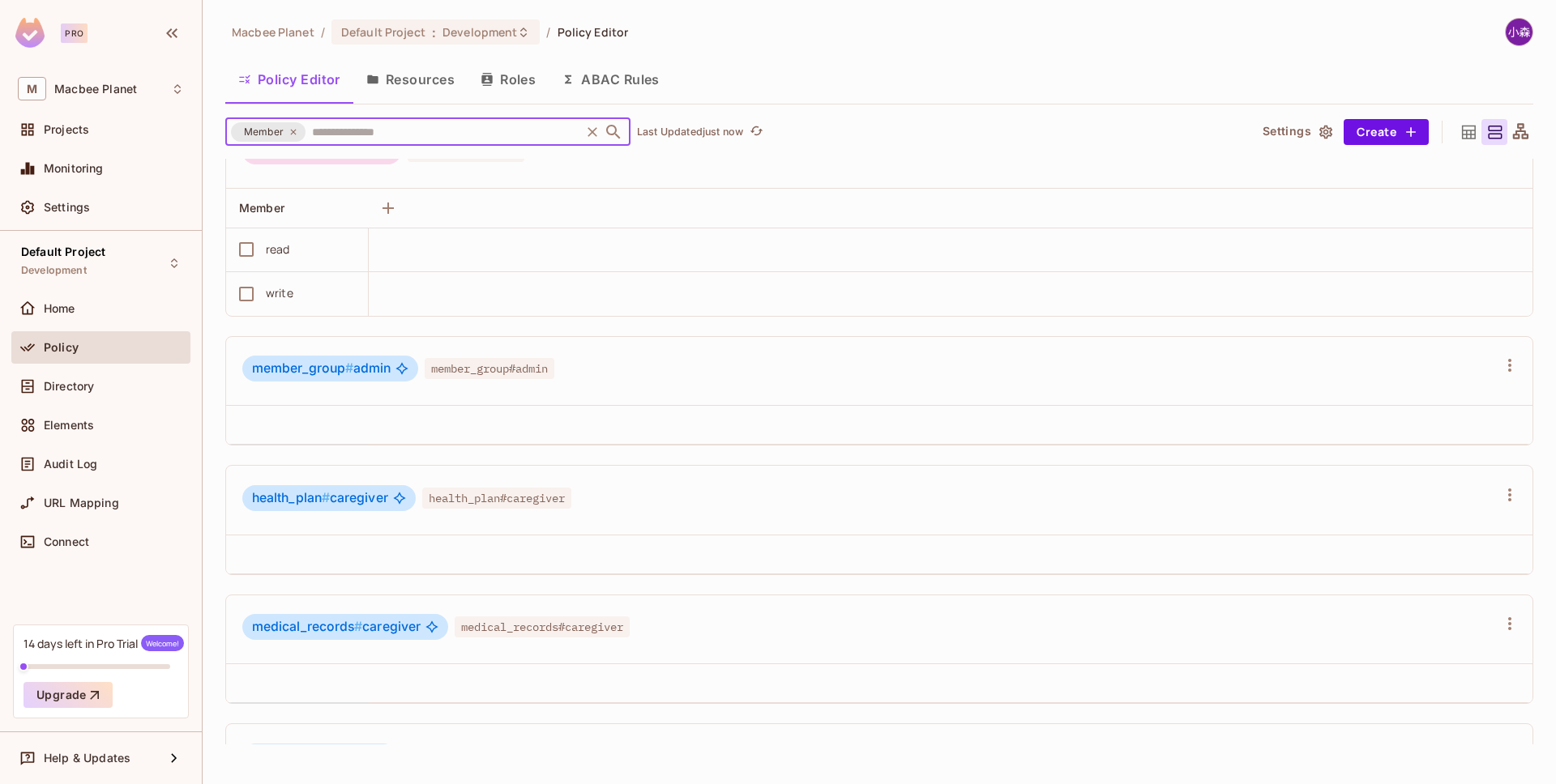
click at [291, 130] on icon at bounding box center [293, 132] width 10 height 10
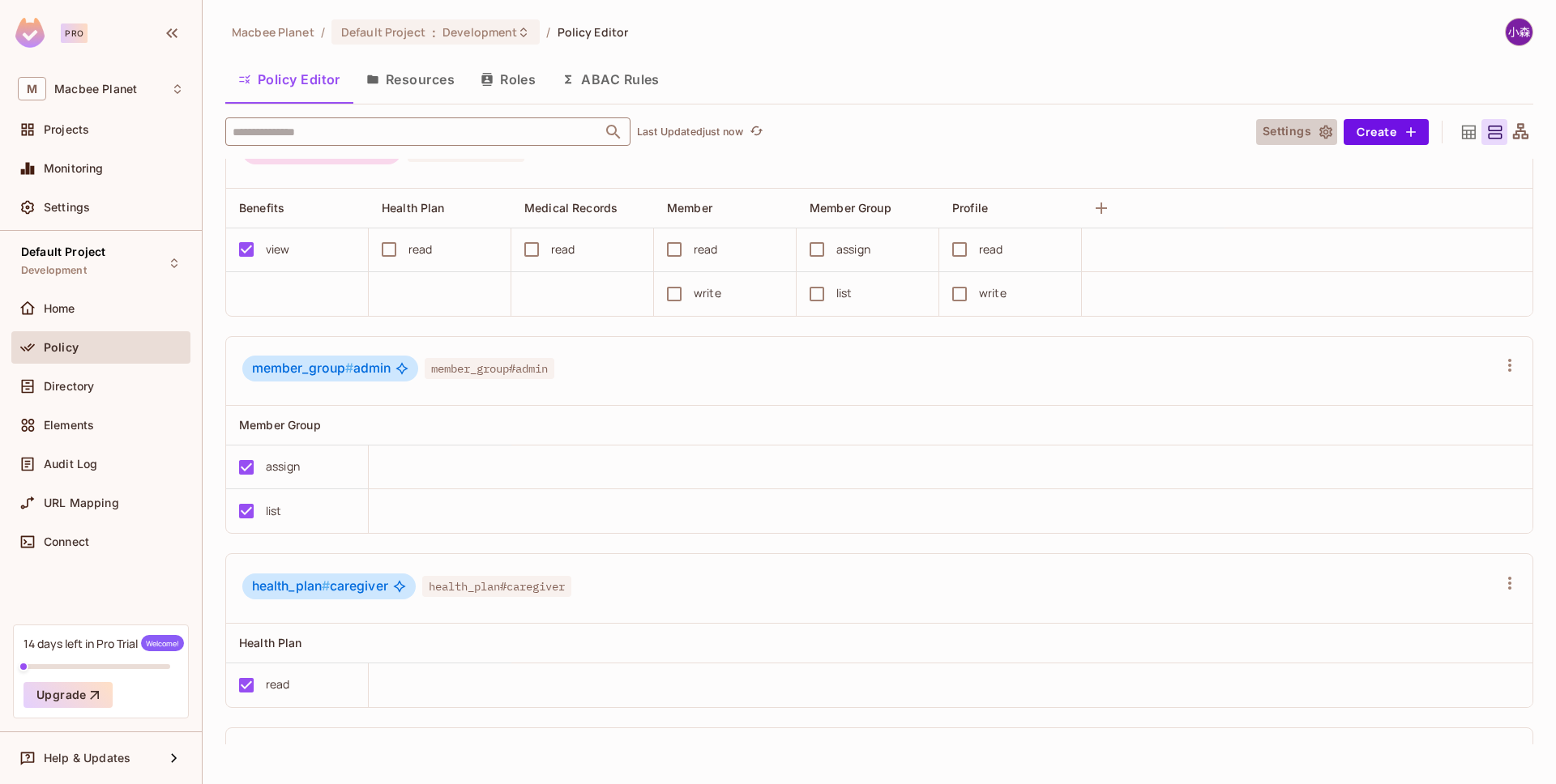
click at [1302, 127] on button "Settings" at bounding box center [1296, 132] width 81 height 26
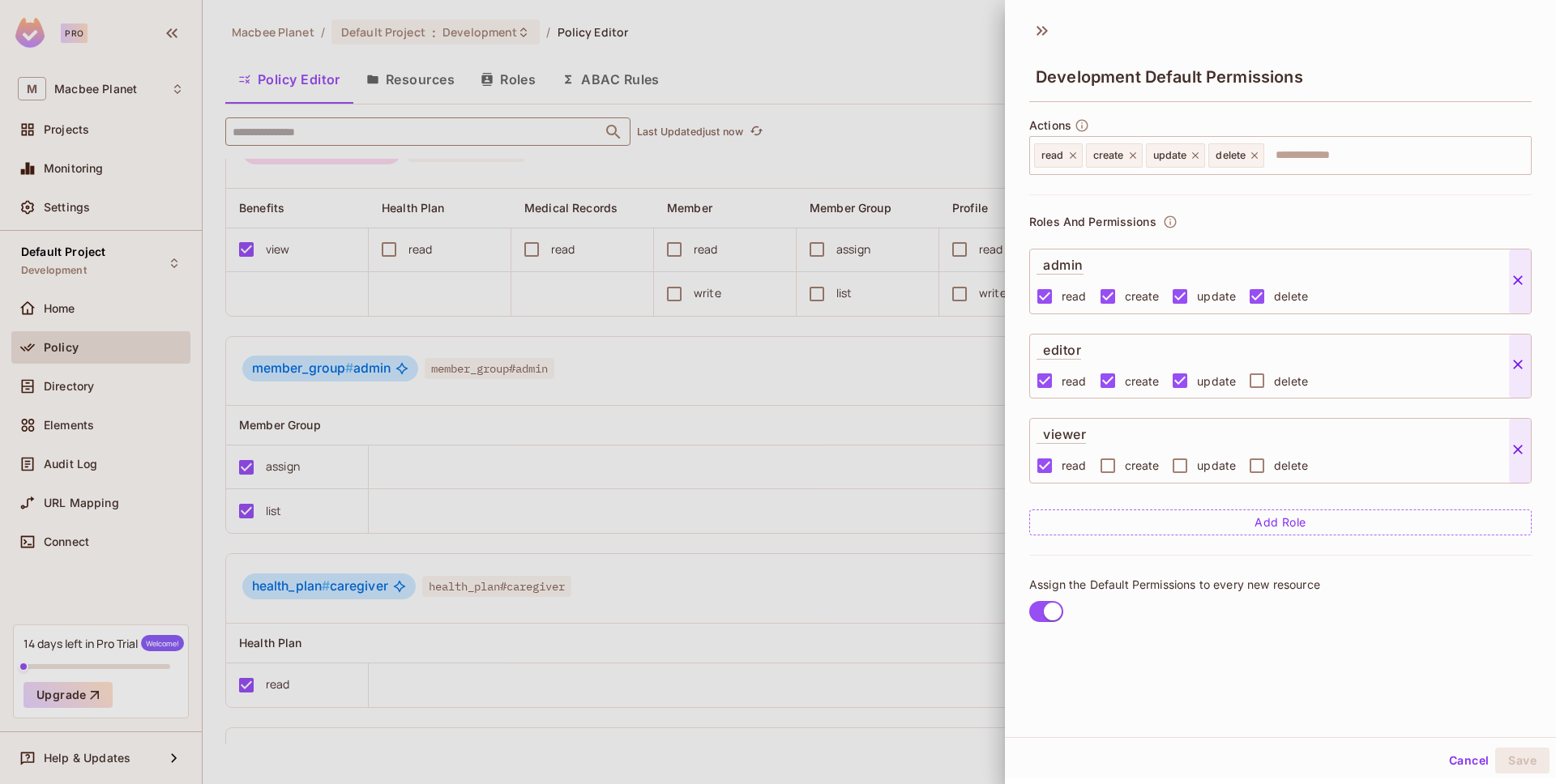
scroll to position [3, 0]
click at [932, 132] on div at bounding box center [778, 392] width 1556 height 784
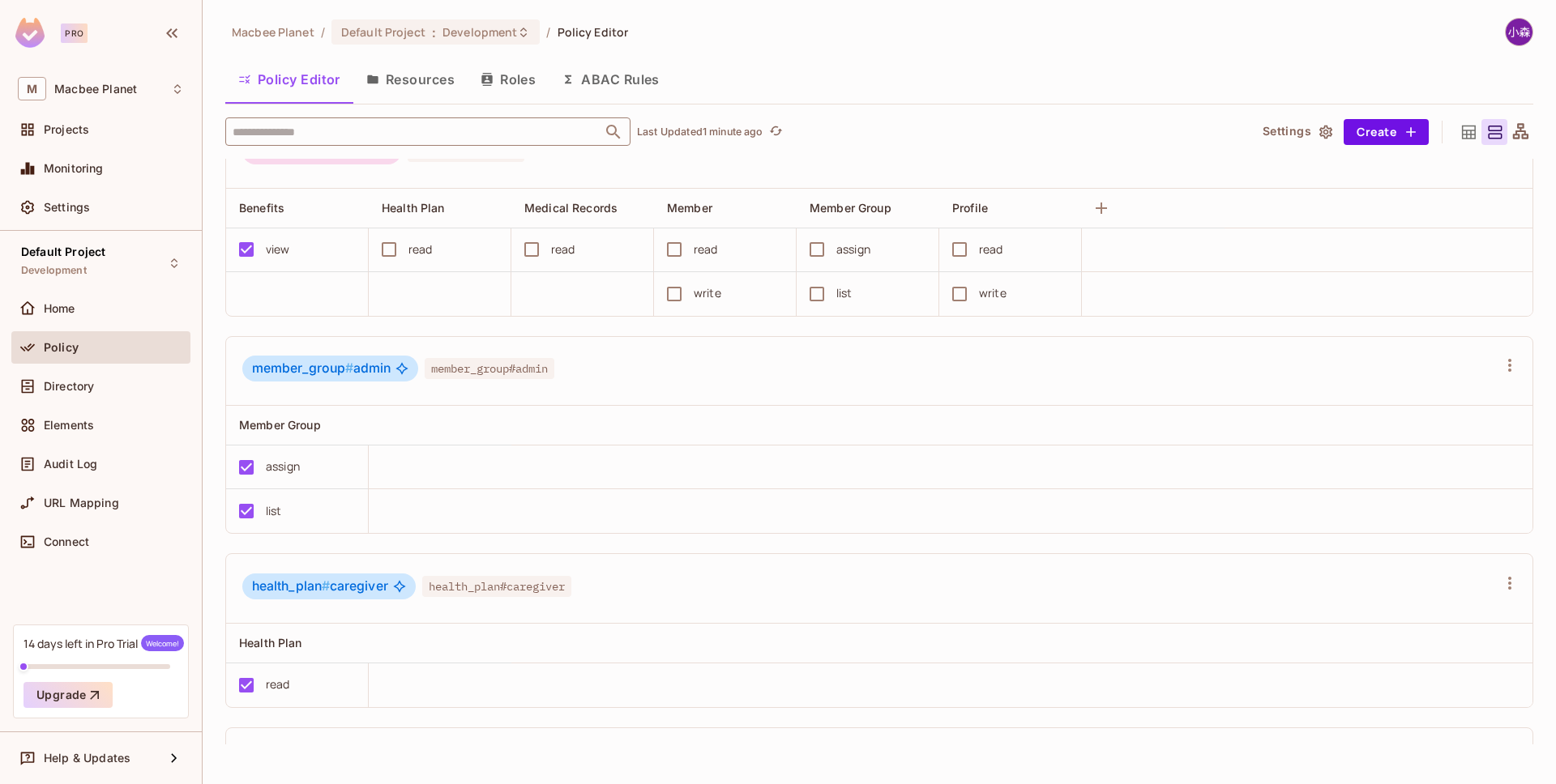
click at [1466, 135] on icon at bounding box center [1468, 131] width 14 height 14
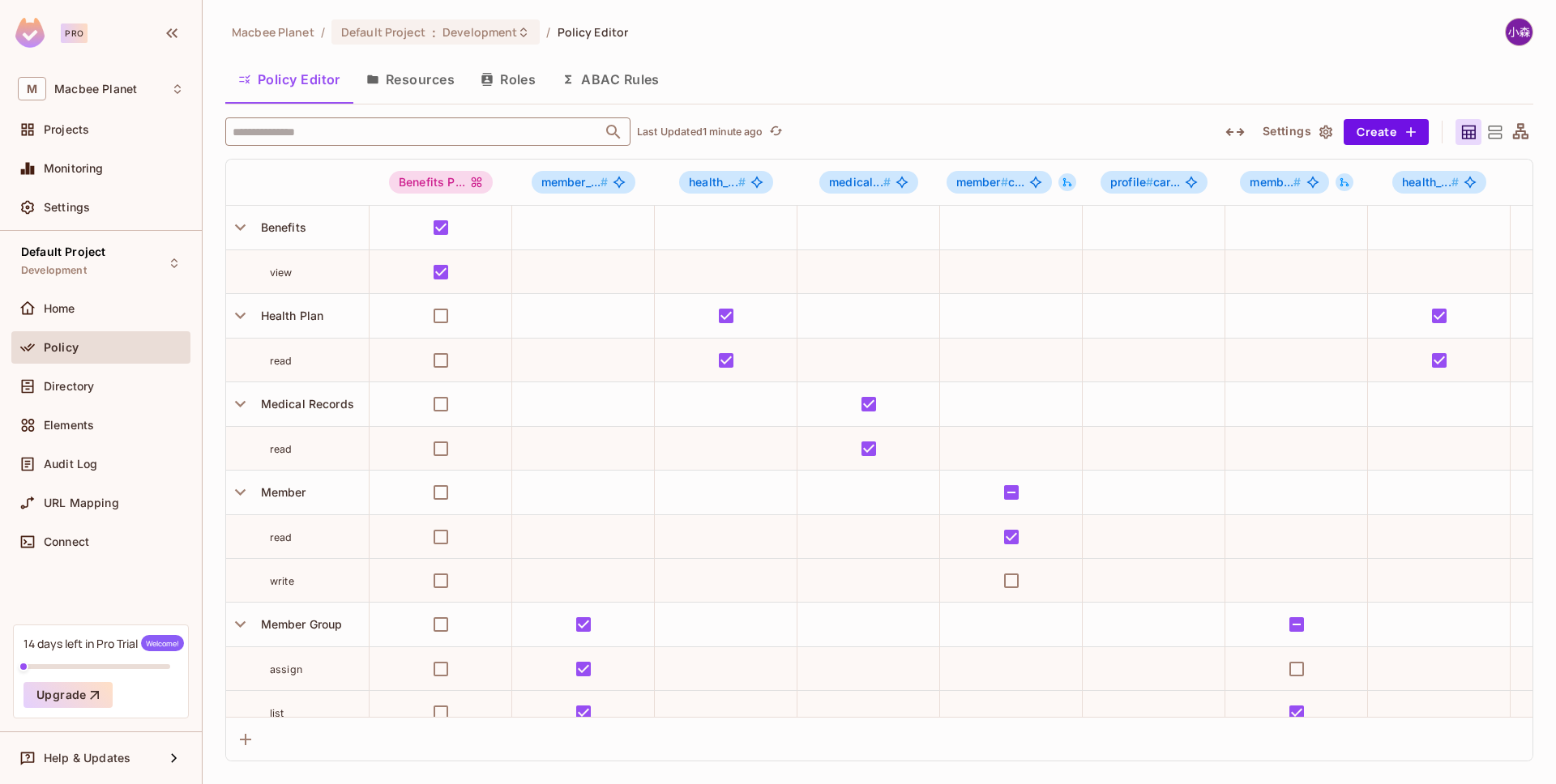
click at [1505, 134] on div at bounding box center [1494, 132] width 26 height 26
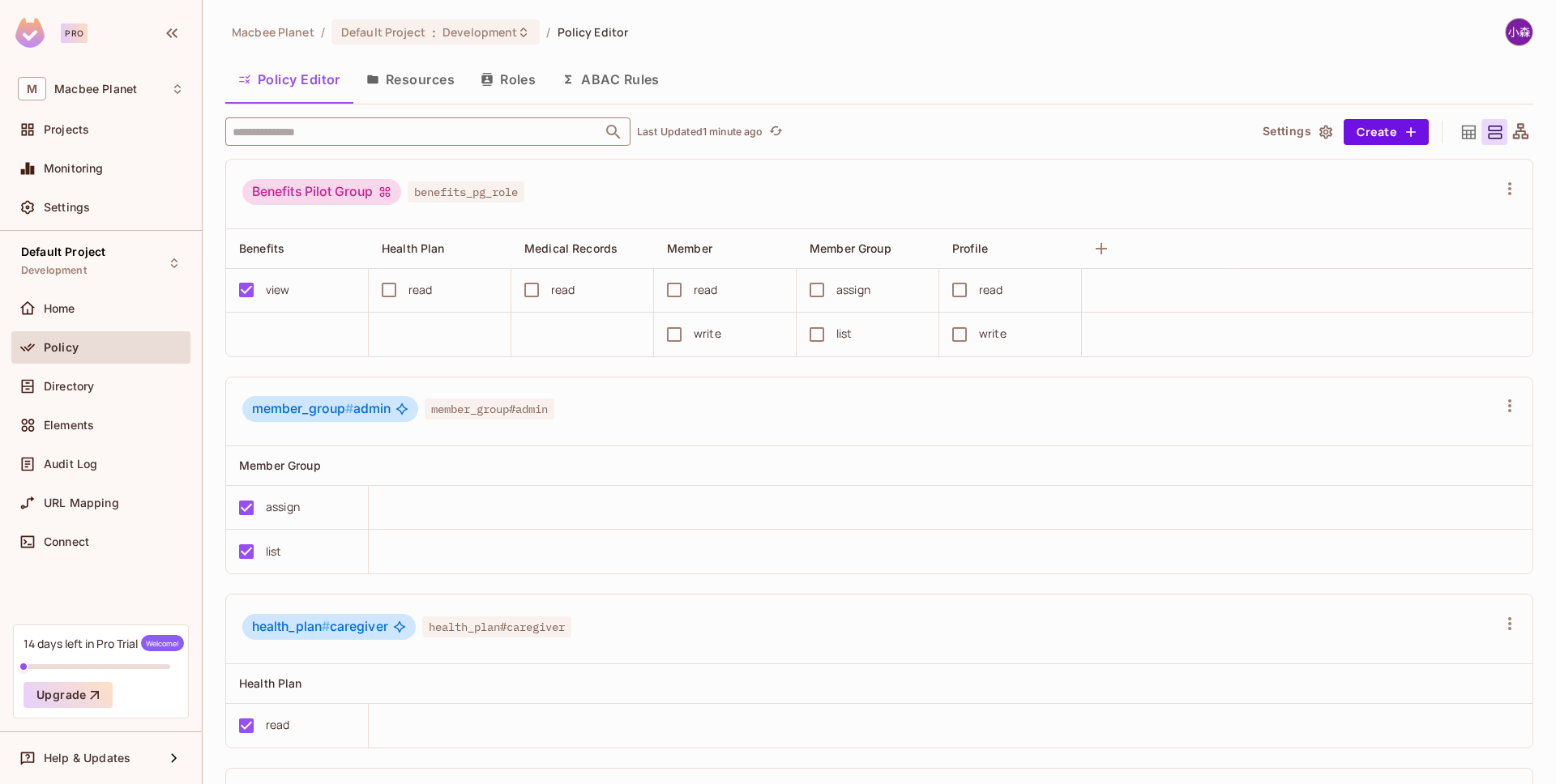
click at [1516, 134] on icon at bounding box center [1521, 131] width 15 height 15
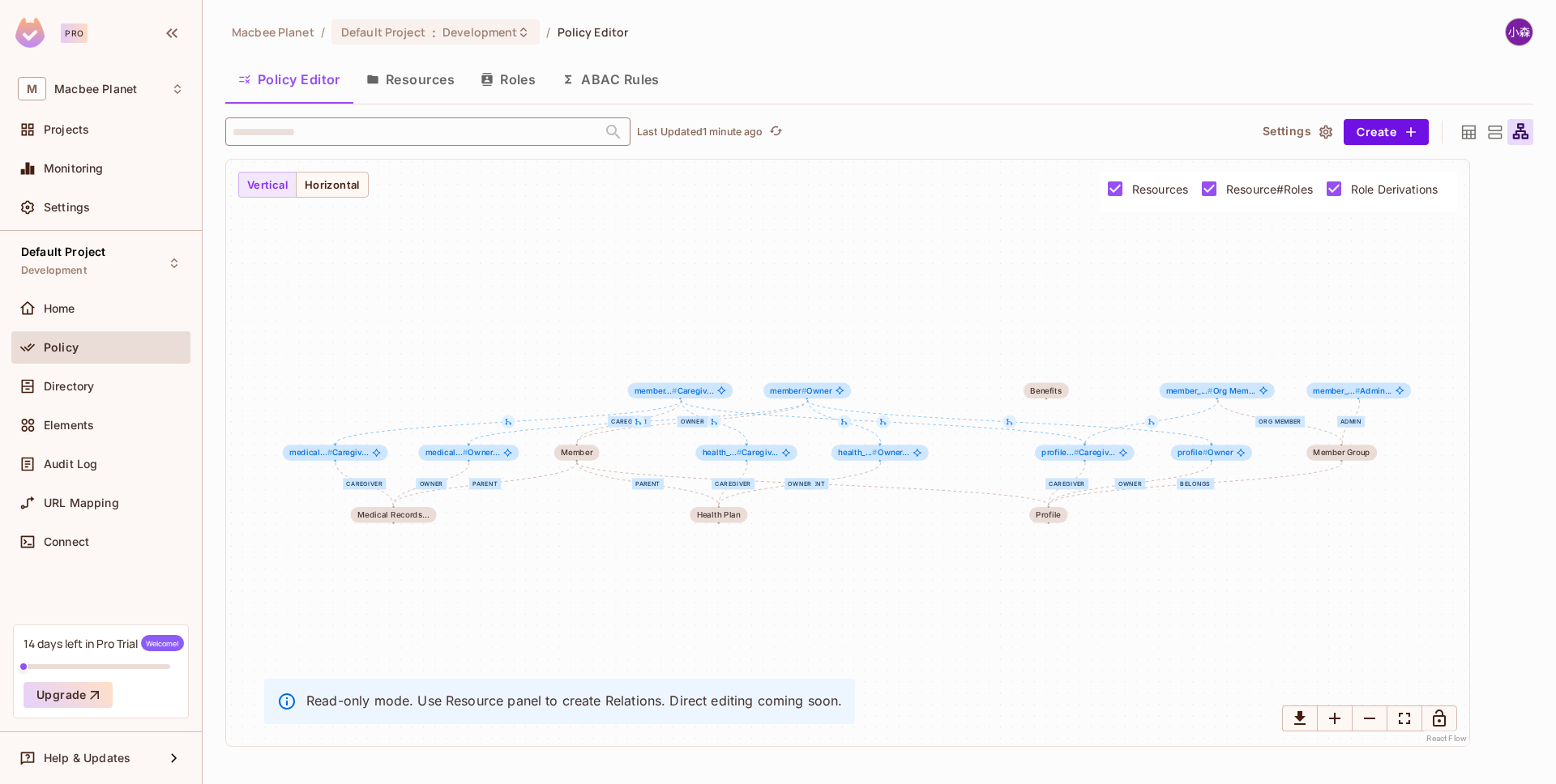
click at [1464, 124] on icon at bounding box center [1469, 132] width 20 height 20
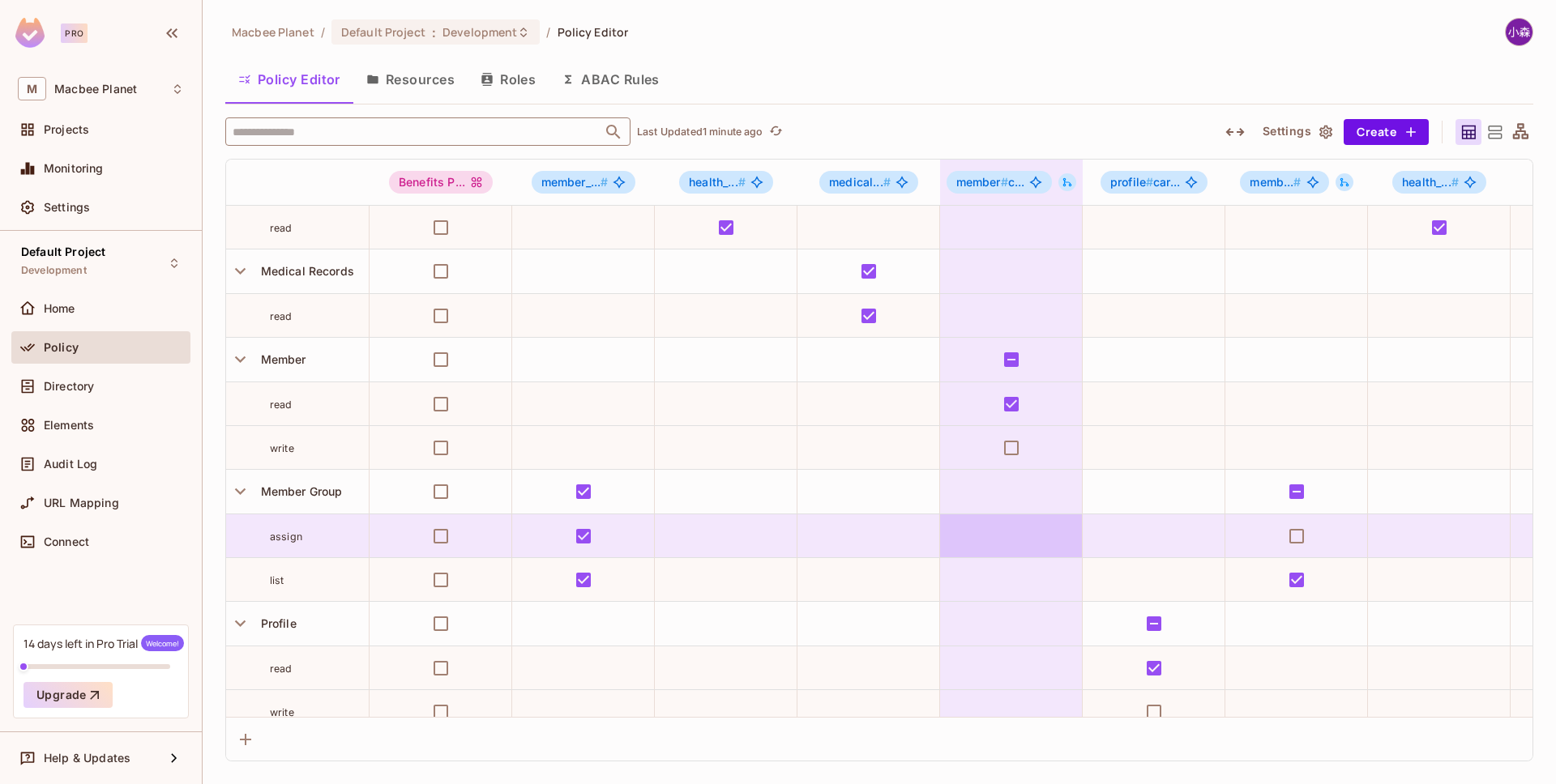
scroll to position [126, 0]
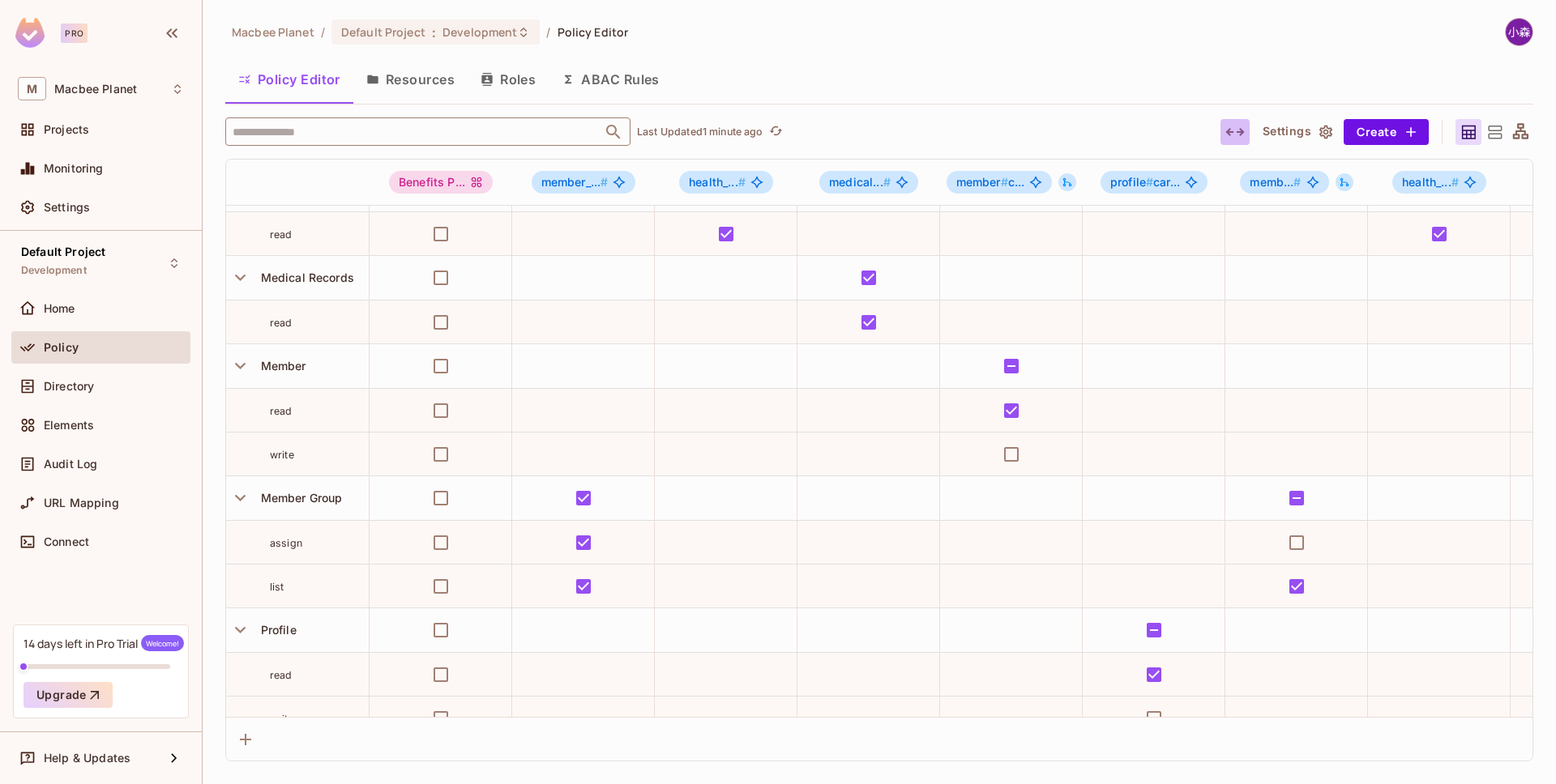
click at [1232, 129] on icon "button" at bounding box center [1235, 132] width 19 height 19
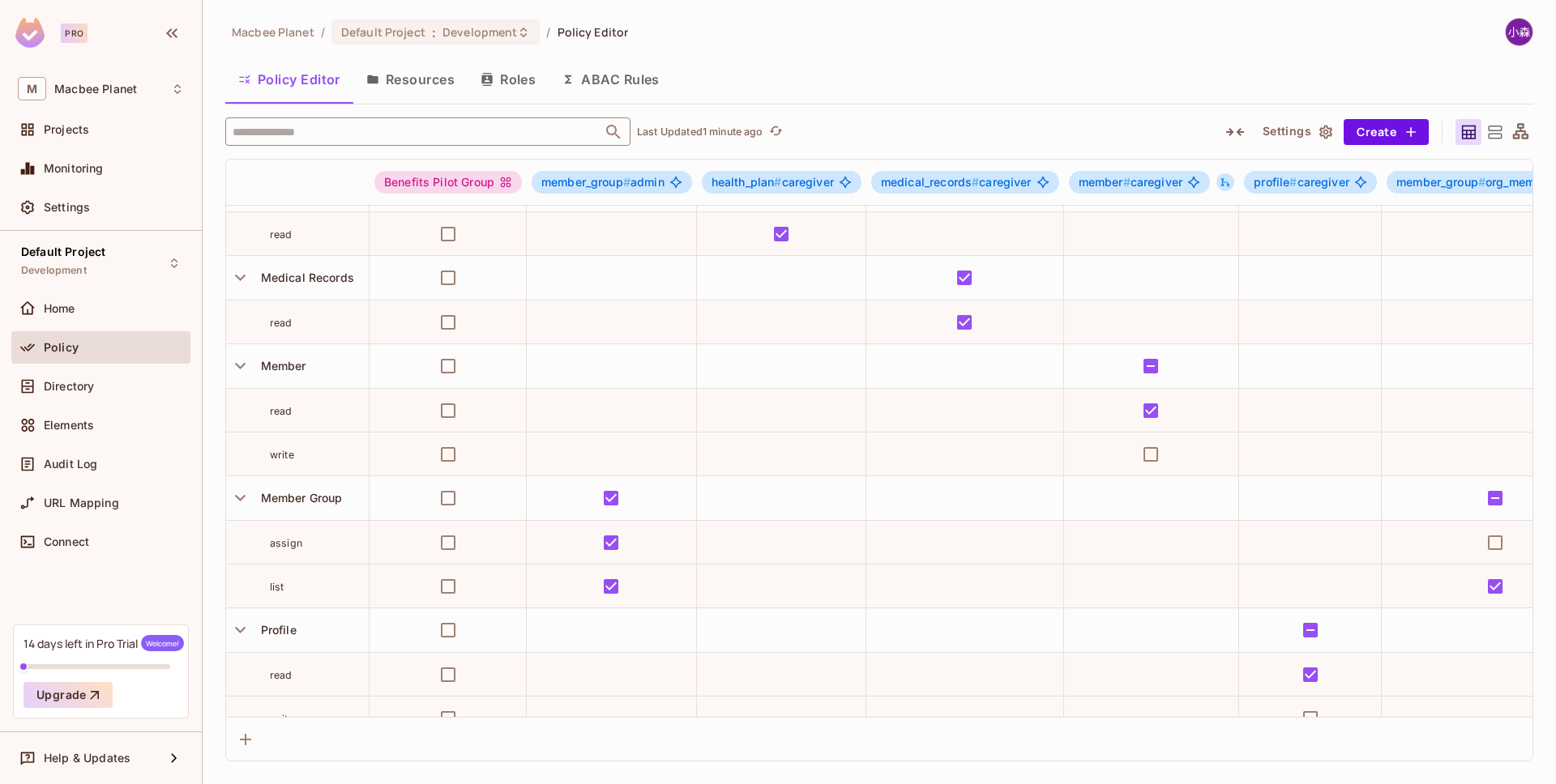
click at [1230, 135] on icon "button" at bounding box center [1235, 132] width 19 height 19
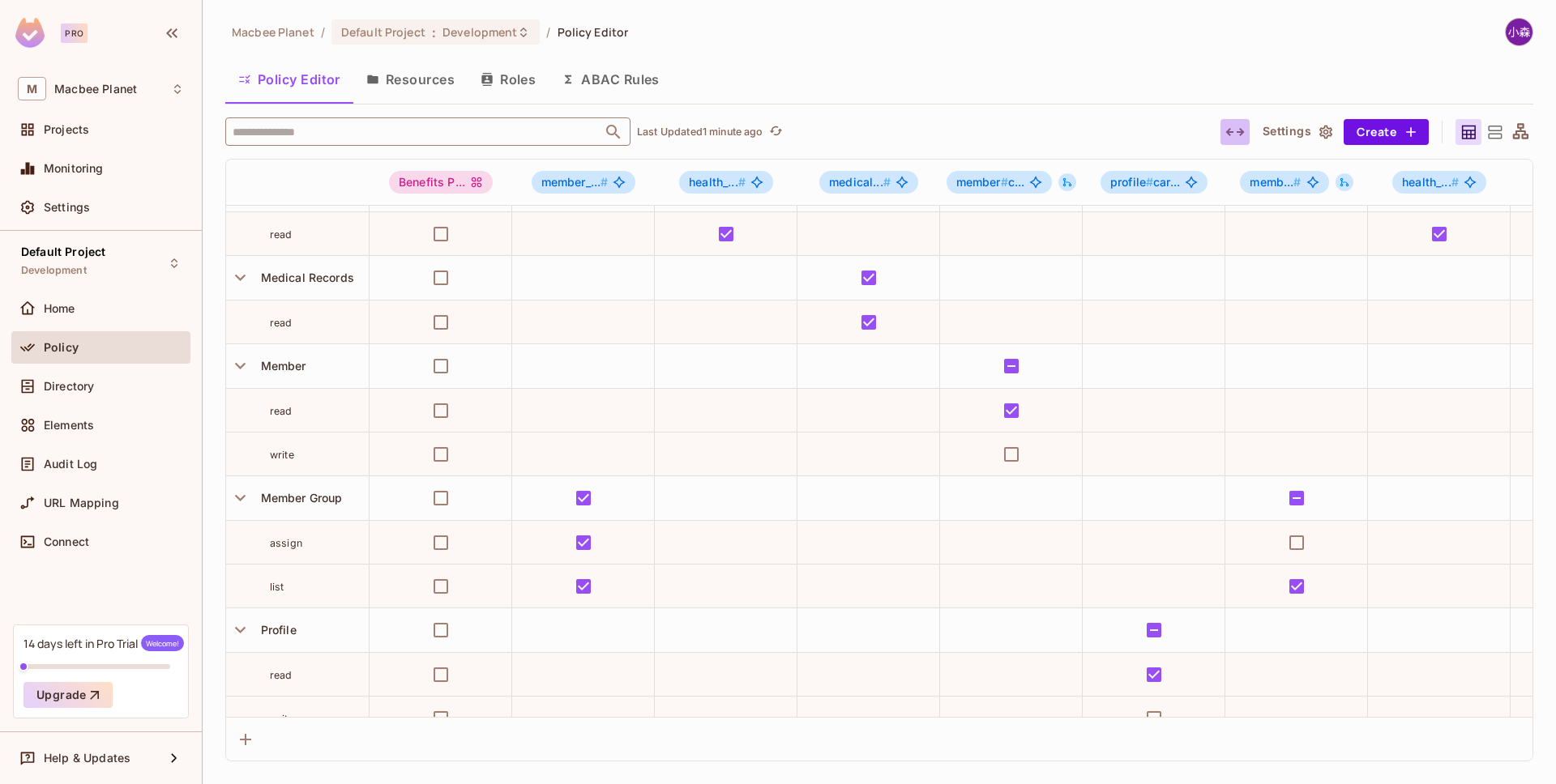
click at [1230, 135] on icon "button" at bounding box center [1235, 132] width 19 height 19
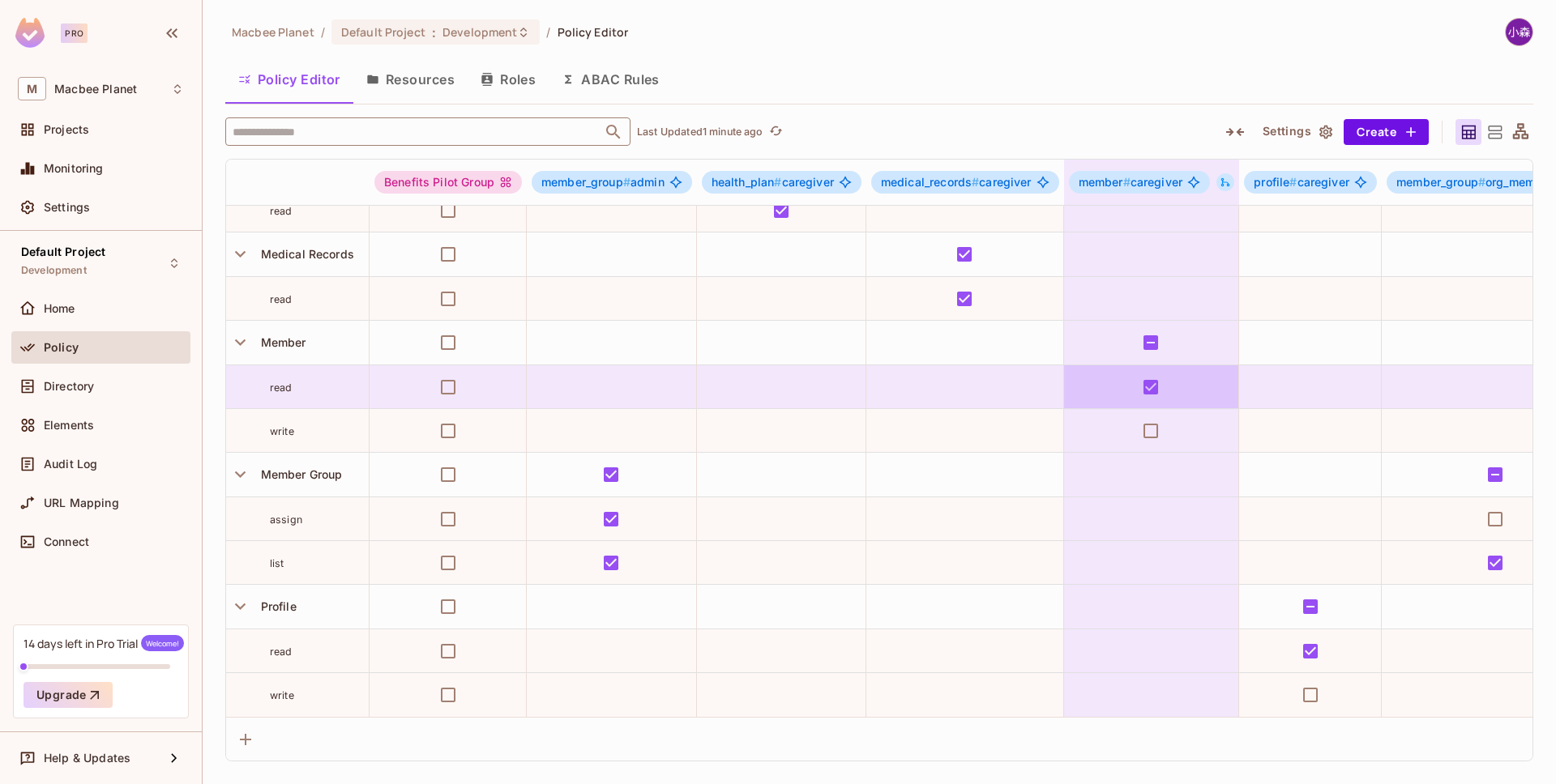
scroll to position [0, 0]
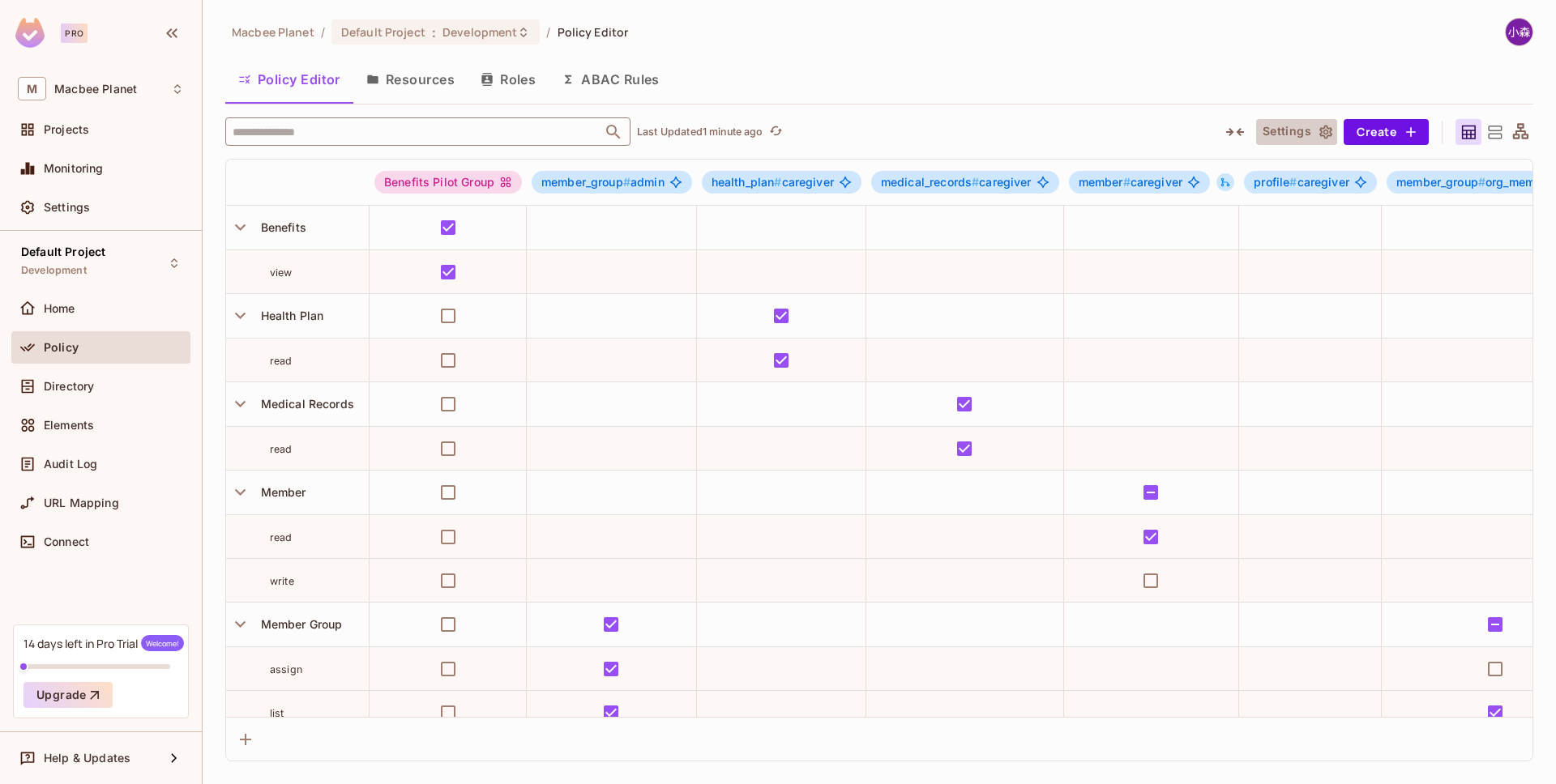
click at [1315, 132] on button "Settings" at bounding box center [1296, 132] width 81 height 26
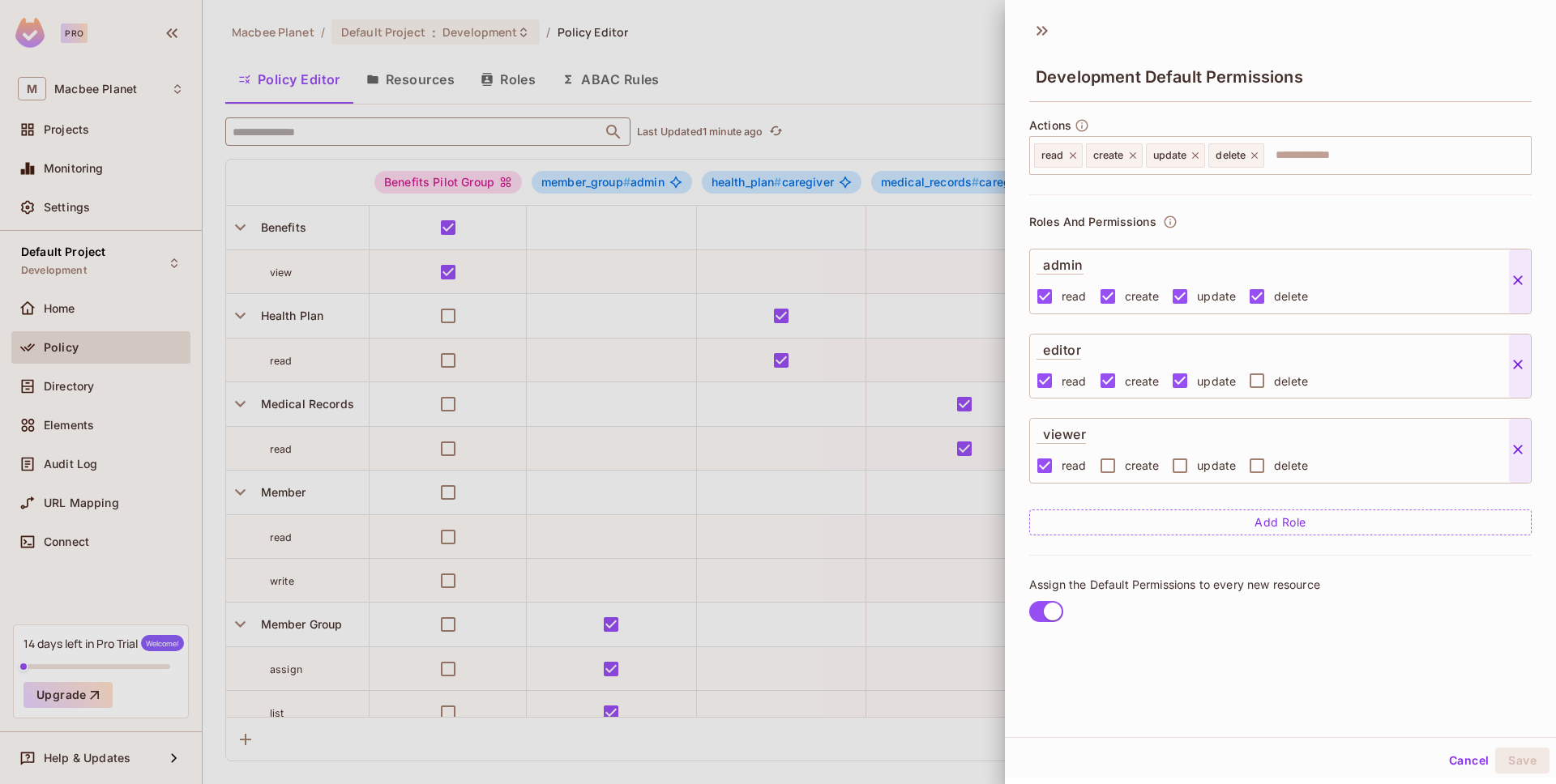
click at [978, 85] on div at bounding box center [778, 392] width 1556 height 784
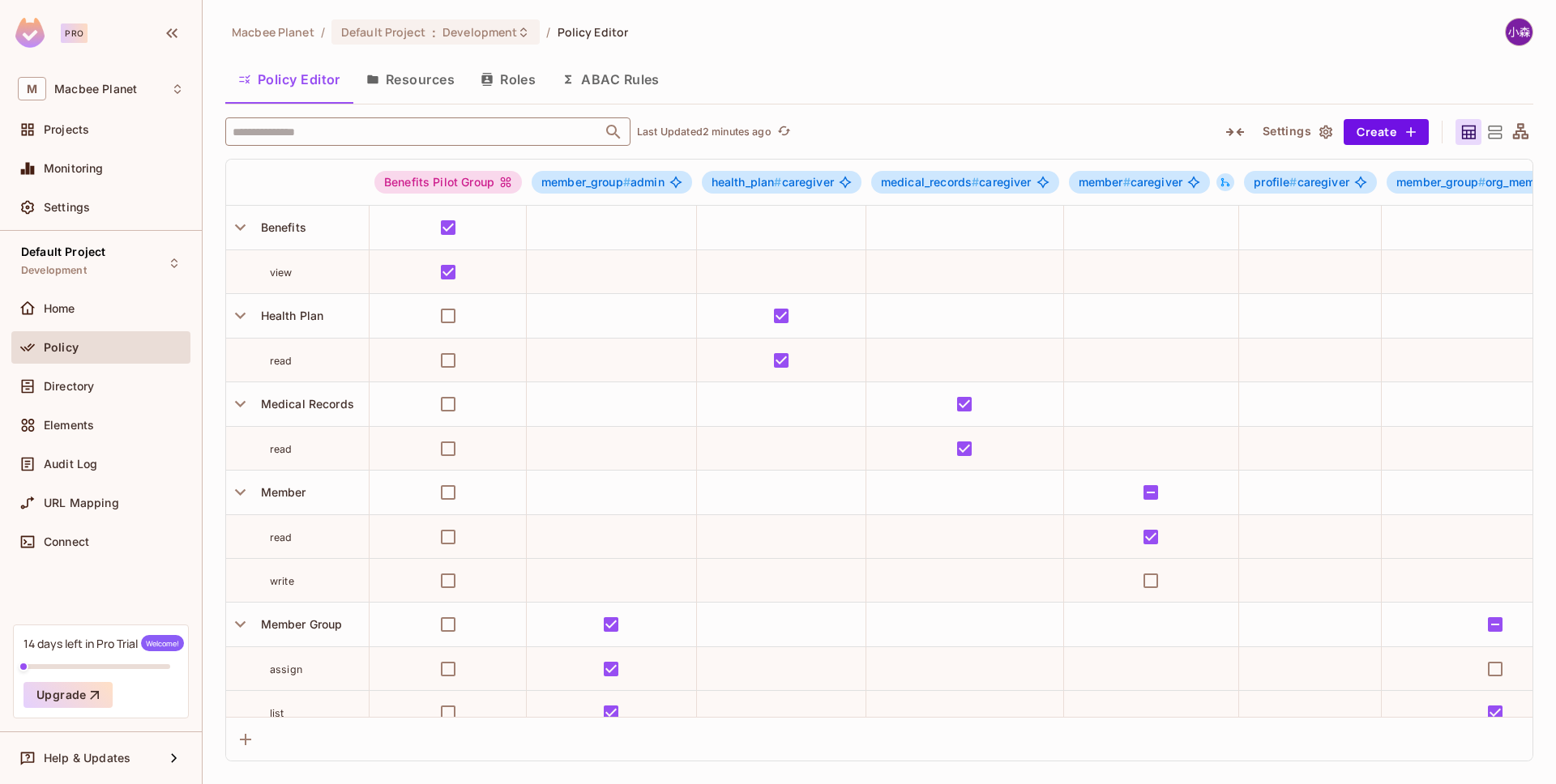
click at [1499, 129] on icon at bounding box center [1494, 132] width 20 height 20
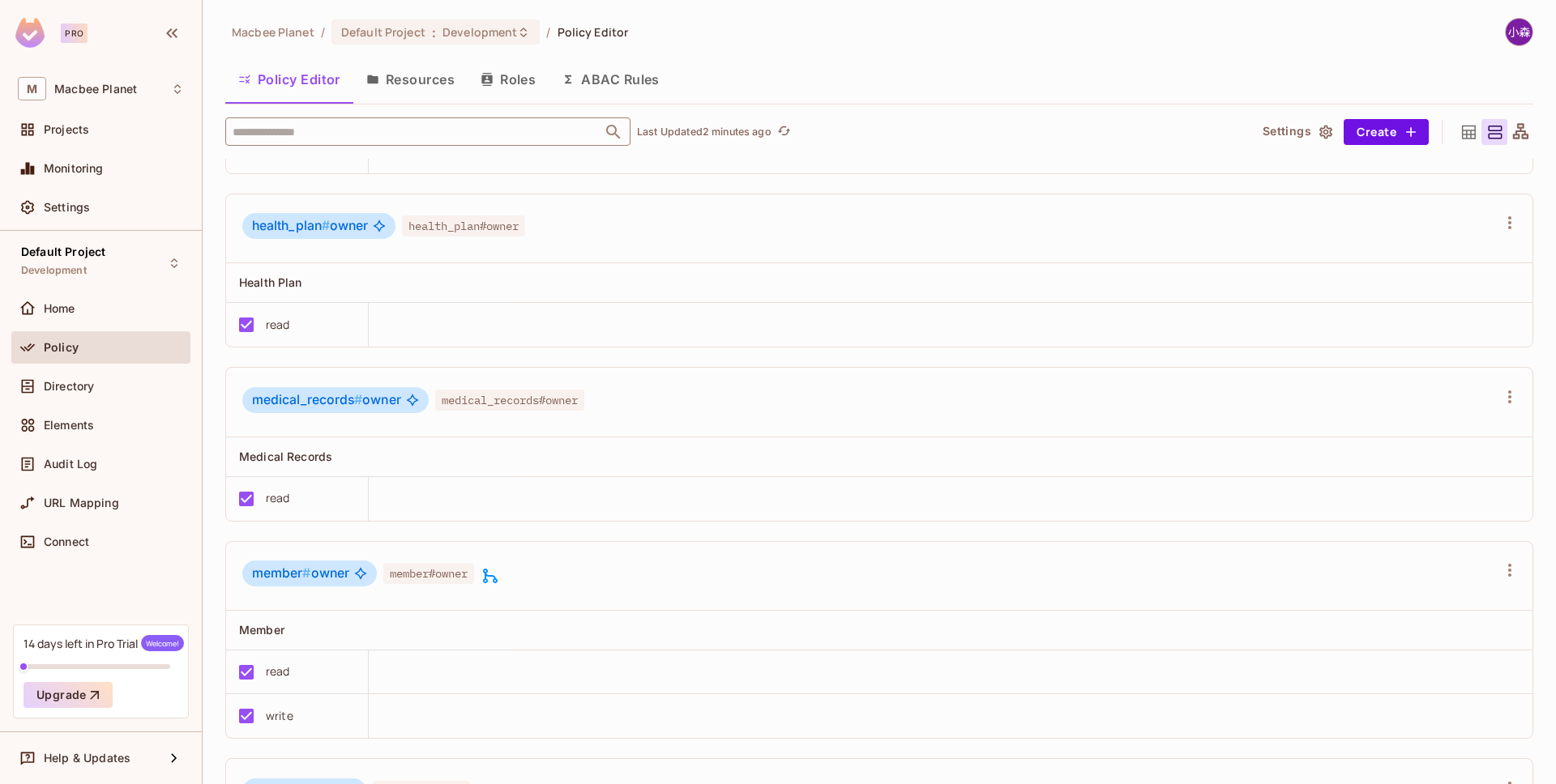
scroll to position [1407, 0]
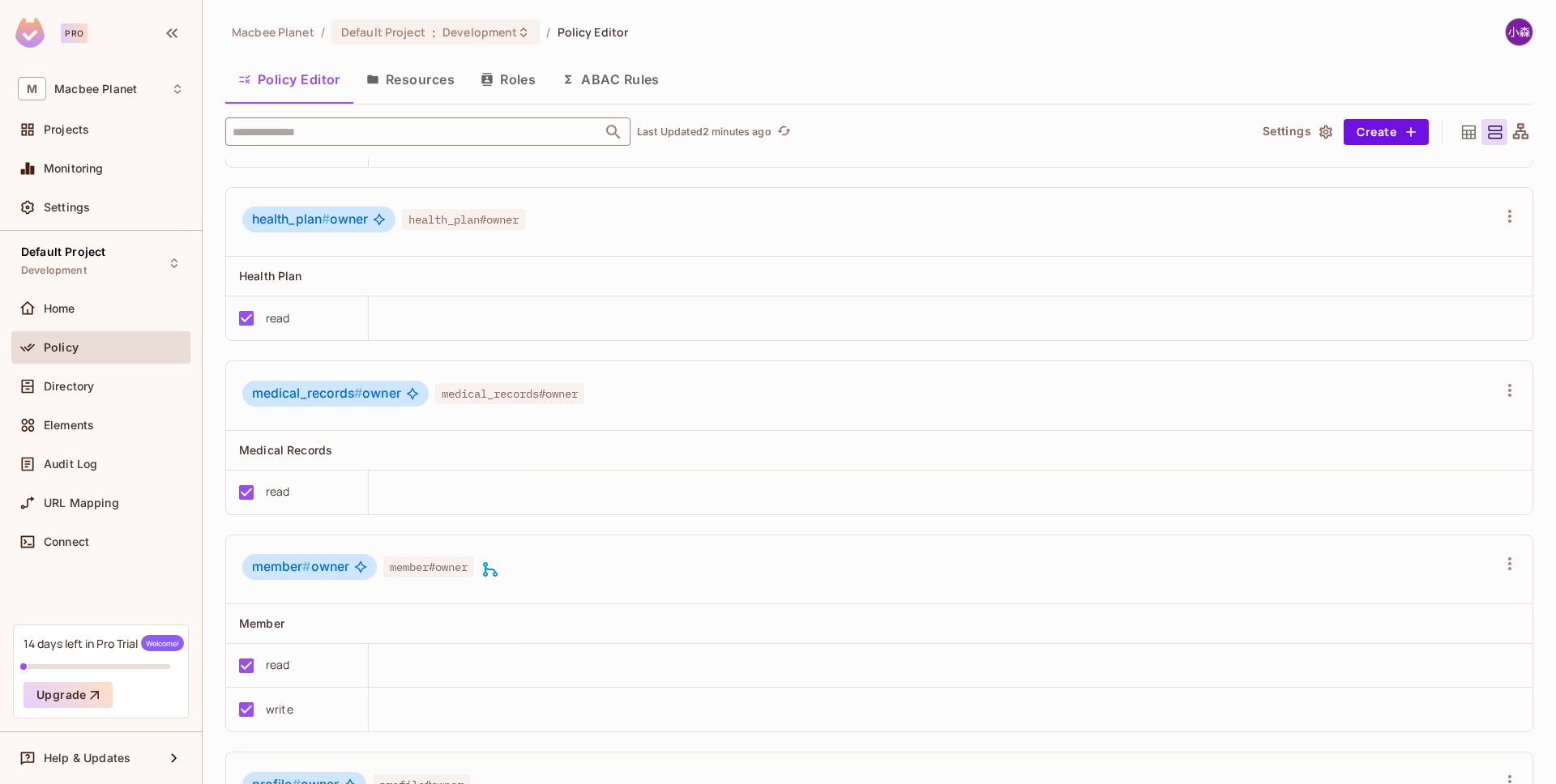
click at [489, 570] on icon at bounding box center [490, 570] width 15 height 15
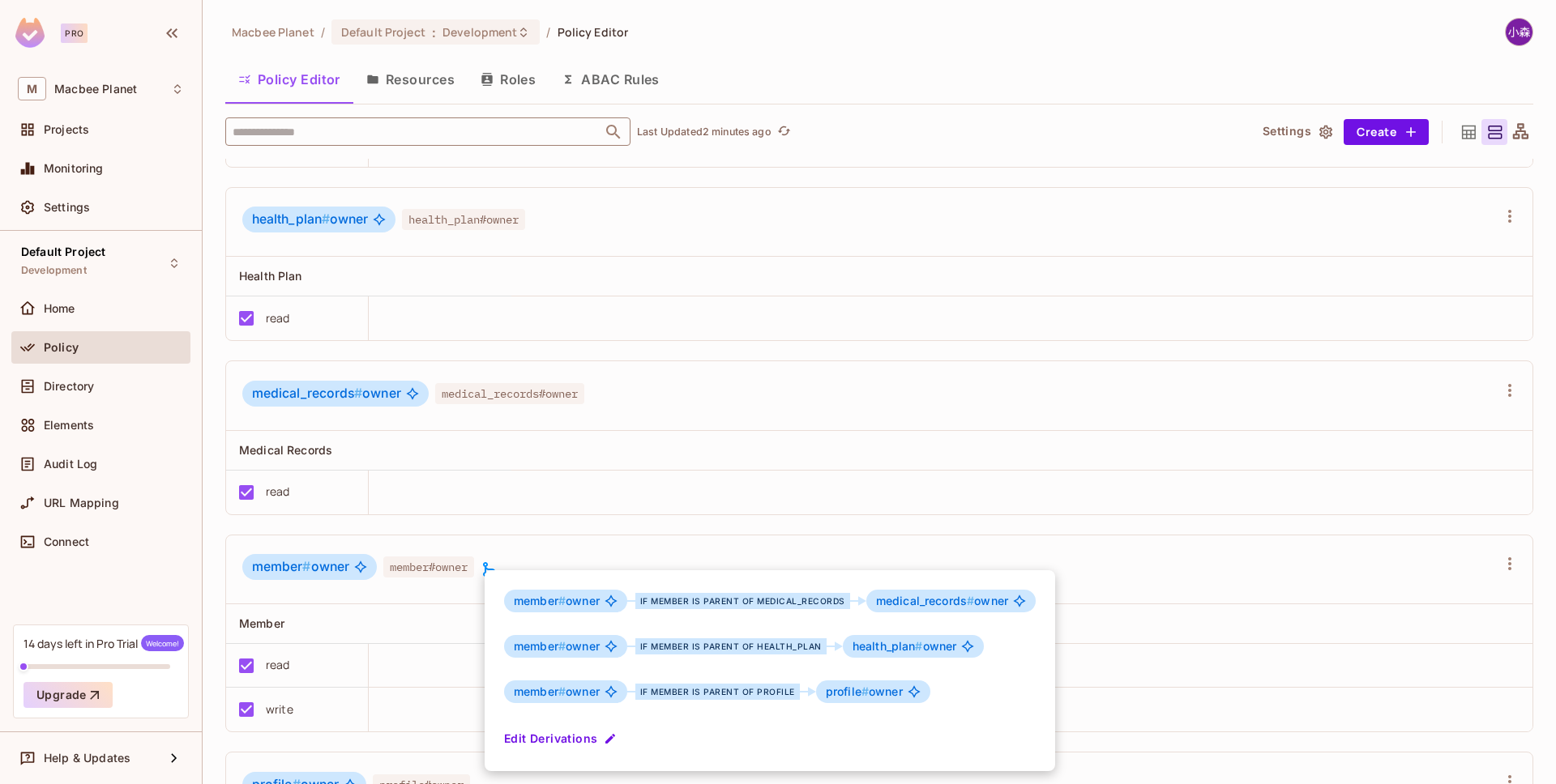
click at [510, 549] on div at bounding box center [778, 392] width 1556 height 784
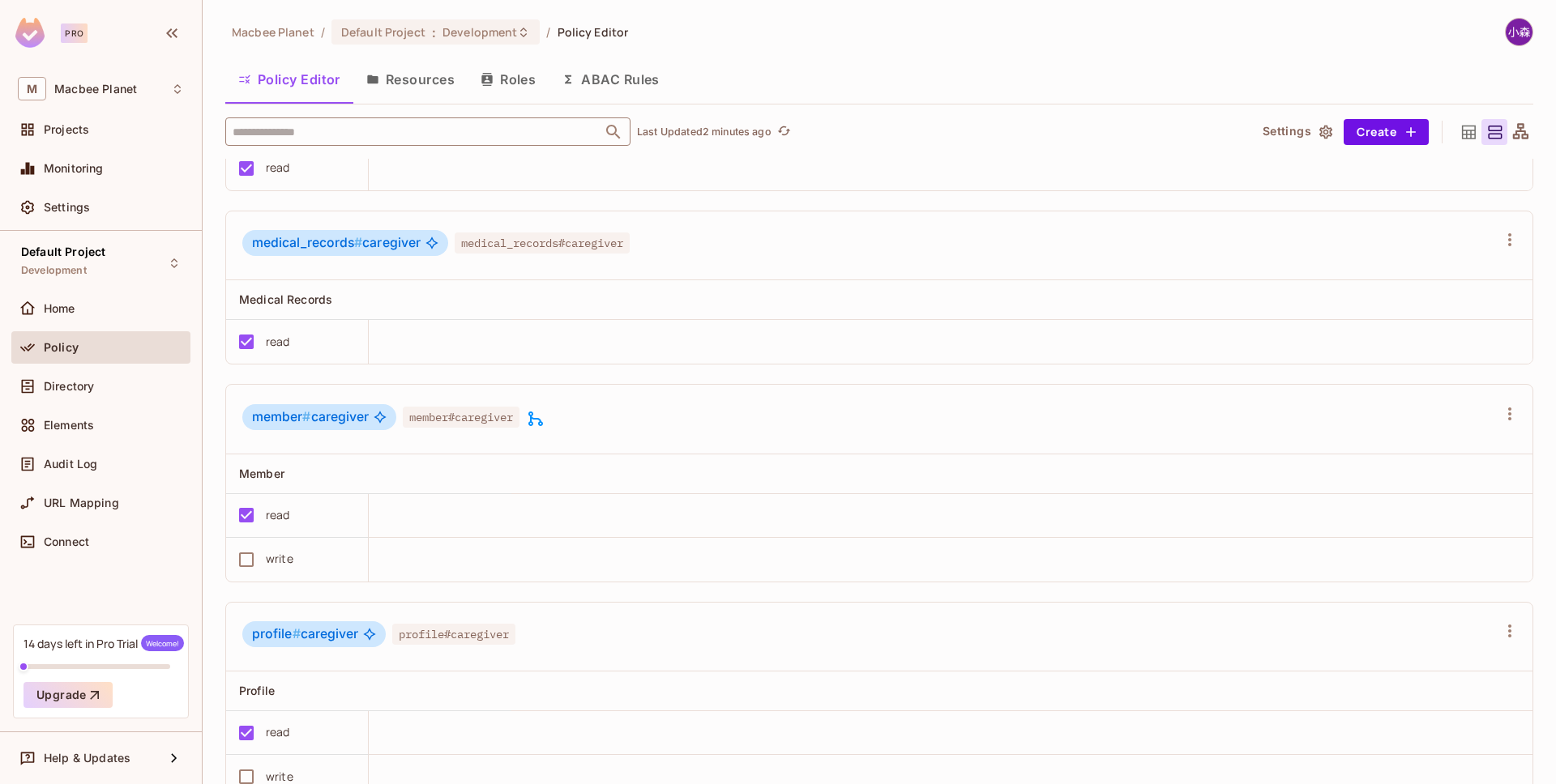
scroll to position [554, 0]
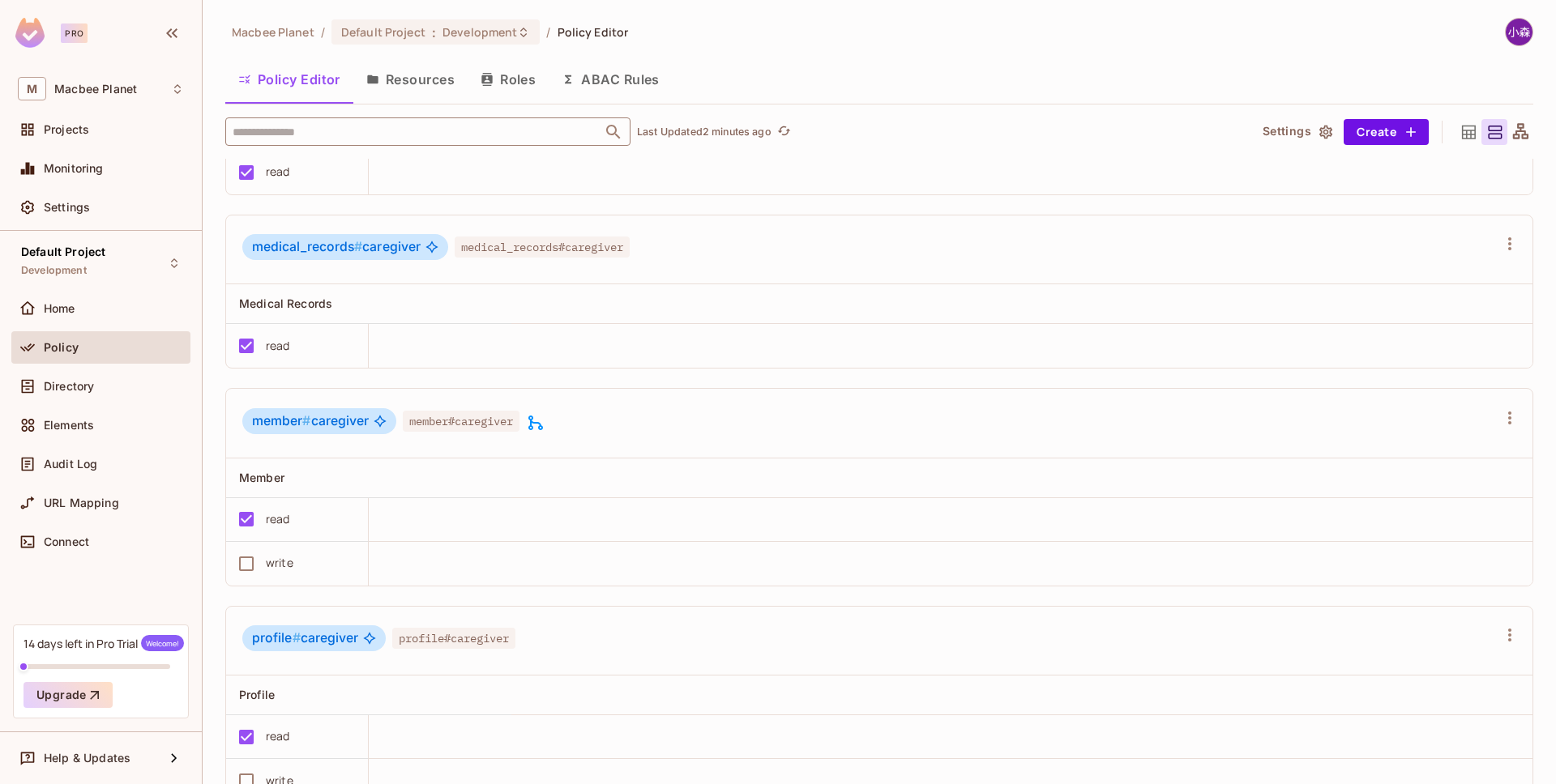
click at [538, 421] on icon at bounding box center [535, 422] width 19 height 19
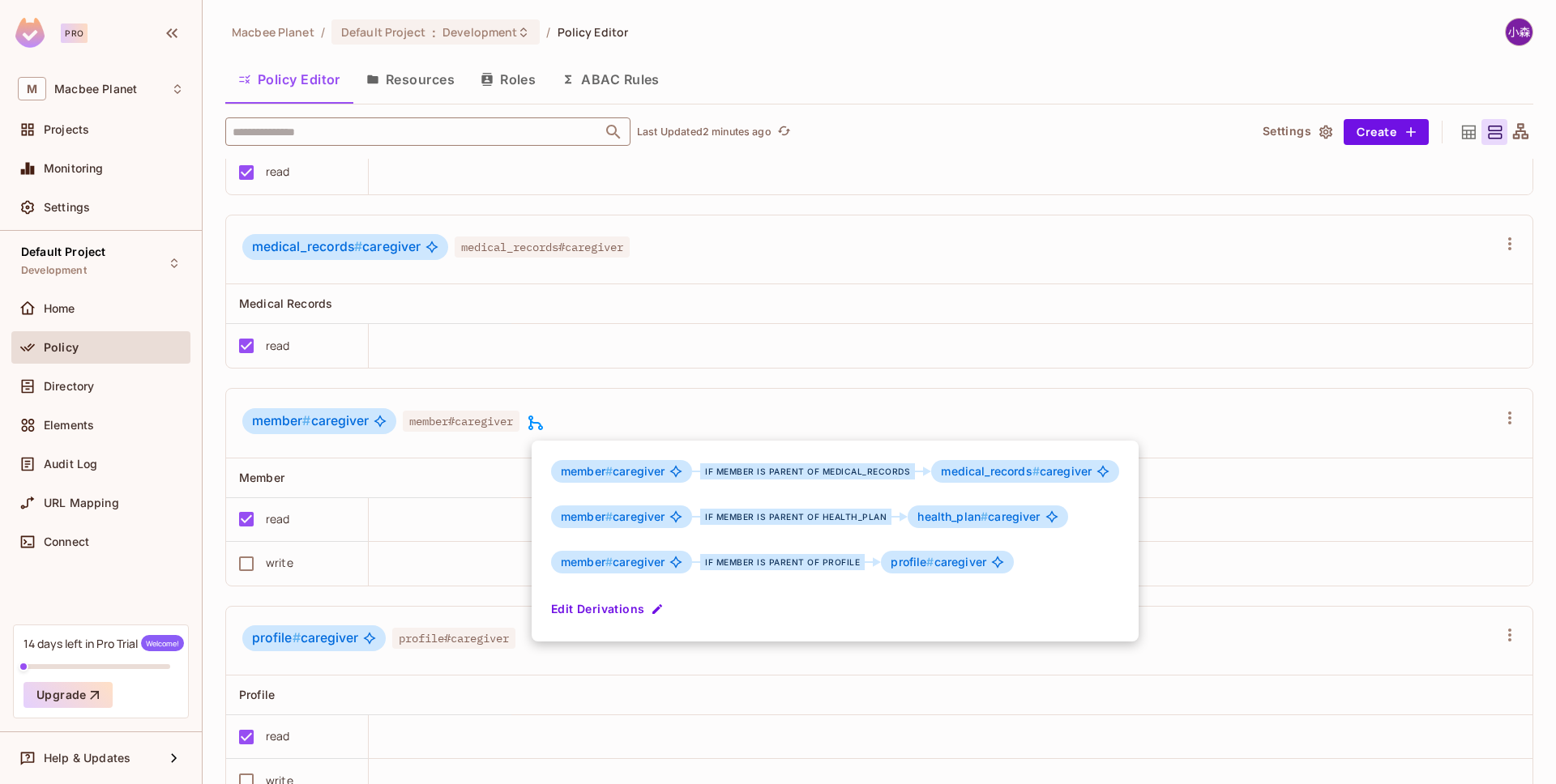
click at [305, 431] on div at bounding box center [778, 392] width 1556 height 784
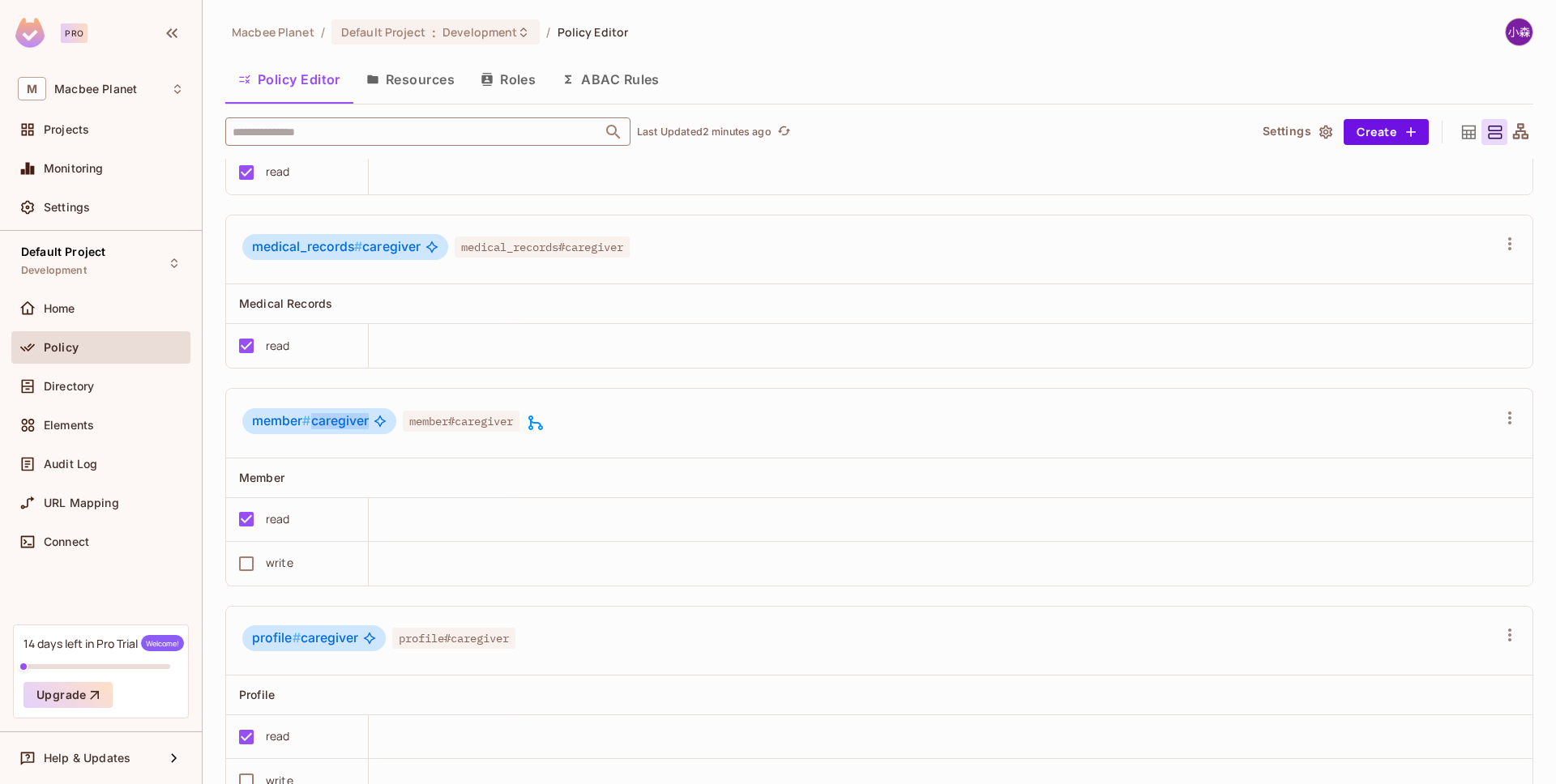
click at [318, 421] on span "member # caregiver" at bounding box center [310, 421] width 117 height 16
click at [461, 422] on span "member#caregiver" at bounding box center [461, 421] width 117 height 21
click at [1522, 416] on div "member # caregiver member#caregiver" at bounding box center [879, 423] width 1306 height 70
click at [1518, 416] on icon "button" at bounding box center [1509, 417] width 19 height 19
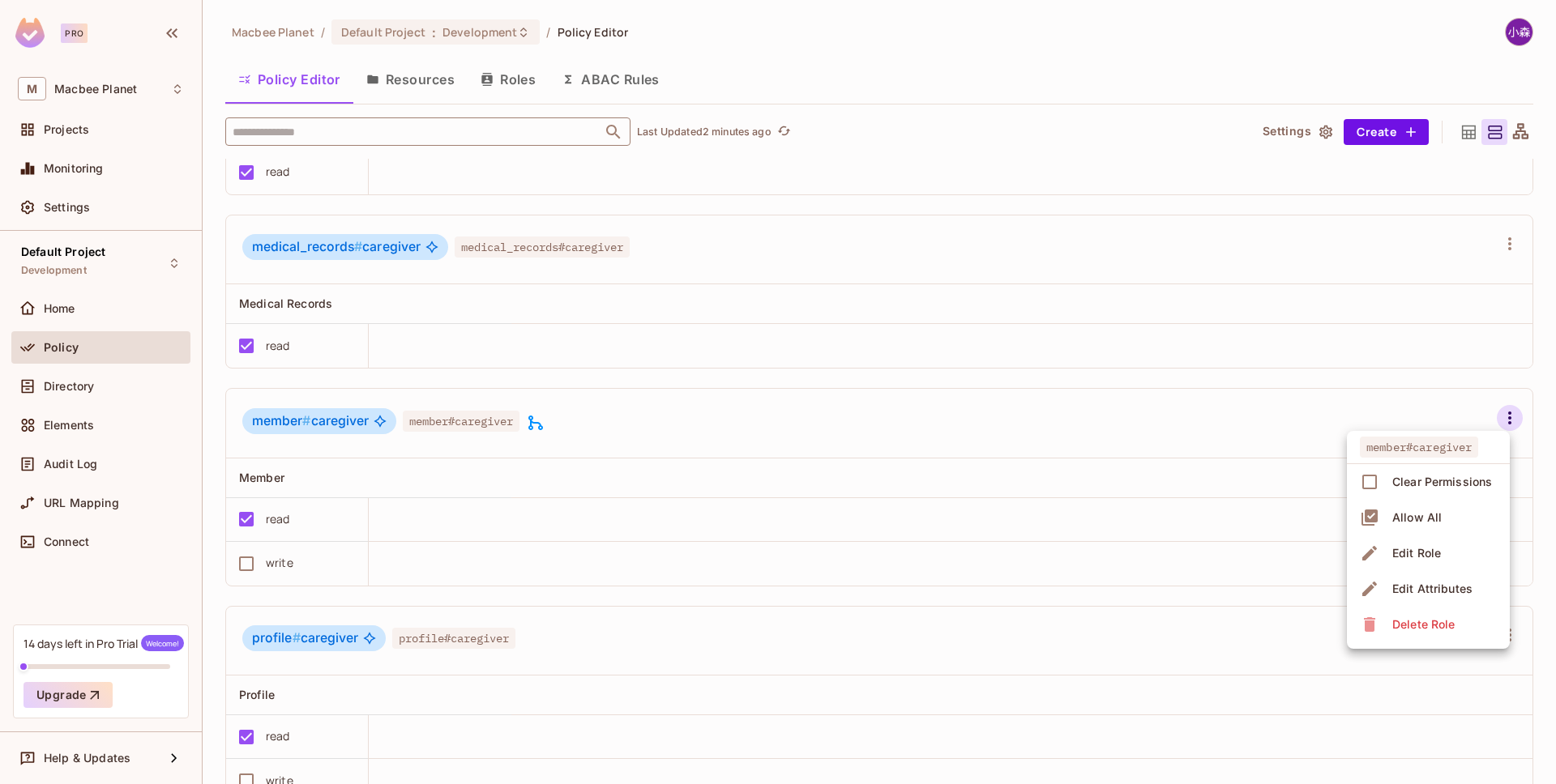
click at [1418, 563] on span "Edit Role" at bounding box center [1416, 553] width 58 height 26
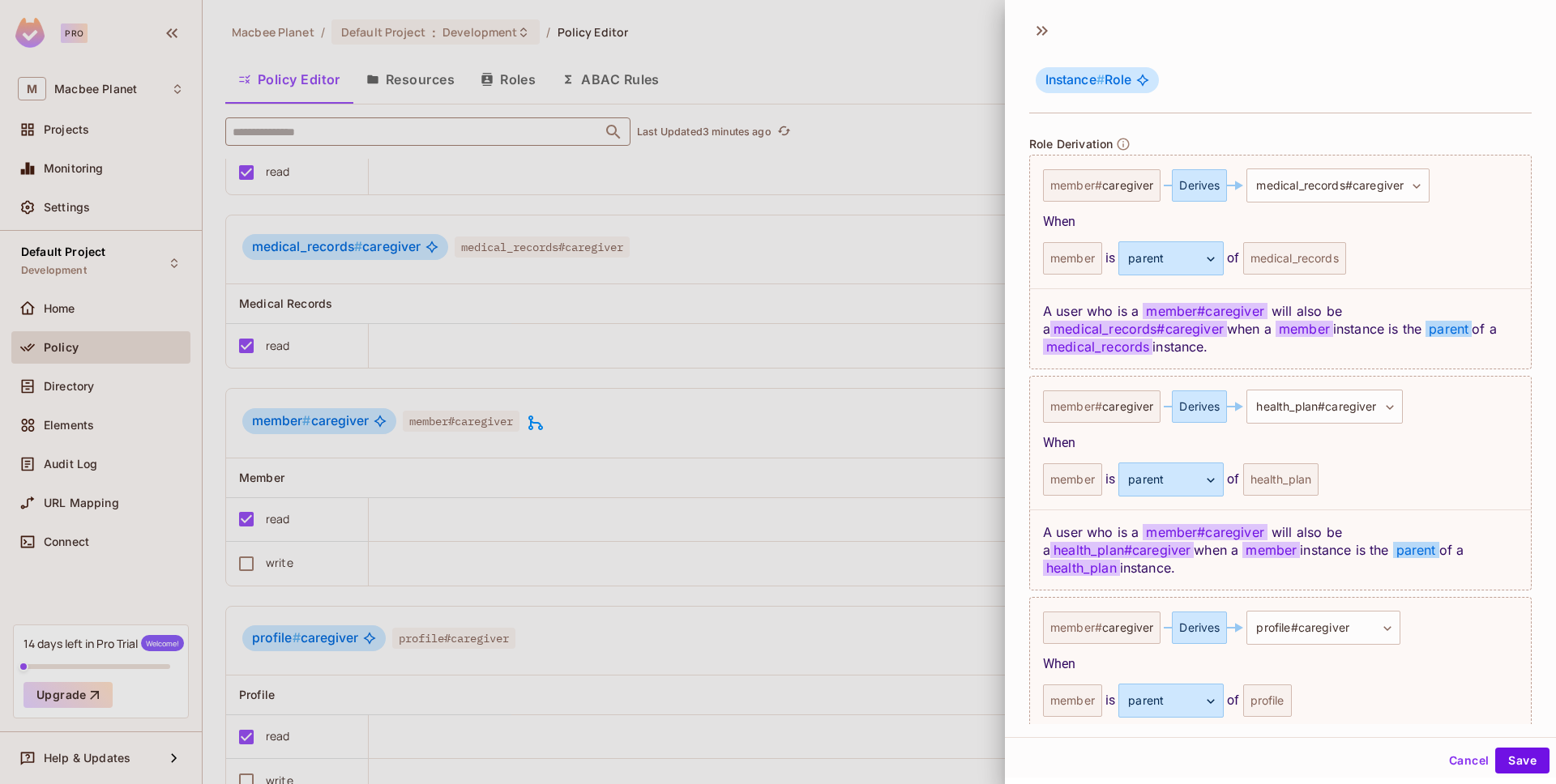
scroll to position [436, 0]
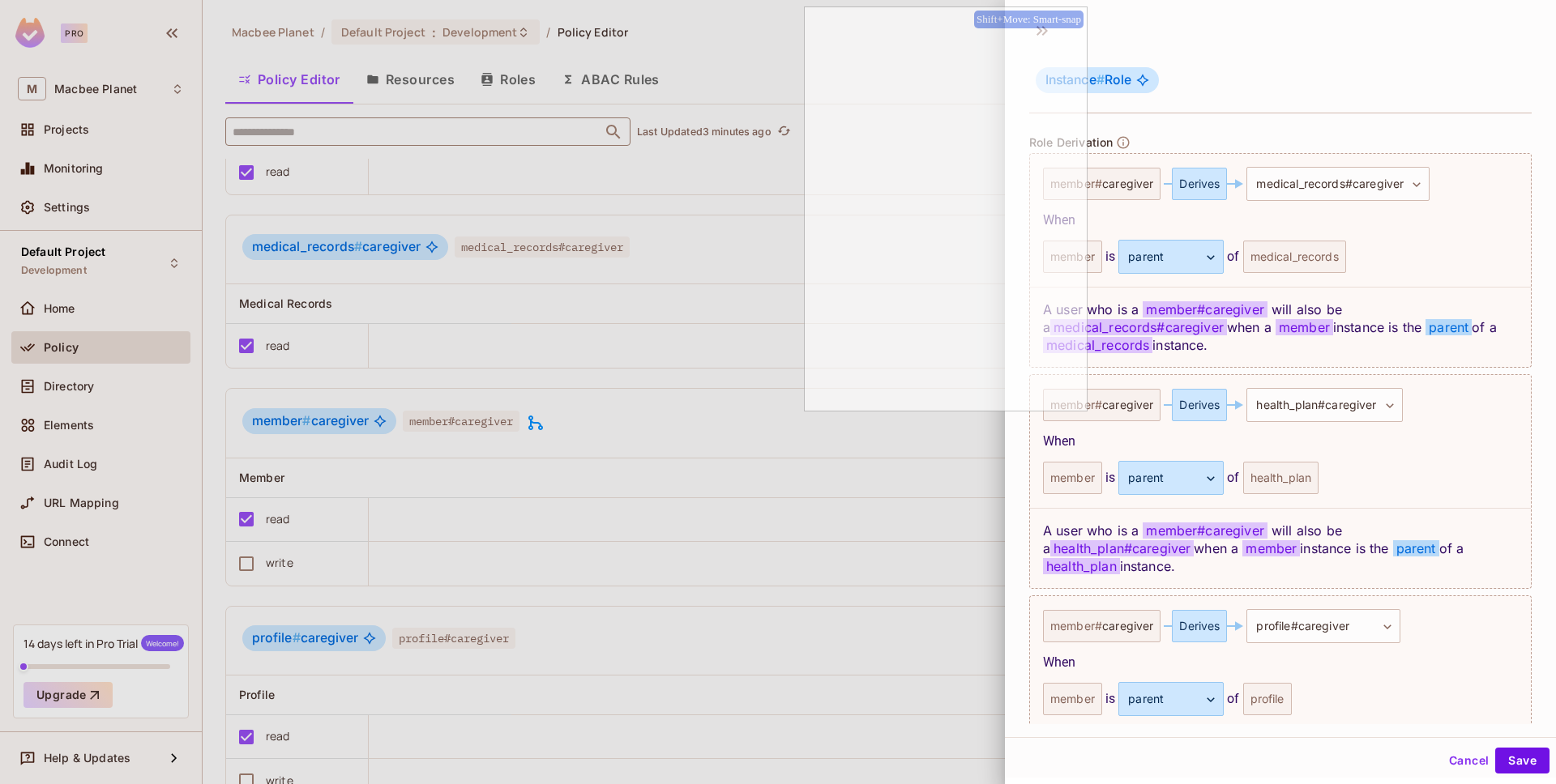
drag, startPoint x: 1367, startPoint y: 137, endPoint x: 837, endPoint y: 147, distance: 530.1
click at [837, 147] on div "Shift+Move: Smart-snap" at bounding box center [946, 209] width 283 height 405
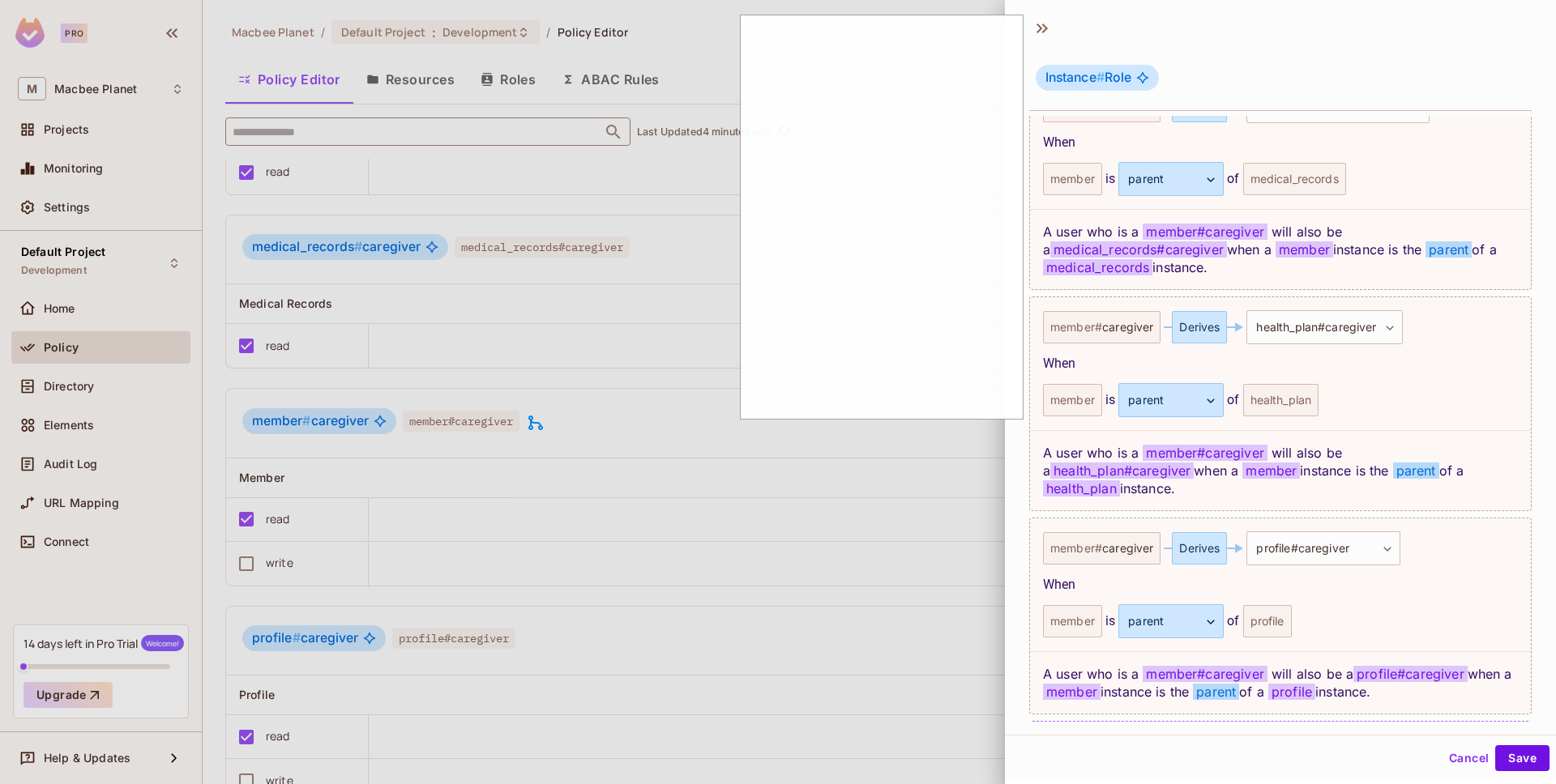
scroll to position [510, 0]
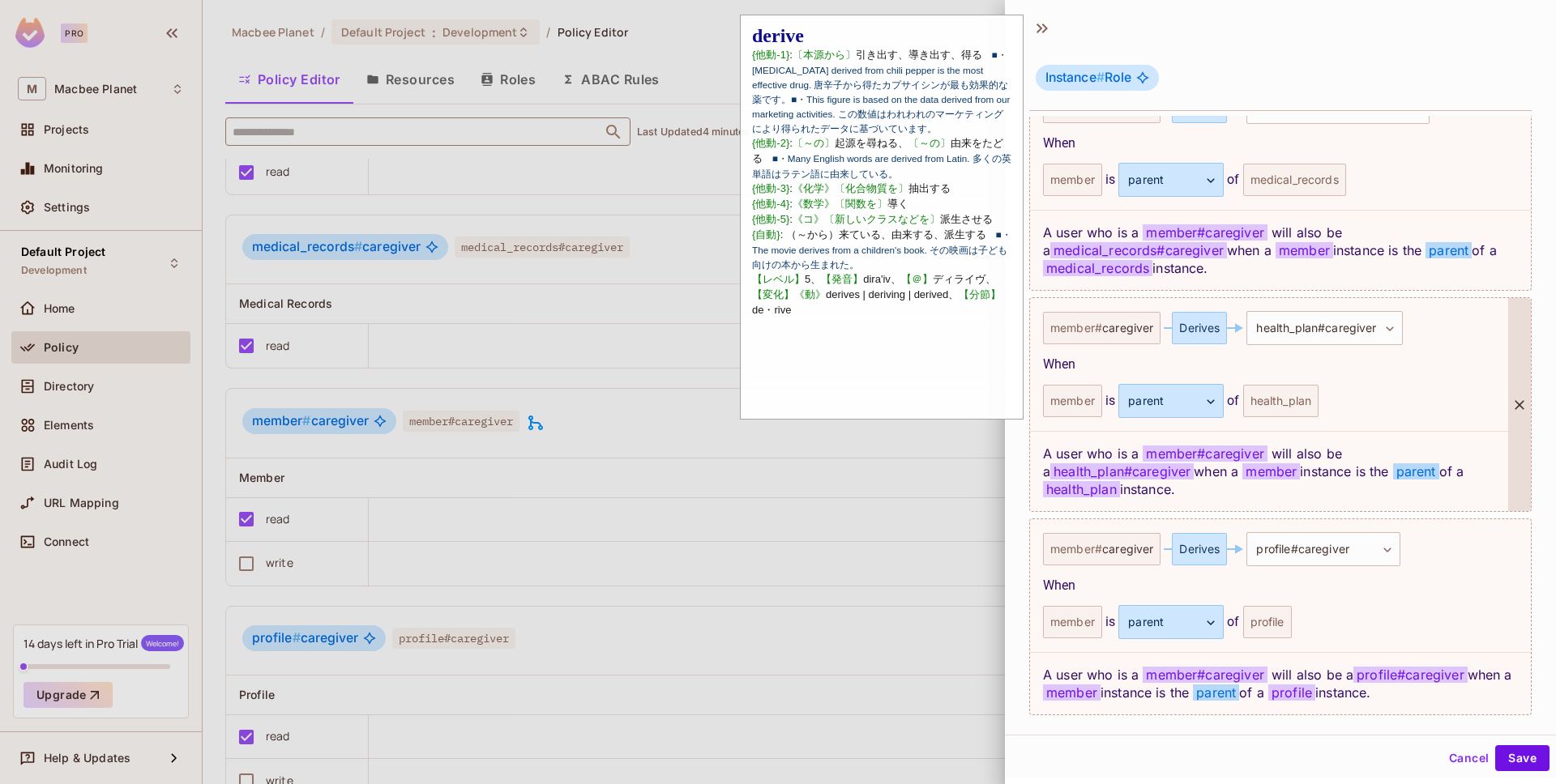
click at [1200, 323] on div "Derives" at bounding box center [1199, 328] width 55 height 33
click at [1200, 324] on div "Derives" at bounding box center [1199, 328] width 55 height 33
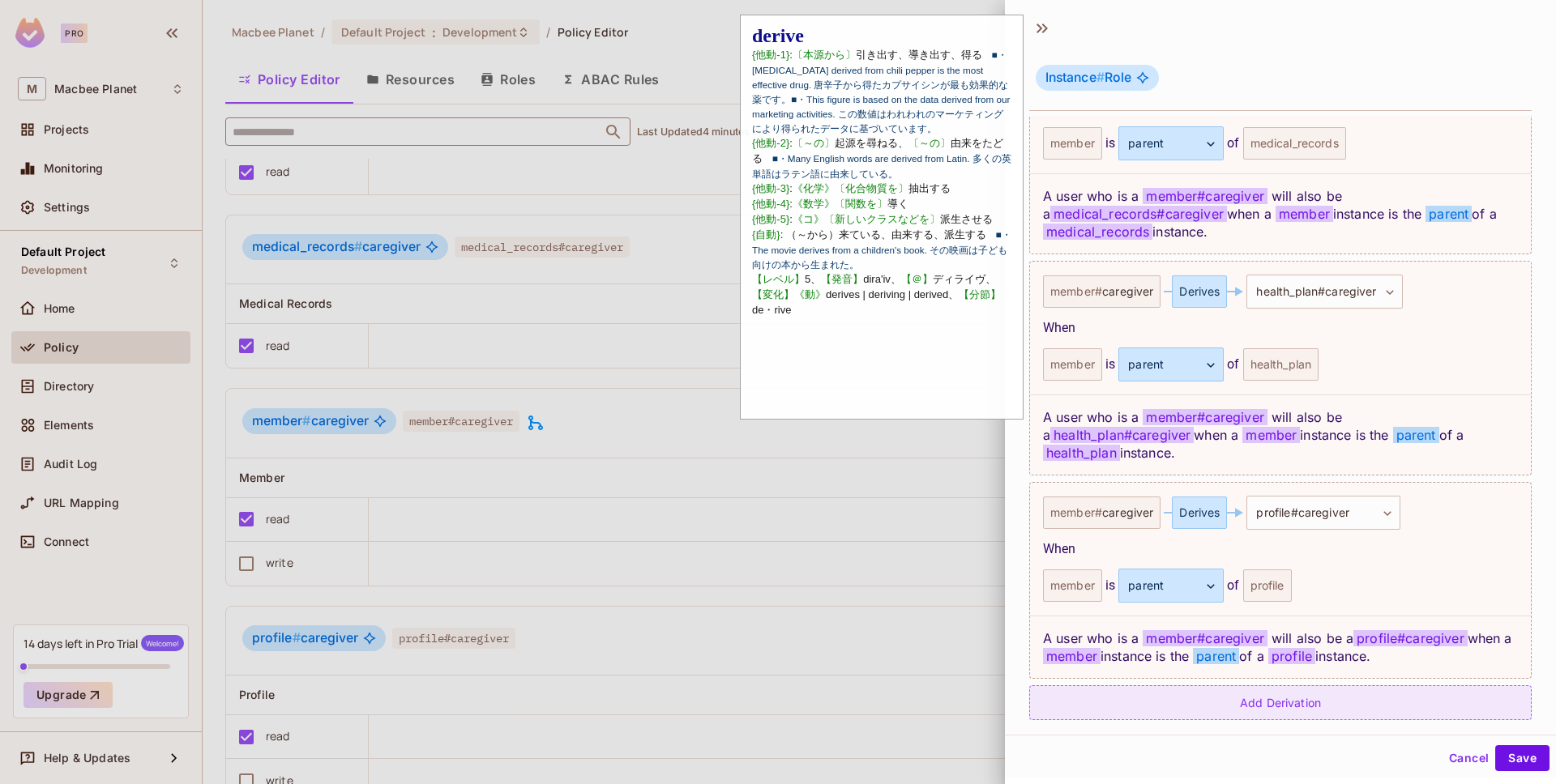
click at [1143, 685] on div "Add Derivation" at bounding box center [1280, 702] width 502 height 34
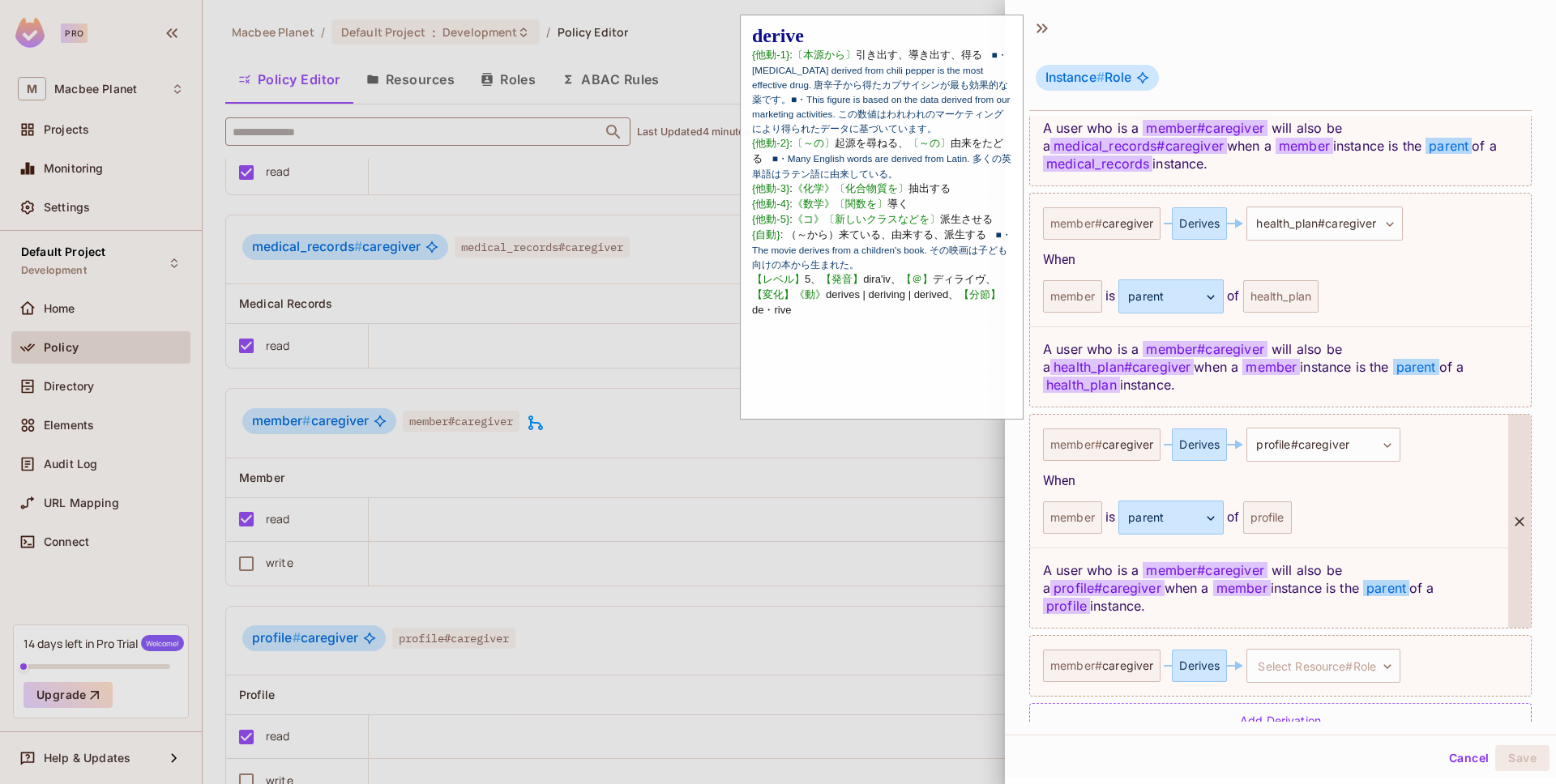
click at [1212, 428] on div "Derives" at bounding box center [1199, 445] width 55 height 33
click at [1208, 428] on div "Derives" at bounding box center [1199, 445] width 55 height 33
click at [1265, 421] on body "Pro M Macbee Planet Projects Monitoring Settings Default Project Development Ho…" at bounding box center [778, 392] width 1556 height 784
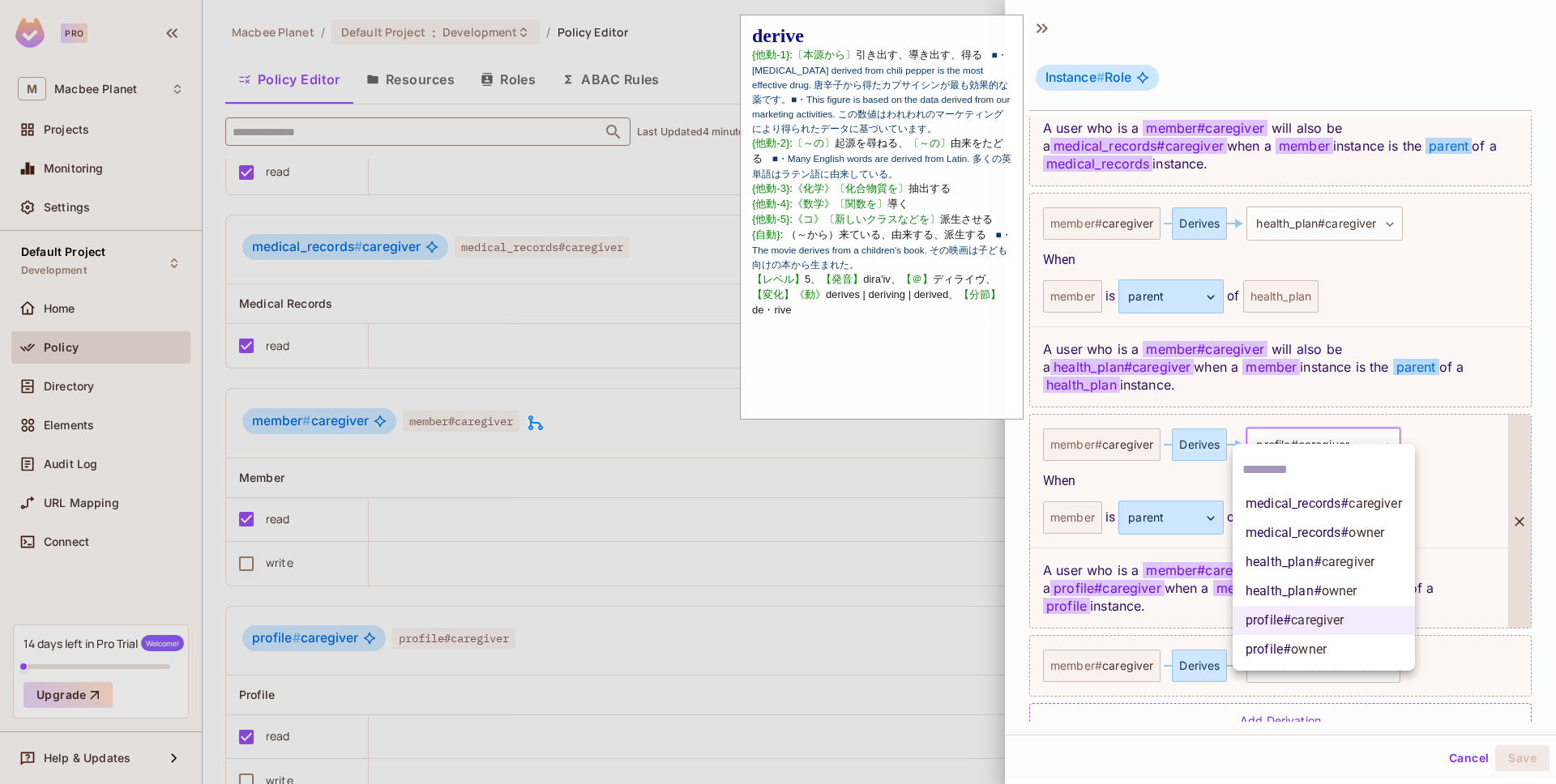
click at [1423, 415] on div at bounding box center [778, 392] width 1556 height 784
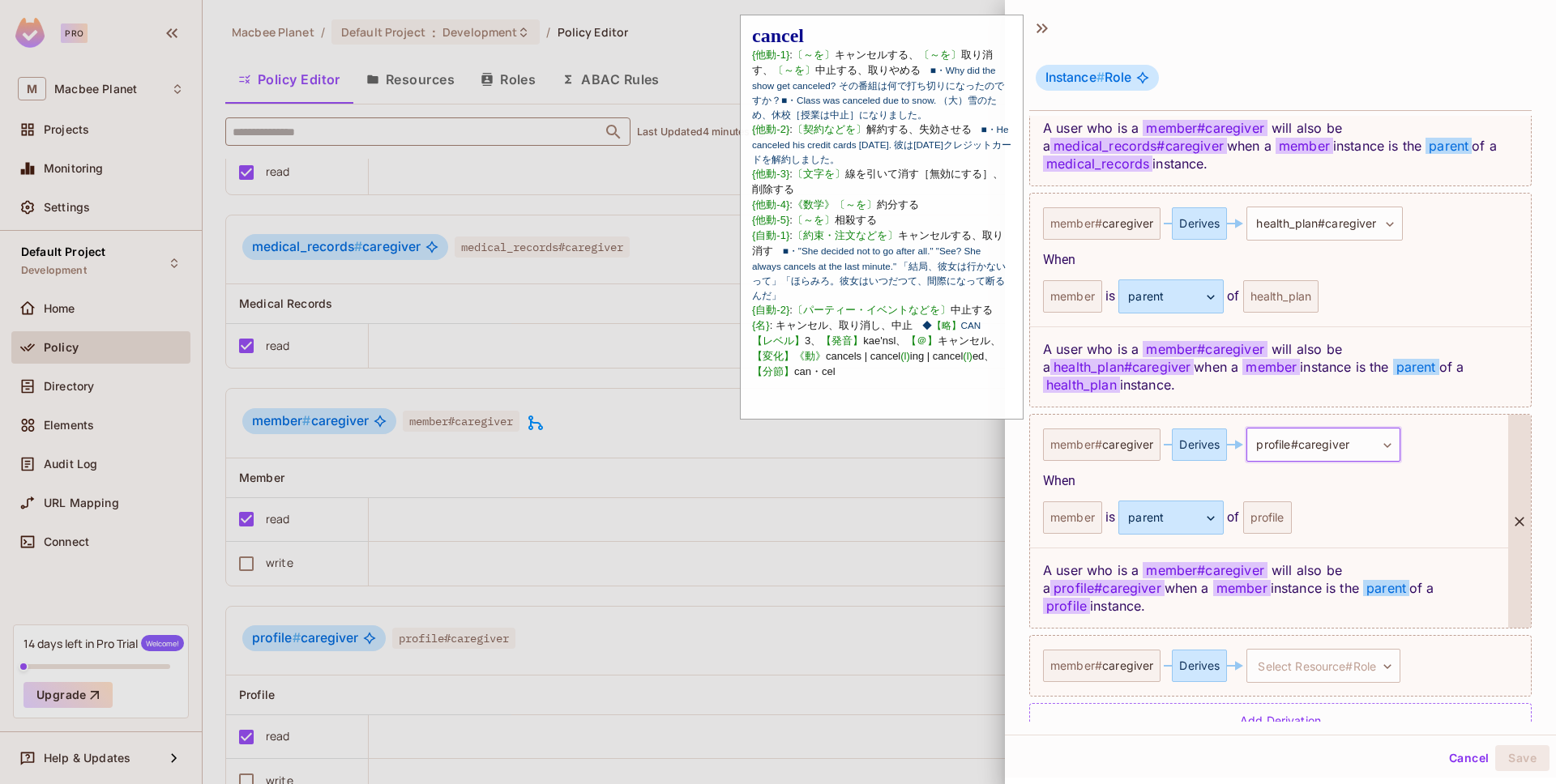
click at [1449, 765] on button "Cancel" at bounding box center [1469, 758] width 53 height 26
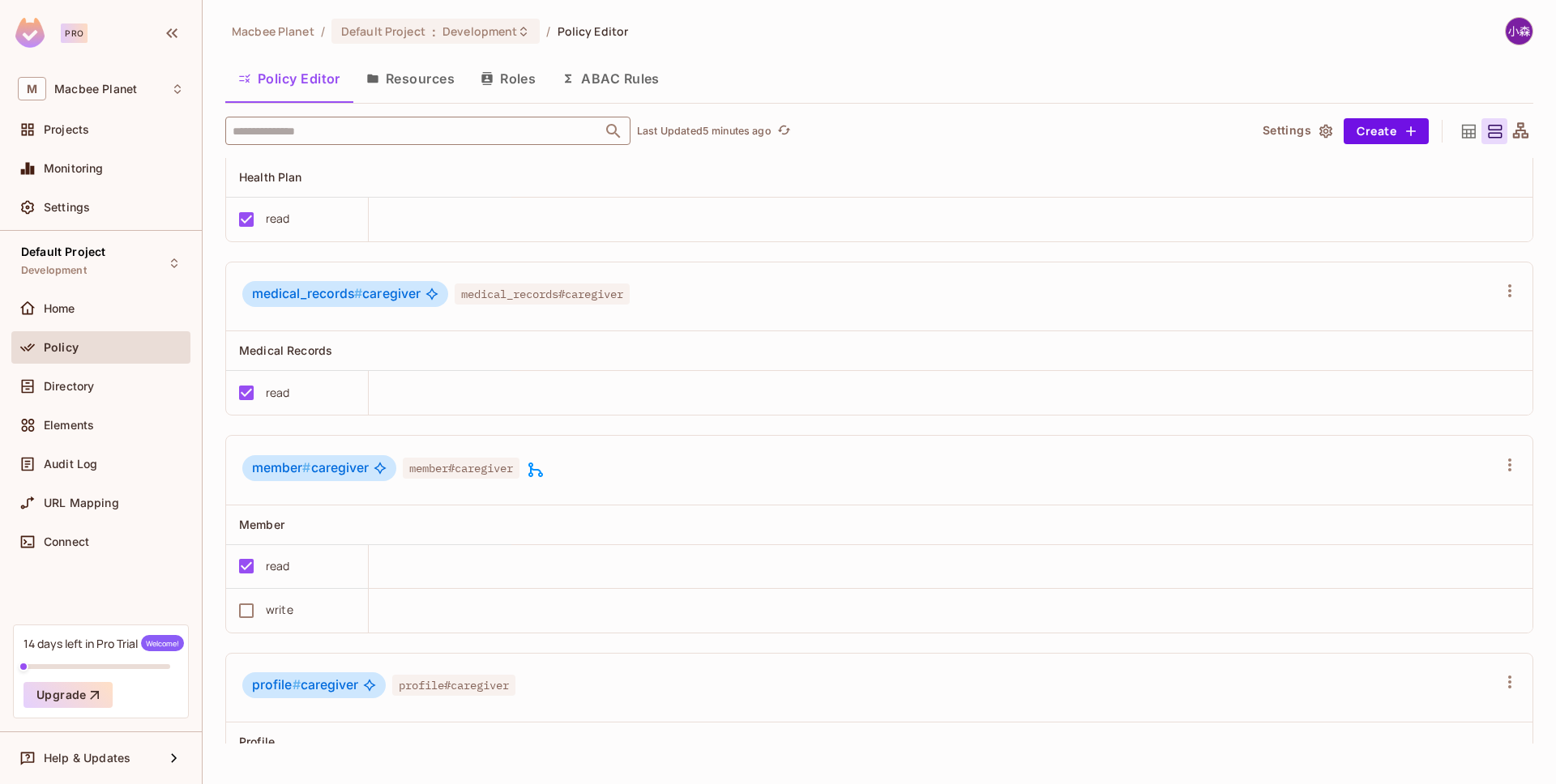
scroll to position [552, 0]
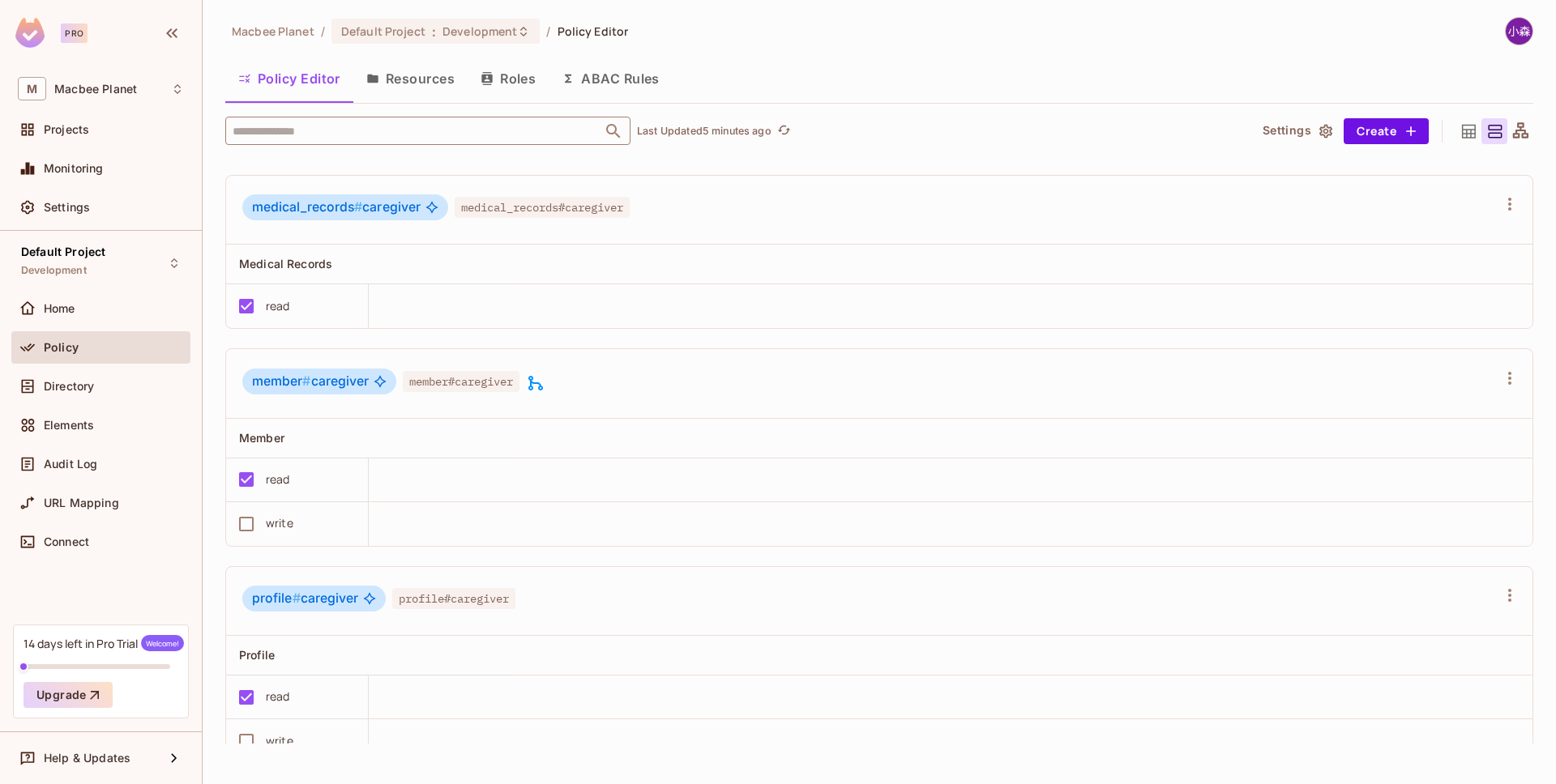
click at [540, 387] on icon at bounding box center [535, 383] width 19 height 19
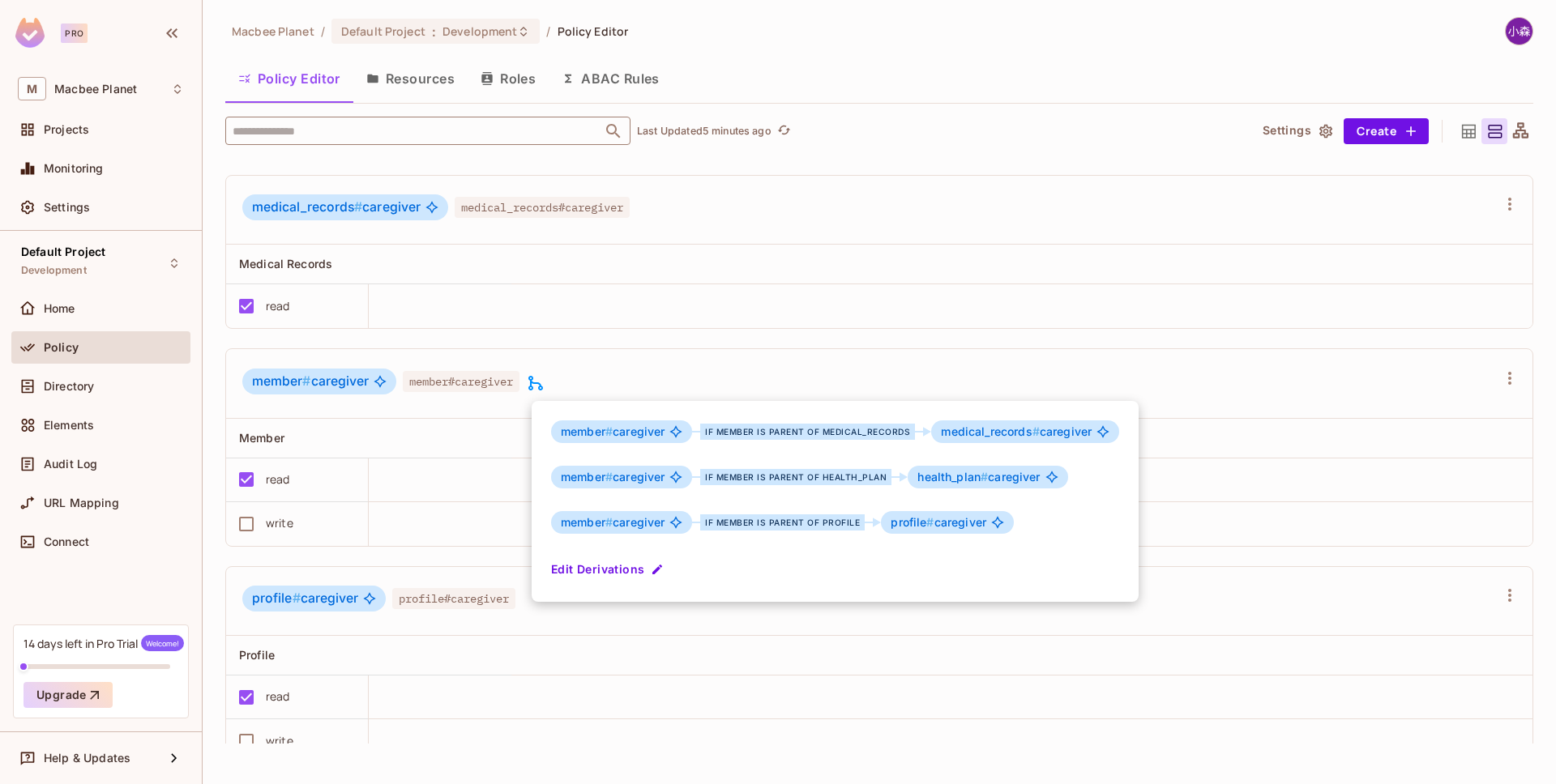
click at [537, 353] on div at bounding box center [778, 392] width 1556 height 784
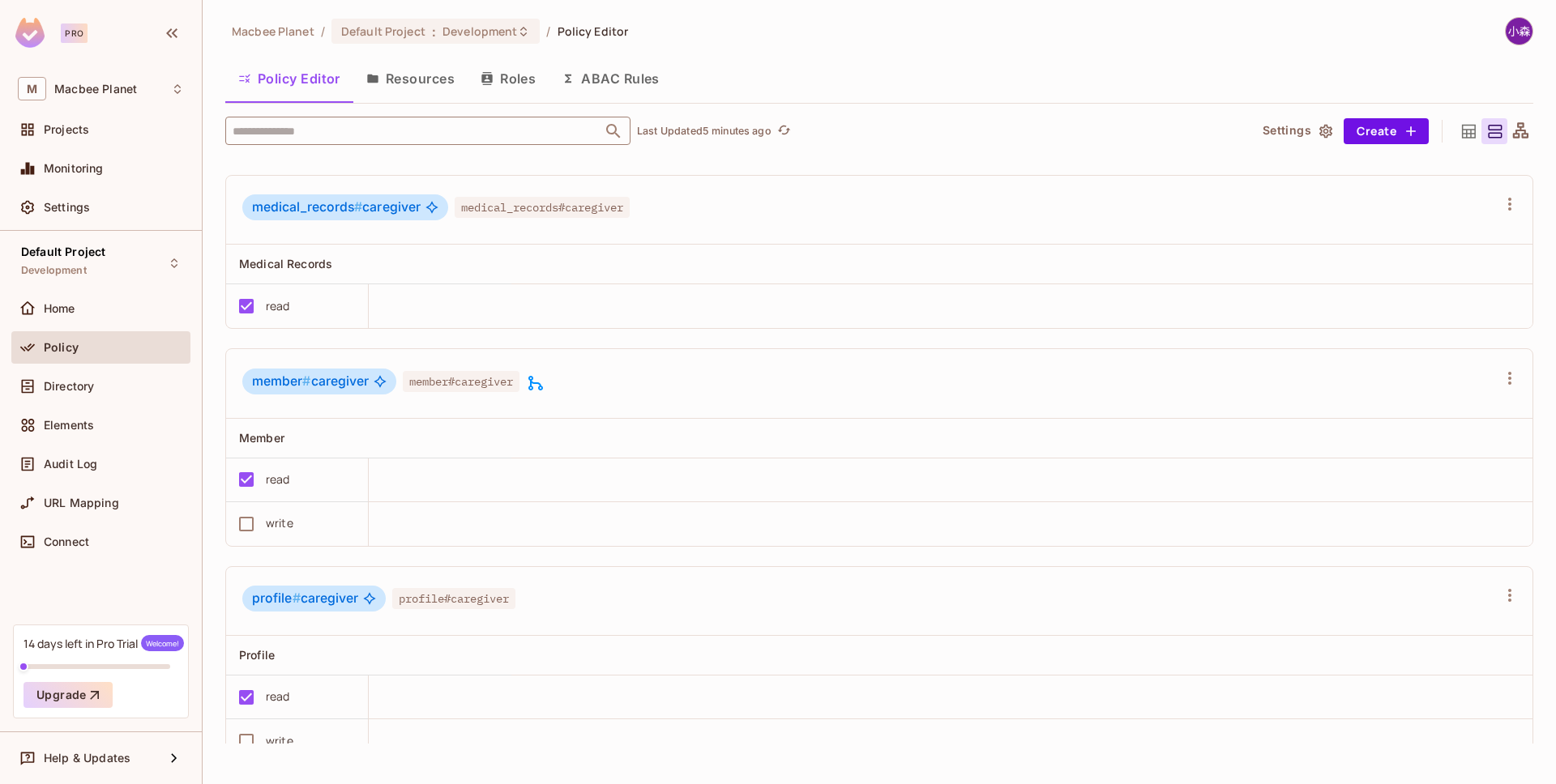
click at [540, 388] on icon at bounding box center [535, 383] width 19 height 19
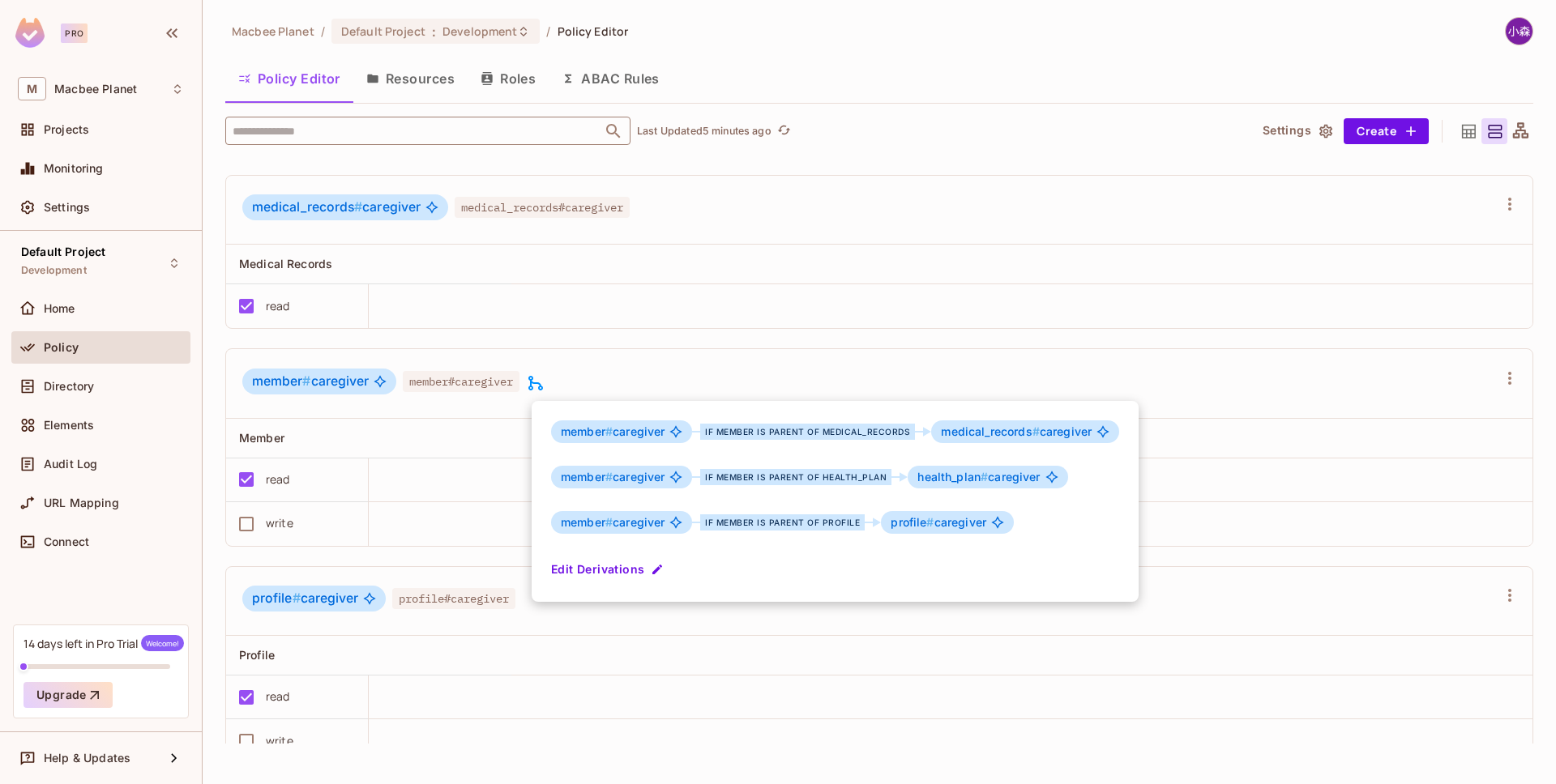
click at [539, 387] on div at bounding box center [778, 392] width 1556 height 784
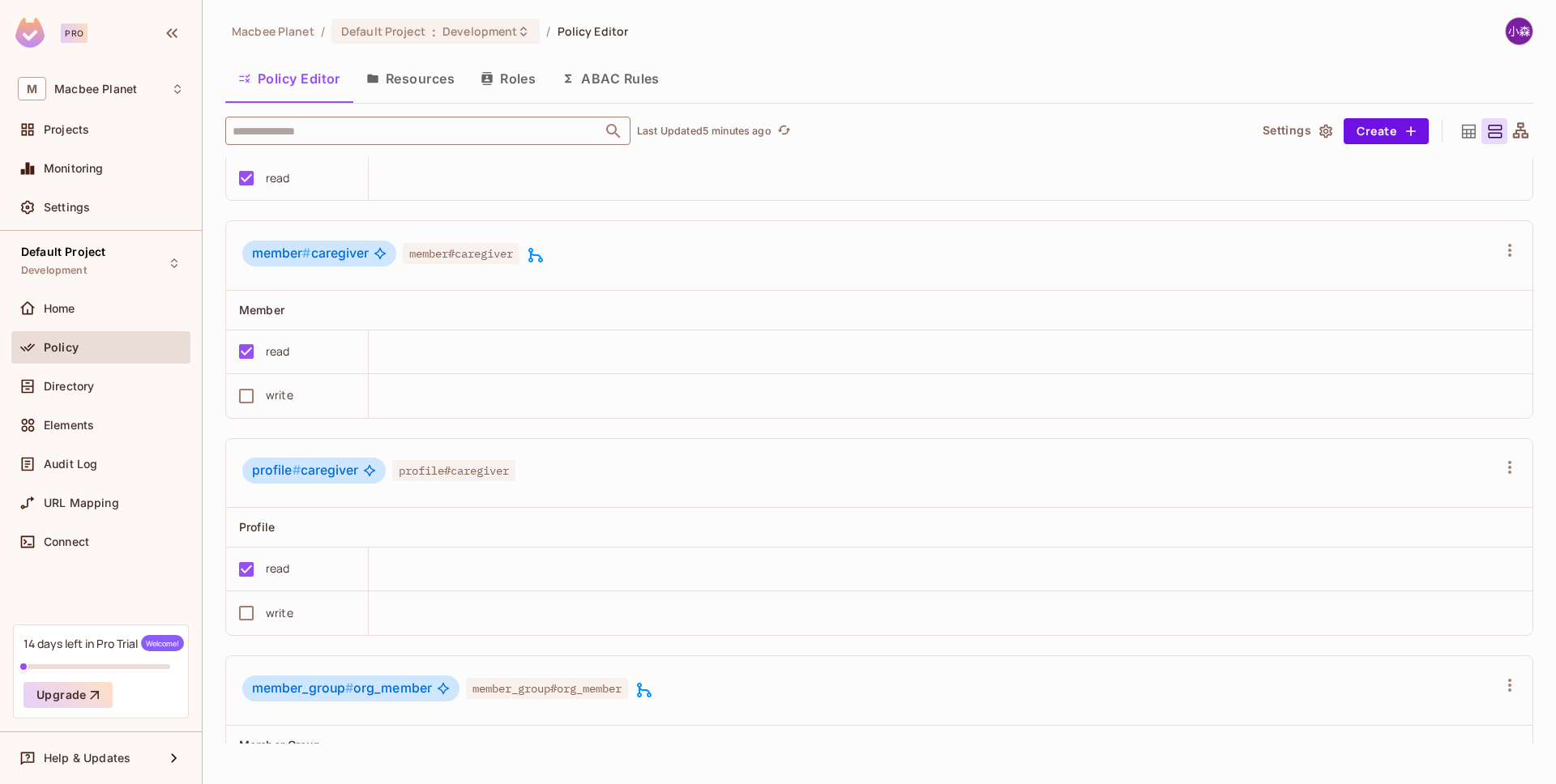
scroll to position [668, 0]
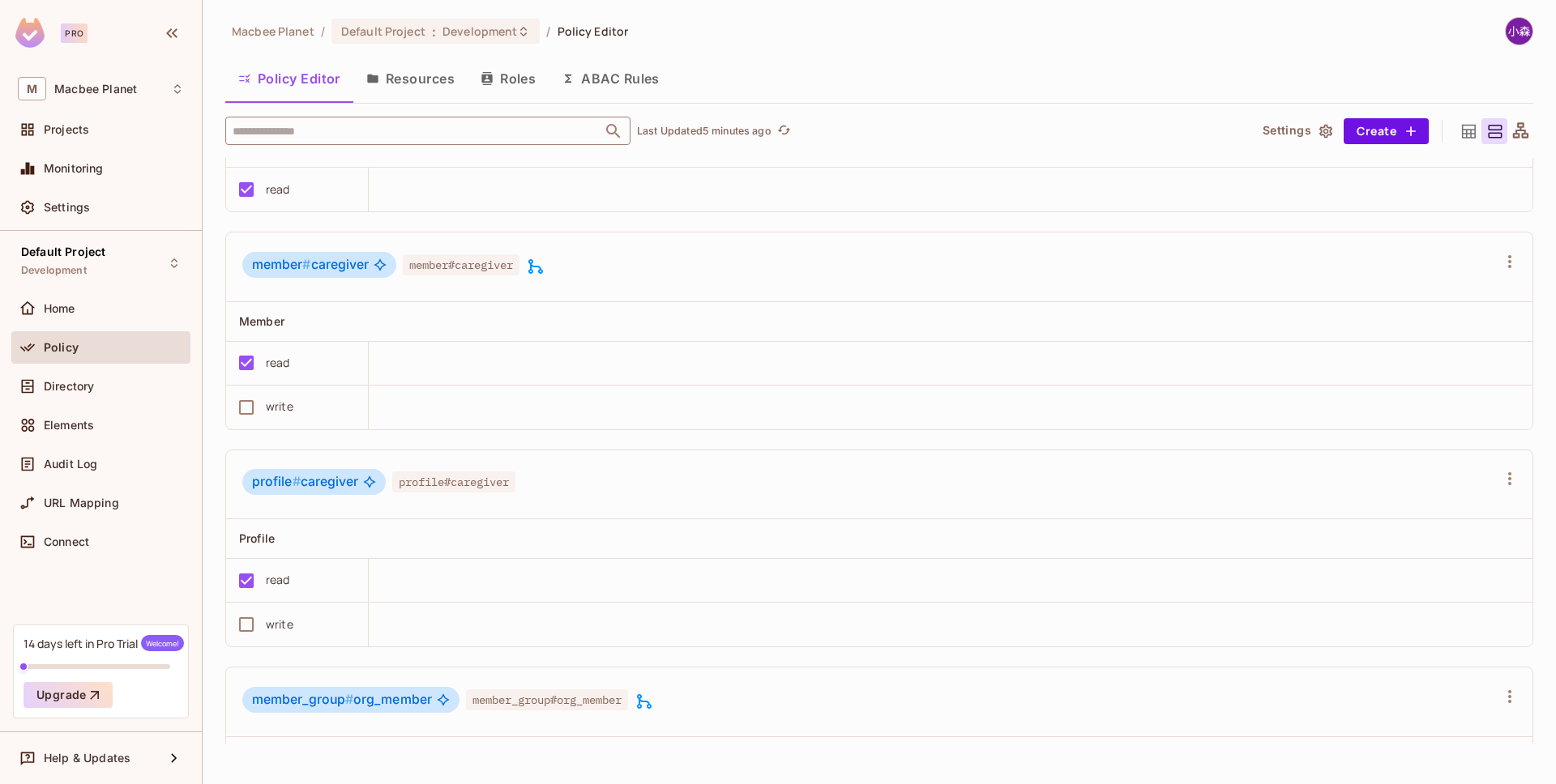
click at [543, 266] on icon at bounding box center [536, 267] width 15 height 15
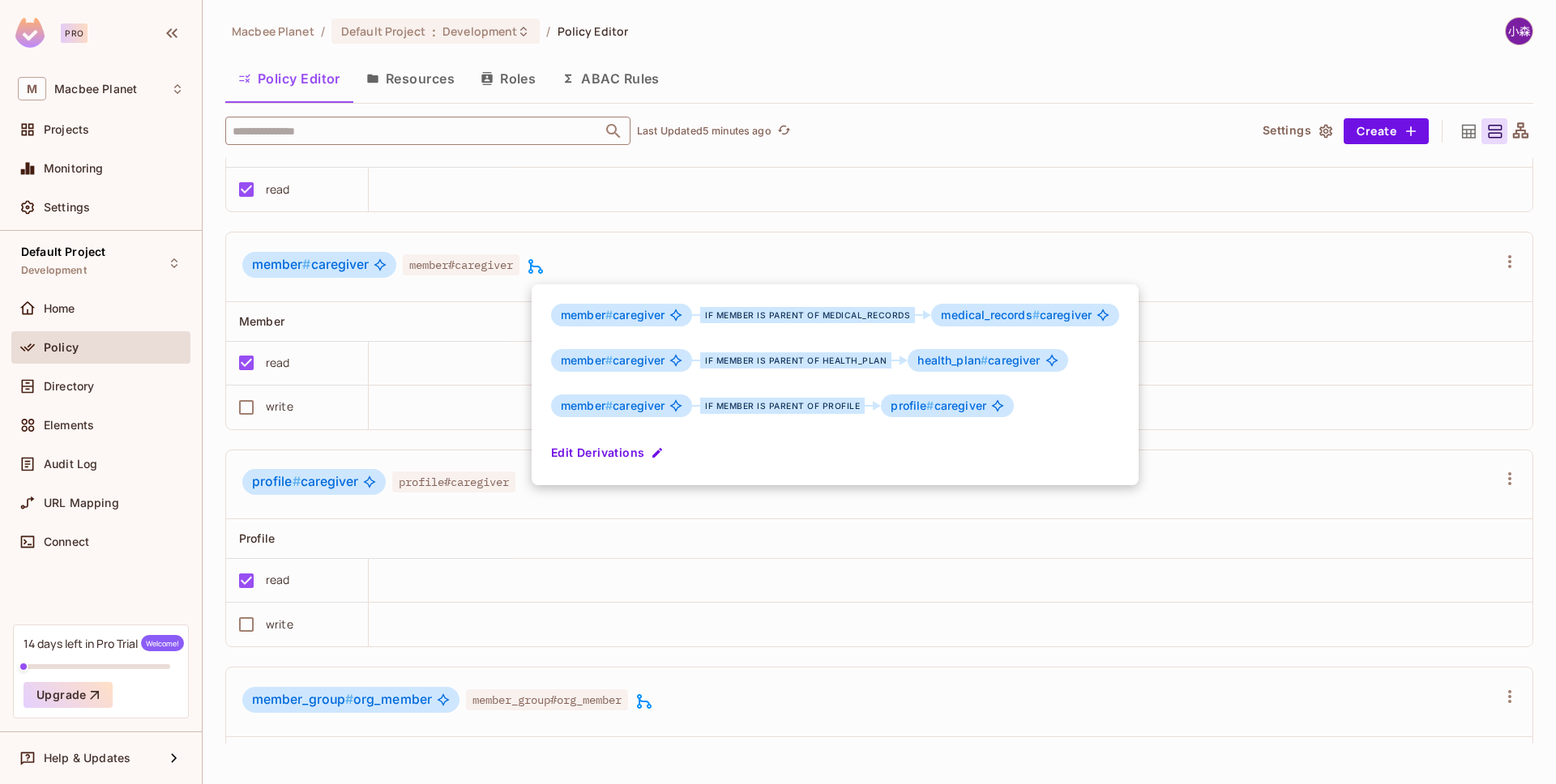
click at [543, 266] on div at bounding box center [778, 392] width 1556 height 784
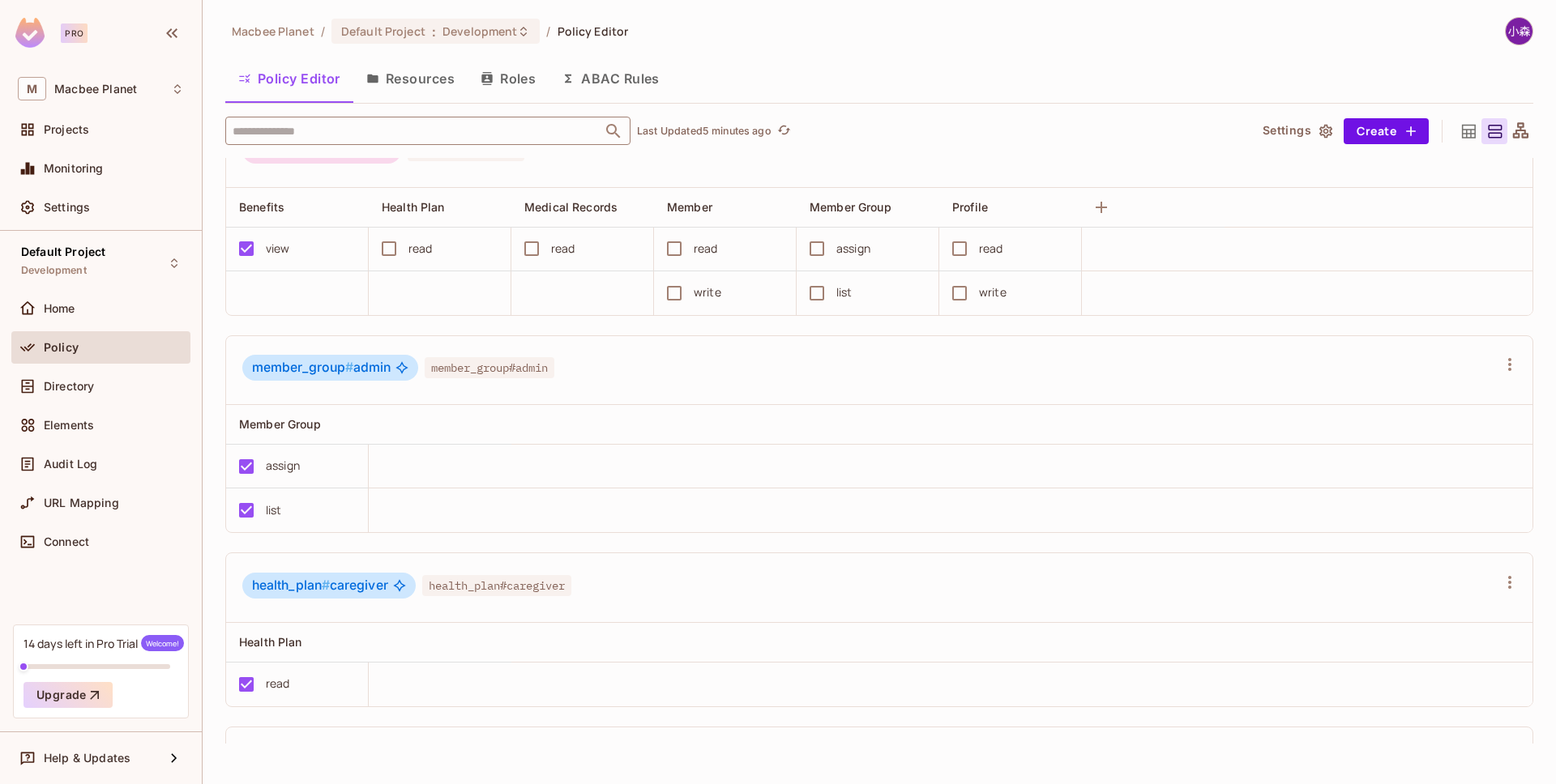
scroll to position [0, 0]
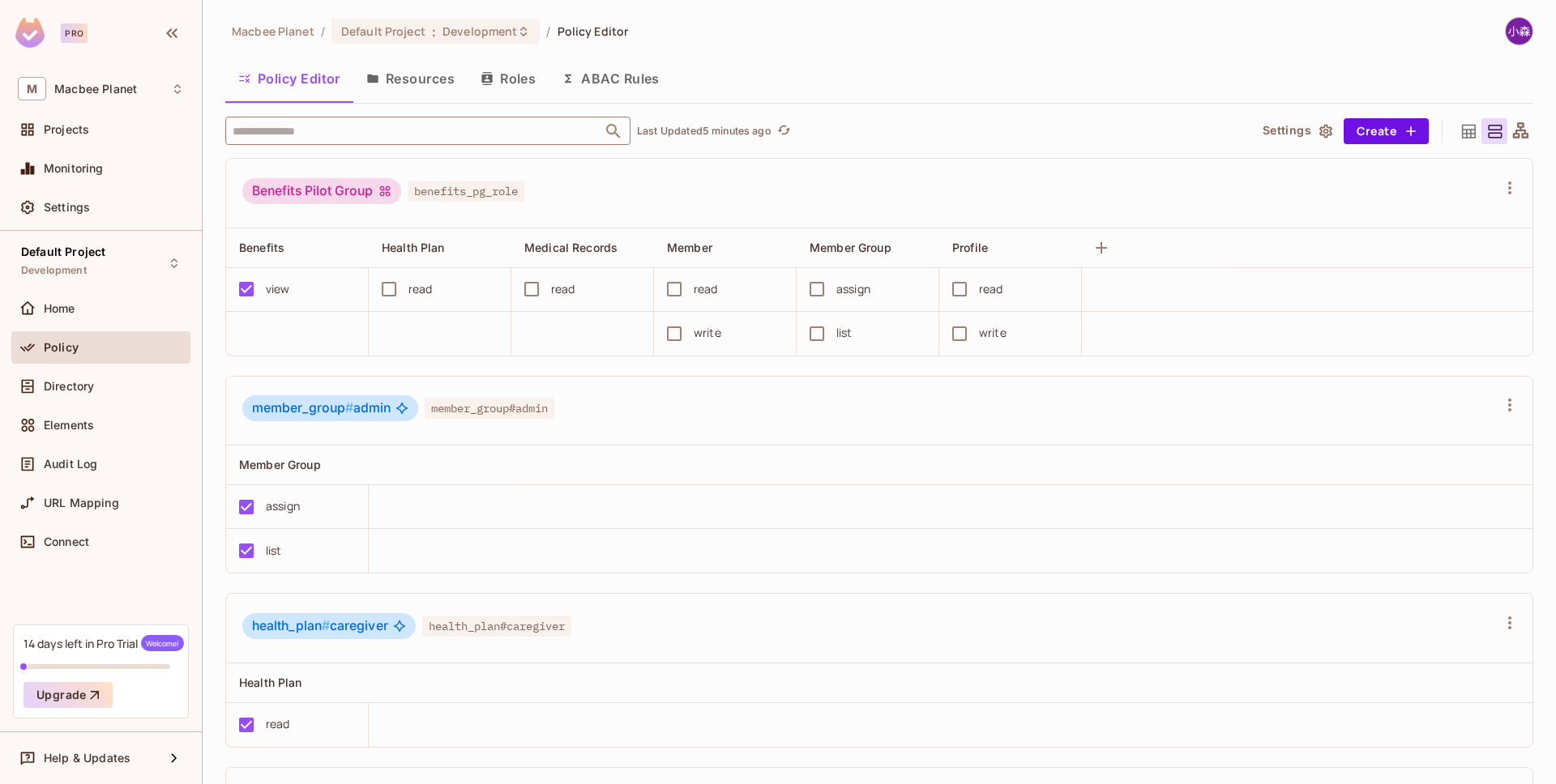
click at [605, 78] on button "ABAC Rules" at bounding box center [610, 78] width 124 height 41
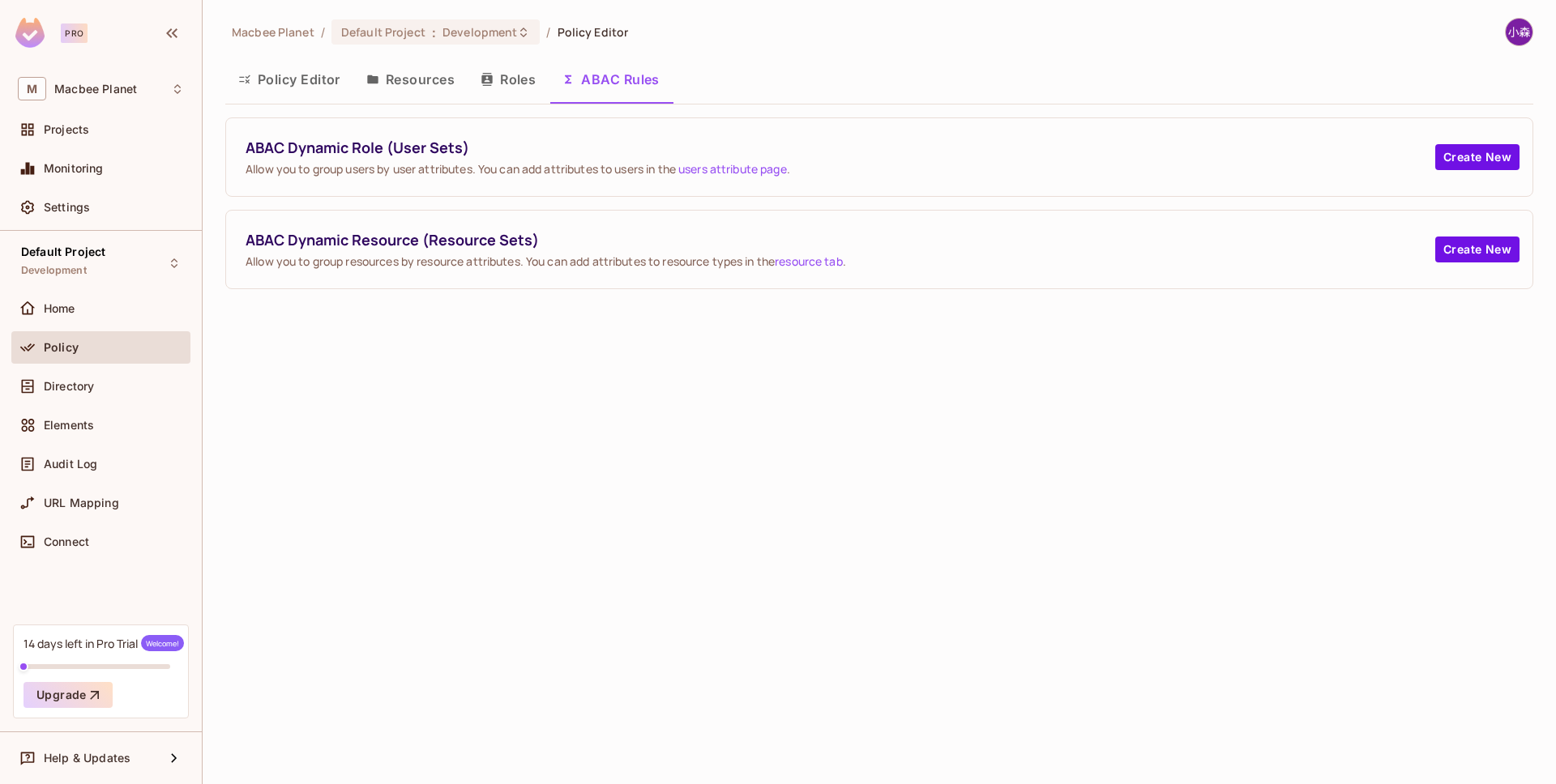
click at [478, 77] on button "Roles" at bounding box center [507, 79] width 81 height 41
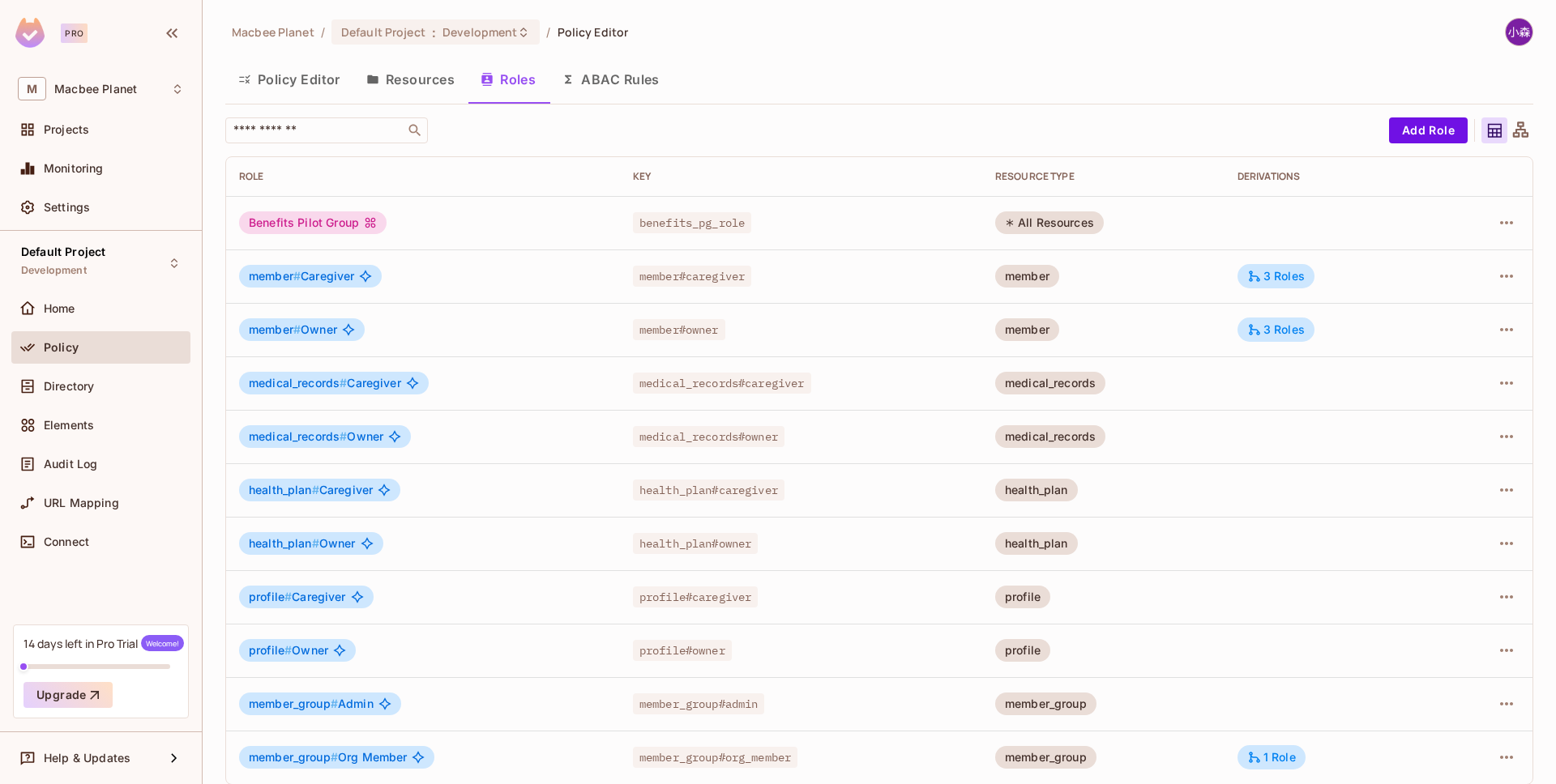
click at [427, 80] on button "Resources" at bounding box center [410, 79] width 114 height 41
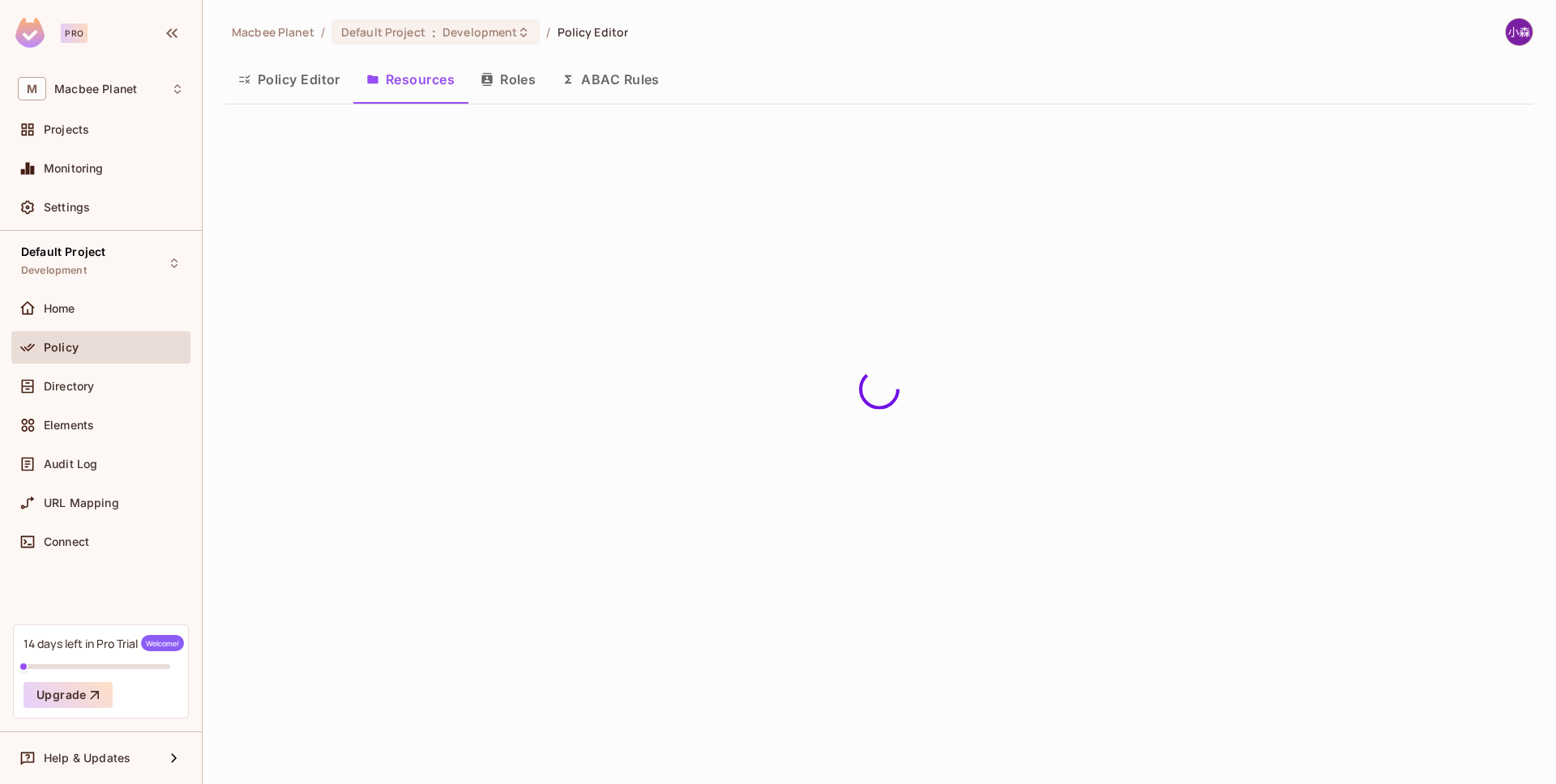
click at [326, 93] on button "Policy Editor" at bounding box center [289, 79] width 128 height 41
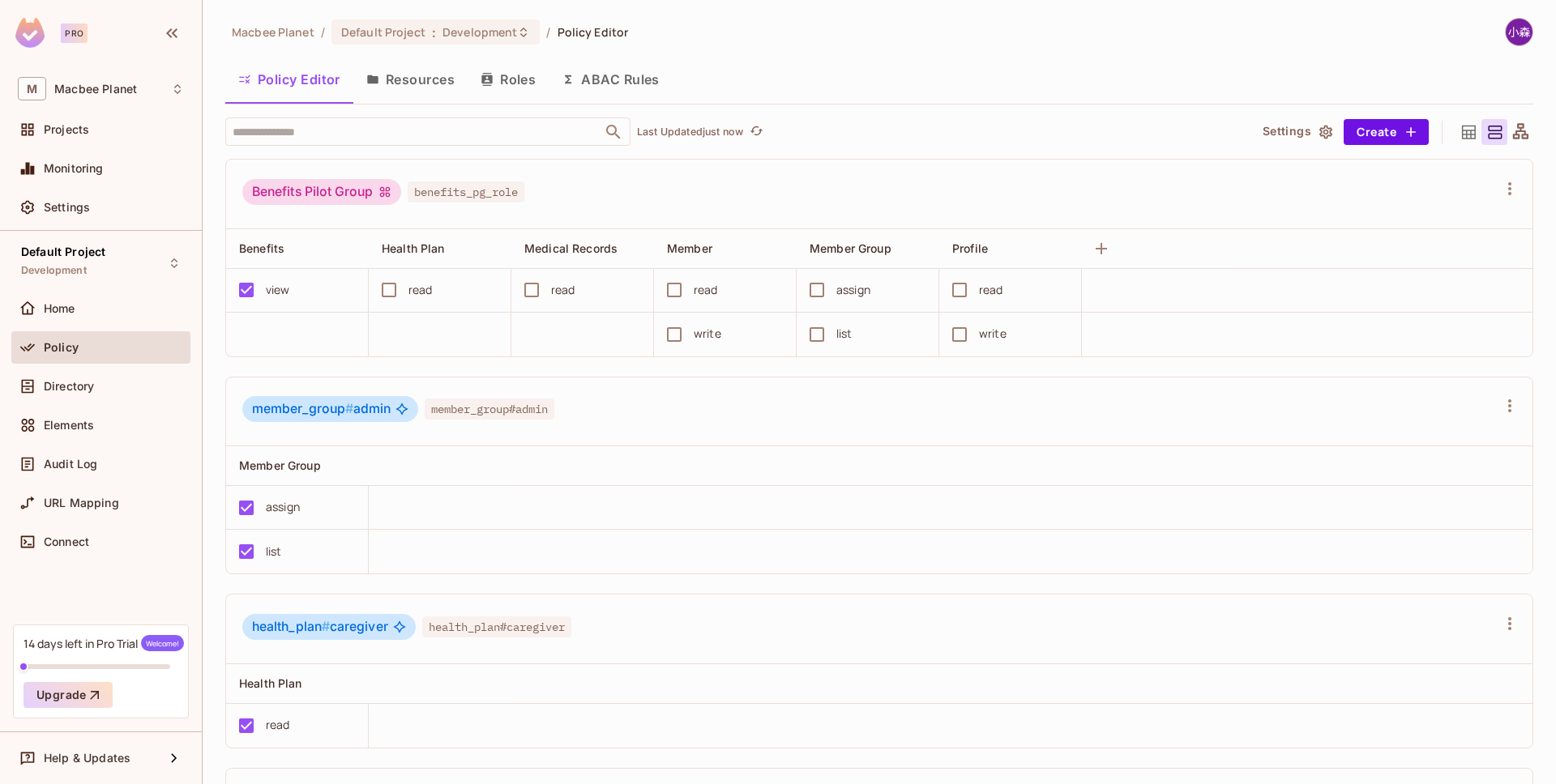
click at [510, 89] on button "Roles" at bounding box center [507, 79] width 81 height 41
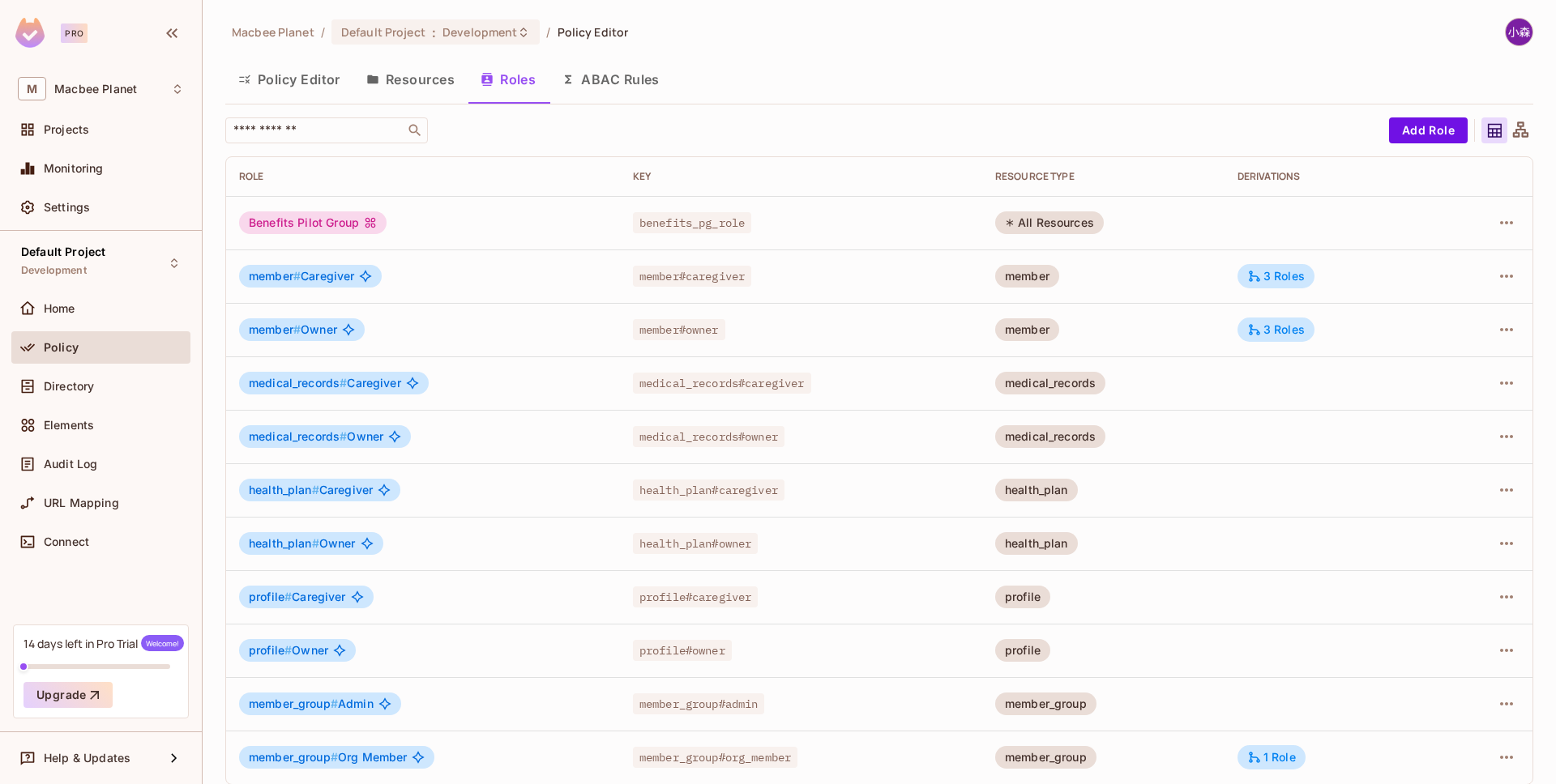
click at [397, 381] on span "medical_records # Caregiver" at bounding box center [325, 383] width 153 height 13
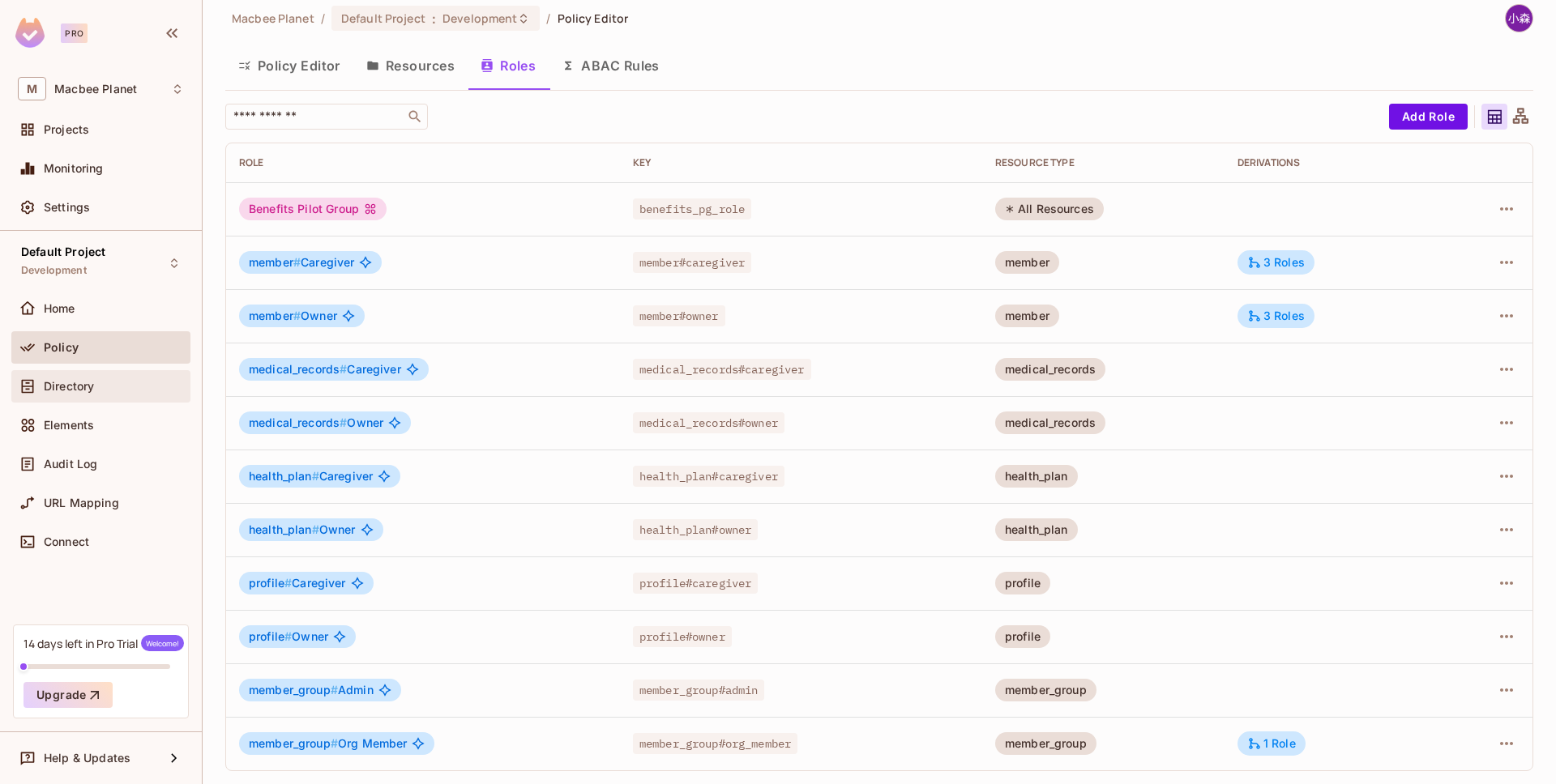
click at [113, 384] on div "Directory" at bounding box center [113, 387] width 140 height 13
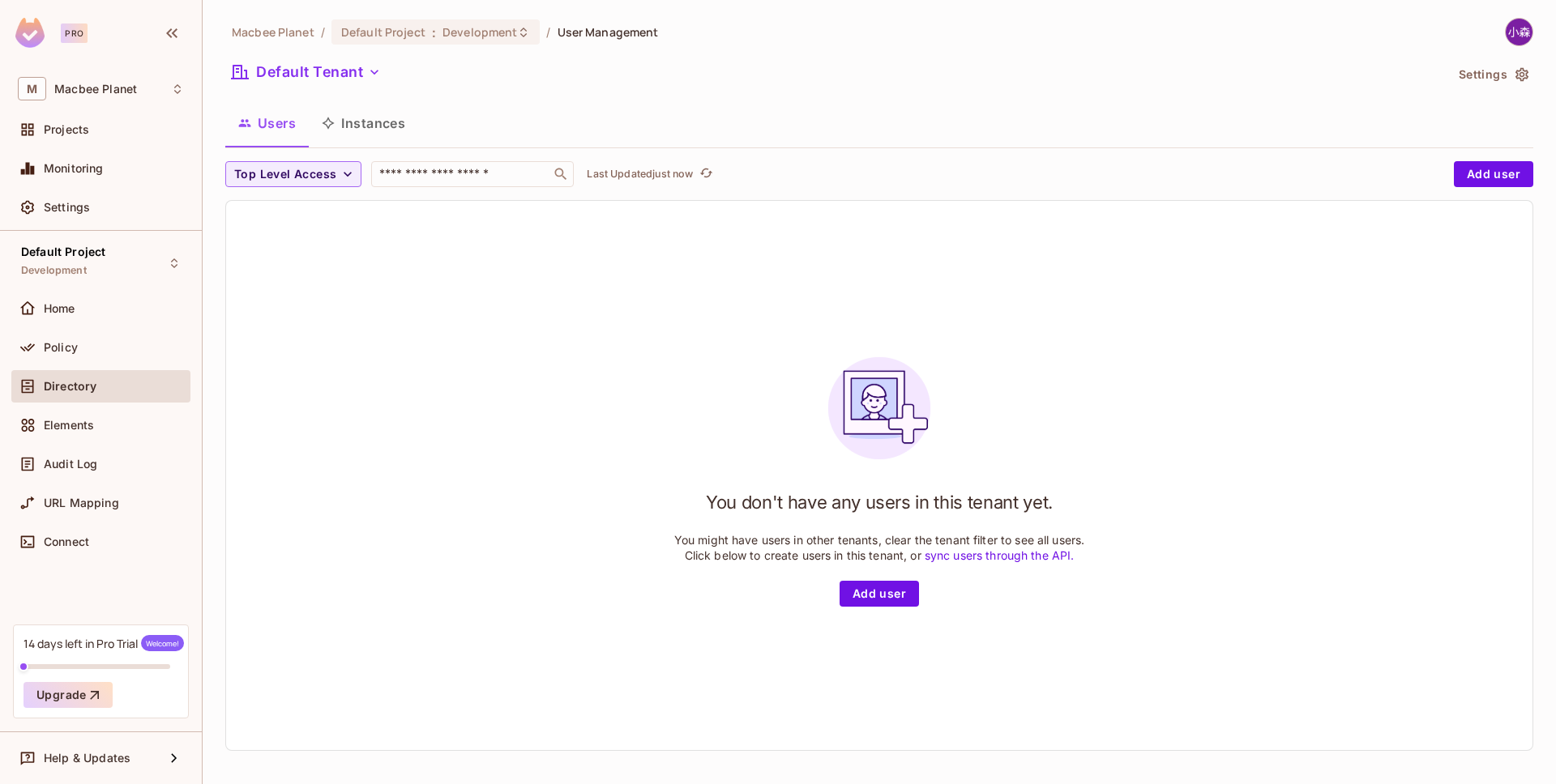
click at [368, 147] on div "Users Instances" at bounding box center [879, 124] width 1308 height 44
click at [368, 132] on button "Instances" at bounding box center [363, 122] width 110 height 41
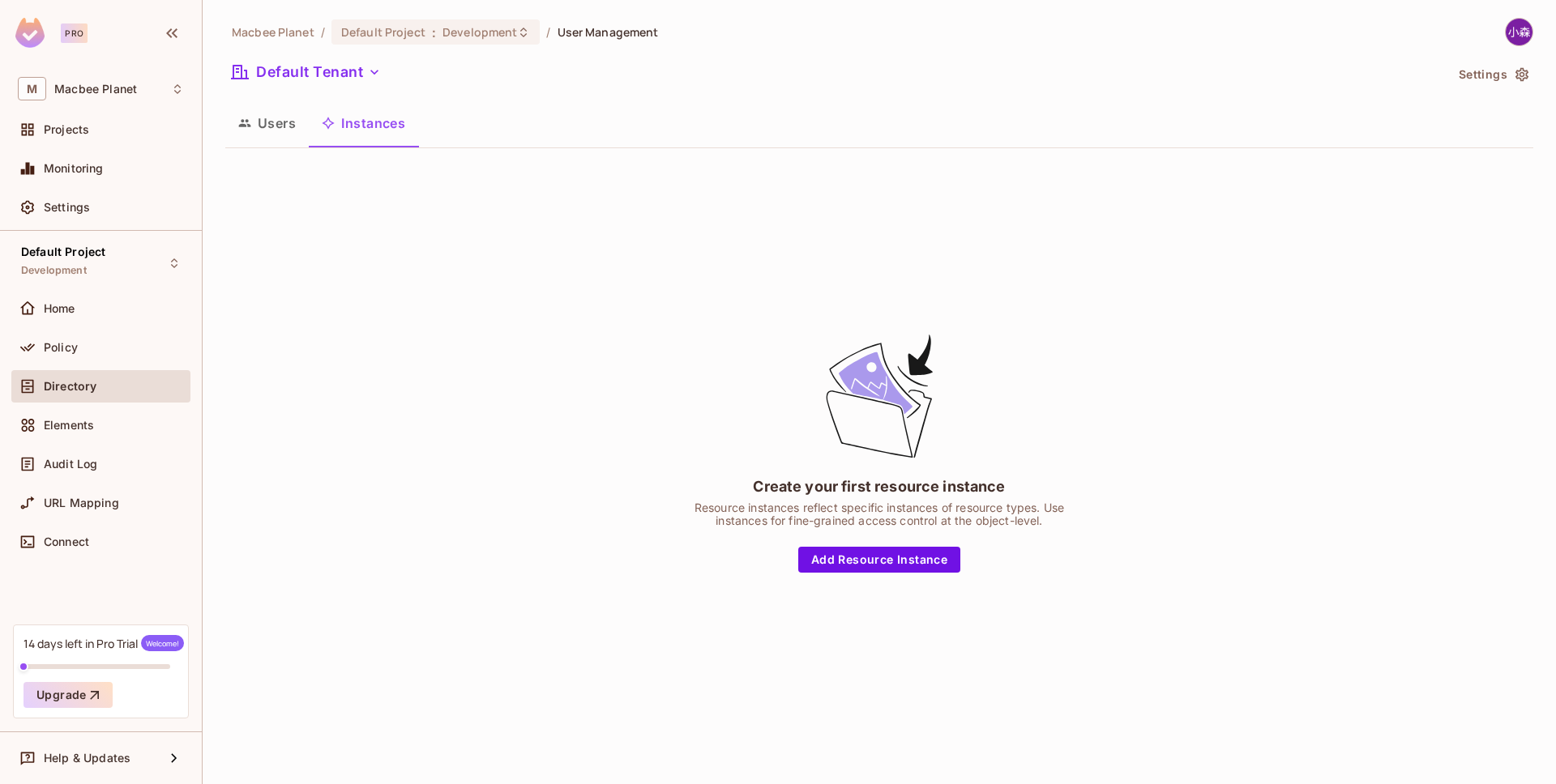
click at [269, 113] on button "Users" at bounding box center [267, 122] width 84 height 41
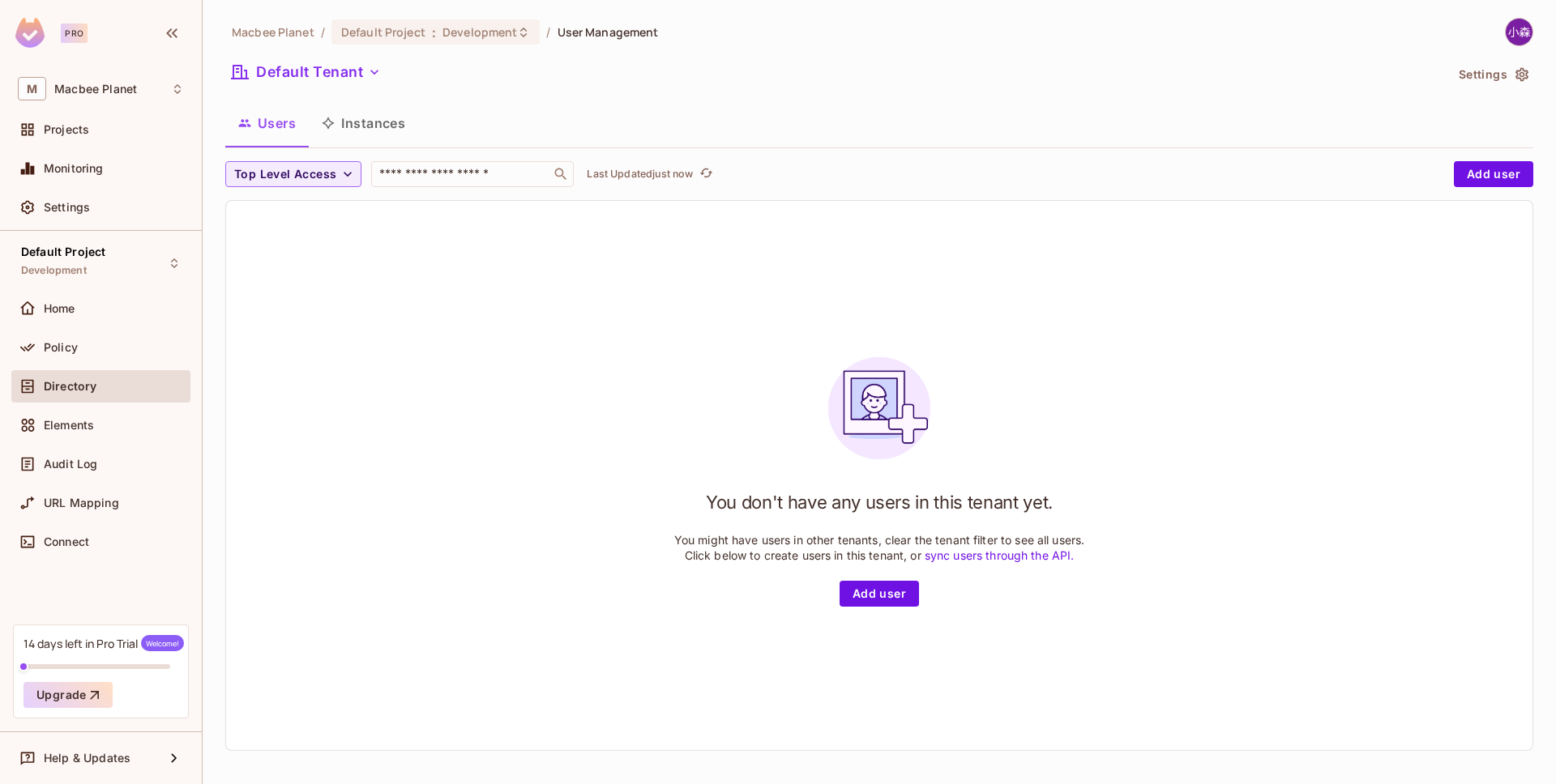
click at [344, 125] on button "Instances" at bounding box center [363, 122] width 110 height 41
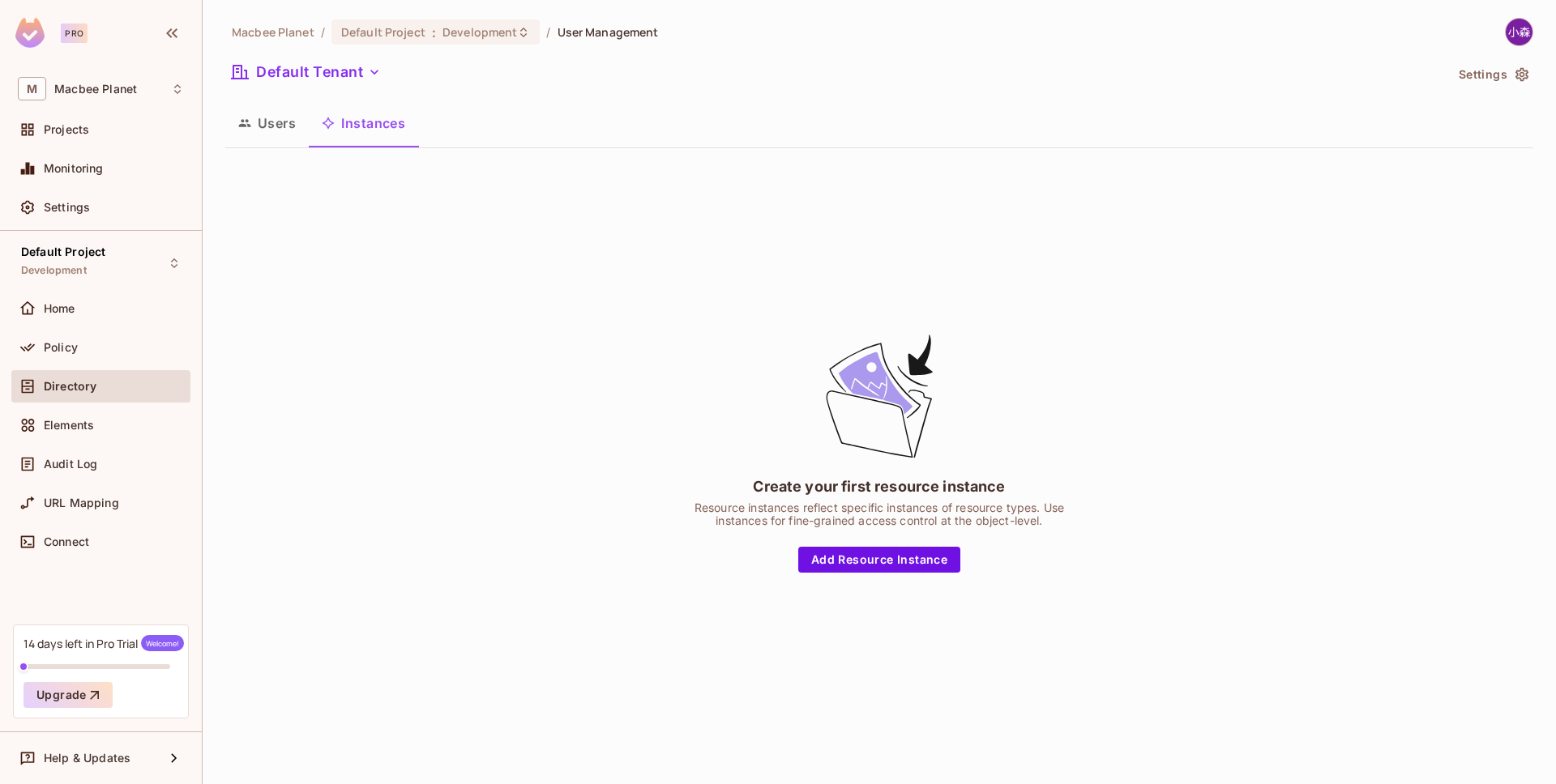
click at [249, 117] on icon "button" at bounding box center [244, 123] width 13 height 13
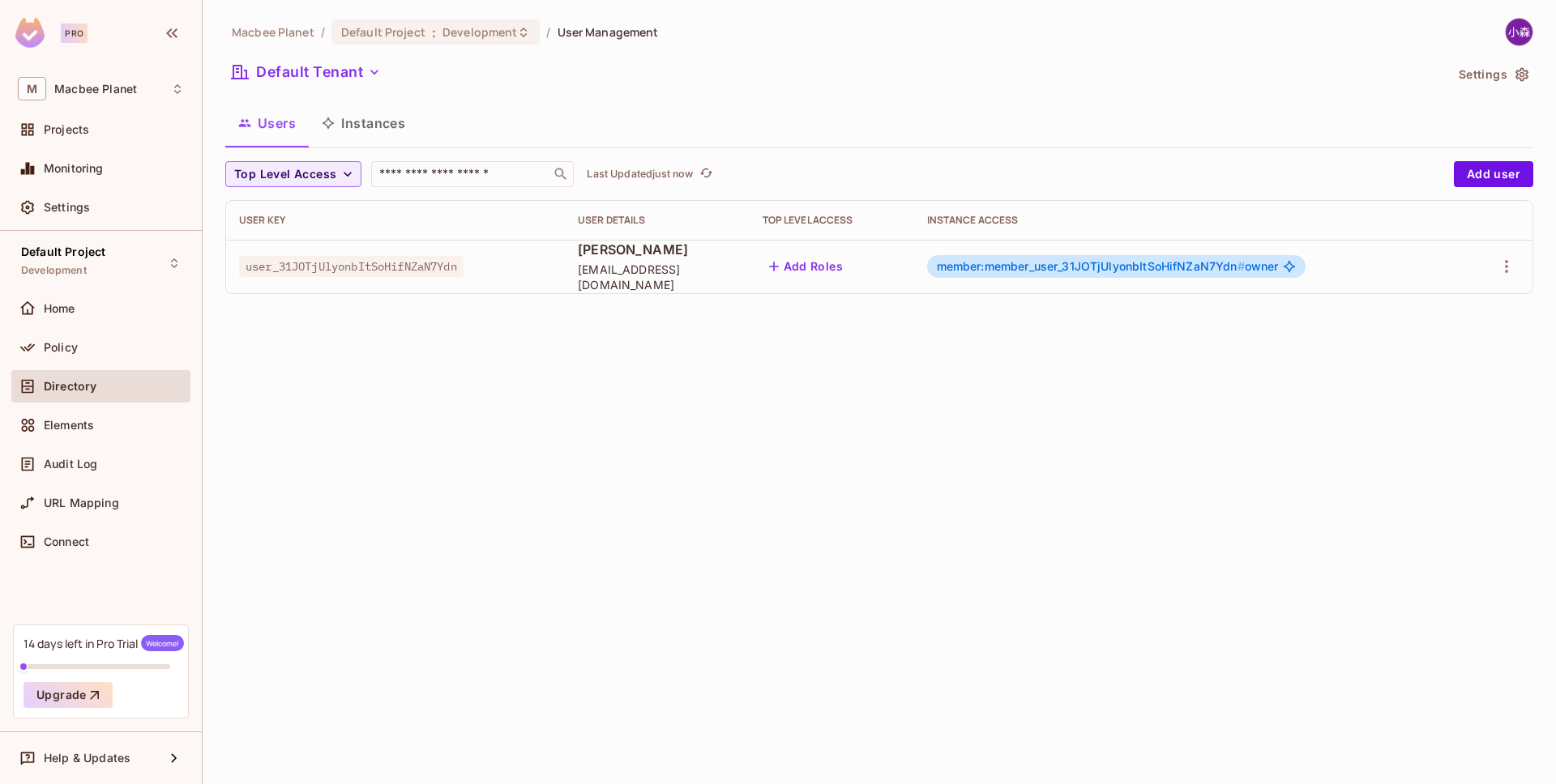
click at [1069, 269] on span "member:member_user_31JOTjUlyonbItSoHifNZaN7Ydn #" at bounding box center [1090, 266] width 308 height 14
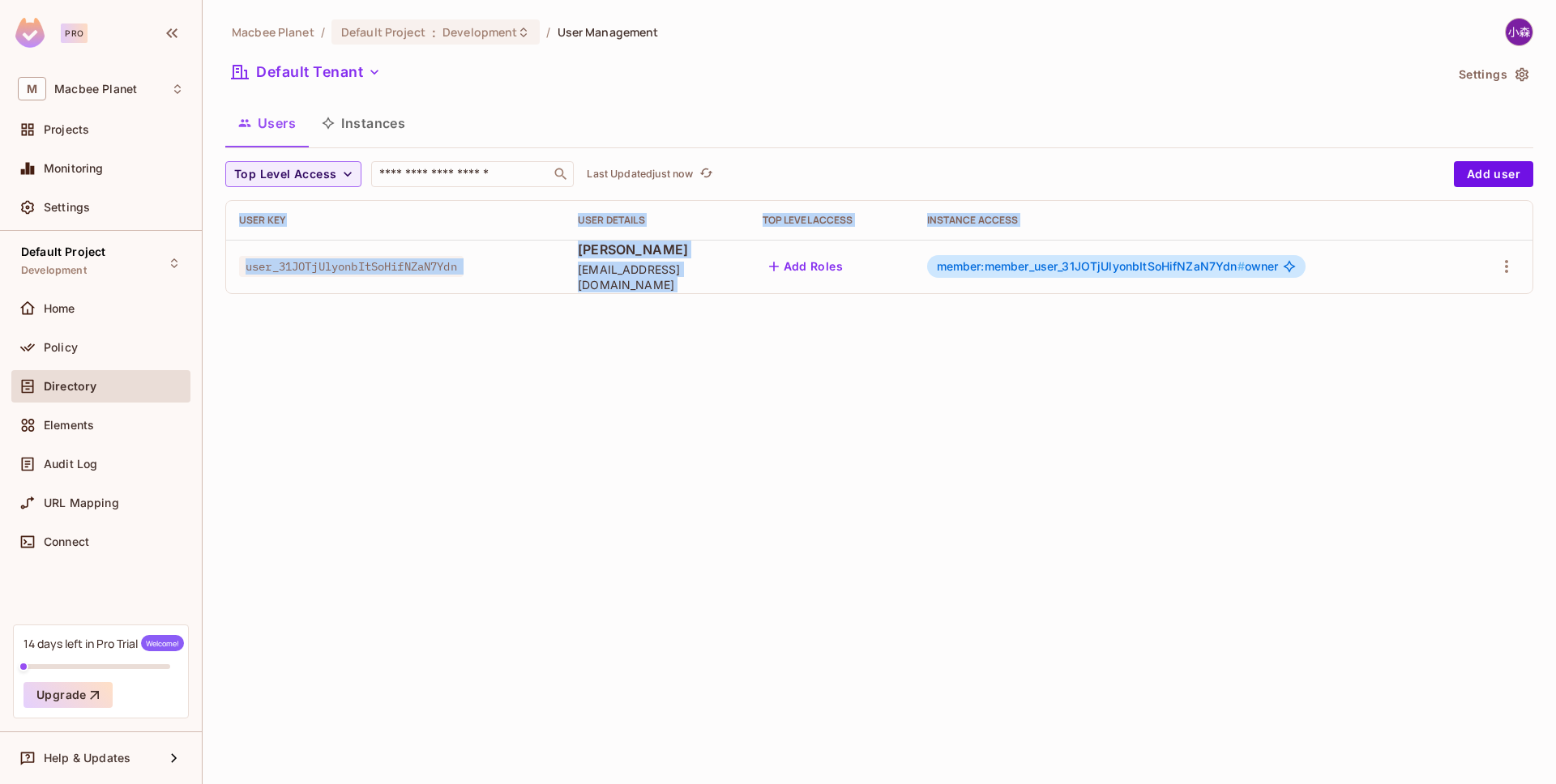
click at [1069, 269] on span "member:member_user_31JOTjUlyonbItSoHifNZaN7Ydn #" at bounding box center [1090, 266] width 308 height 14
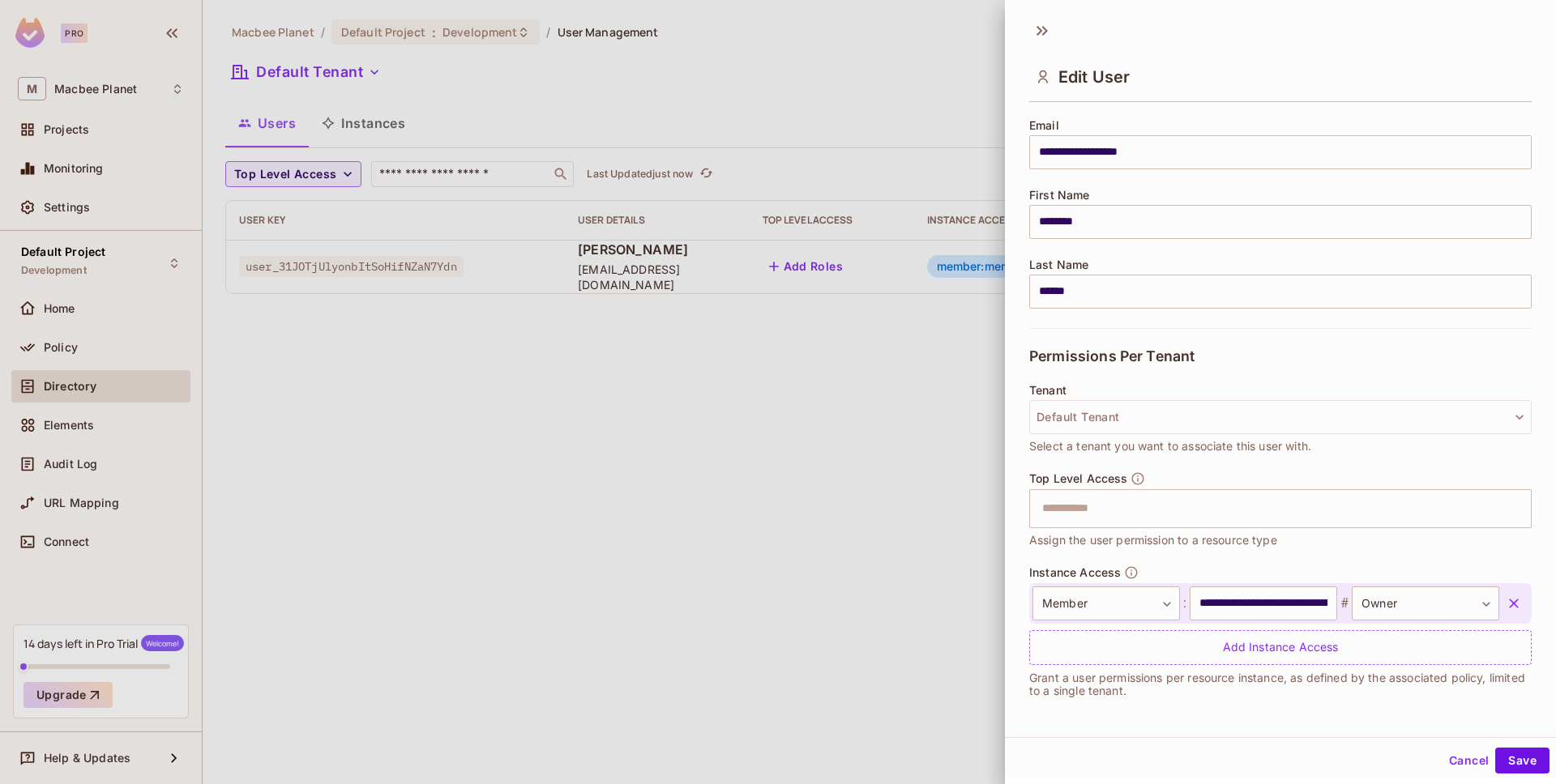
scroll to position [3, 0]
click at [1305, 613] on input "**********" at bounding box center [1263, 601] width 147 height 34
click at [927, 547] on div at bounding box center [778, 392] width 1556 height 784
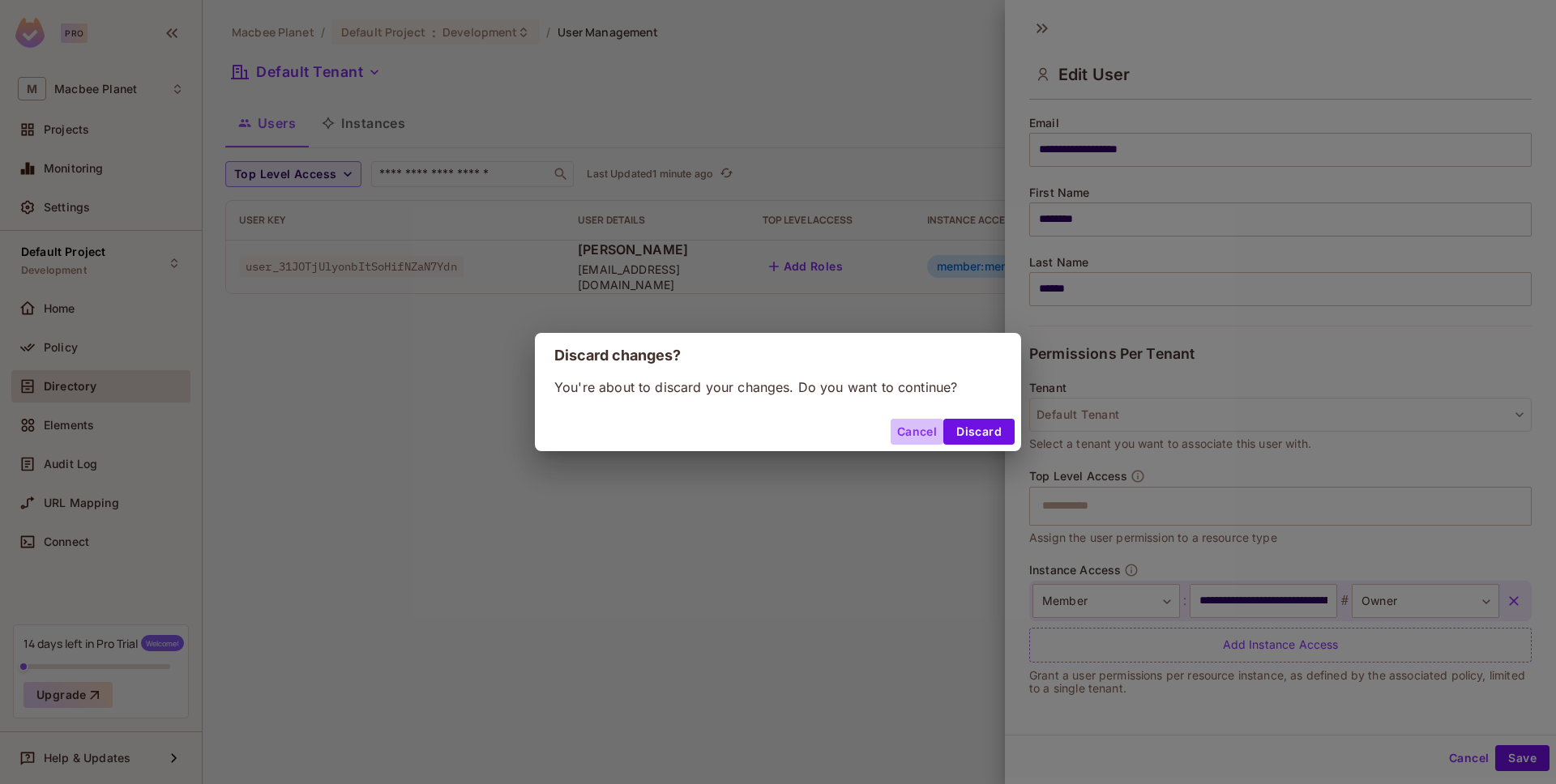
click at [943, 423] on button "Cancel" at bounding box center [917, 432] width 53 height 26
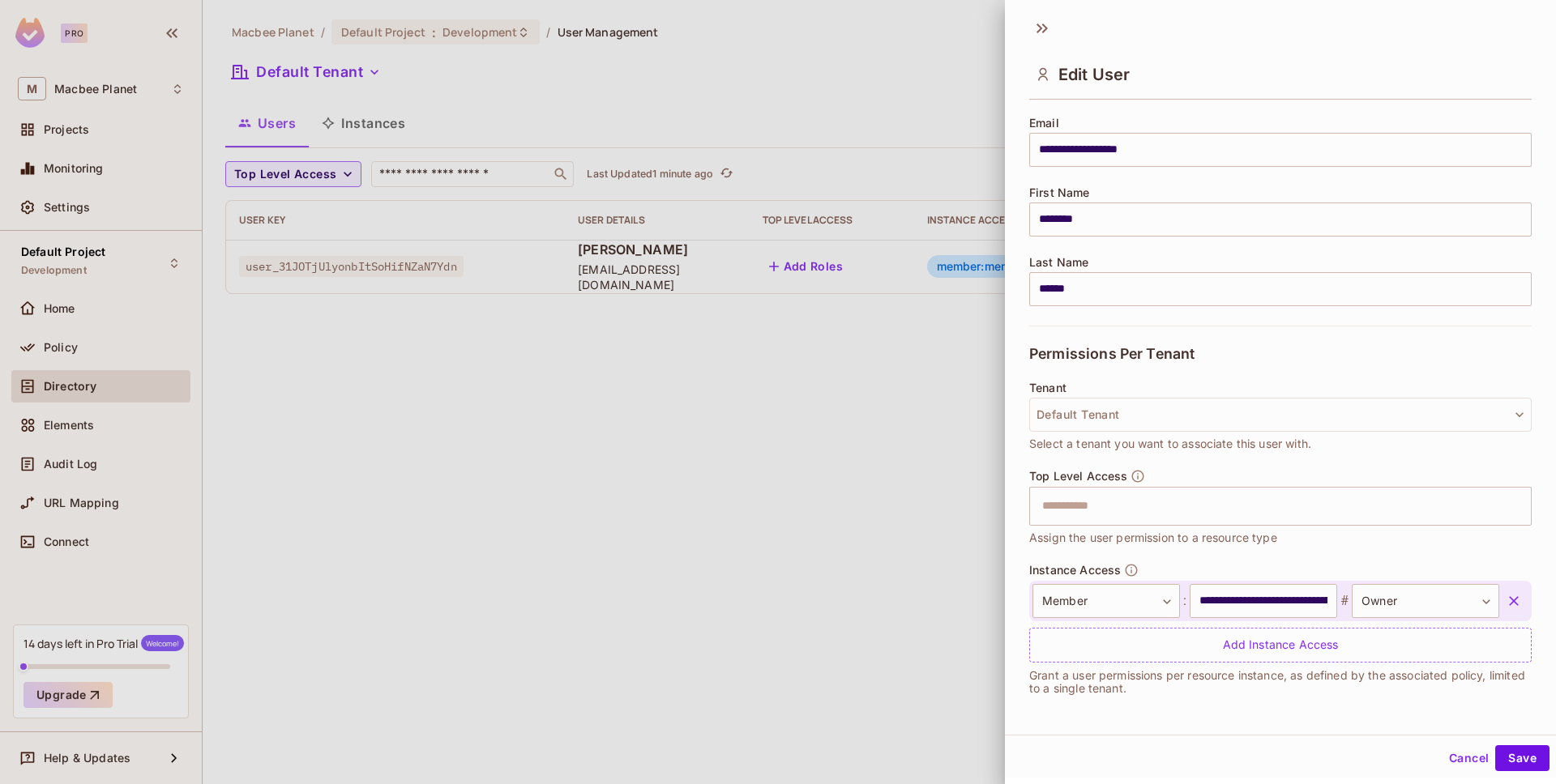
click at [957, 427] on div at bounding box center [778, 392] width 1556 height 784
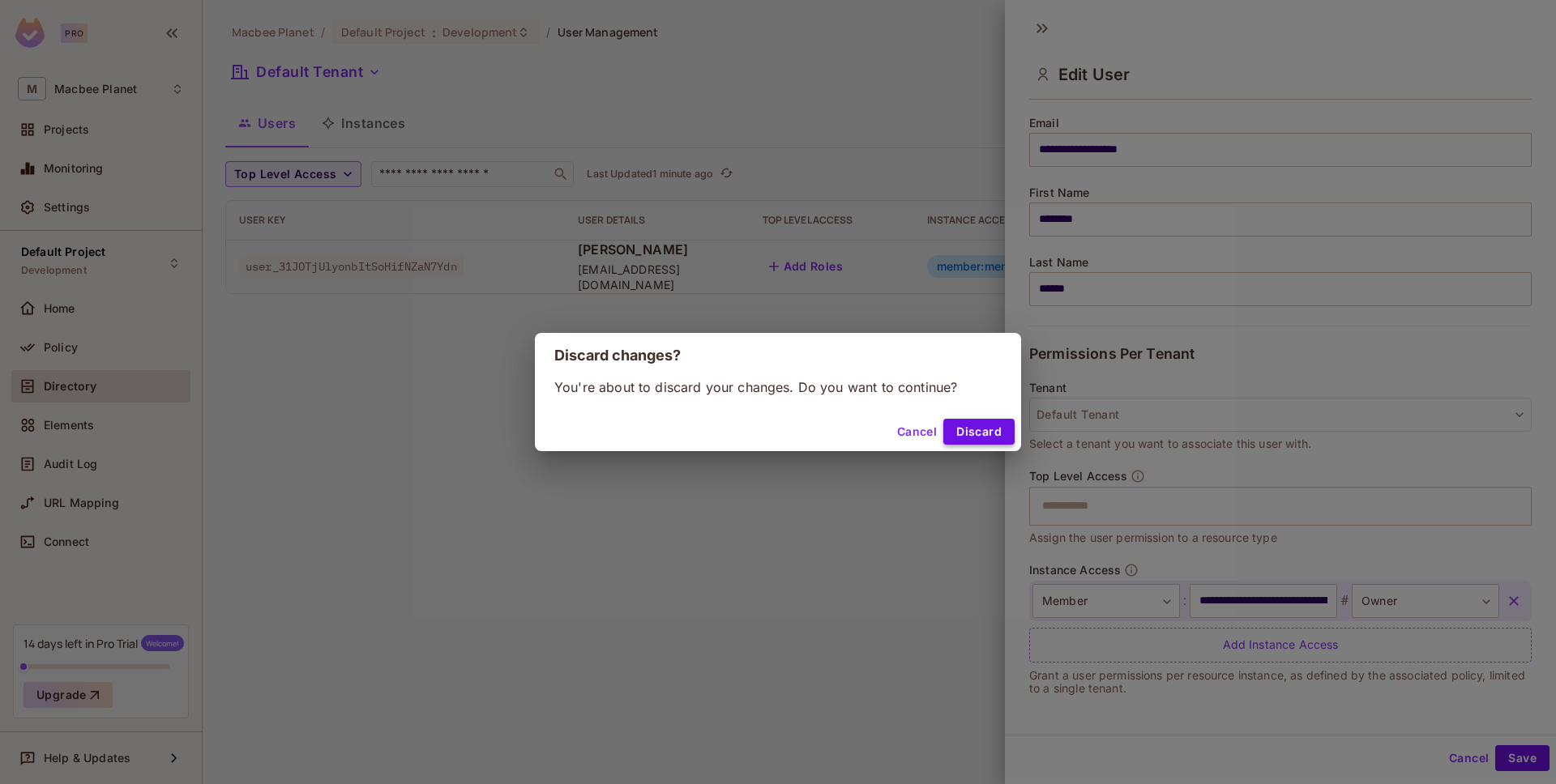
click at [1013, 427] on button "Discard" at bounding box center [979, 432] width 72 height 26
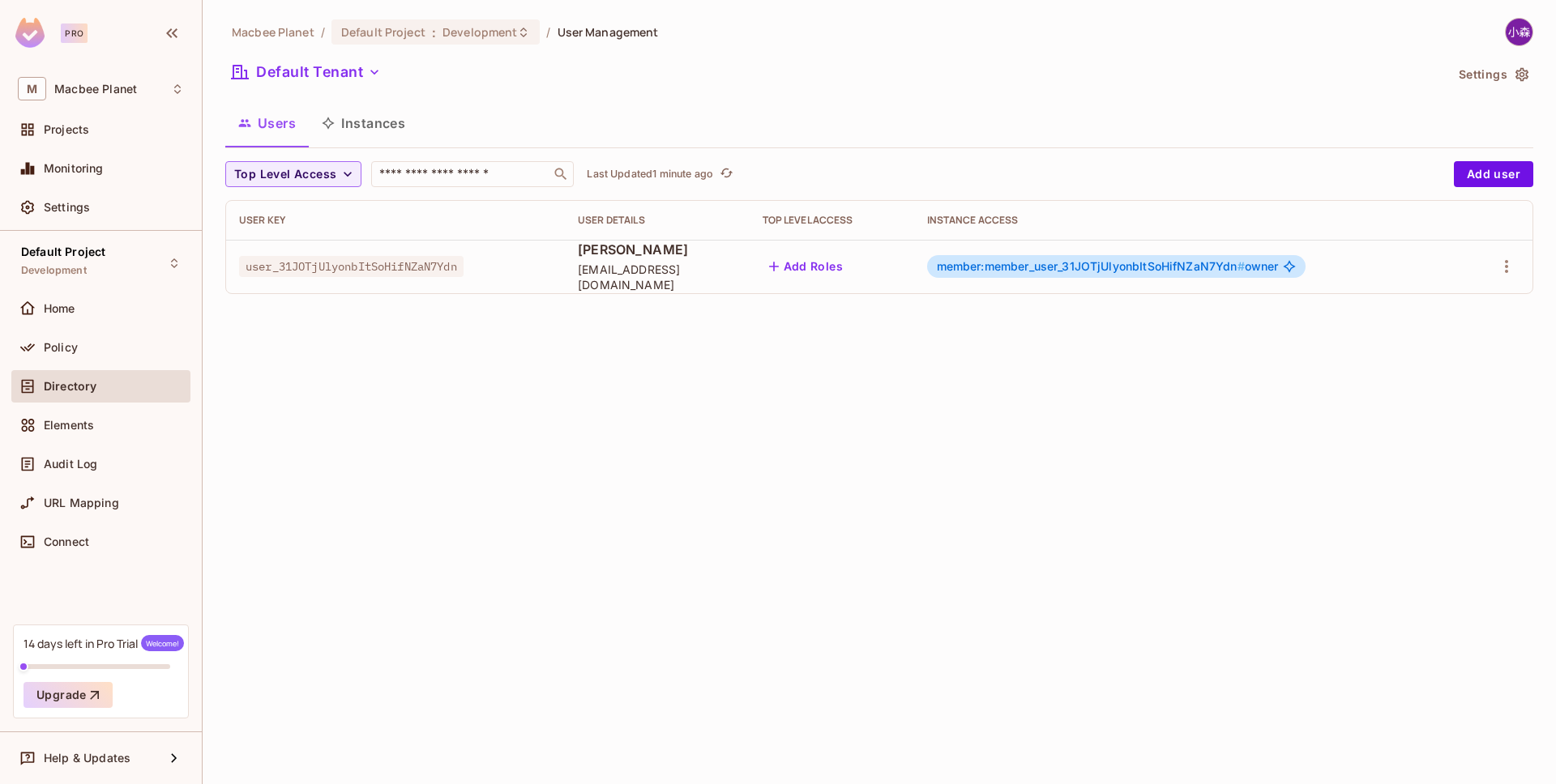
click at [354, 111] on button "Instances" at bounding box center [363, 122] width 110 height 41
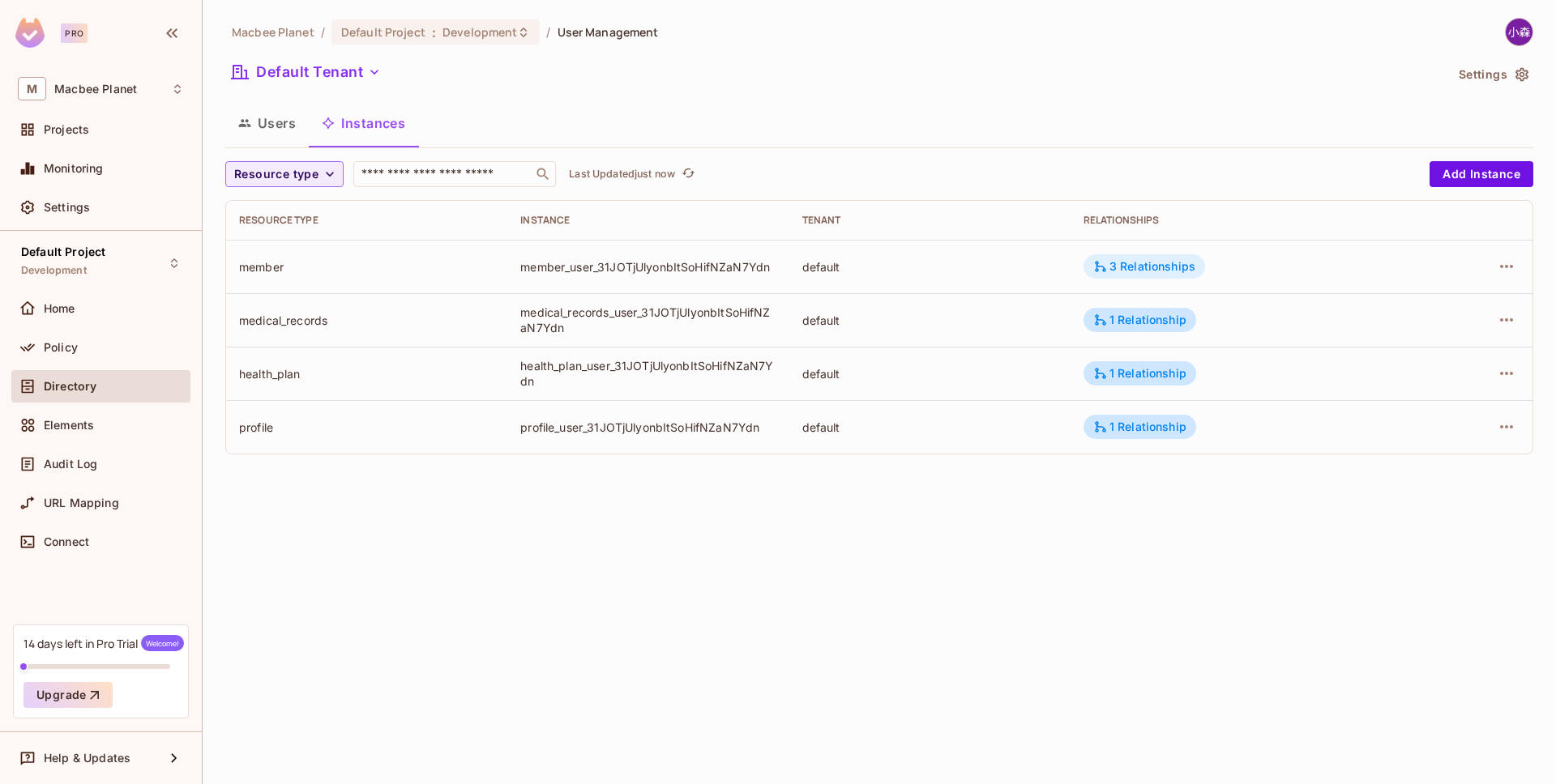
click at [1146, 272] on div "3 Relationships" at bounding box center [1144, 267] width 102 height 15
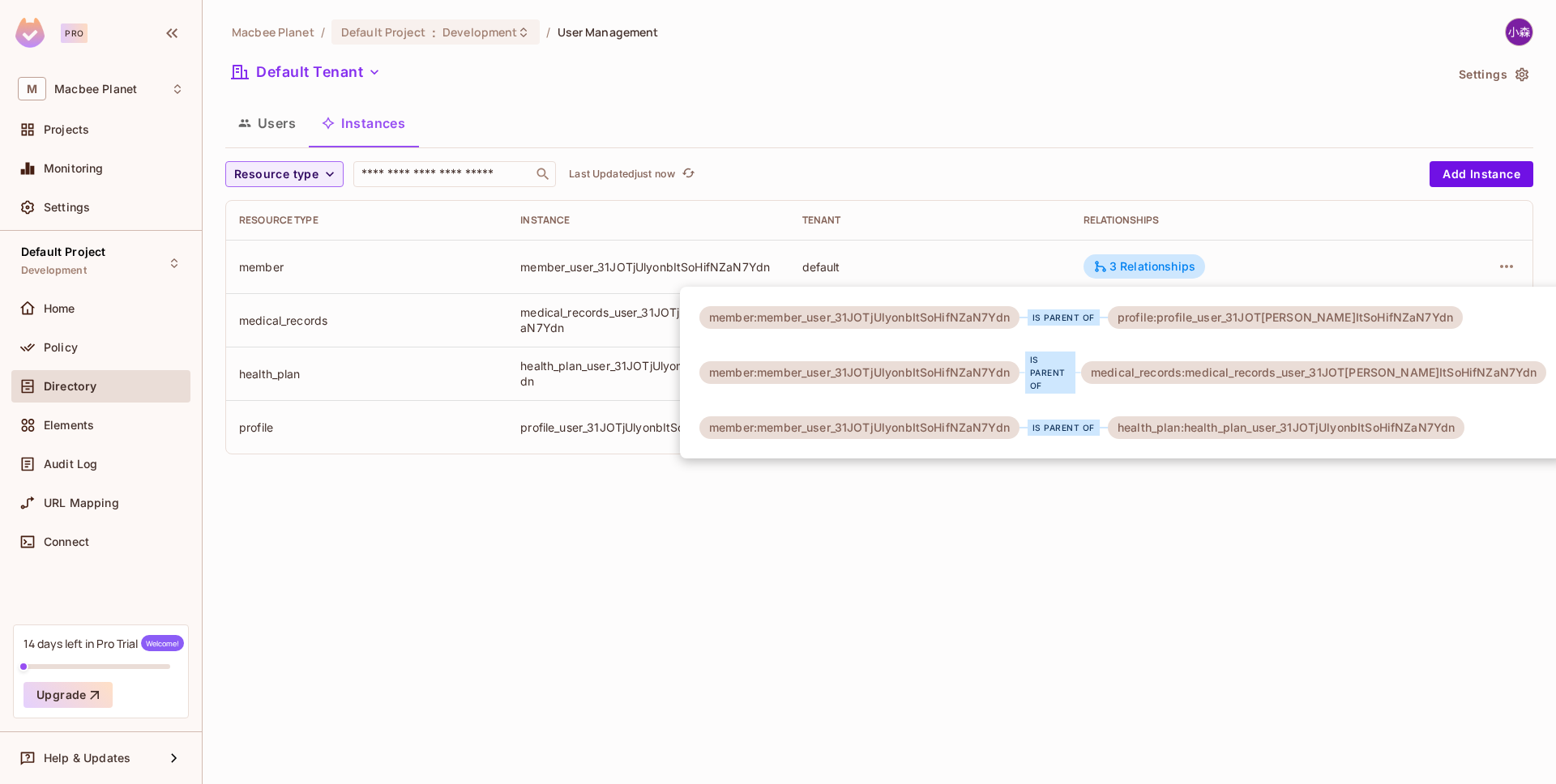
click at [502, 505] on div at bounding box center [778, 392] width 1556 height 784
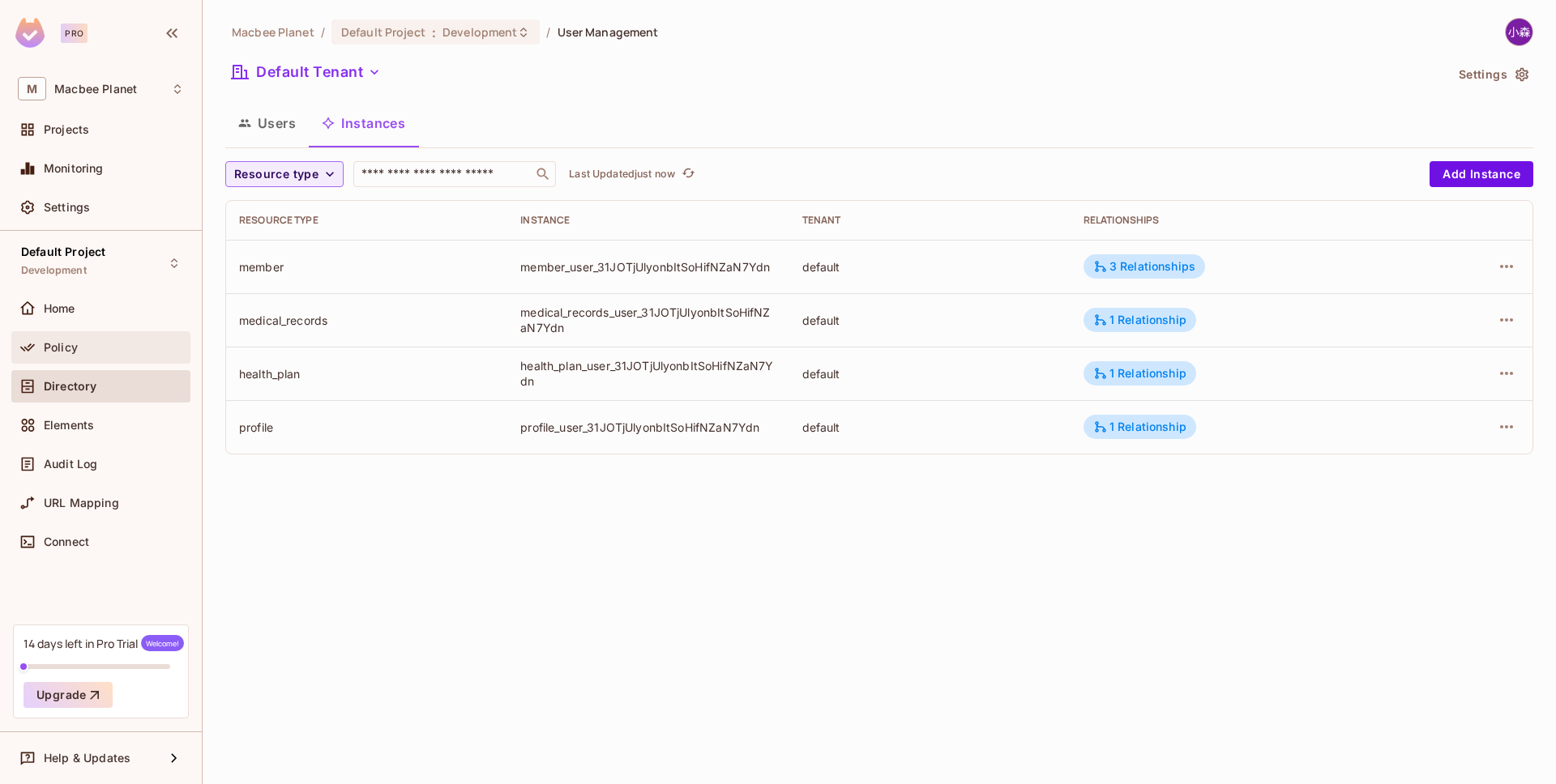
click at [94, 350] on div "Policy" at bounding box center [113, 348] width 140 height 13
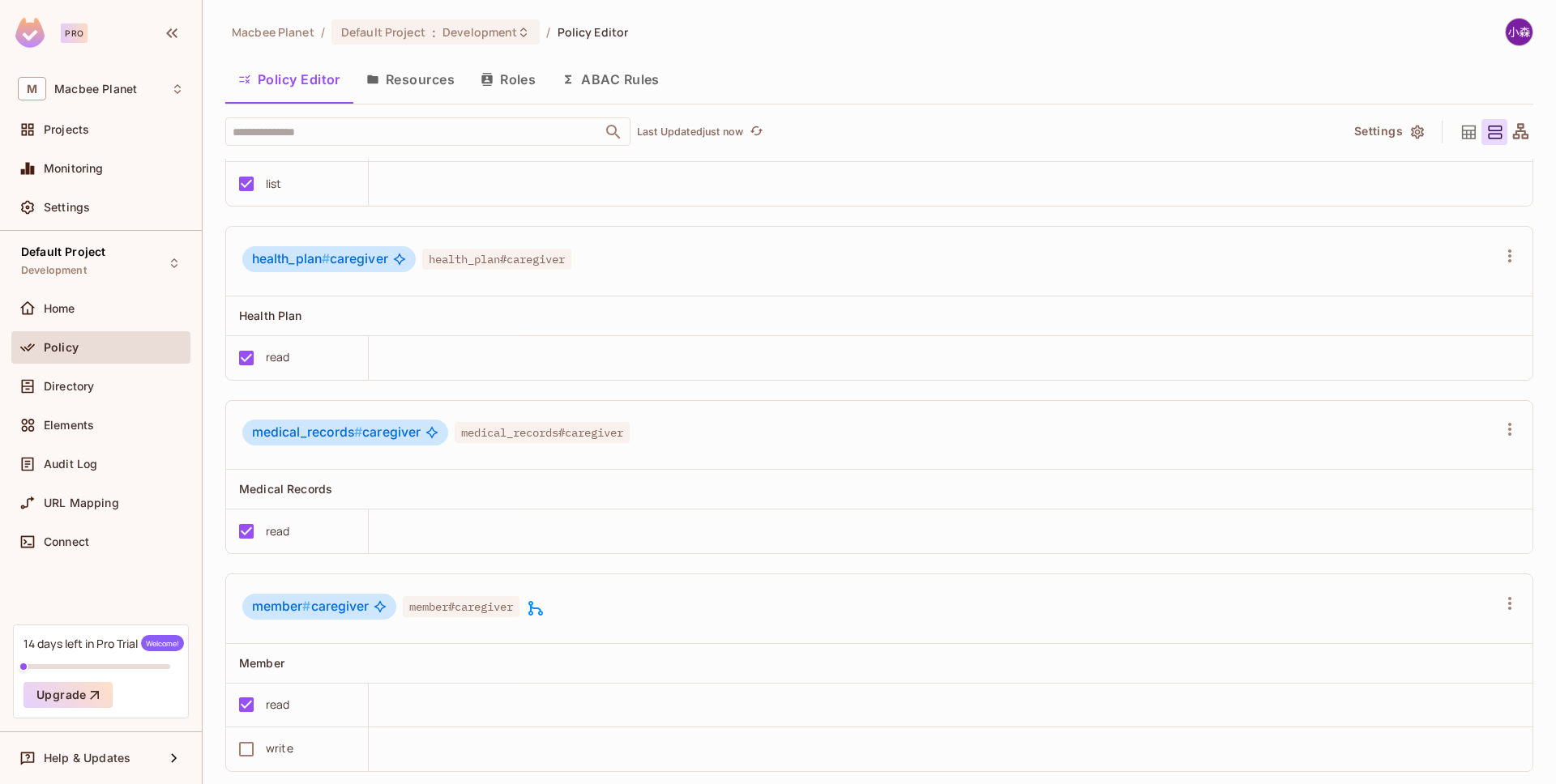
scroll to position [206, 0]
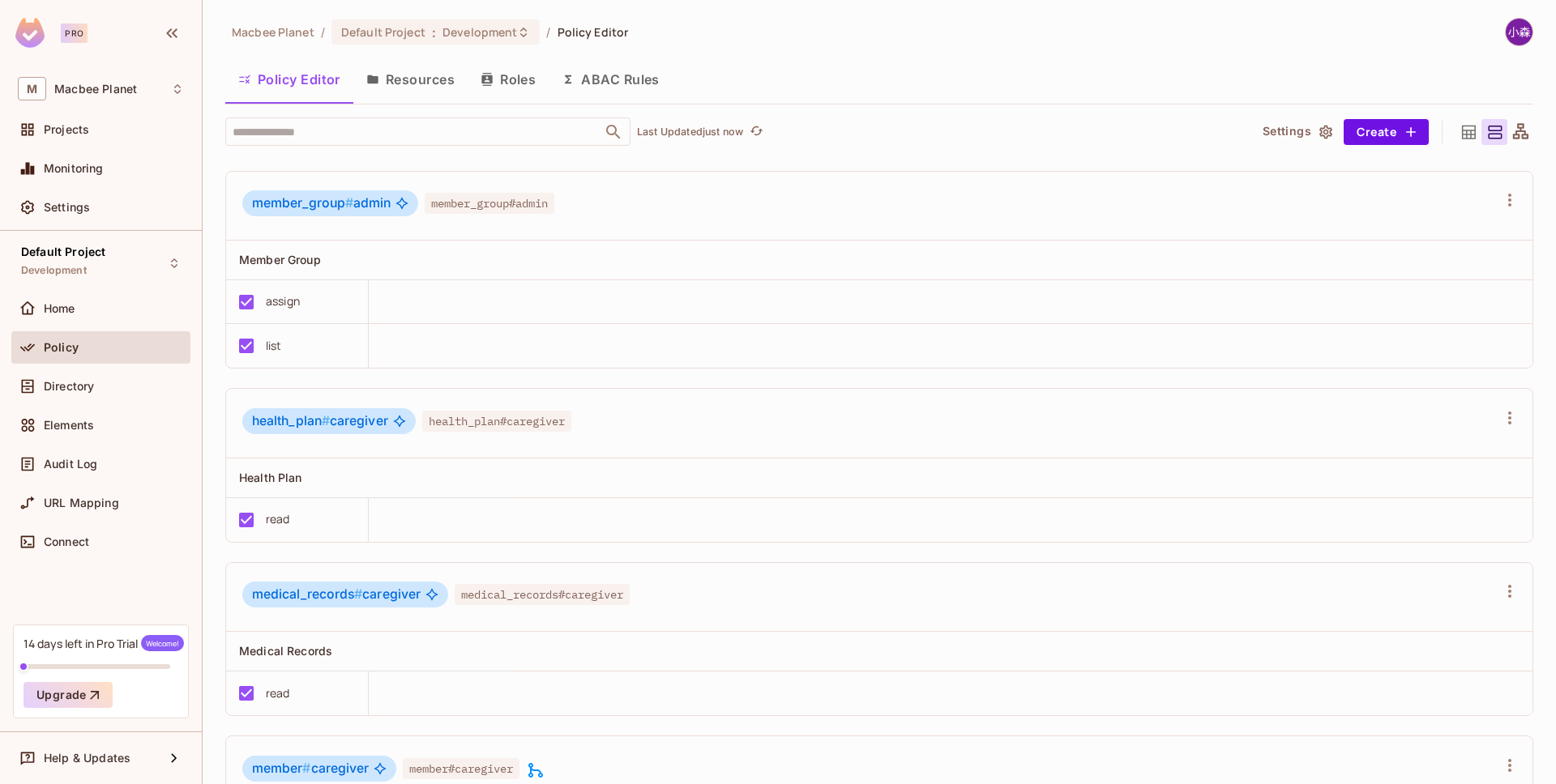
click at [438, 84] on button "Resources" at bounding box center [410, 79] width 114 height 41
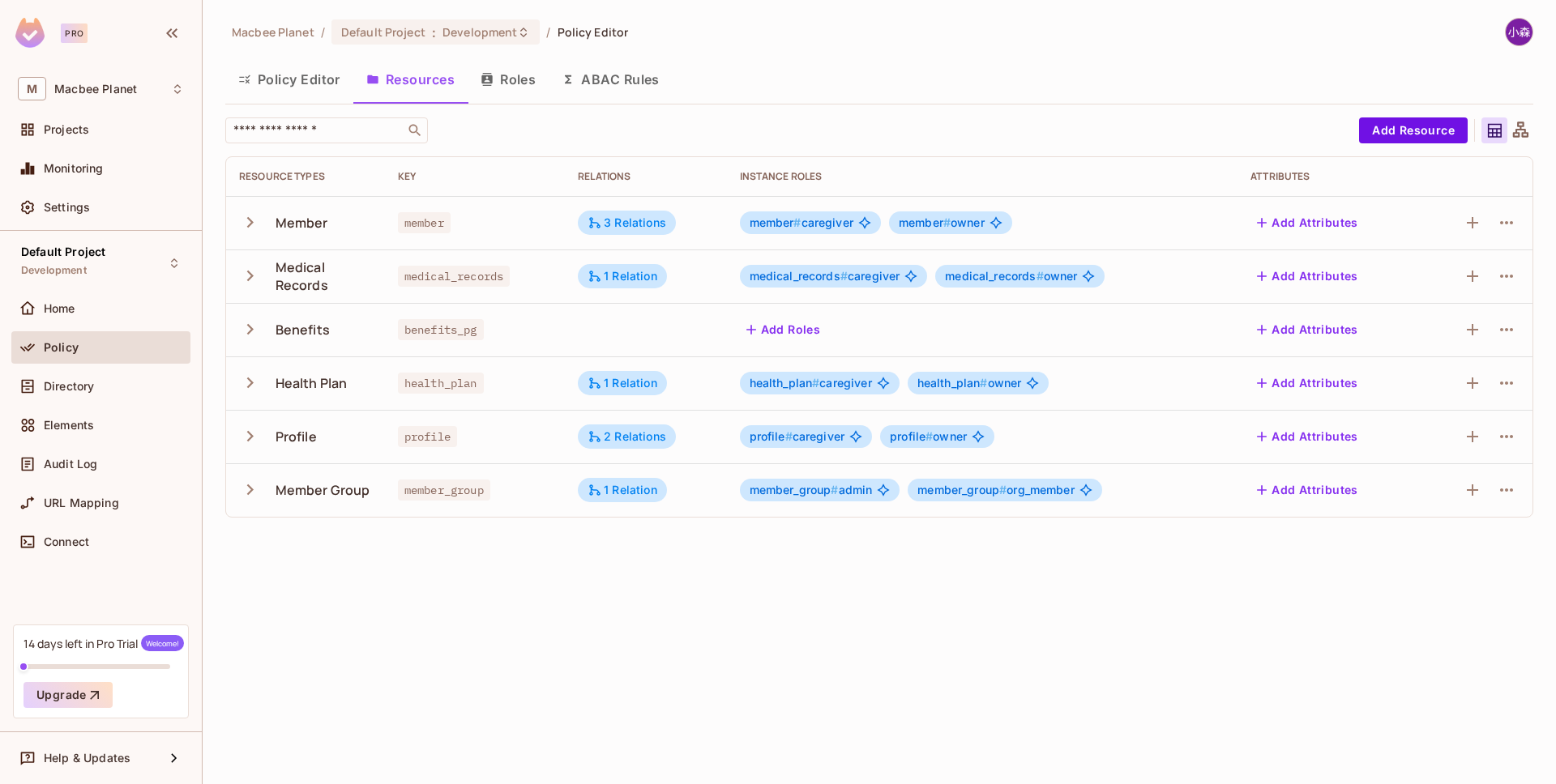
click at [303, 73] on button "Policy Editor" at bounding box center [289, 79] width 128 height 41
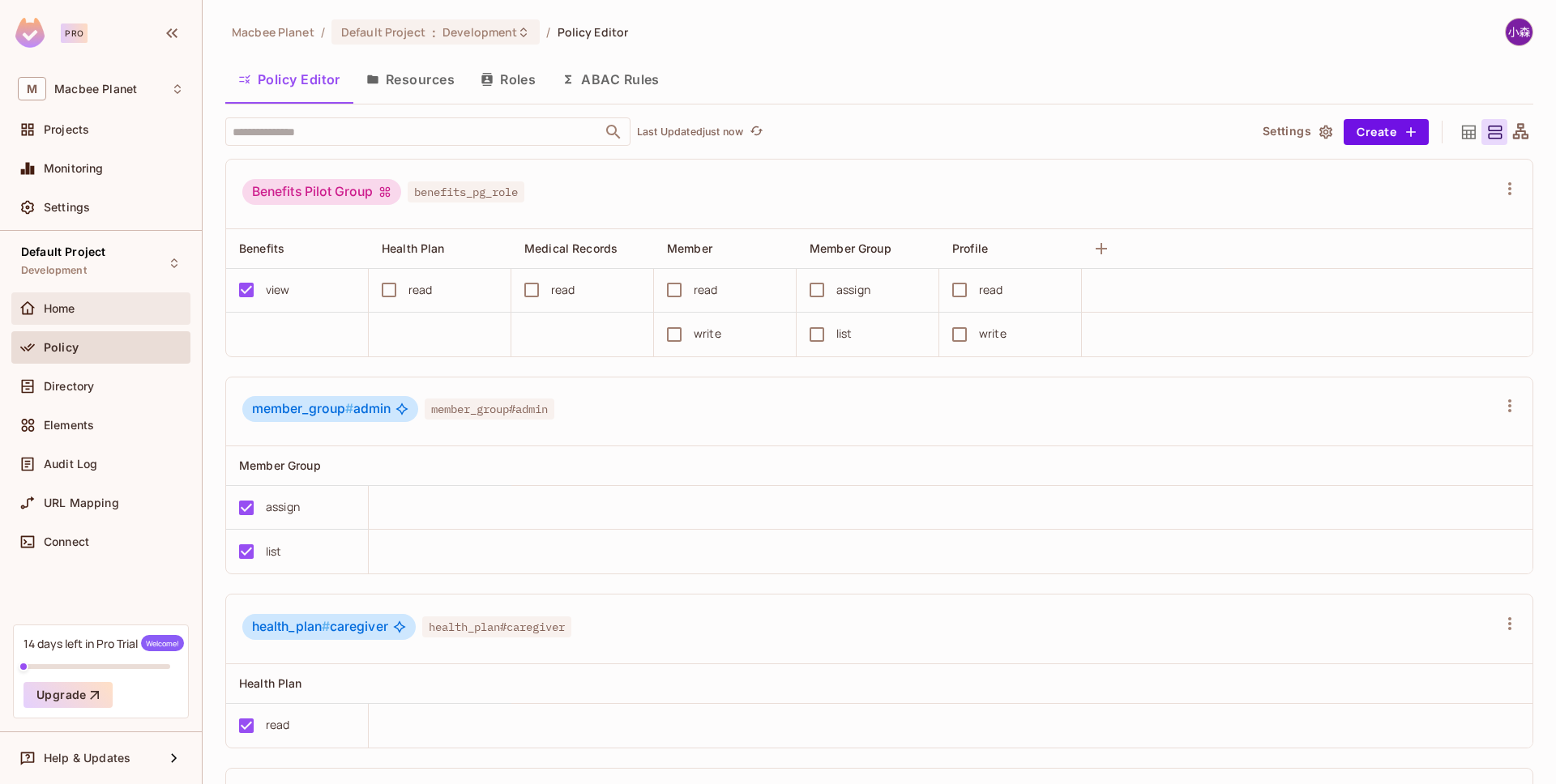
click at [73, 297] on div "Home" at bounding box center [100, 309] width 179 height 33
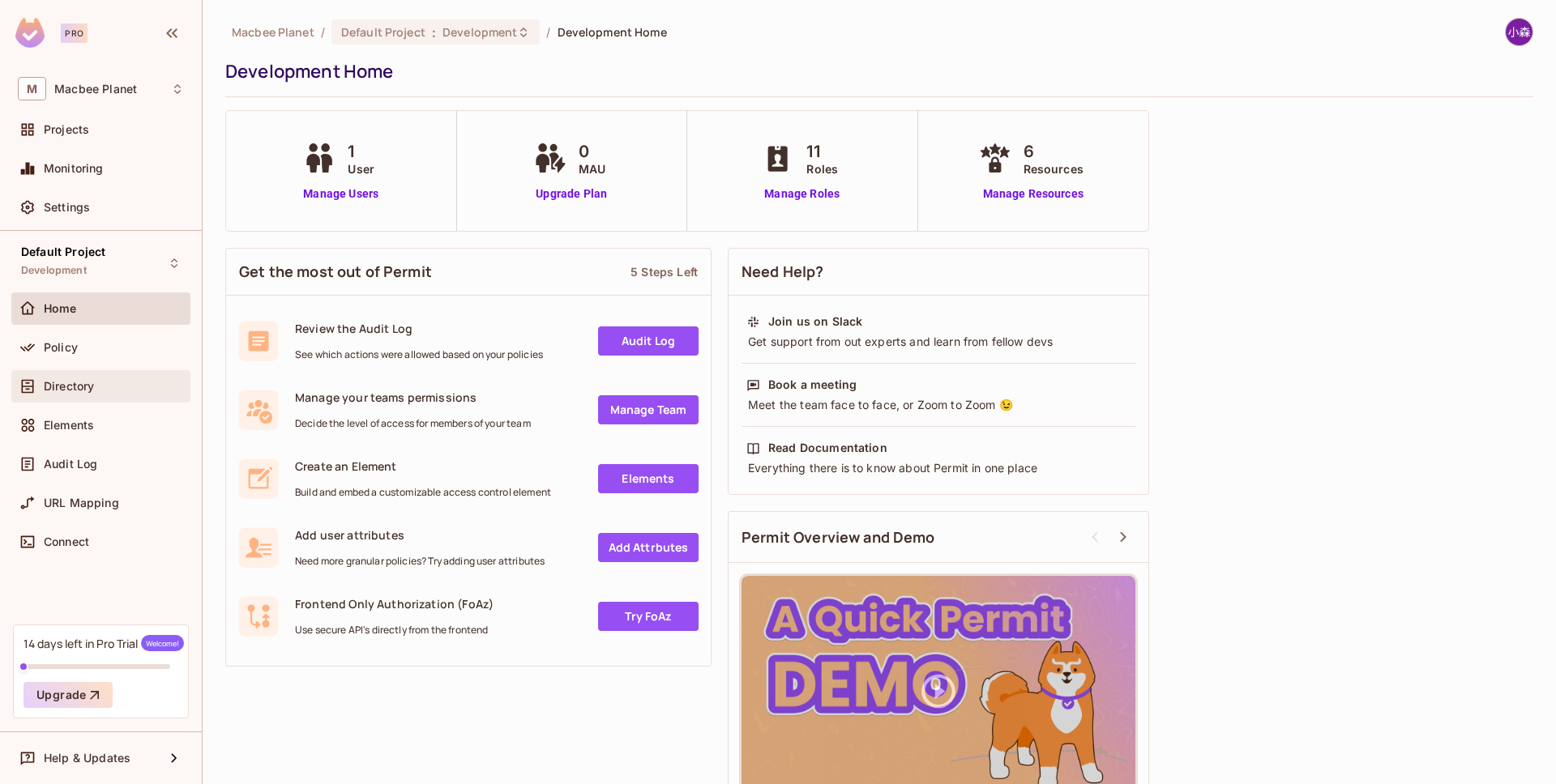
click at [133, 382] on div "Directory" at bounding box center [113, 387] width 140 height 13
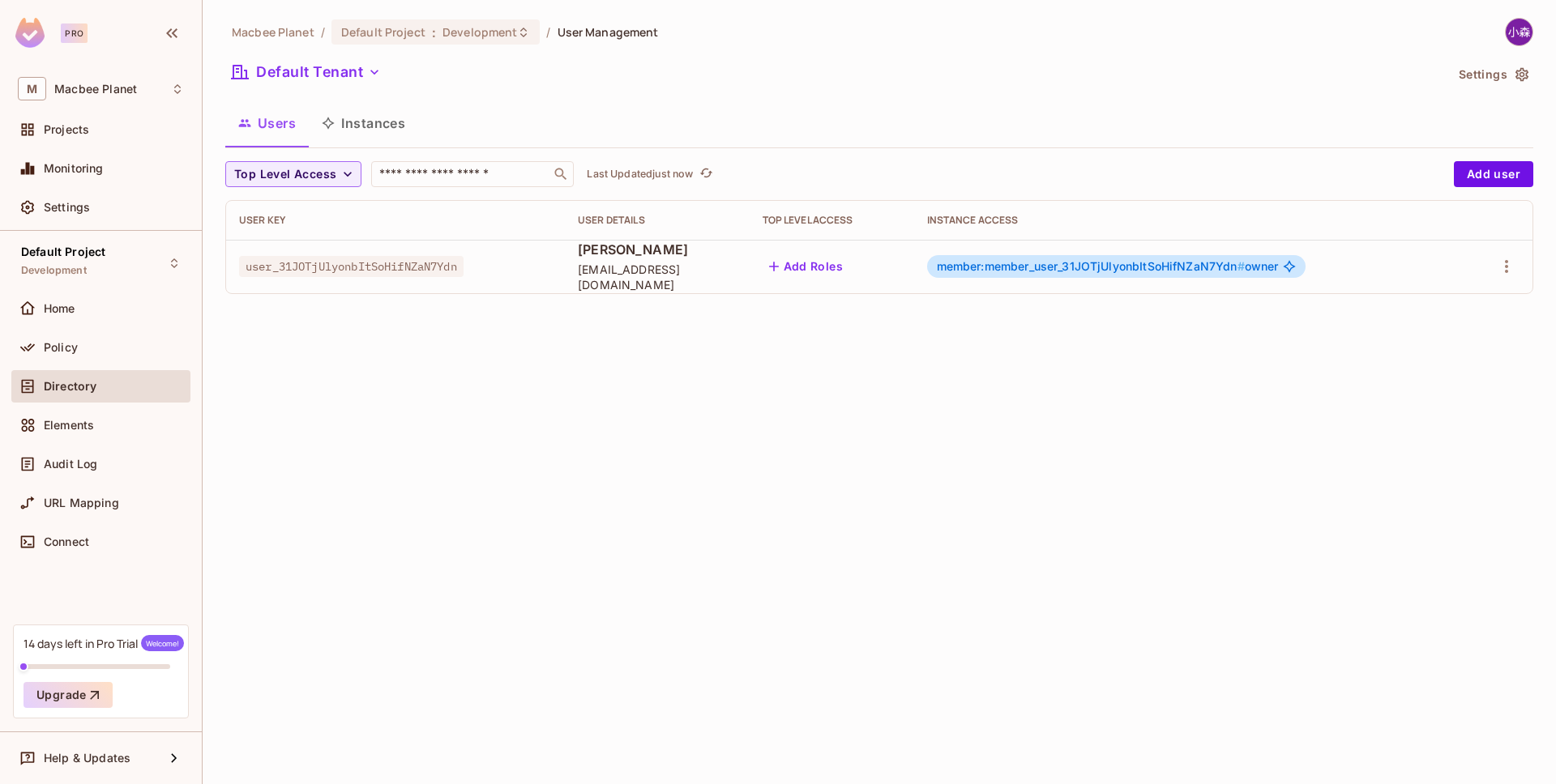
click at [1079, 270] on span "member:member_user_31JOTjUlyonbItSoHifNZaN7Ydn #" at bounding box center [1090, 266] width 308 height 14
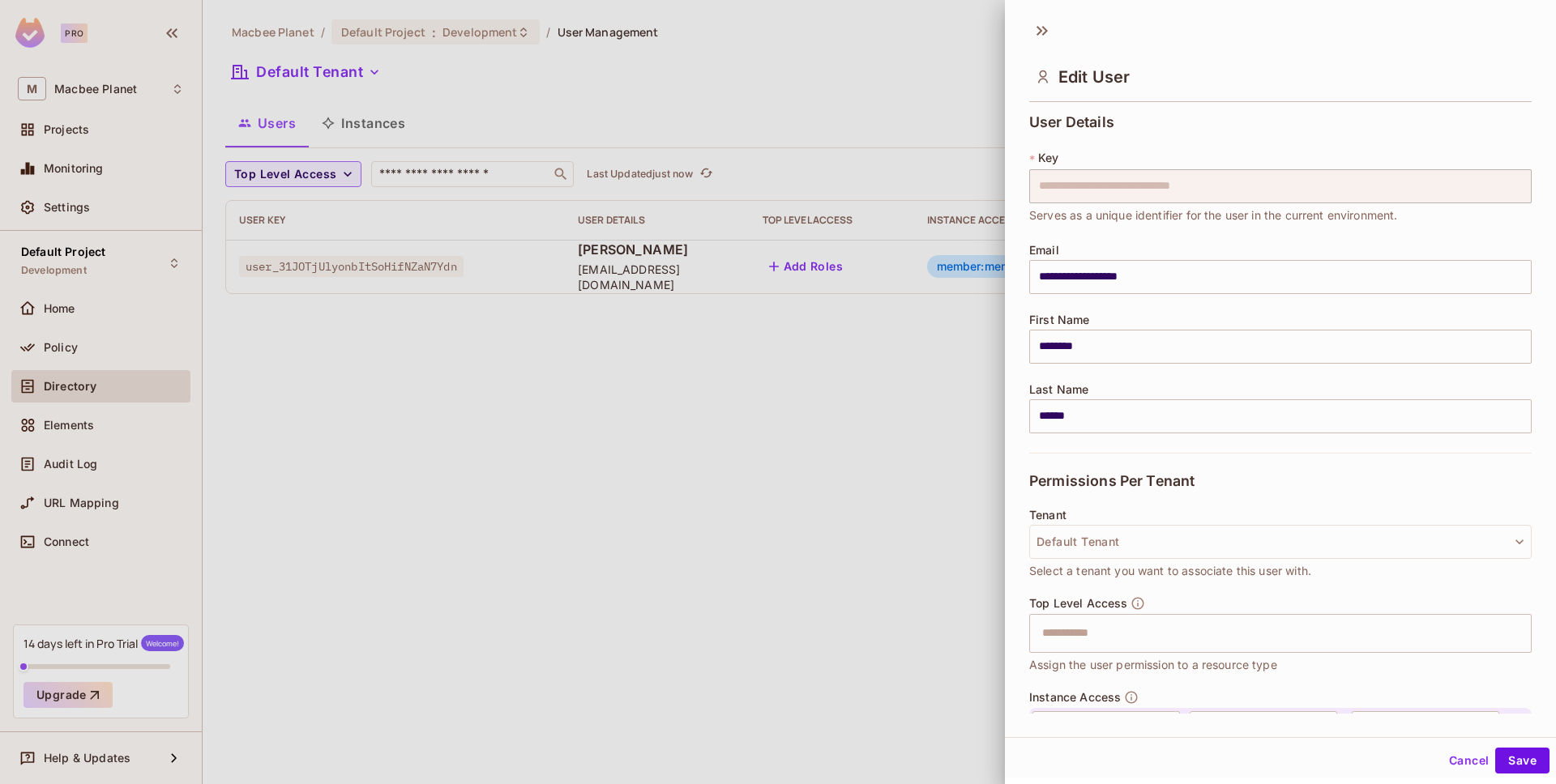
scroll to position [124, 0]
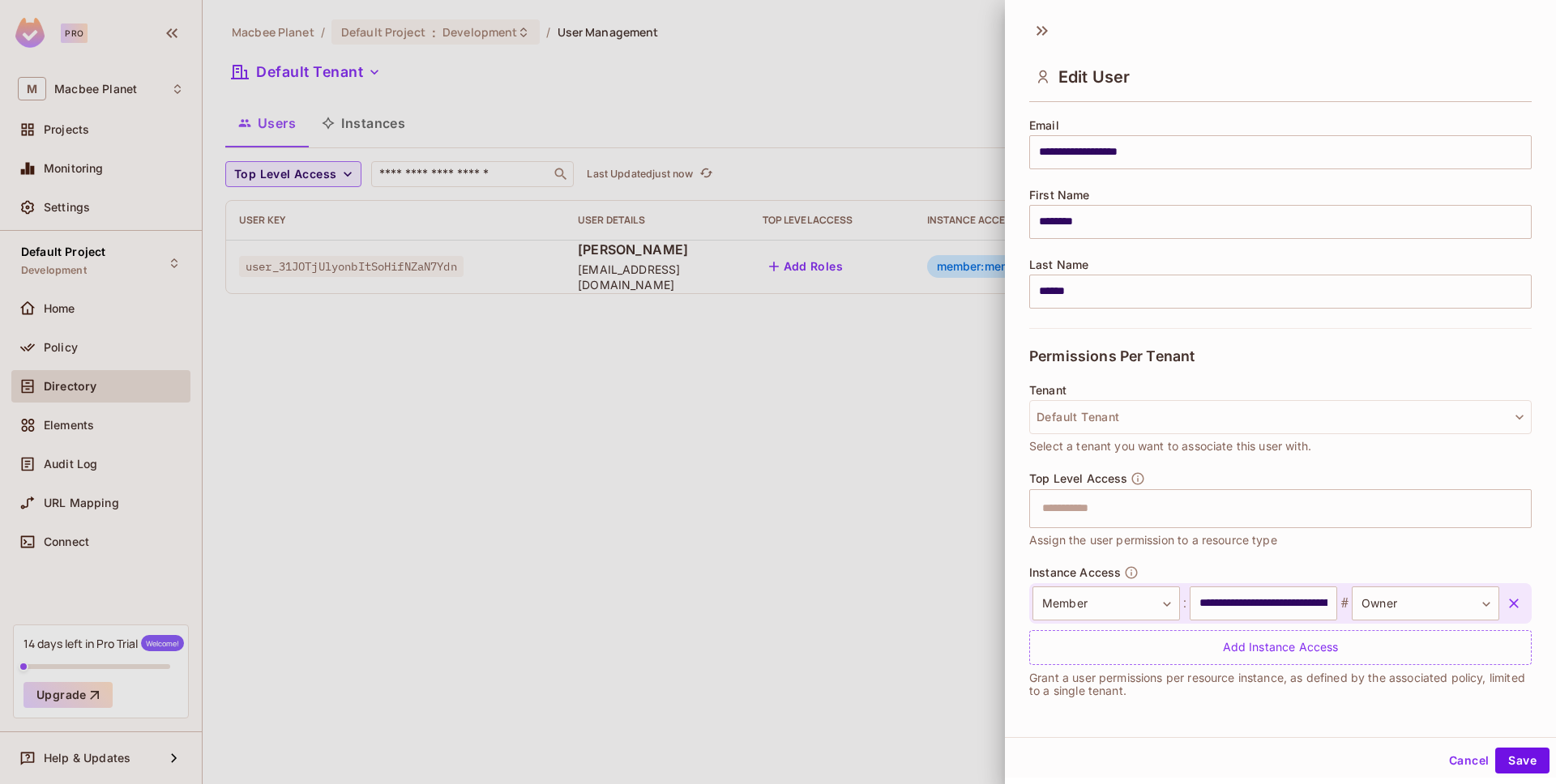
click at [889, 502] on div at bounding box center [778, 392] width 1556 height 784
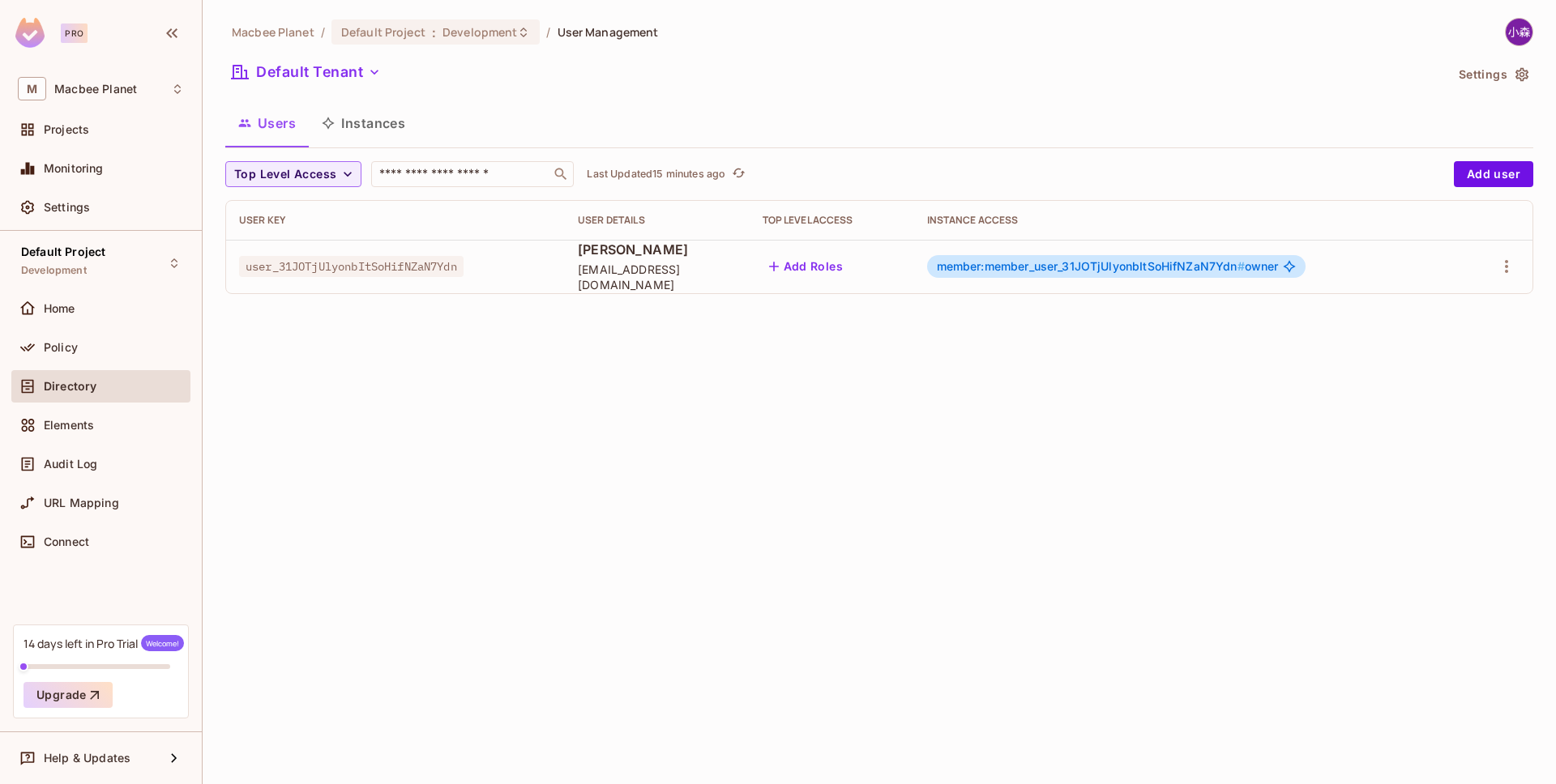
click at [387, 272] on span "user_31JOTjUlyonbItSoHifNZaN7Ydn" at bounding box center [350, 266] width 224 height 21
click at [627, 259] on span "[PERSON_NAME]" at bounding box center [656, 250] width 158 height 18
click at [1512, 257] on icon "button" at bounding box center [1506, 266] width 19 height 19
click at [1465, 290] on li "Edit" at bounding box center [1436, 303] width 143 height 35
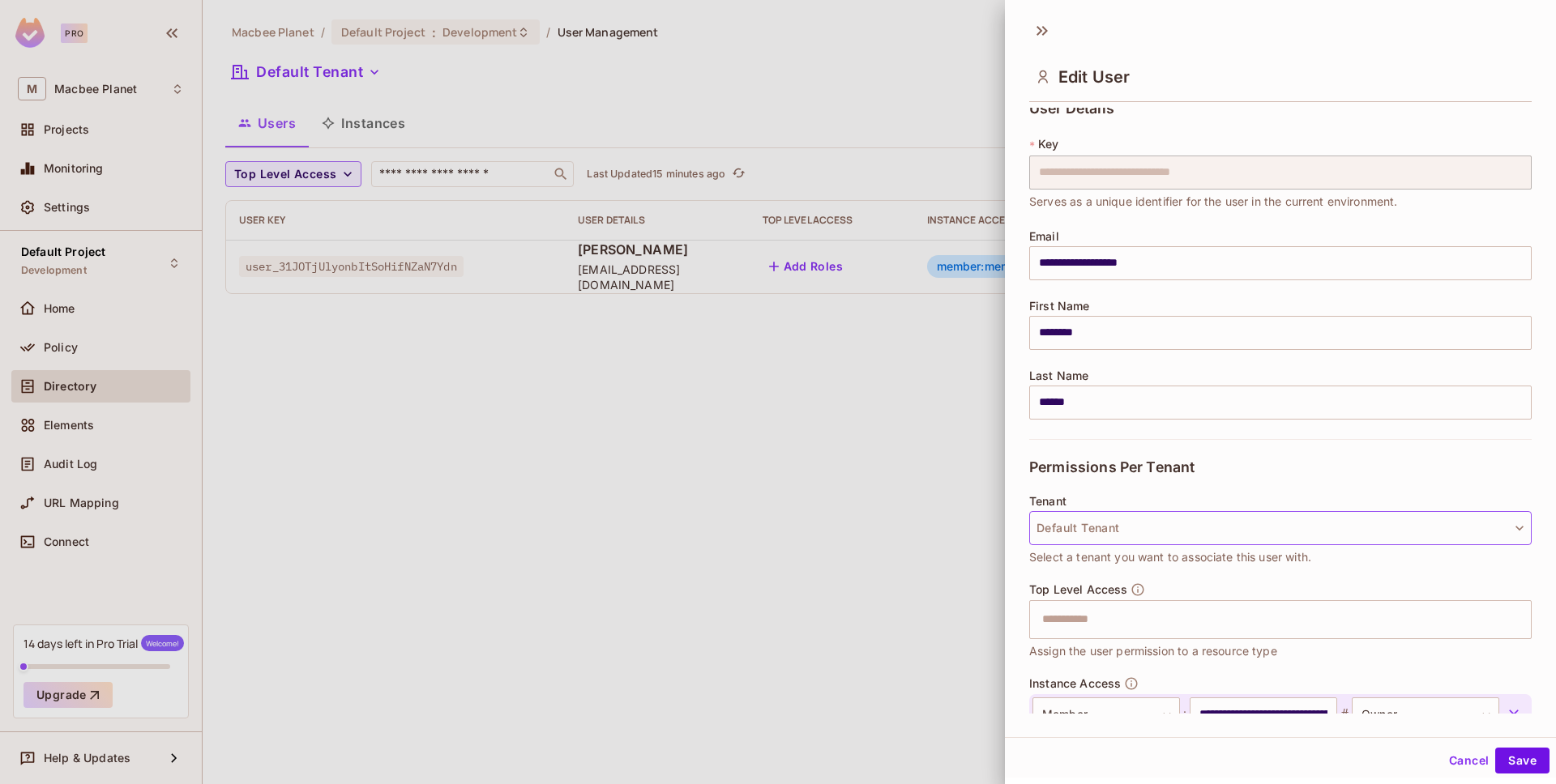
scroll to position [0, 0]
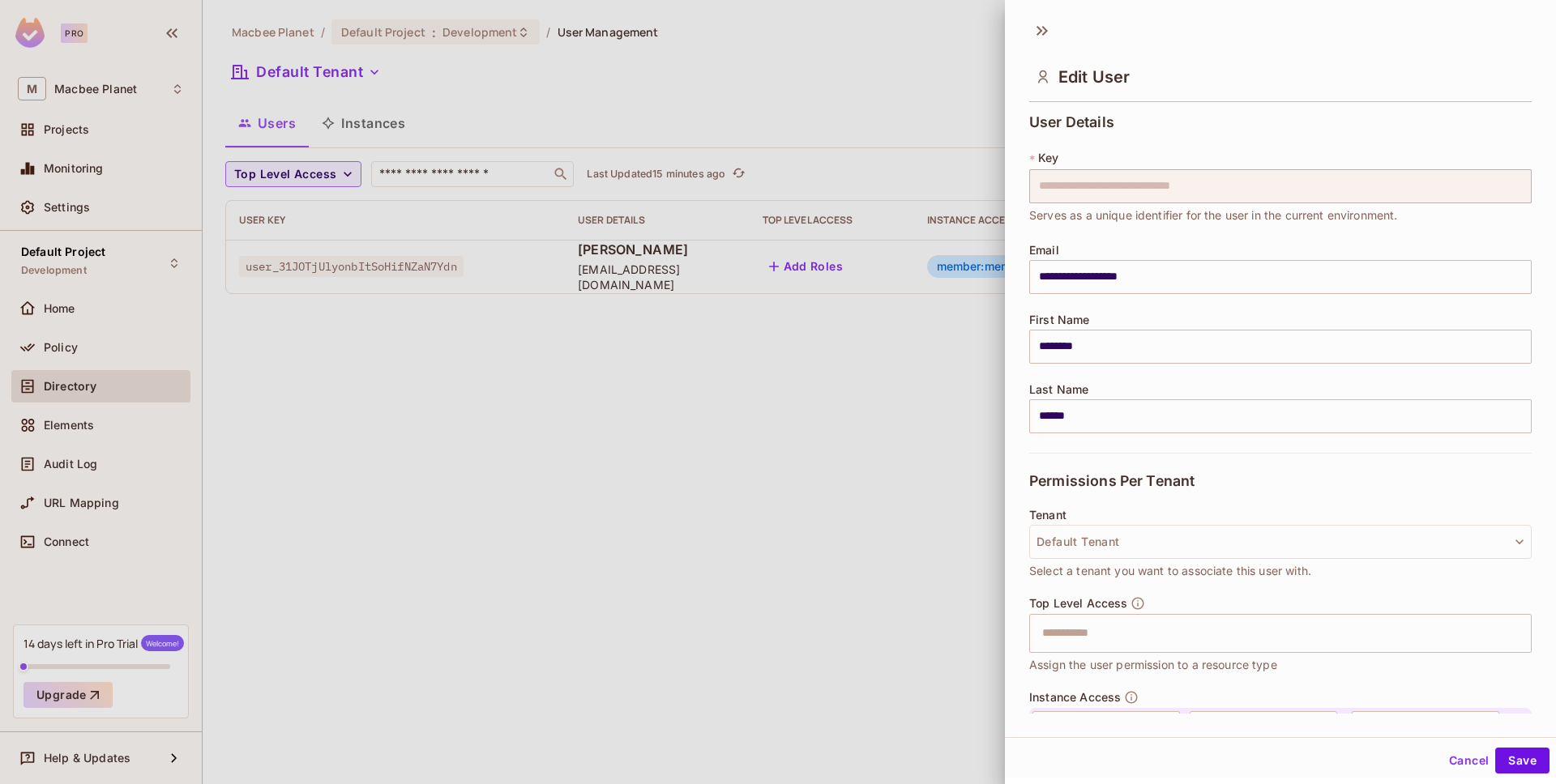
click at [948, 425] on div at bounding box center [778, 392] width 1556 height 784
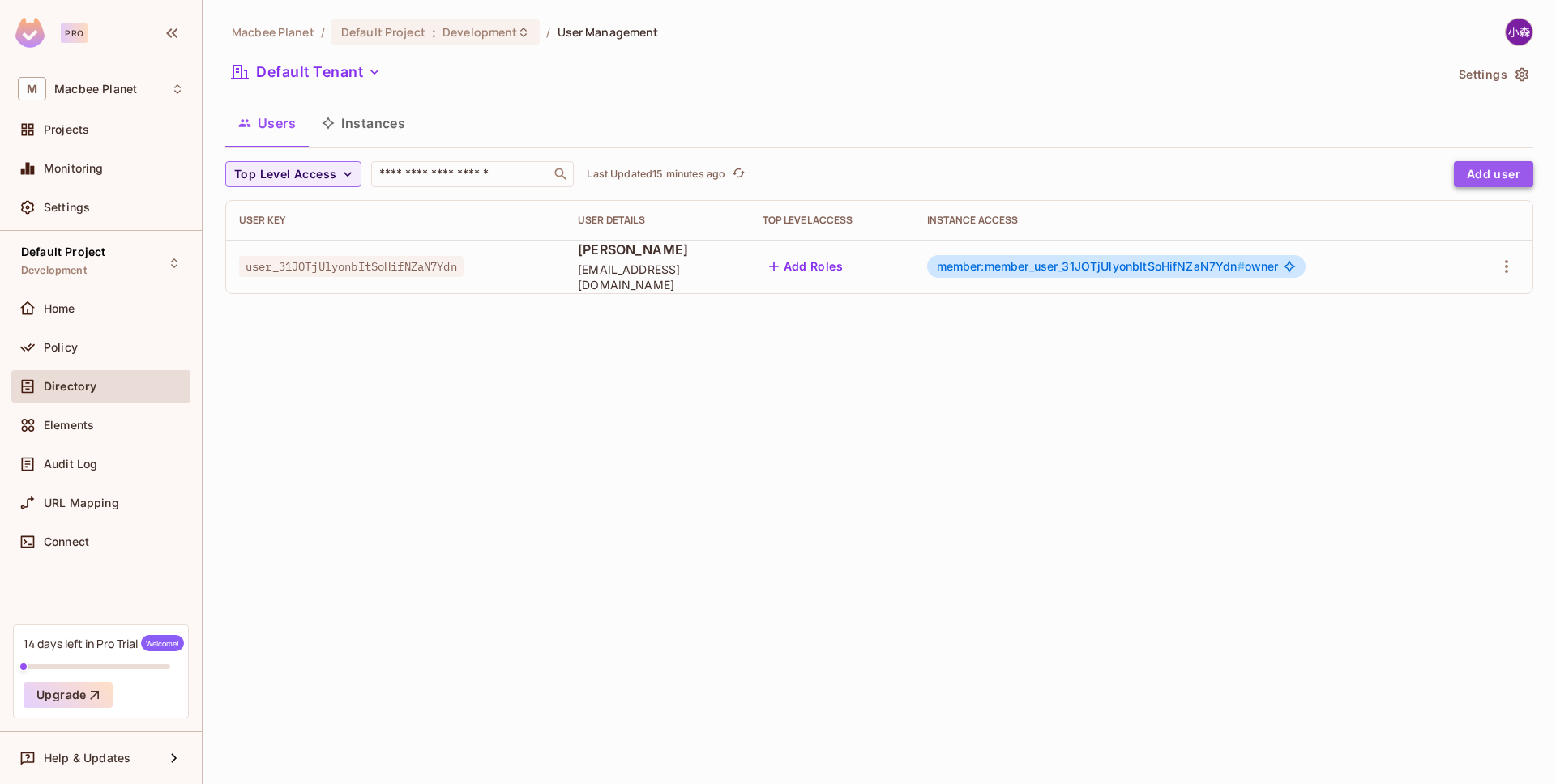
click at [1468, 166] on button "Add user" at bounding box center [1493, 174] width 79 height 26
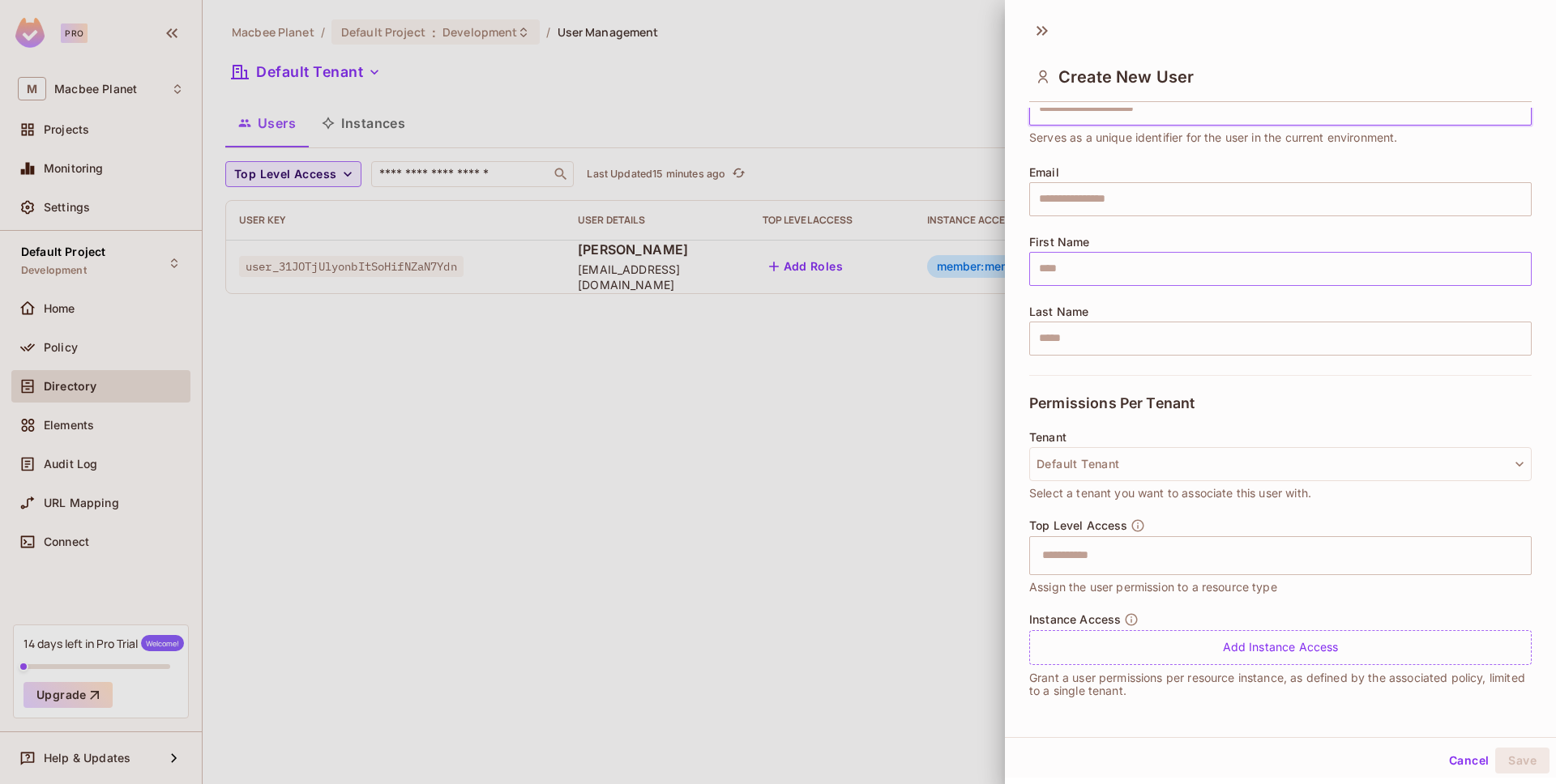
scroll to position [3, 0]
click at [835, 422] on div at bounding box center [778, 392] width 1556 height 784
